Goal: Task Accomplishment & Management: Use online tool/utility

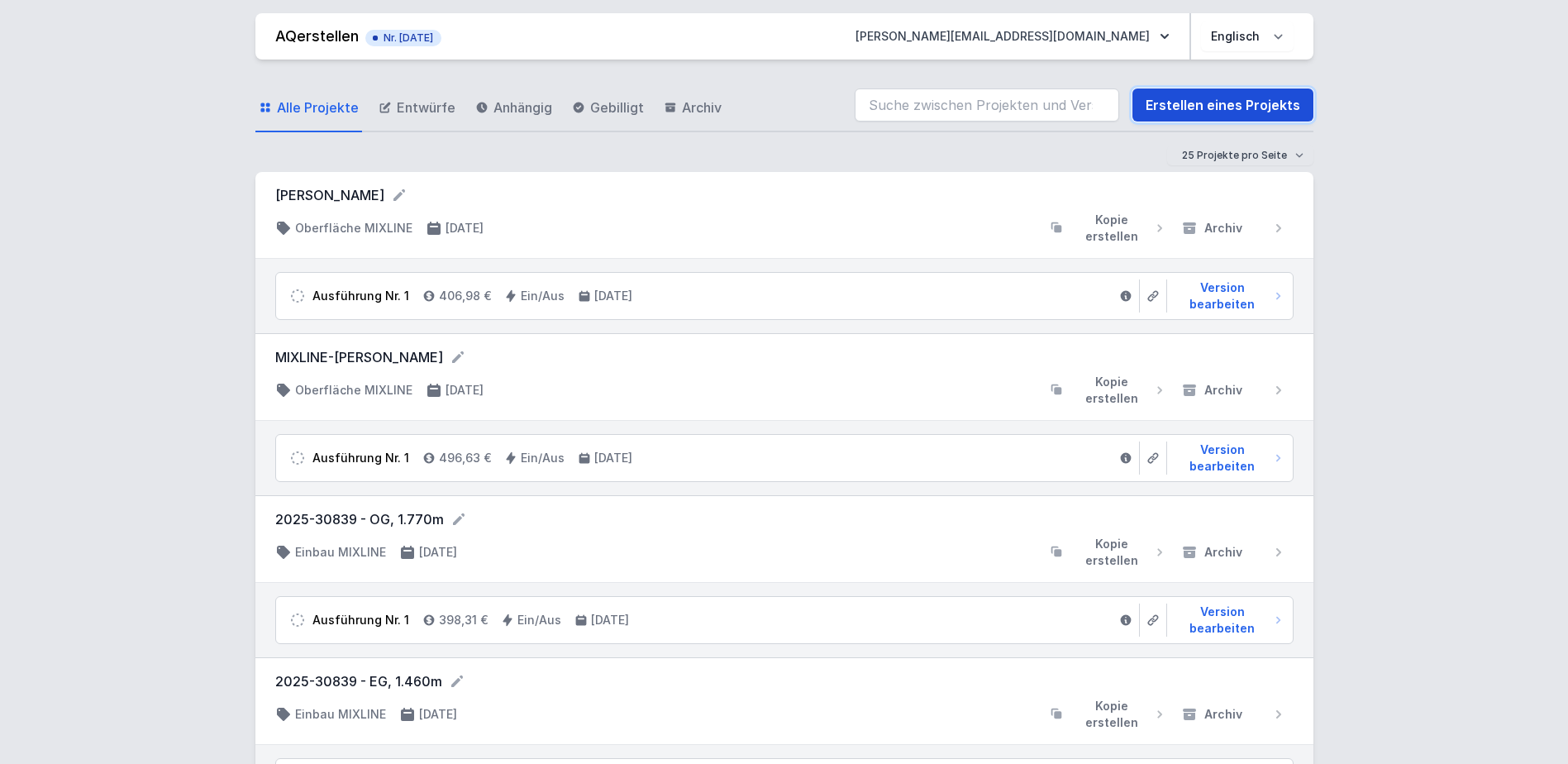
click at [1189, 108] on link "Erstellen eines Projekts" at bounding box center [1223, 105] width 181 height 33
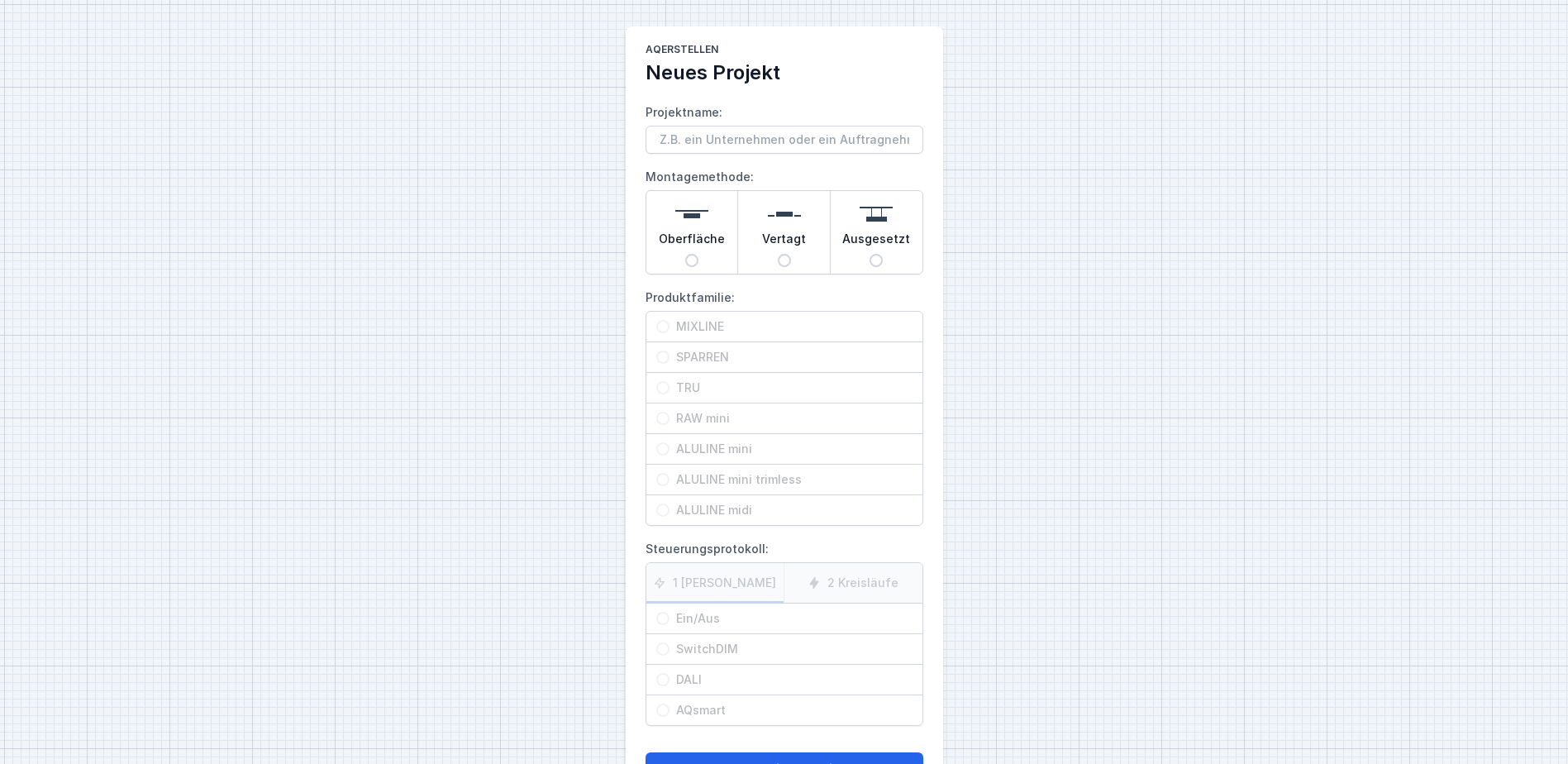
click at [753, 144] on input "Projektname:" at bounding box center [784, 140] width 278 height 28
type input "2025-30872"
click at [695, 258] on input "Oberfläche" at bounding box center [692, 260] width 13 height 13
radio input "true"
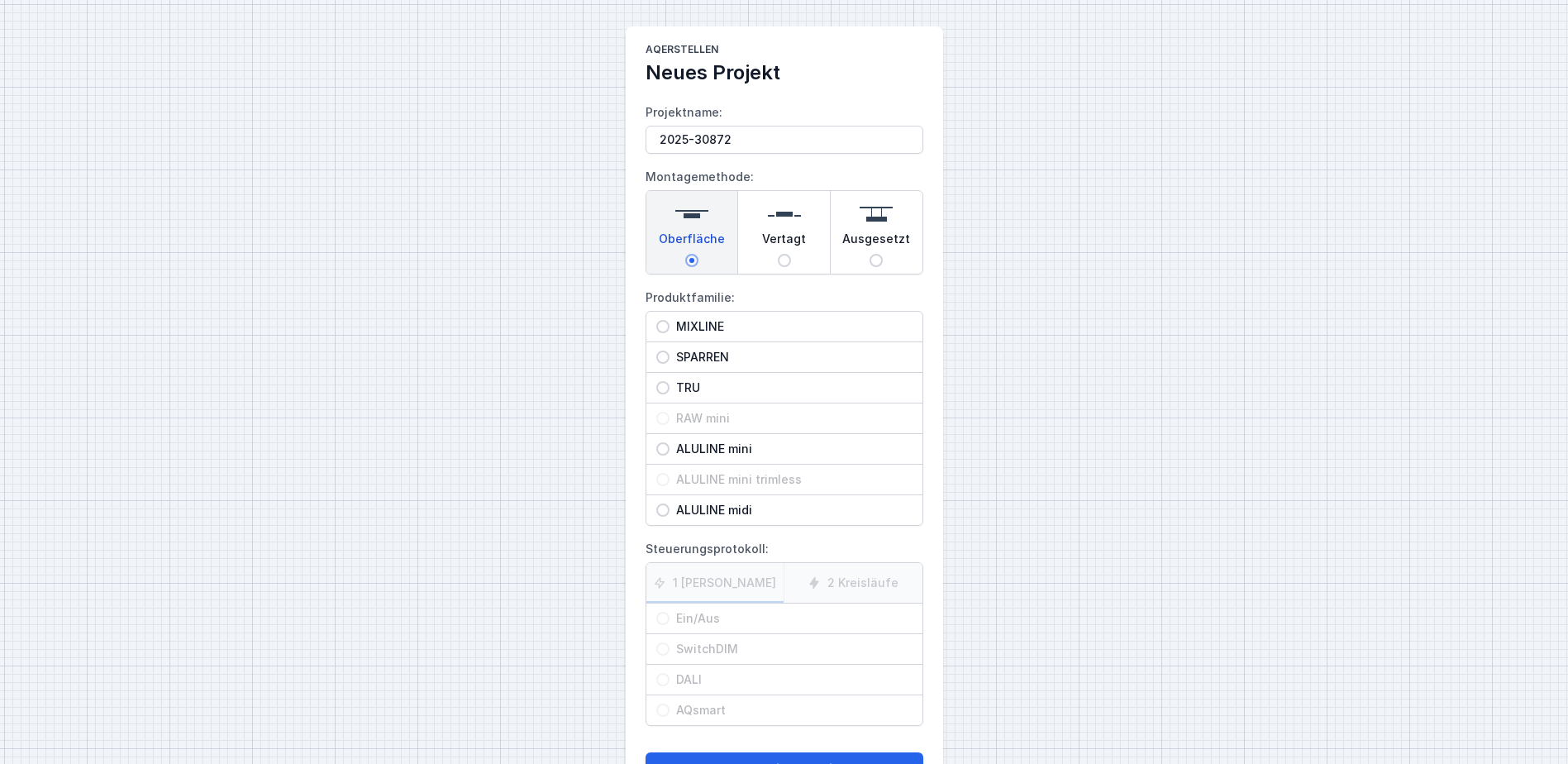
click at [684, 326] on span "MIXLINE" at bounding box center [790, 326] width 243 height 16
click at [669, 326] on input "MIXLINE" at bounding box center [663, 326] width 13 height 13
radio input "true"
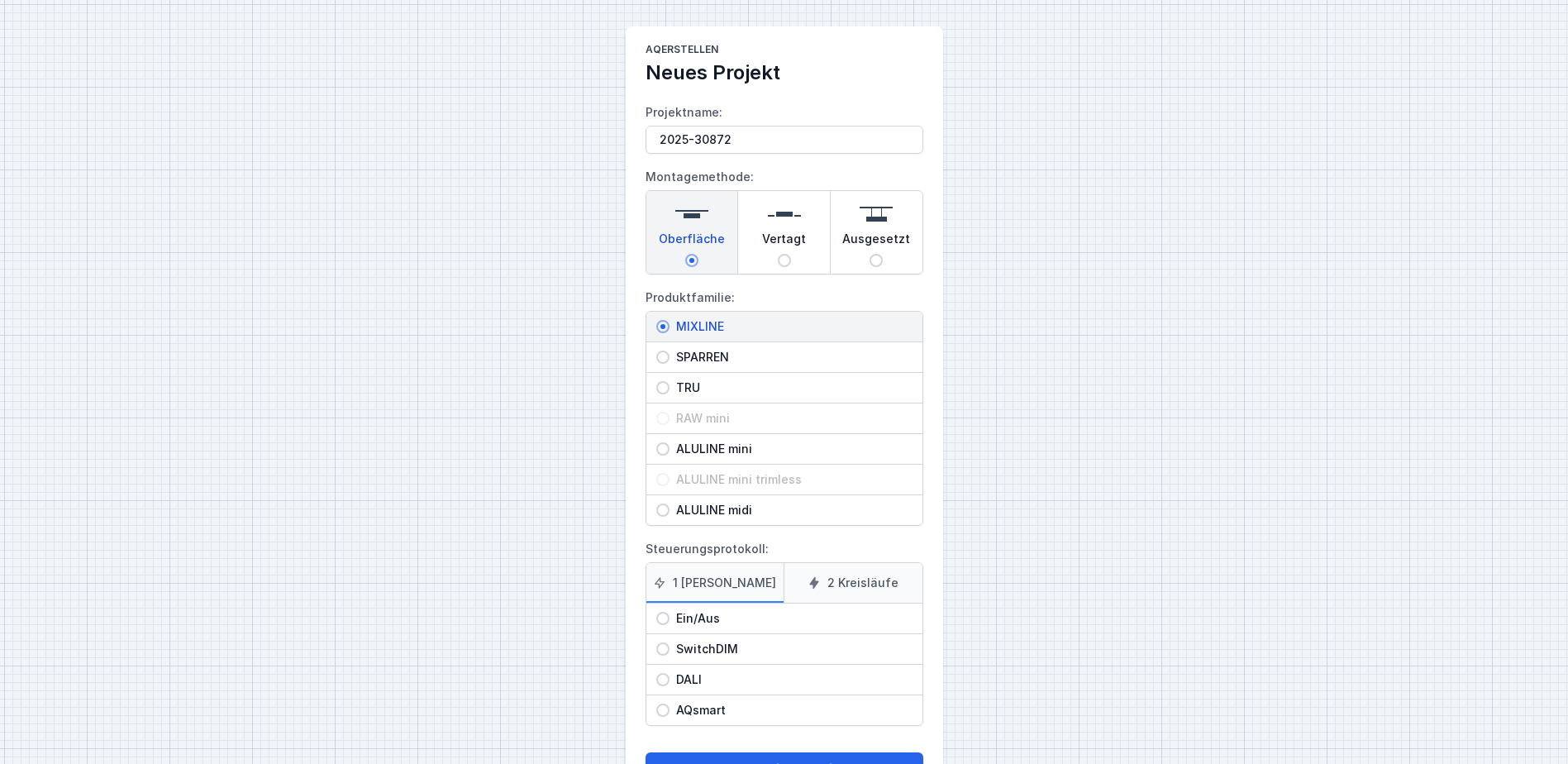
click at [695, 614] on span "Ein/Aus" at bounding box center [790, 617] width 243 height 16
click at [669, 614] on input "Ein/Aus" at bounding box center [663, 618] width 13 height 13
radio input "true"
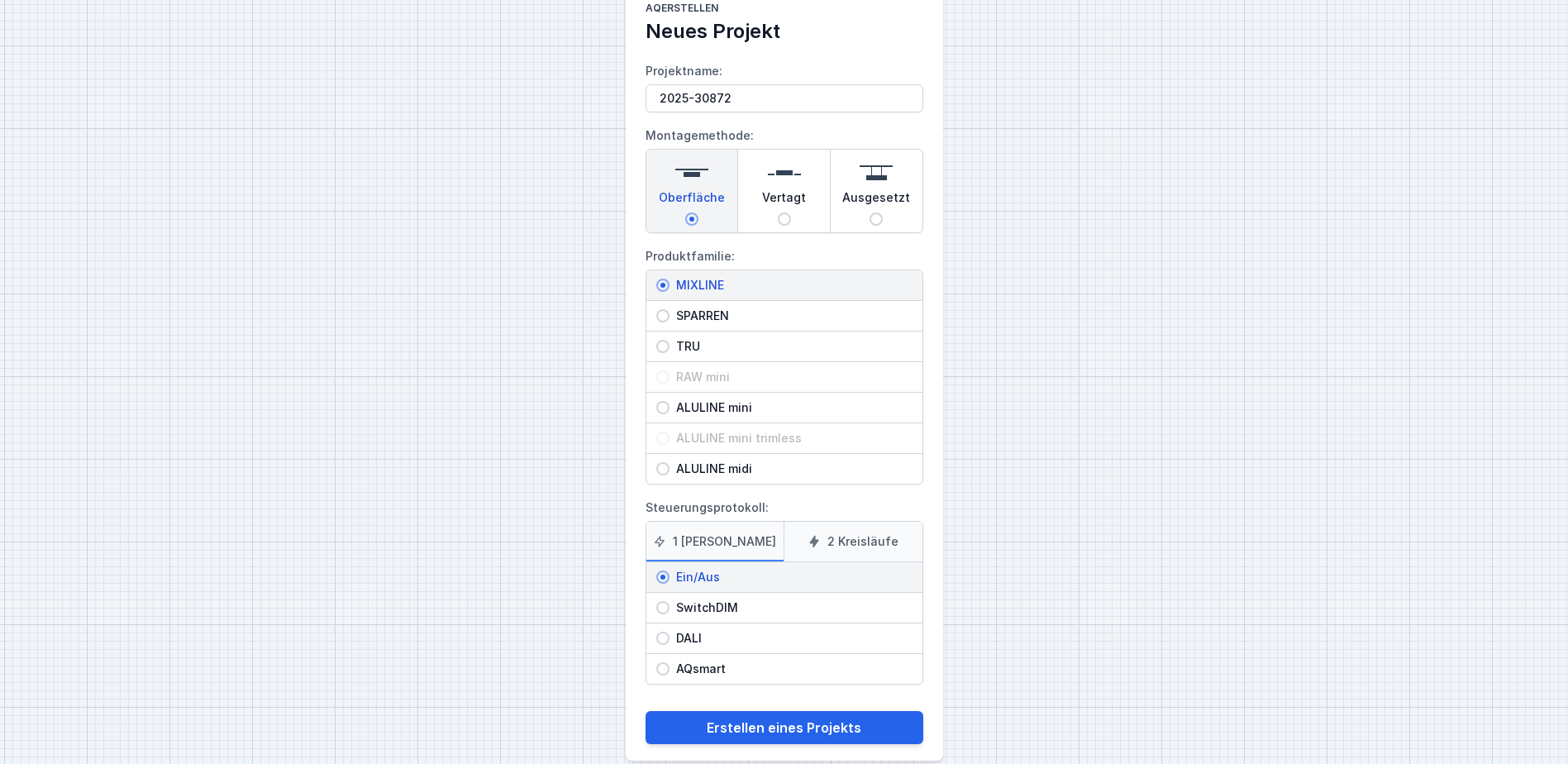
scroll to position [64, 0]
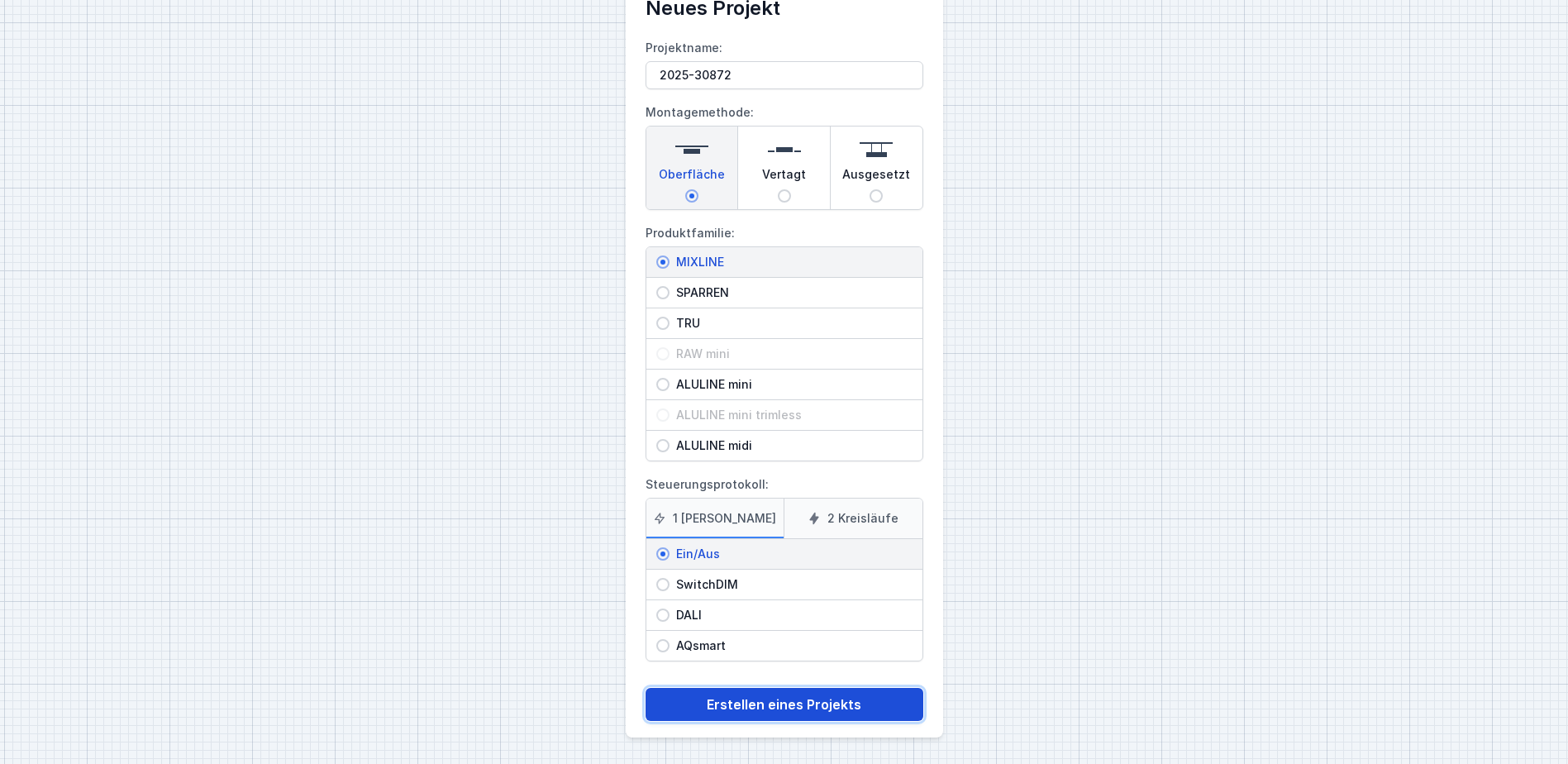
click at [741, 702] on button "Erstellen eines Projekts" at bounding box center [784, 704] width 278 height 33
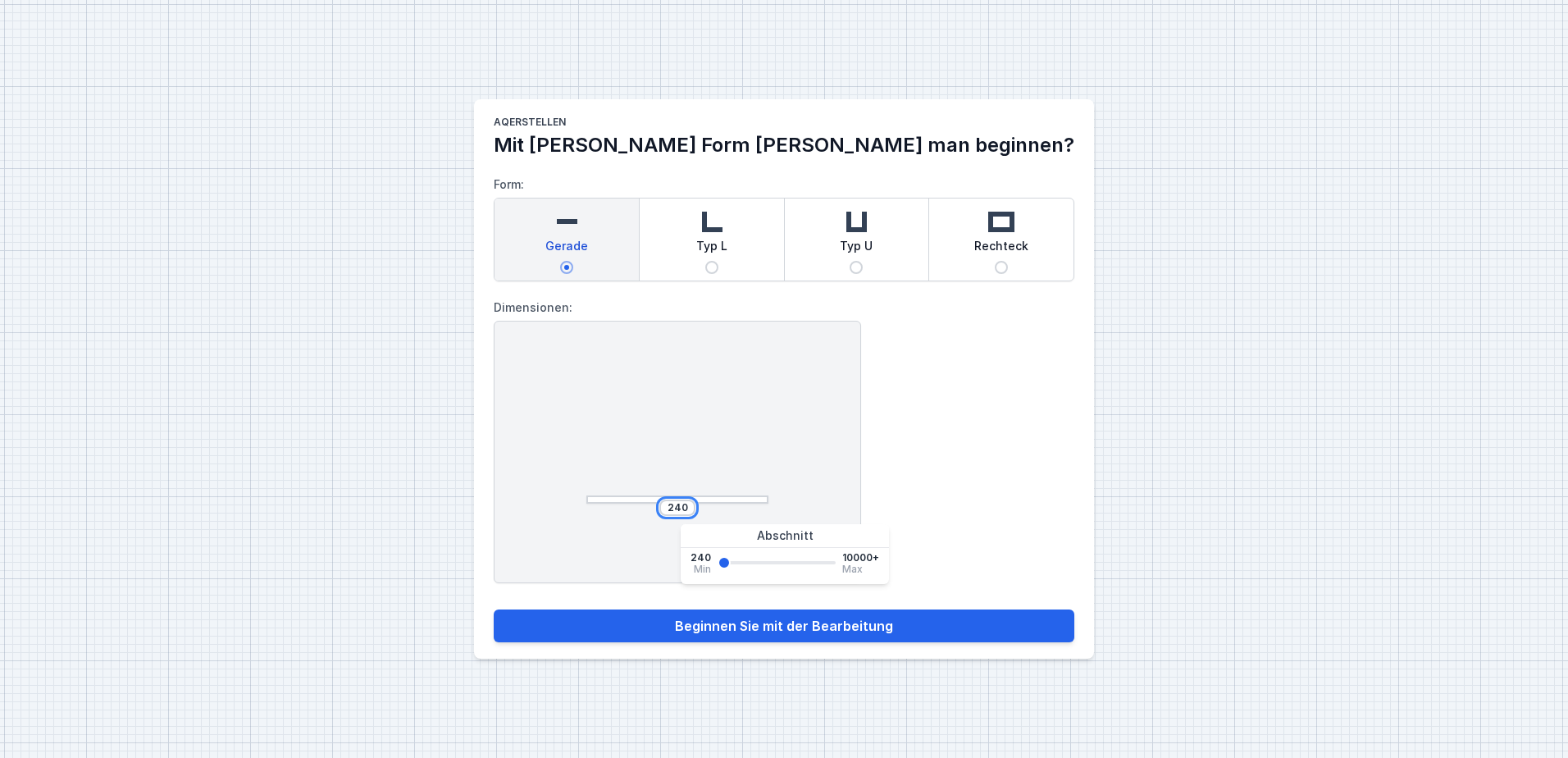
drag, startPoint x: 793, startPoint y: 508, endPoint x: 657, endPoint y: 522, distance: 136.7
click at [657, 522] on div "240 Blick von oben Abmessungen in [mm]" at bounding box center [677, 452] width 368 height 263
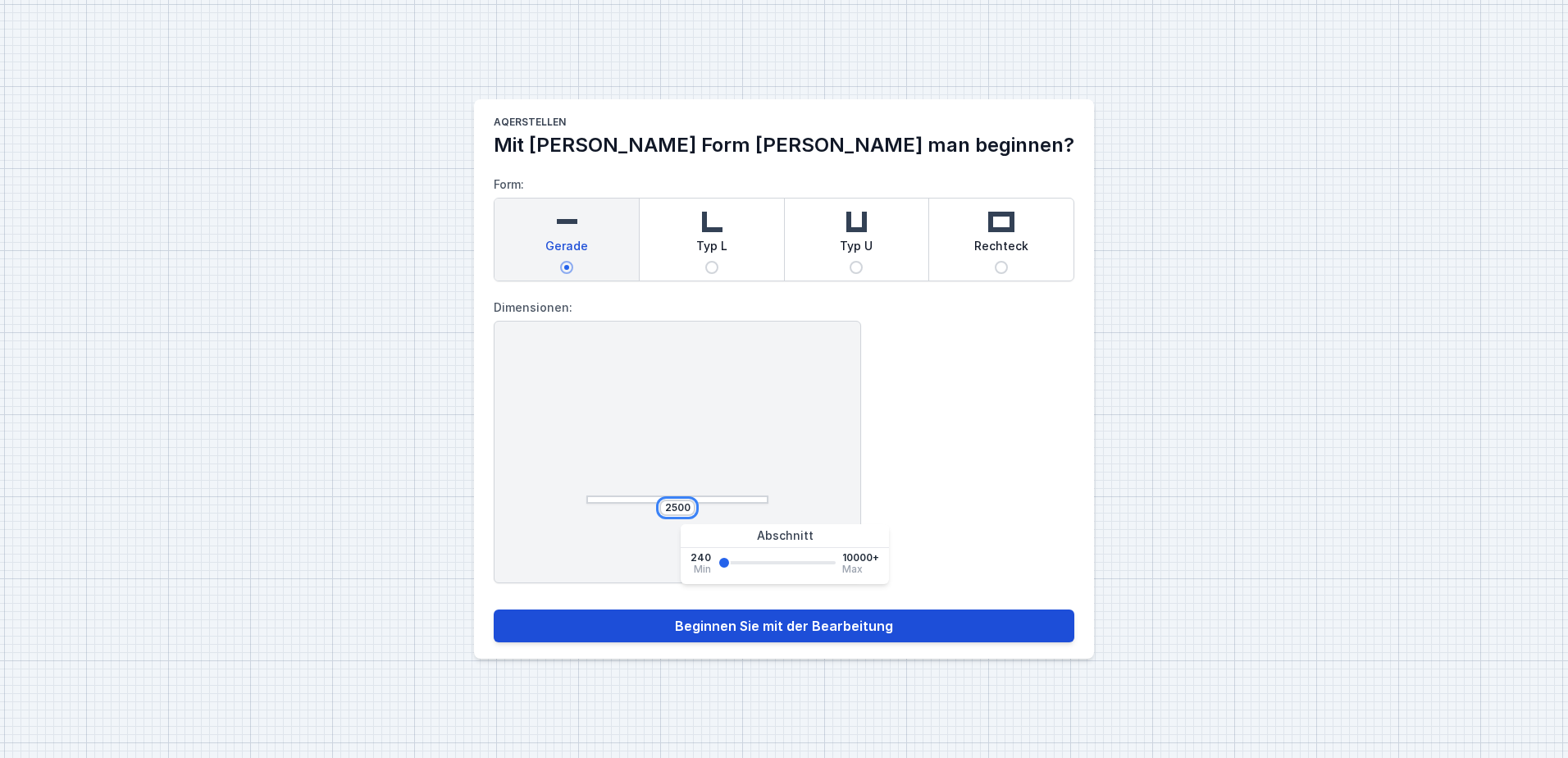
type input "2500"
click at [692, 624] on button "Beginnen Sie mit der Bearbeitung" at bounding box center [783, 626] width 580 height 33
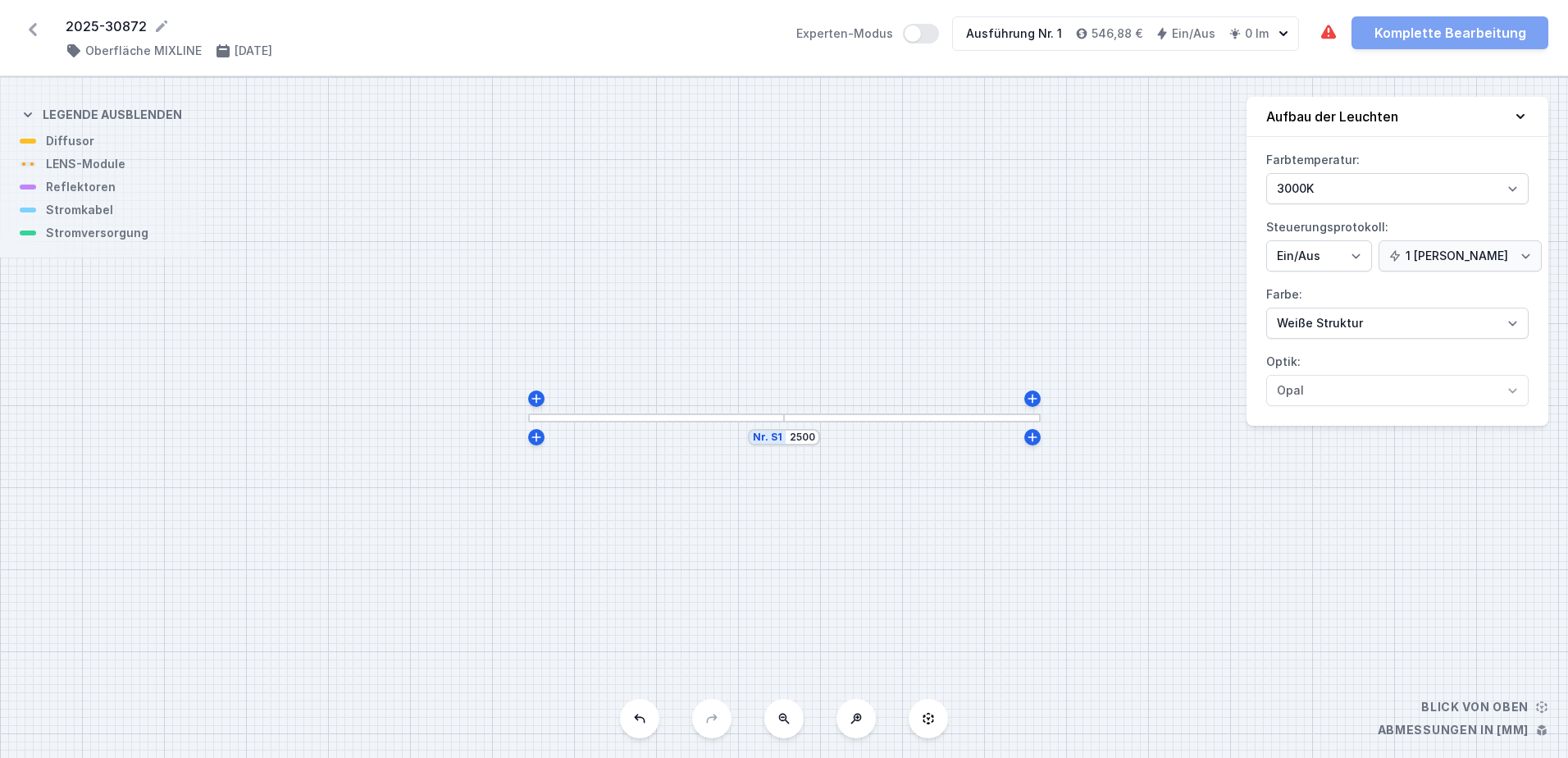
click at [1110, 165] on div "Nr. S1 2500" at bounding box center [784, 417] width 1568 height 681
click at [644, 421] on div at bounding box center [656, 418] width 257 height 9
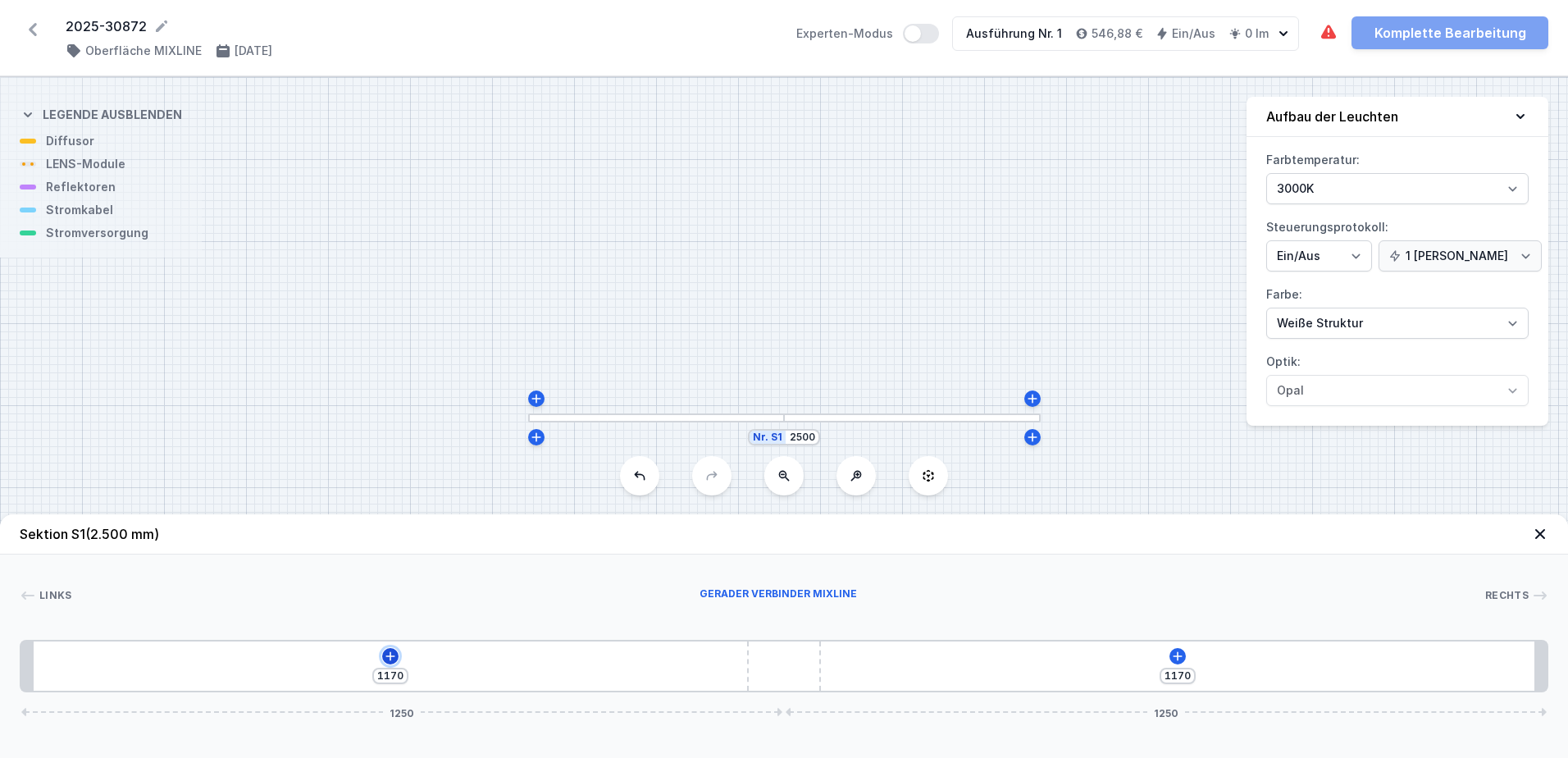
click at [395, 655] on icon at bounding box center [390, 657] width 13 height 13
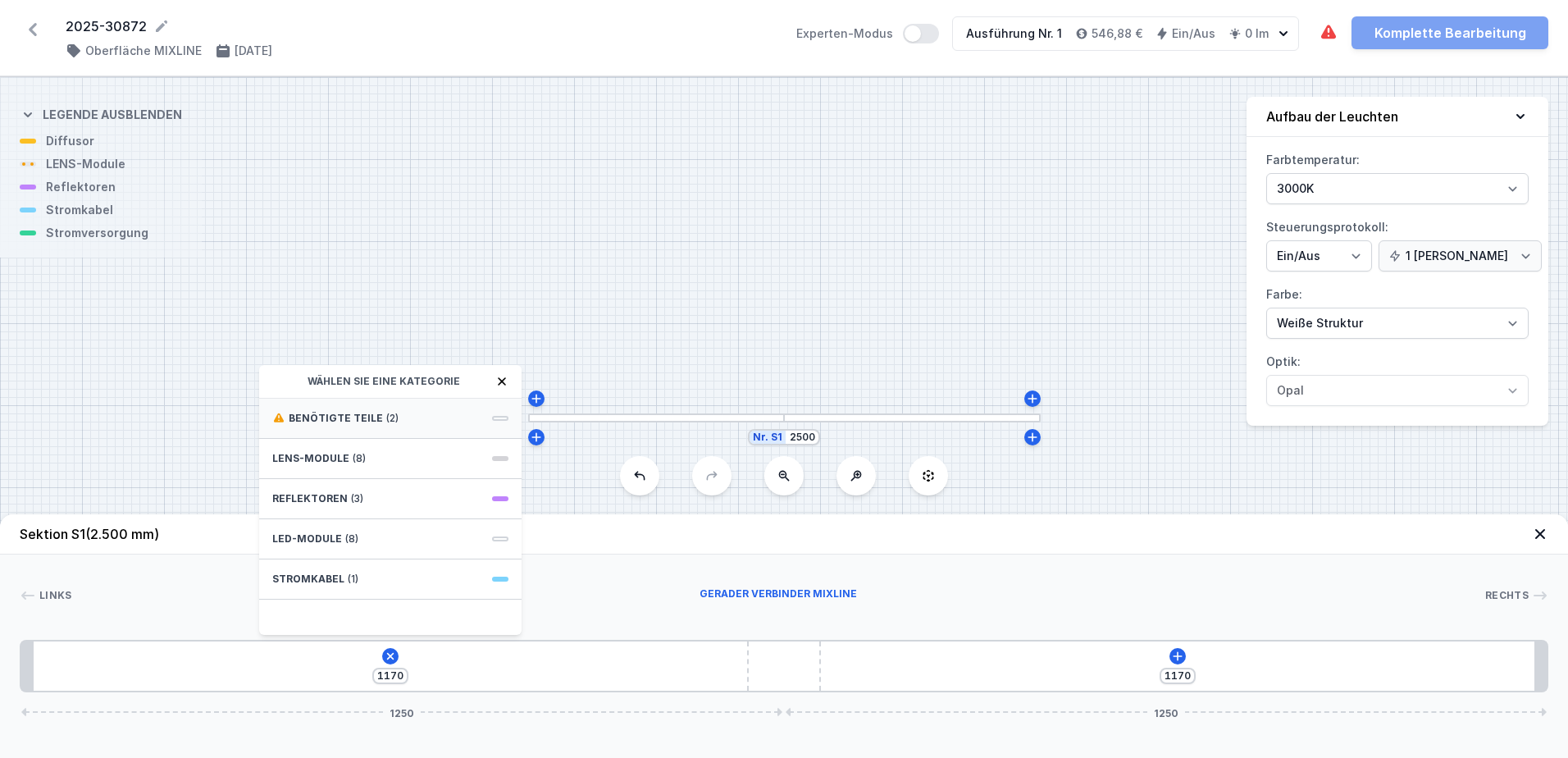
click at [364, 410] on div "Benötigte Teile (2)" at bounding box center [390, 418] width 263 height 40
click at [361, 452] on span "ON/OFF-Treiber - bis zu 3,5W" at bounding box center [390, 453] width 236 height 16
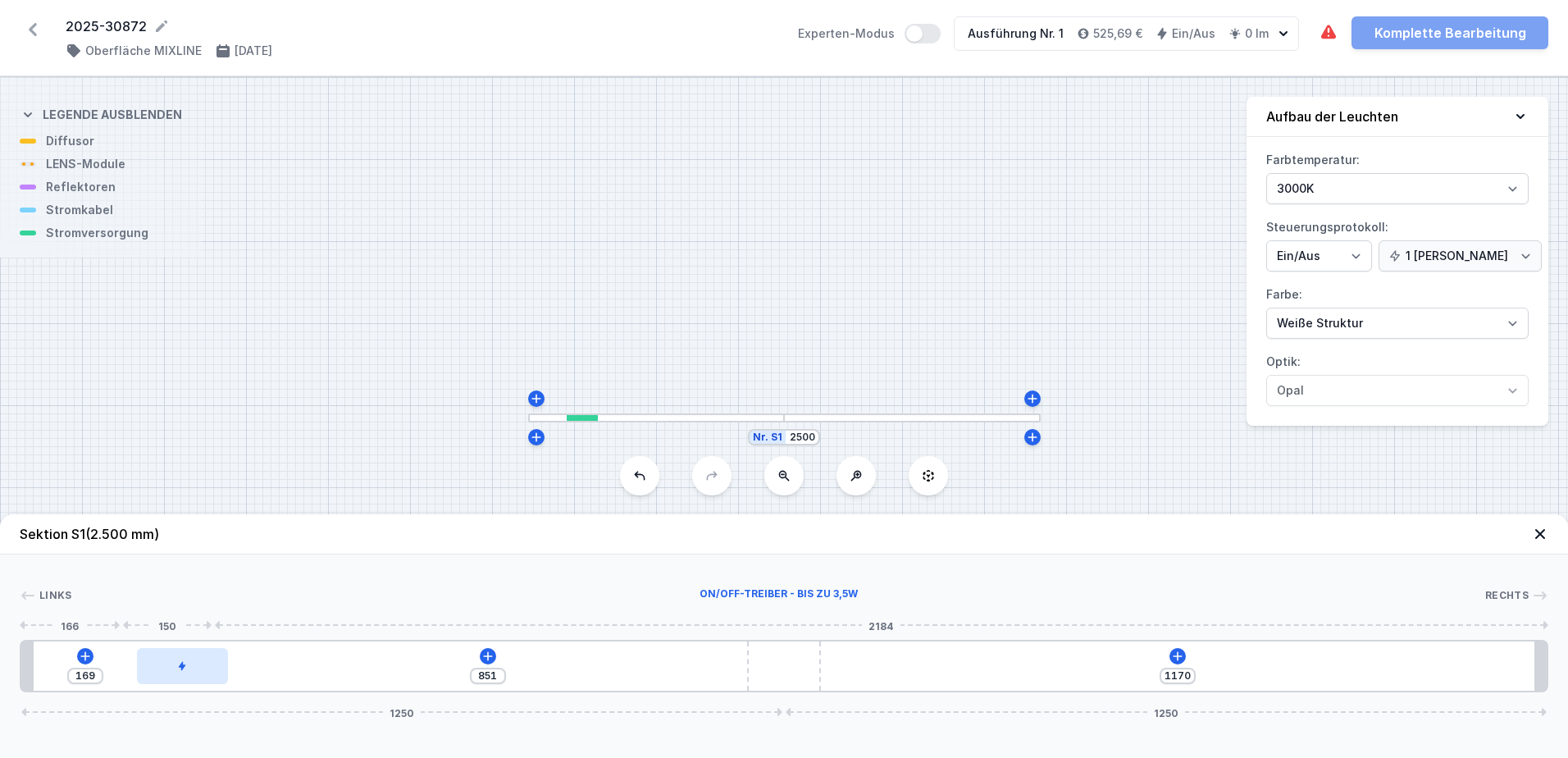
type input "837"
type input "183"
type input "817"
type input "203"
type input "794"
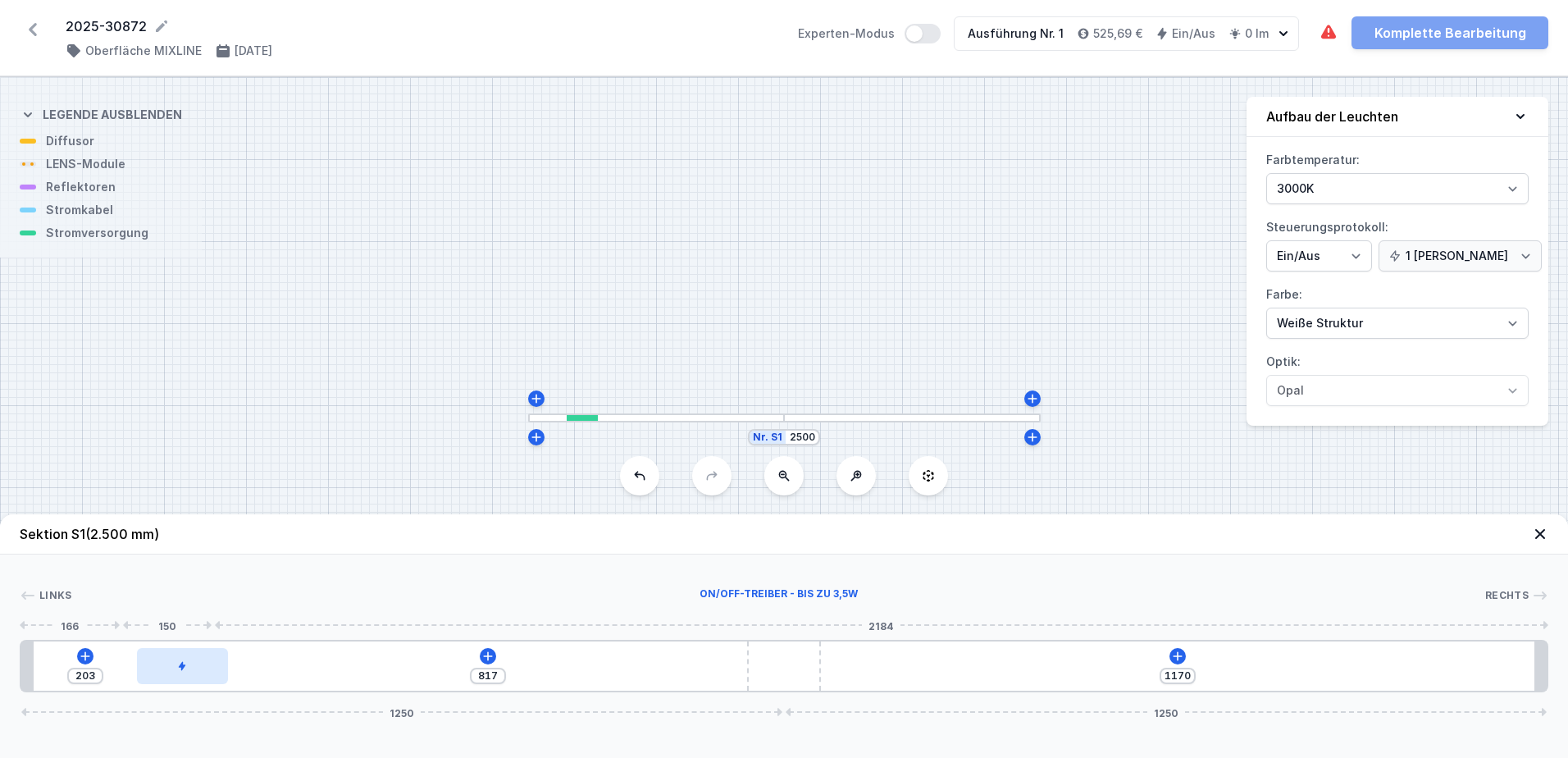
type input "226"
type input "784"
type input "236"
type input "763"
type input "257"
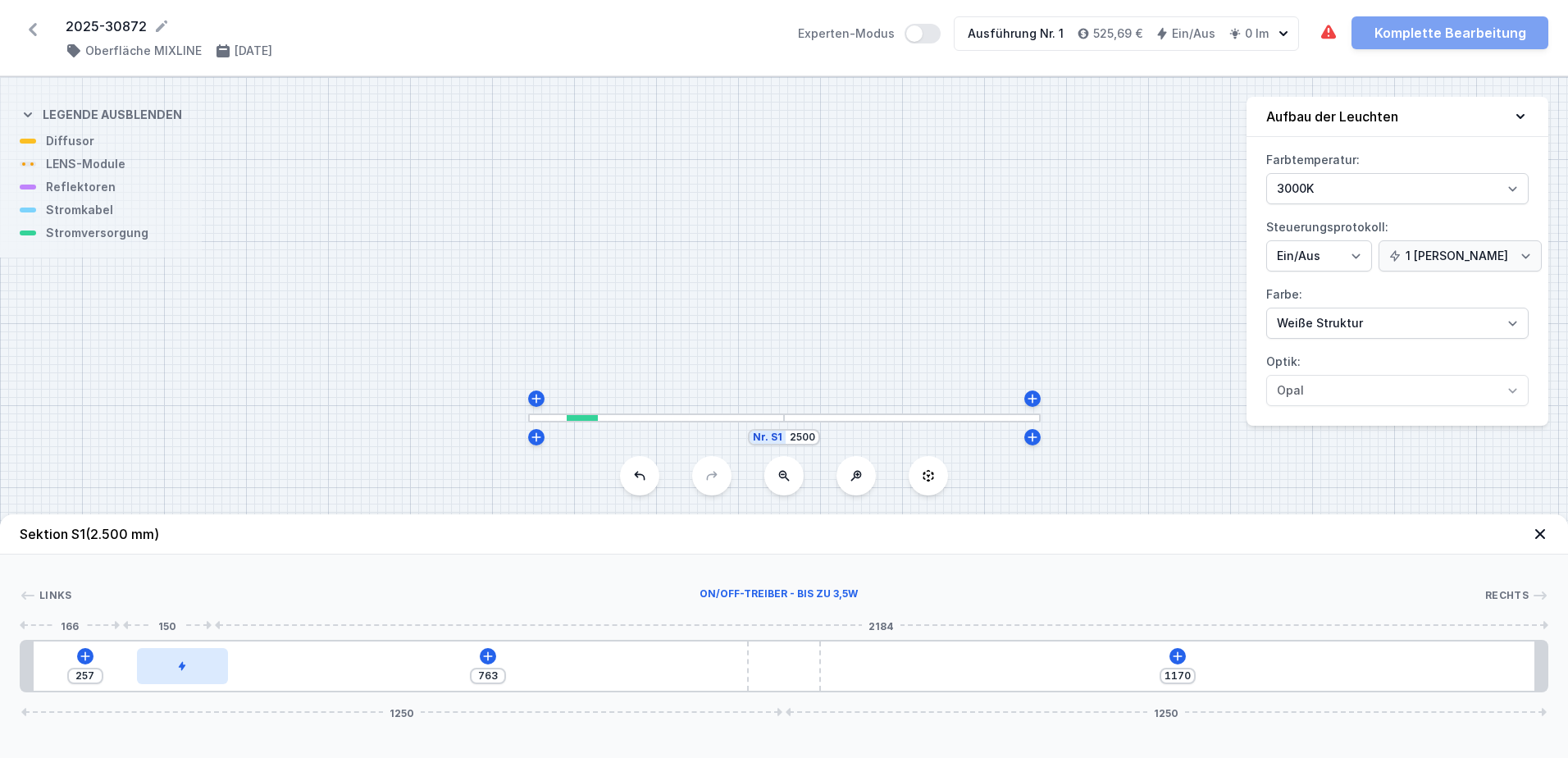
type input "744"
type input "276"
type input "727"
type input "293"
type input "698"
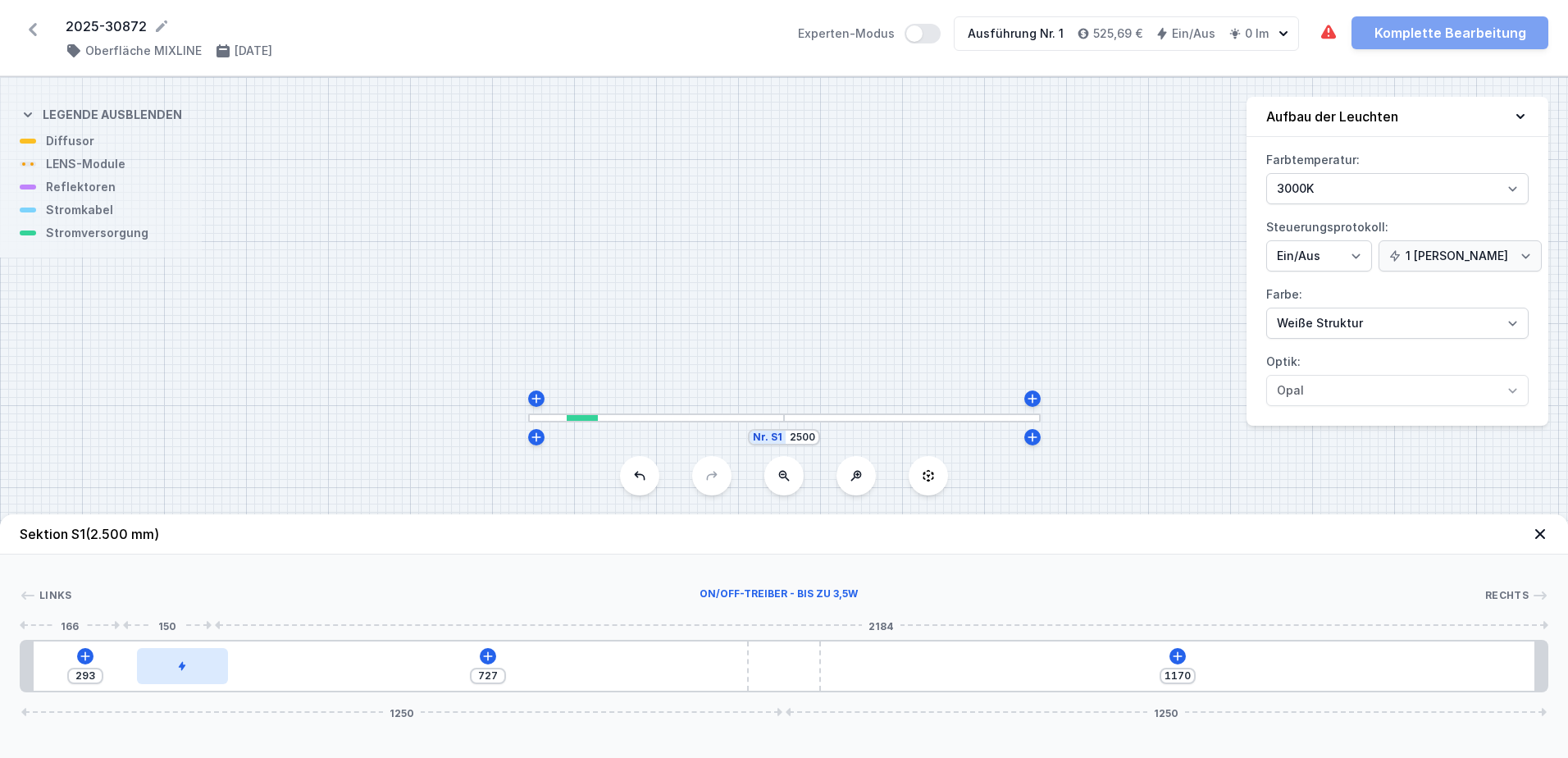
type input "322"
type input "686"
type input "334"
type input "674"
type input "346"
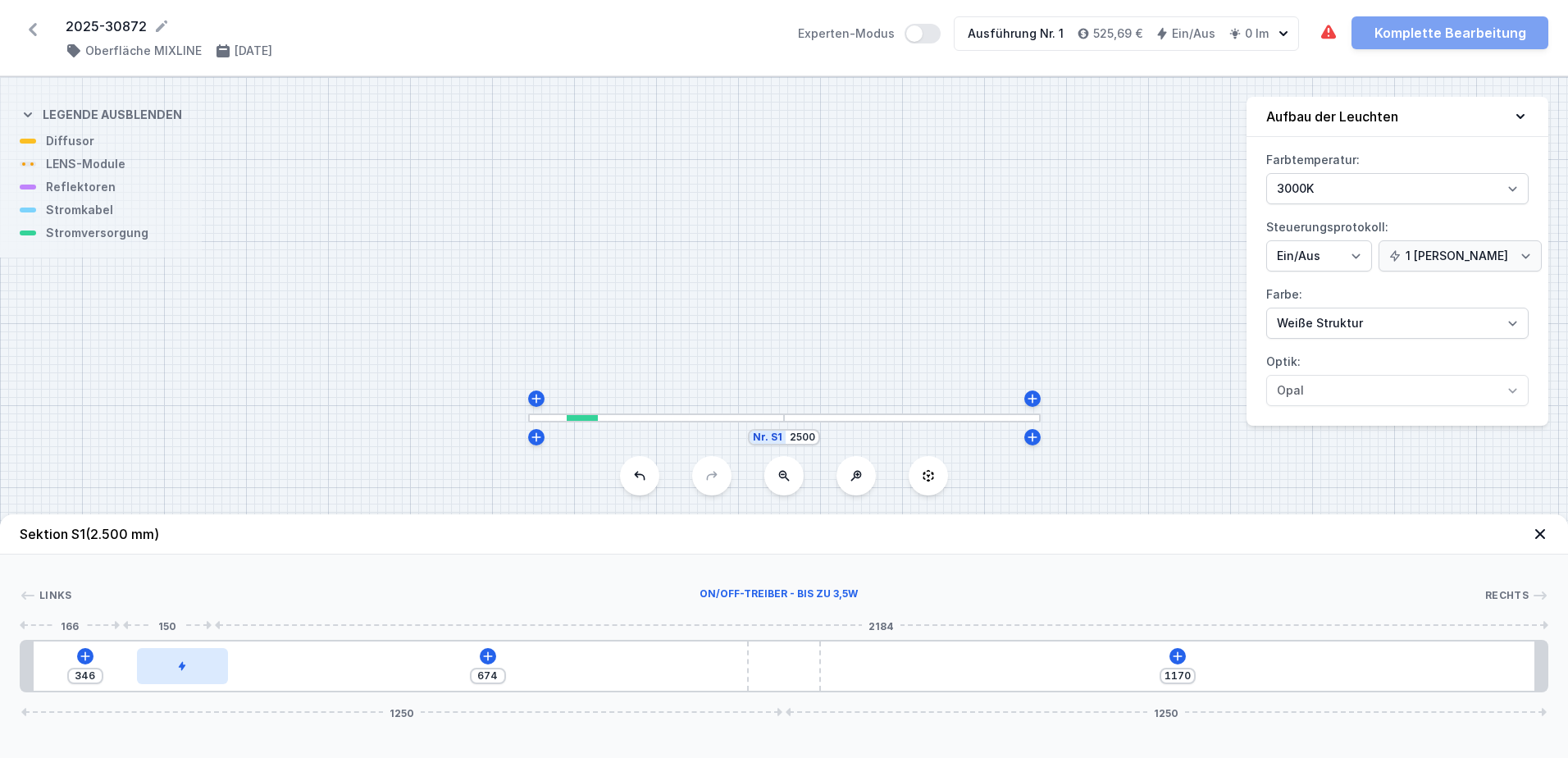
type input "664"
type input "356"
type input "644"
type input "376"
type input "633"
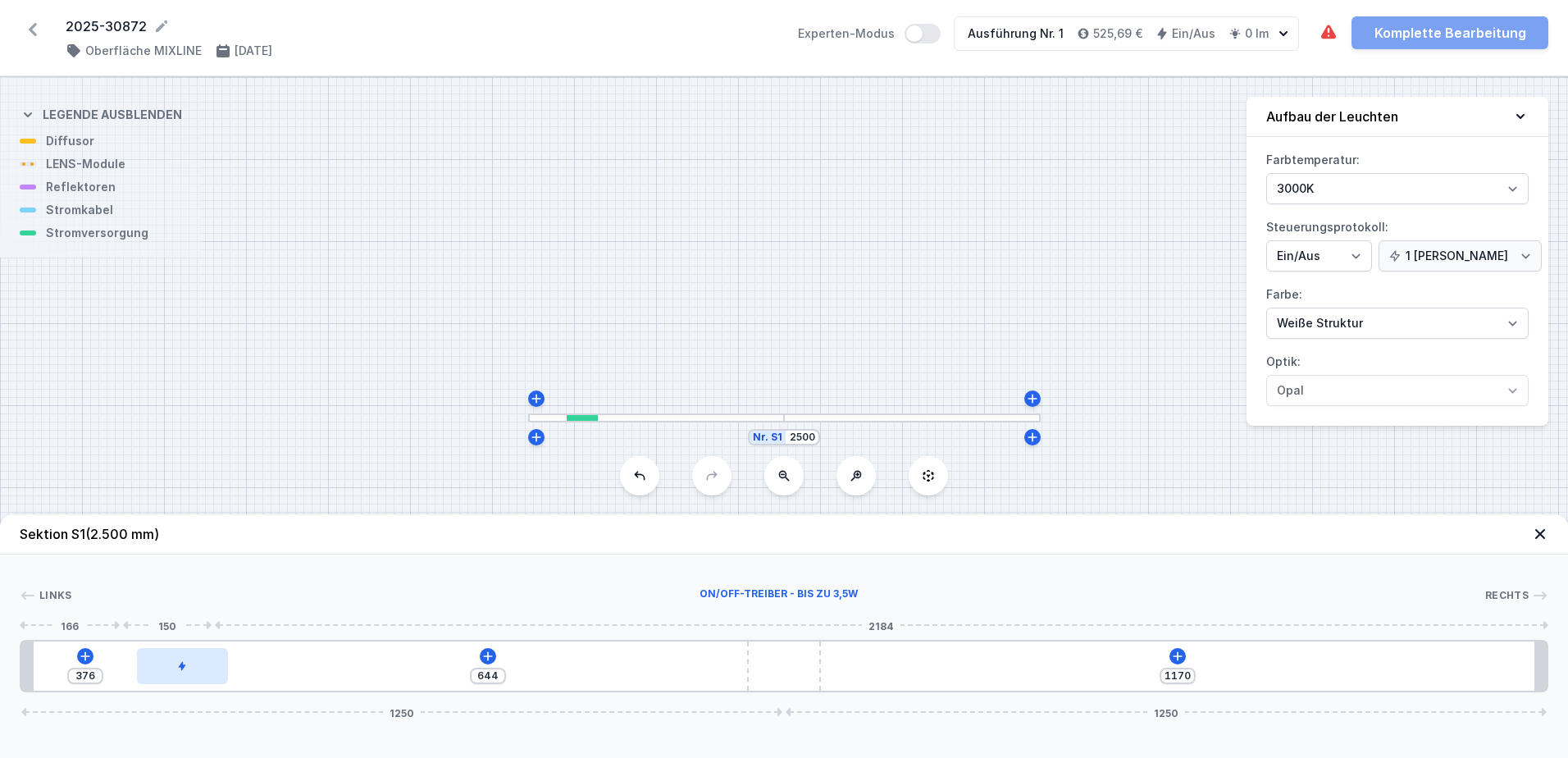
type input "387"
type input "619"
type input "401"
type input "602"
type input "418"
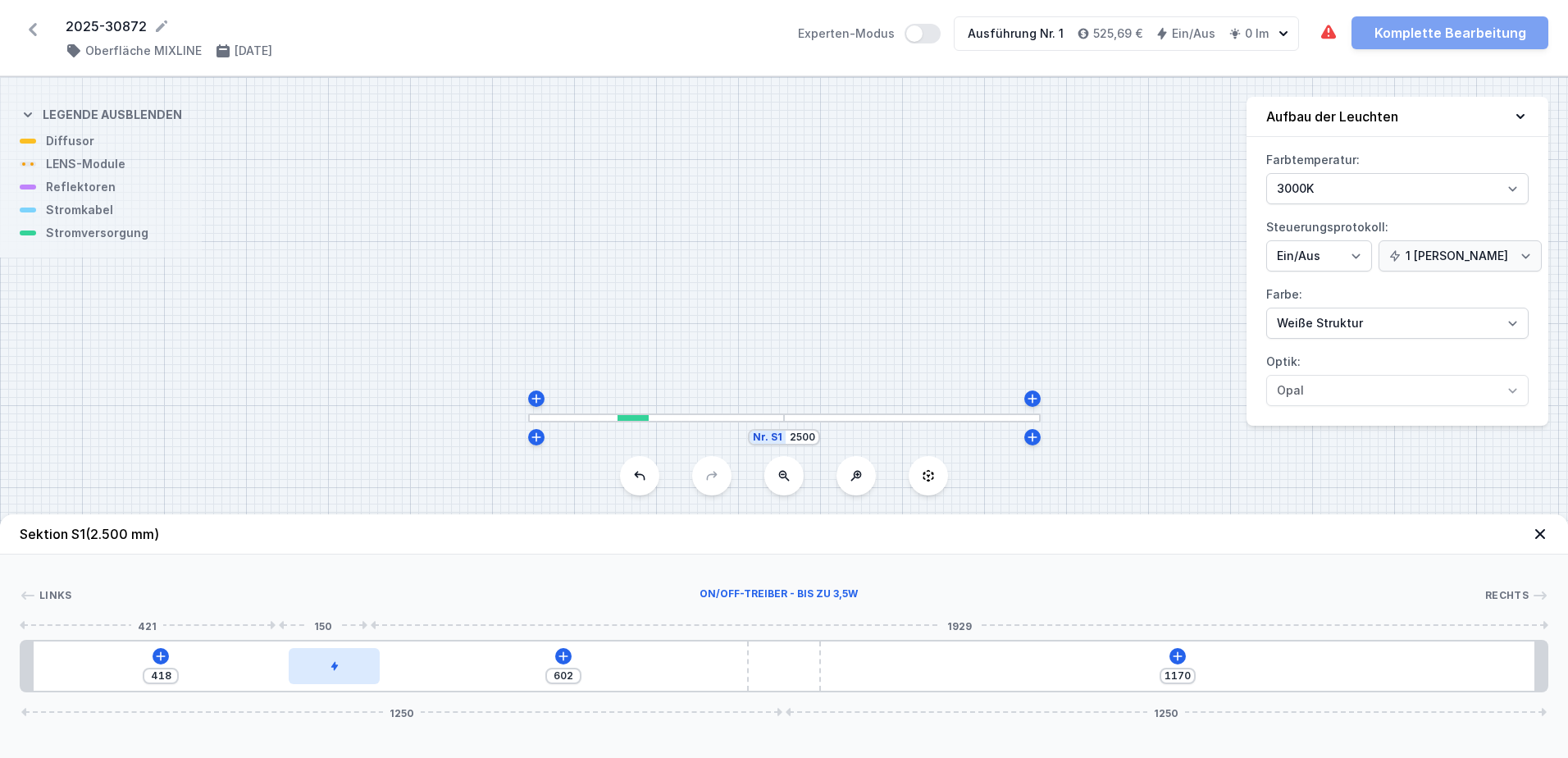
type input "571"
type input "449"
type input "552"
type input "468"
type input "531"
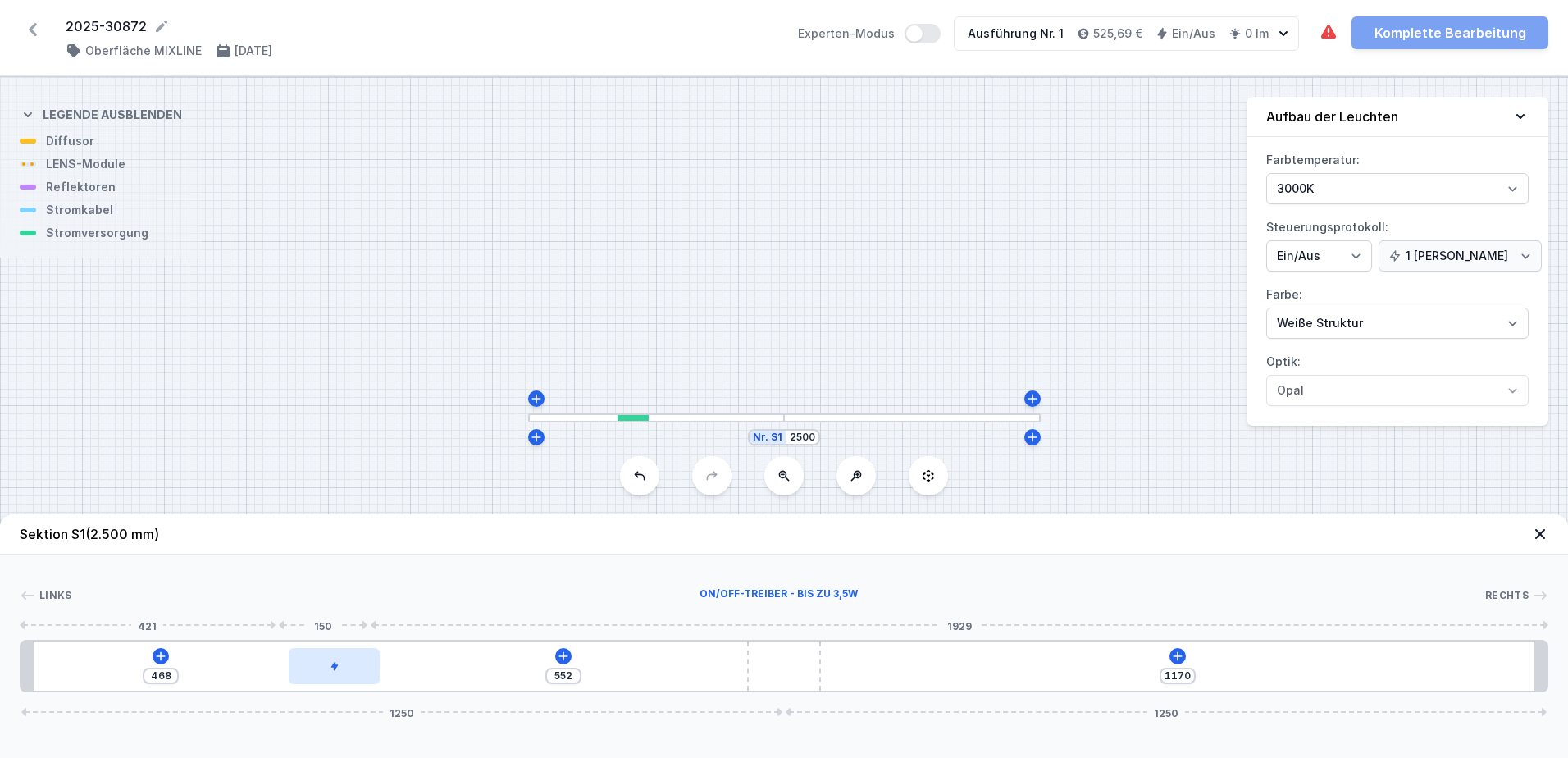
type input "489"
type input "515"
type input "505"
type input "491"
type input "529"
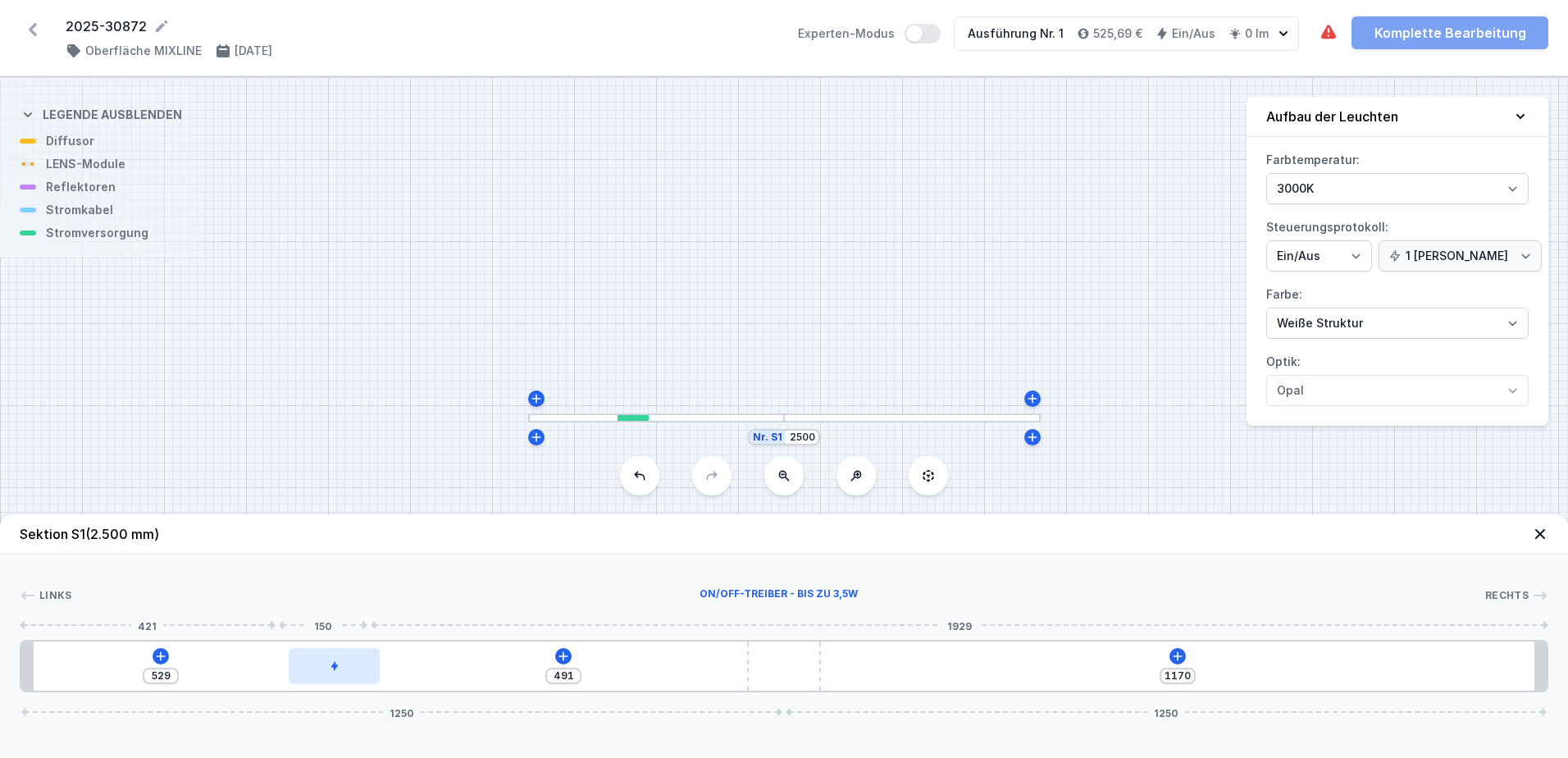
type input "475"
type input "545"
type input "471"
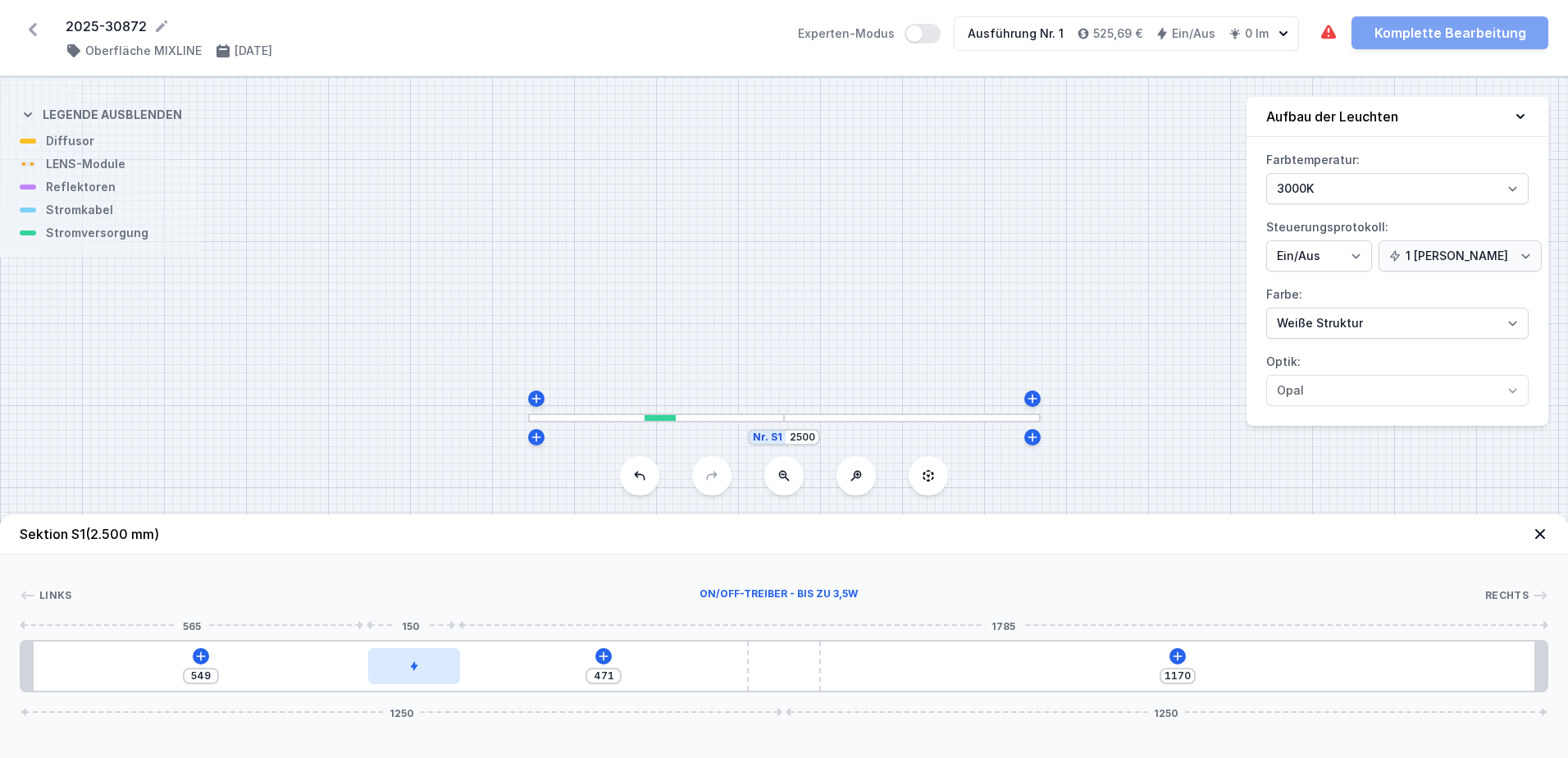
drag, startPoint x: 102, startPoint y: 666, endPoint x: 431, endPoint y: 664, distance: 329.0
click at [431, 664] on div at bounding box center [415, 666] width 92 height 36
click at [196, 647] on div "549 471 1170 1250 1250" at bounding box center [784, 666] width 1529 height 53
click at [197, 650] on icon at bounding box center [201, 657] width 13 height 13
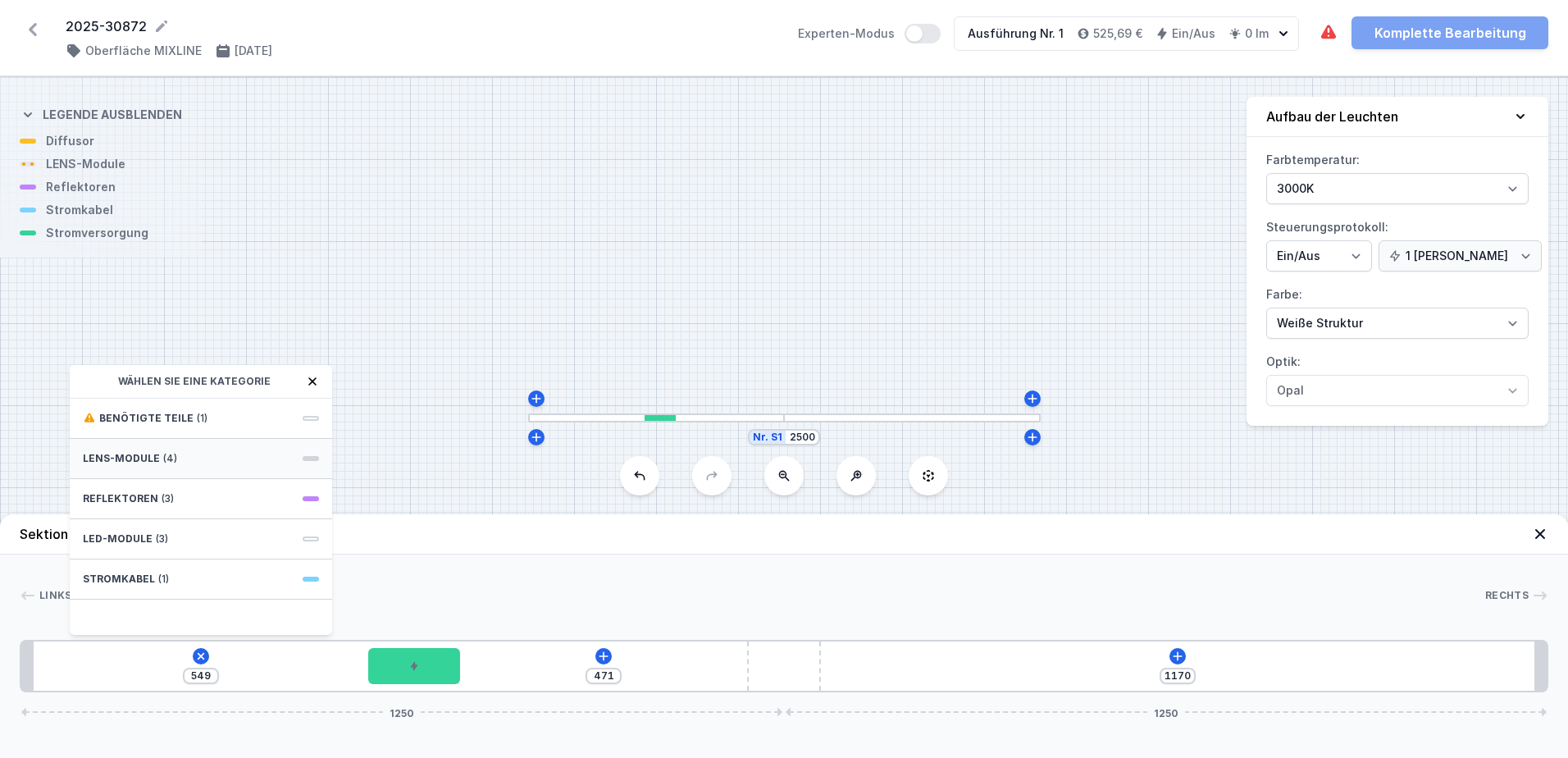
click at [219, 454] on div "LENS-Module (4)" at bounding box center [201, 459] width 263 height 40
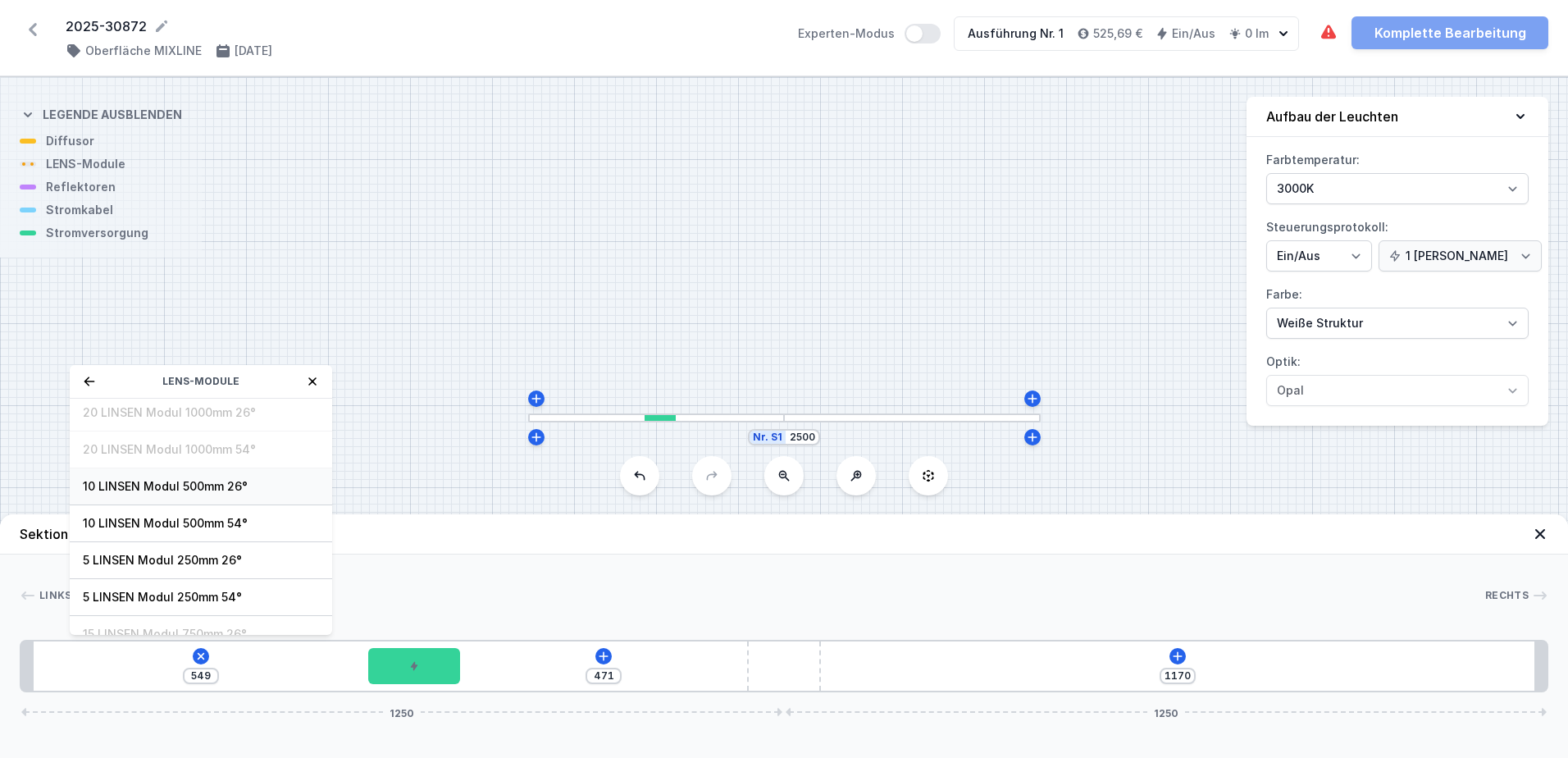
scroll to position [59, 0]
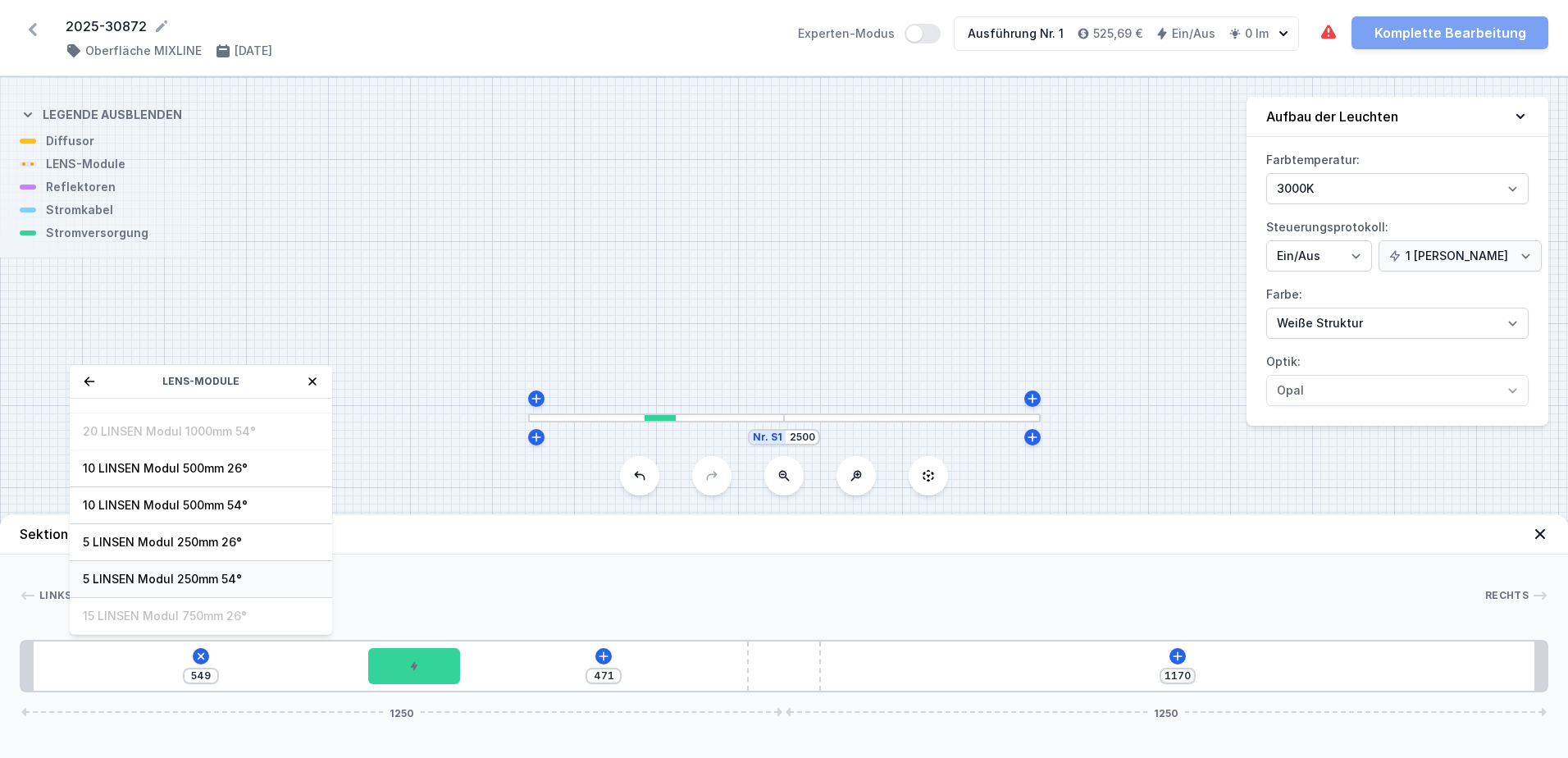
click at [195, 578] on span "5 LINSEN Modul 250mm 54°" at bounding box center [201, 579] width 236 height 16
type input "299"
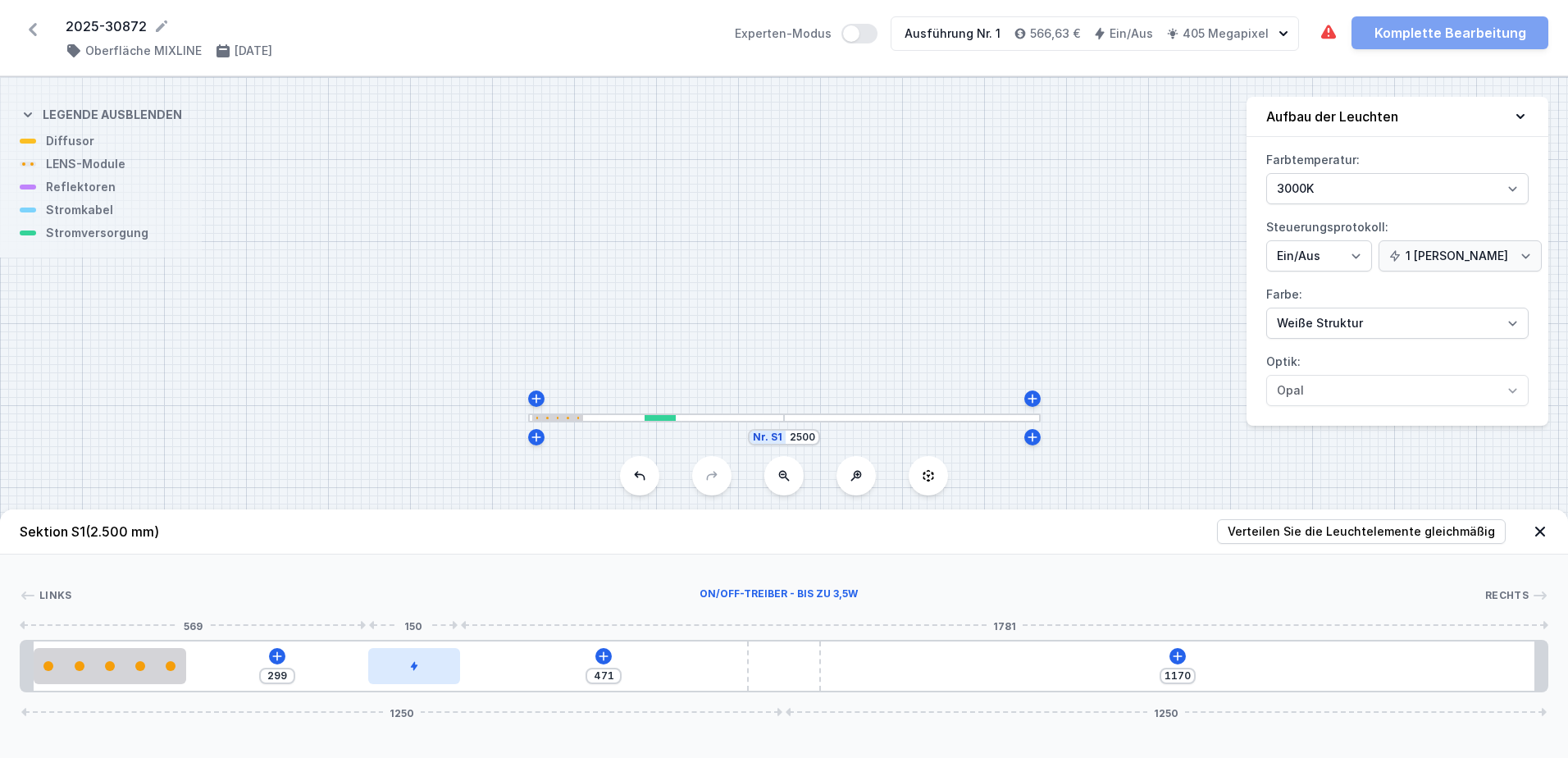
type input "464"
type input "306"
type input "473"
type input "297"
type input "478"
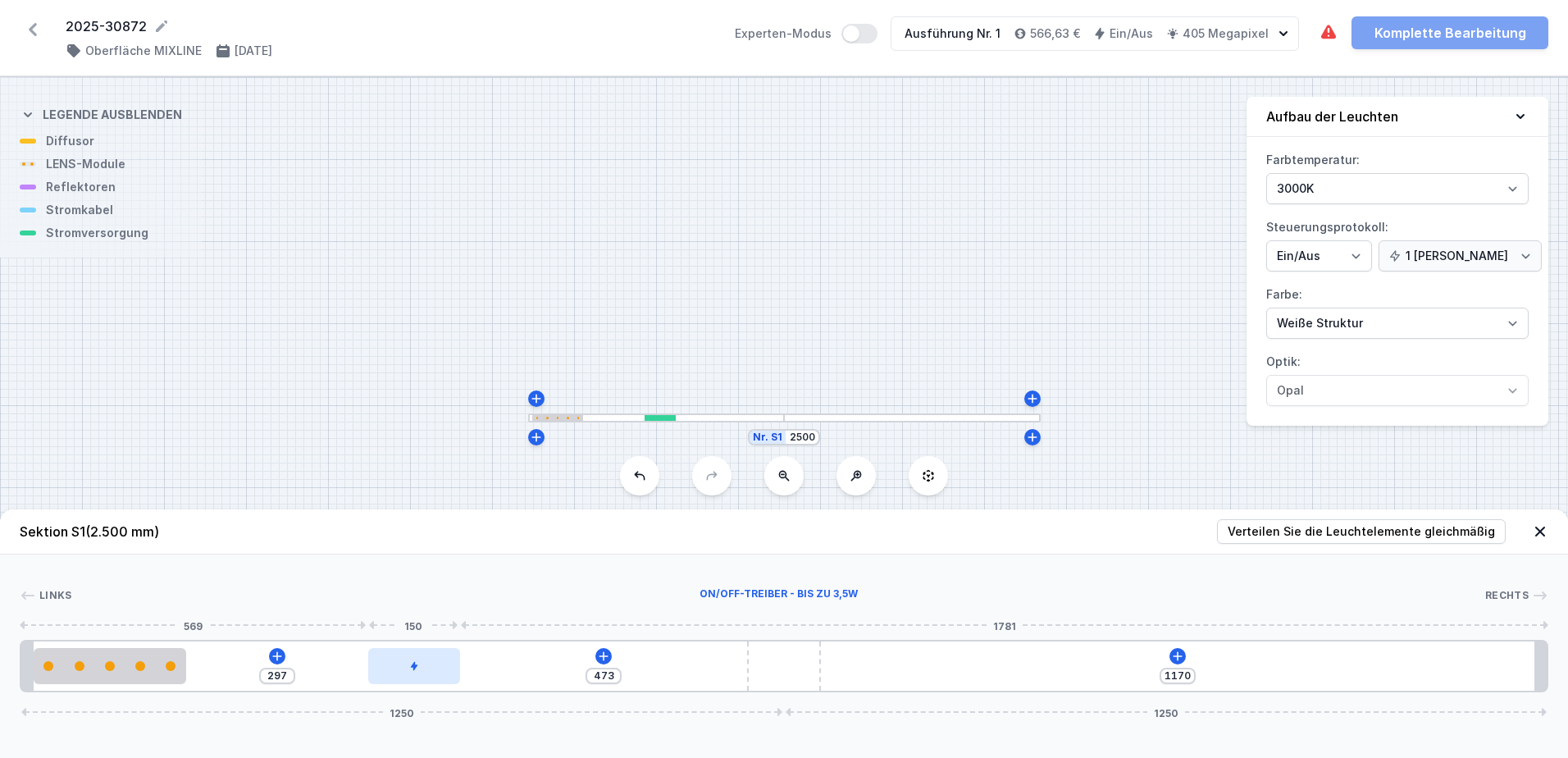
type input "292"
type input "488"
type input "282"
type input "493"
type input "277"
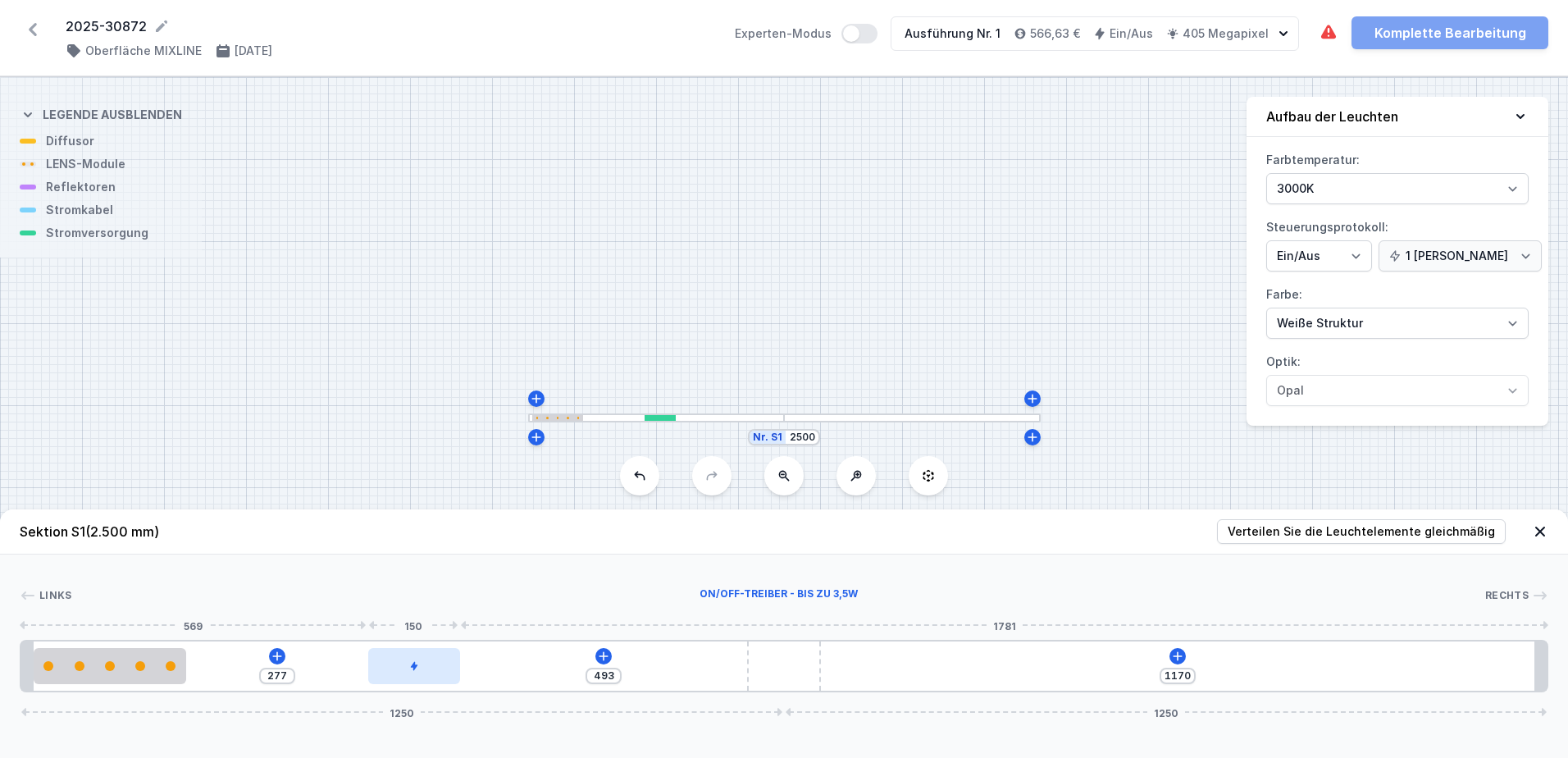
type input "496"
type input "274"
type input "502"
type input "268"
type input "504"
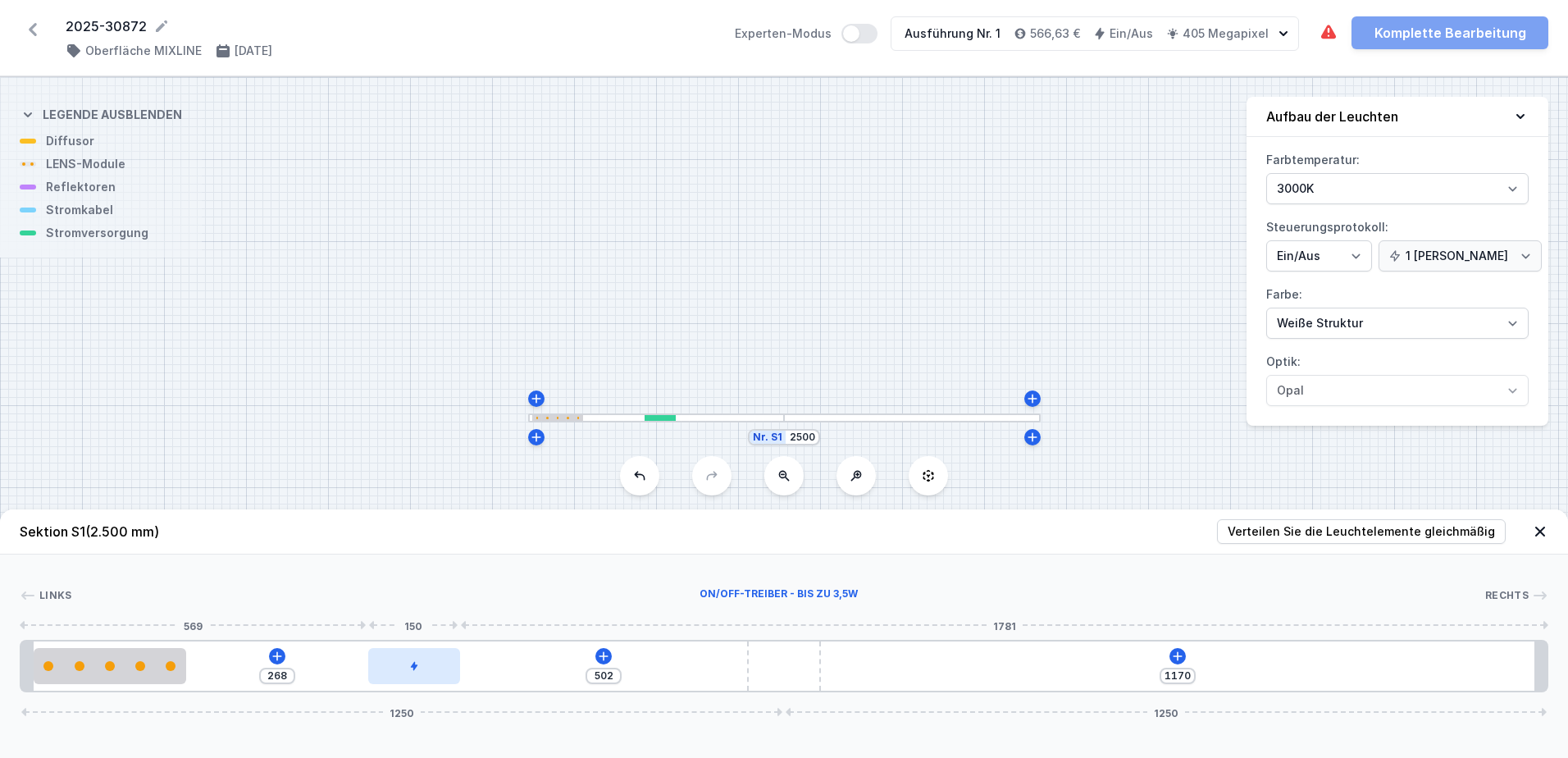
type input "266"
type input "506"
type input "264"
type input "508"
type input "262"
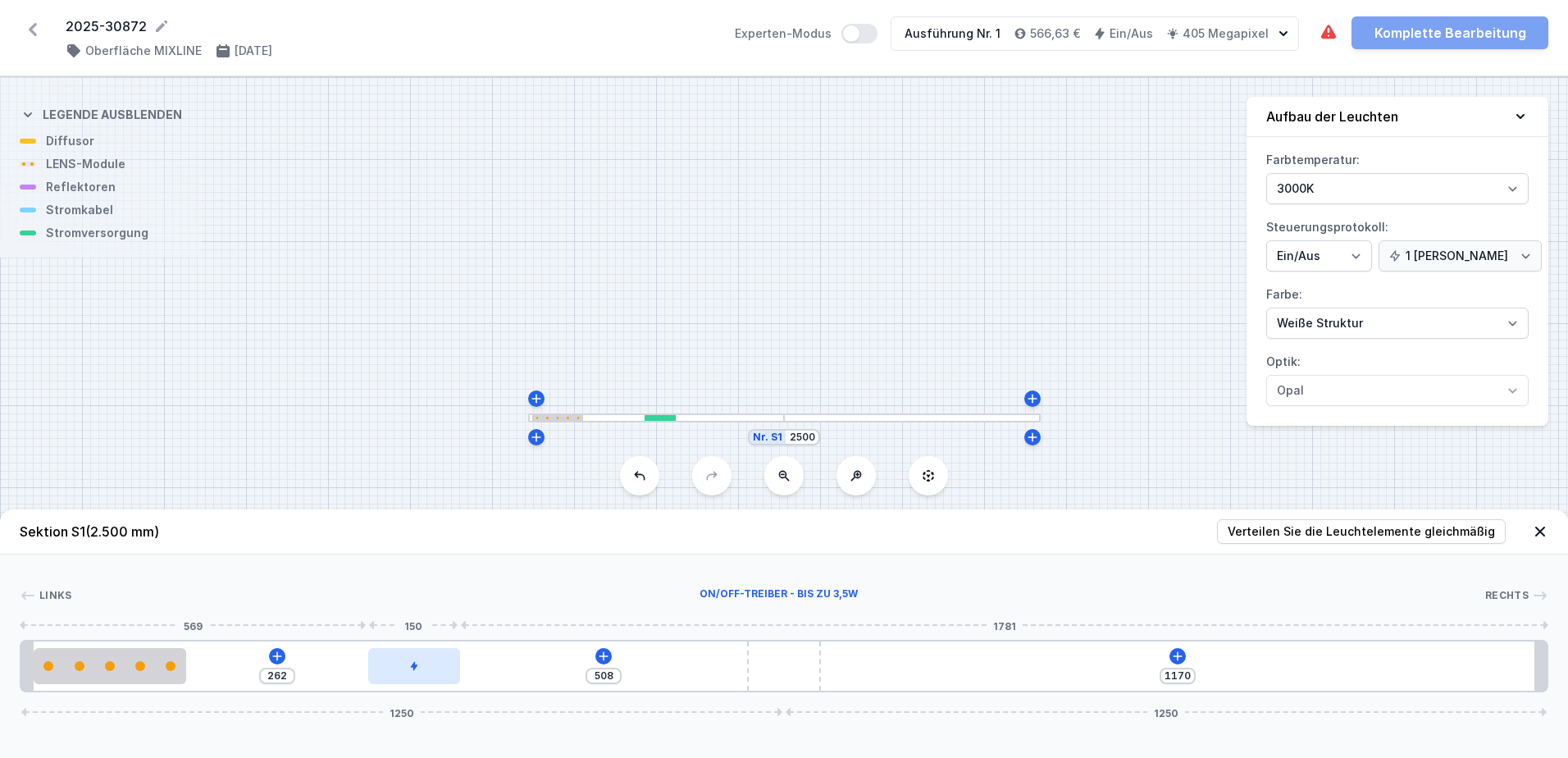
type input "510"
type input "260"
type input "514"
type input "256"
type input "515"
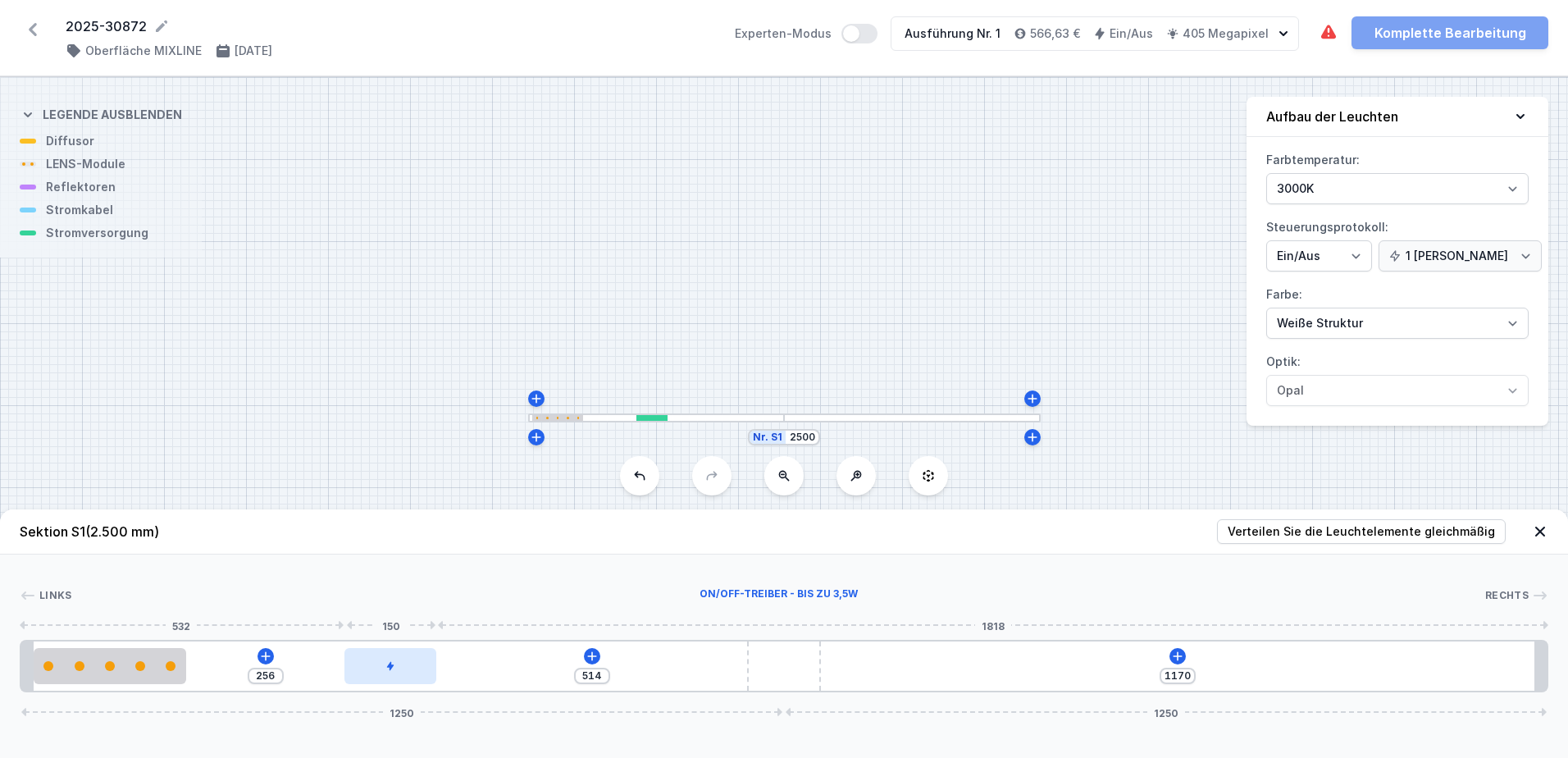
type input "255"
type input "518"
type input "252"
type input "519"
type input "251"
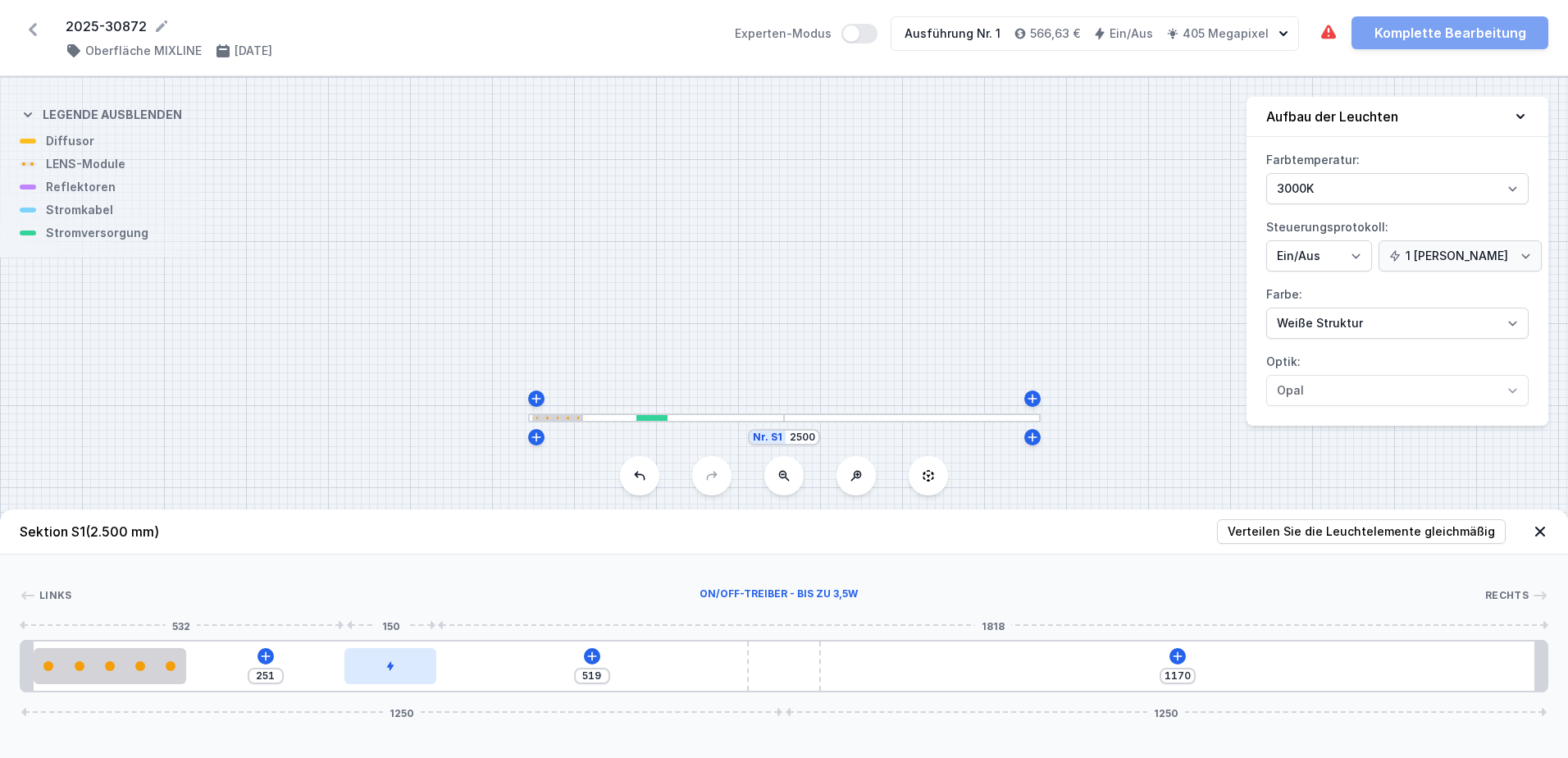
type input "522"
type input "248"
type input "525"
type input "245"
type input "526"
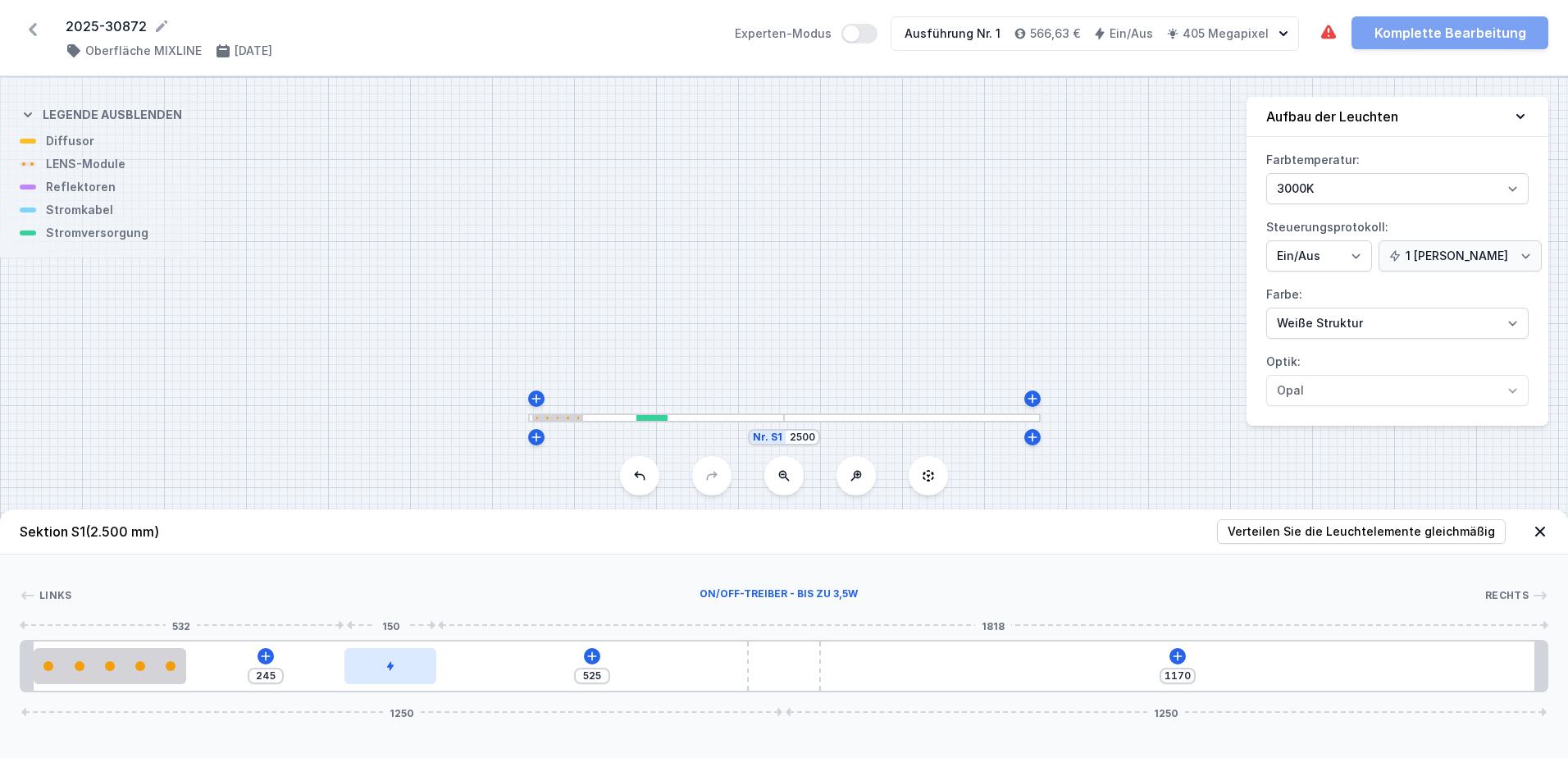
type input "244"
type input "529"
type input "241"
type input "530"
type input "240"
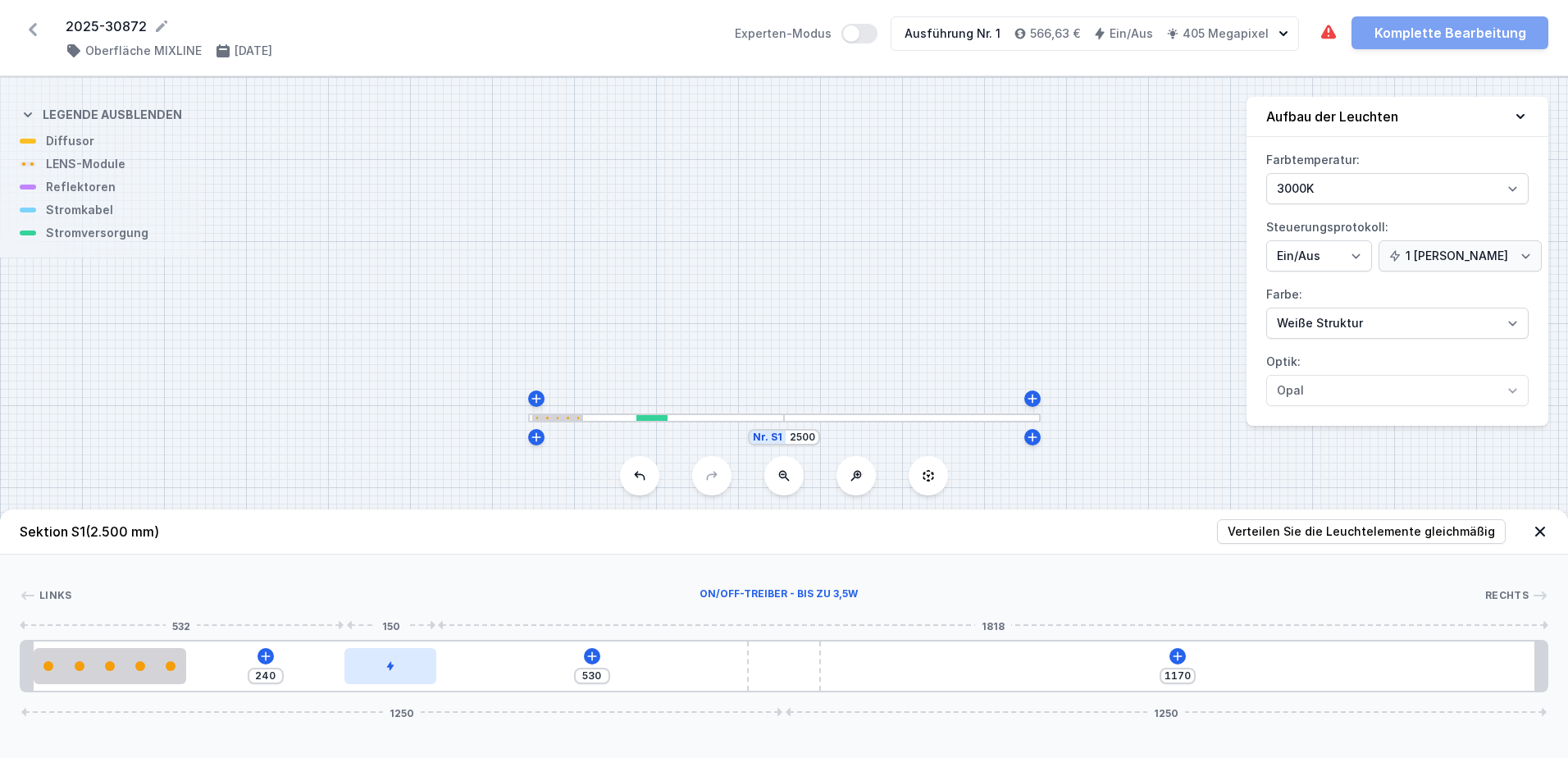
type input "531"
type input "239"
type input "533"
type input "237"
type input "537"
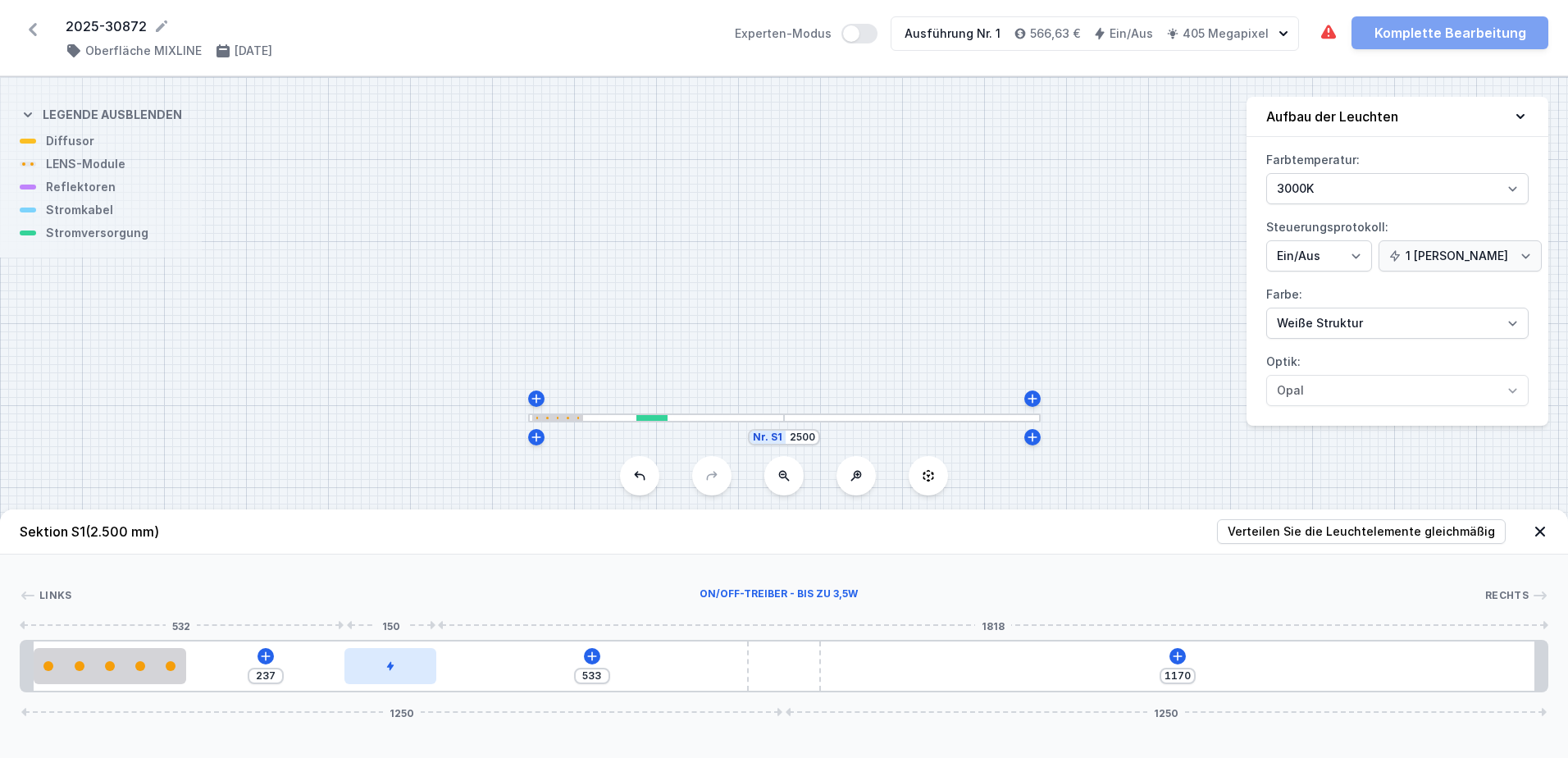
type input "233"
type input "544"
type input "226"
type input "550"
type input "220"
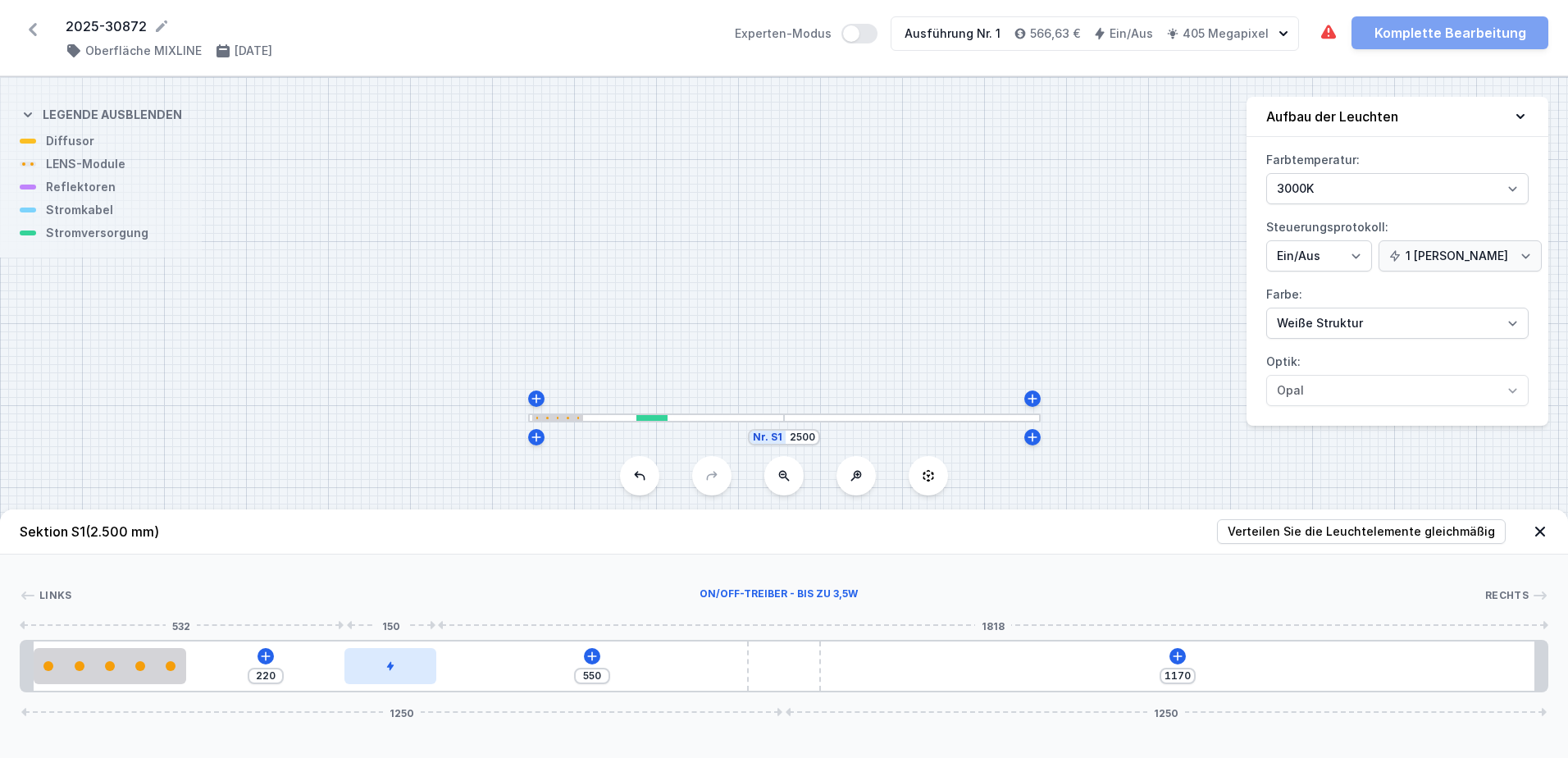
type input "552"
type input "218"
type input "554"
type input "216"
type input "558"
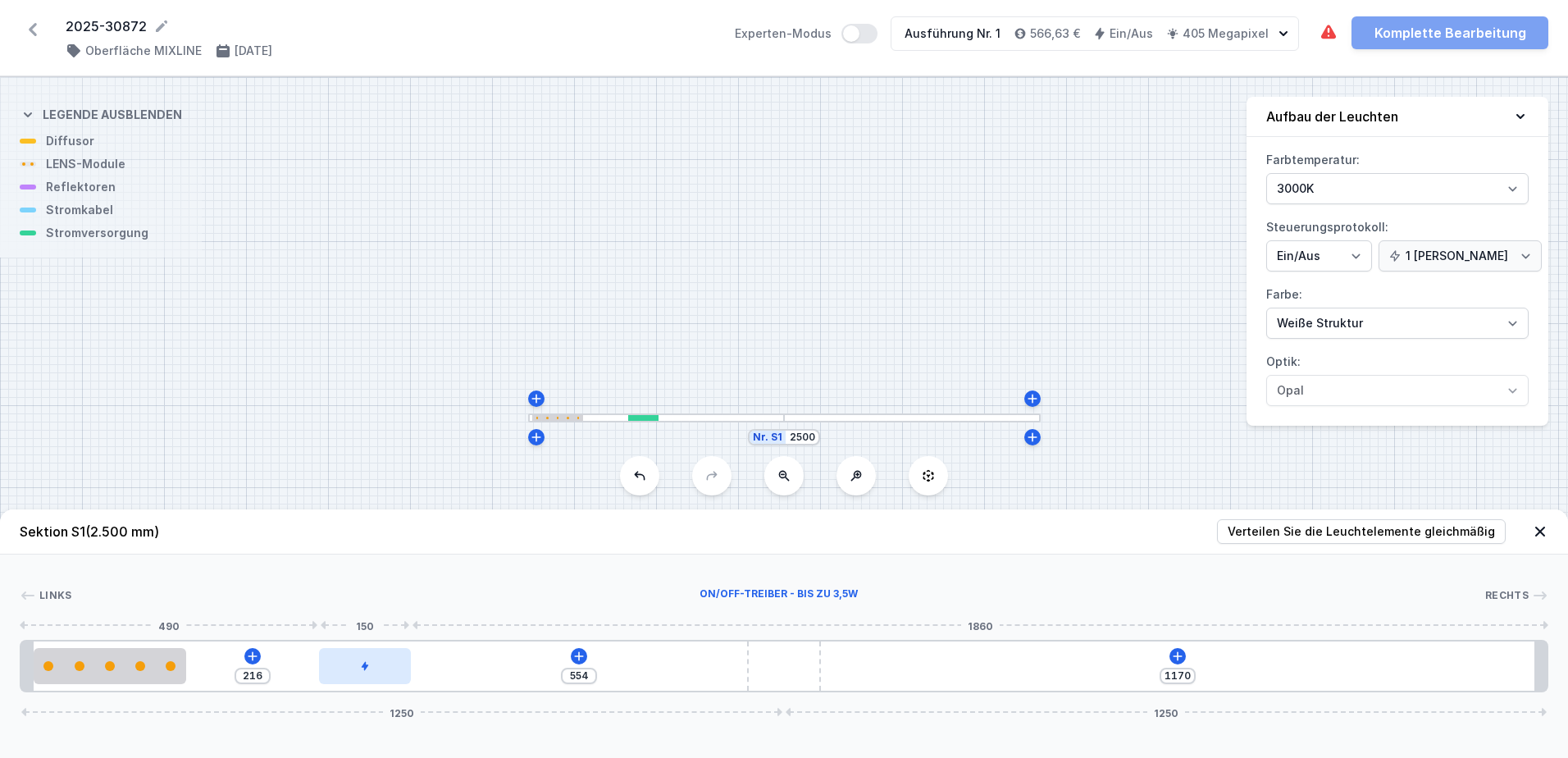
type input "212"
type input "562"
type input "208"
type input "566"
type input "204"
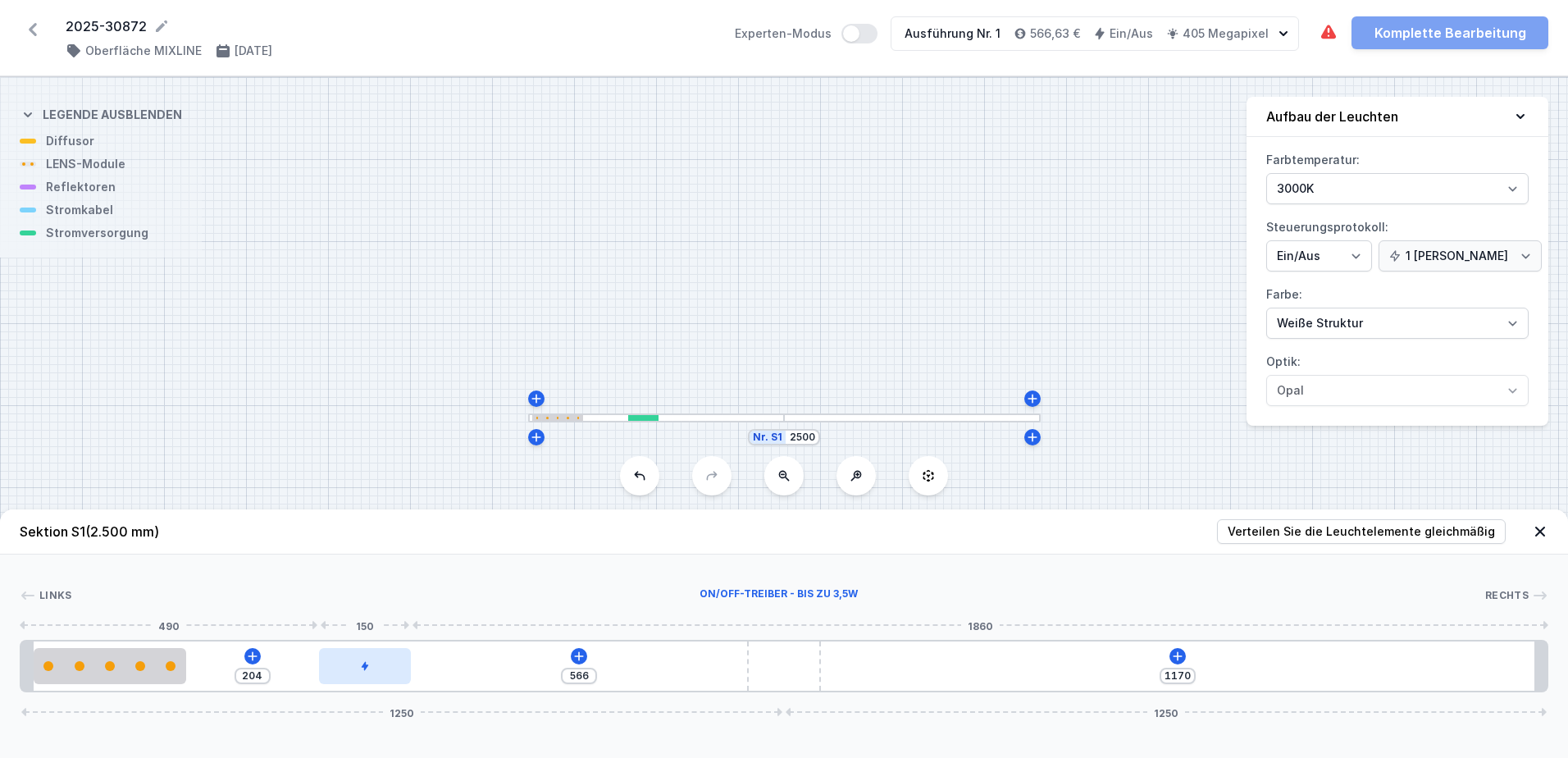
type input "567"
type input "203"
type input "571"
type input "199"
type input "576"
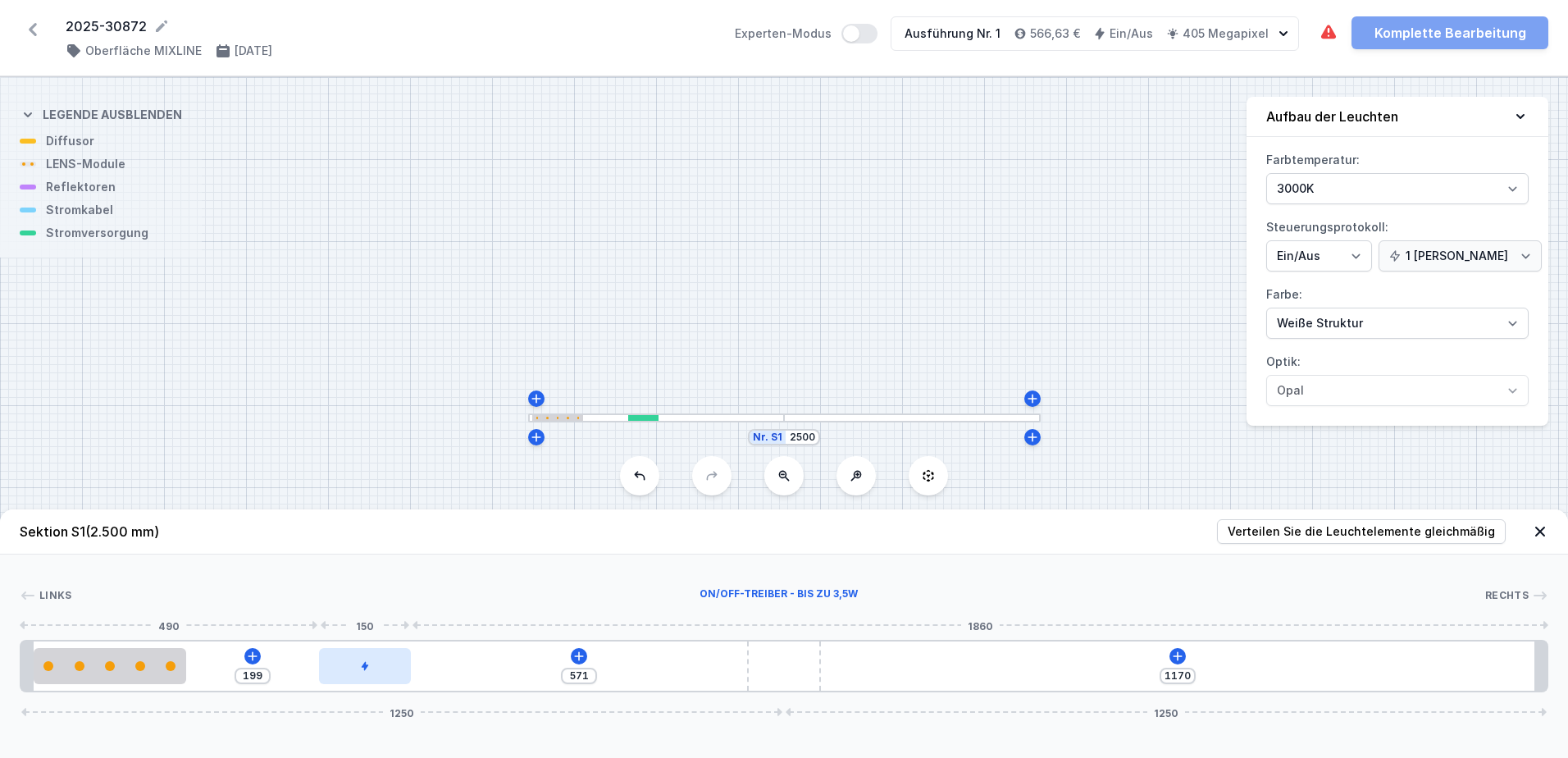
type input "194"
type input "577"
type input "193"
type input "580"
type input "190"
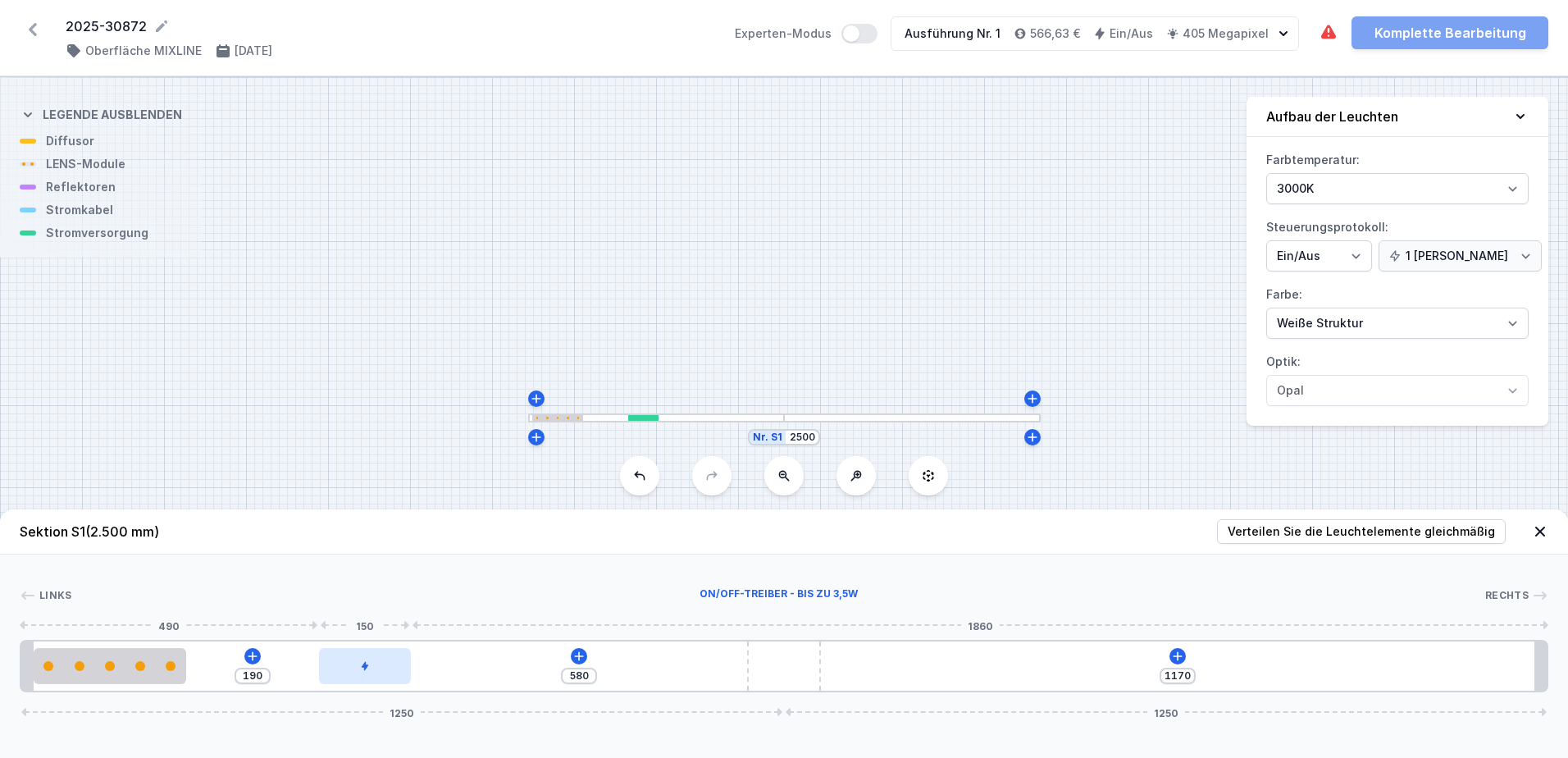
drag, startPoint x: 405, startPoint y: 667, endPoint x: 331, endPoint y: 675, distance: 74.4
click at [331, 675] on div at bounding box center [365, 666] width 92 height 36
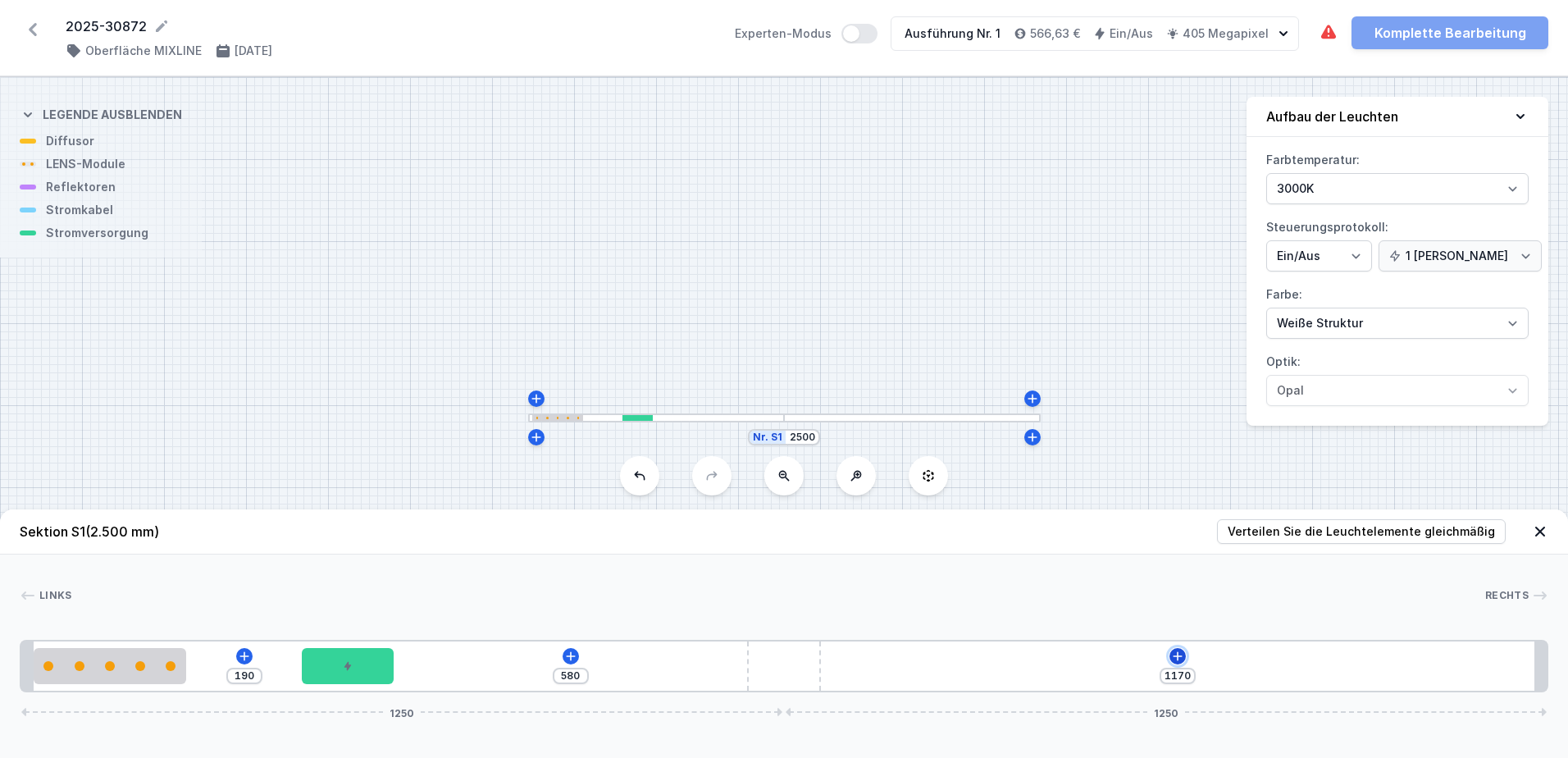
click at [1184, 659] on button at bounding box center [1177, 656] width 16 height 16
type input "491"
type input "657"
type input "485"
type input "663"
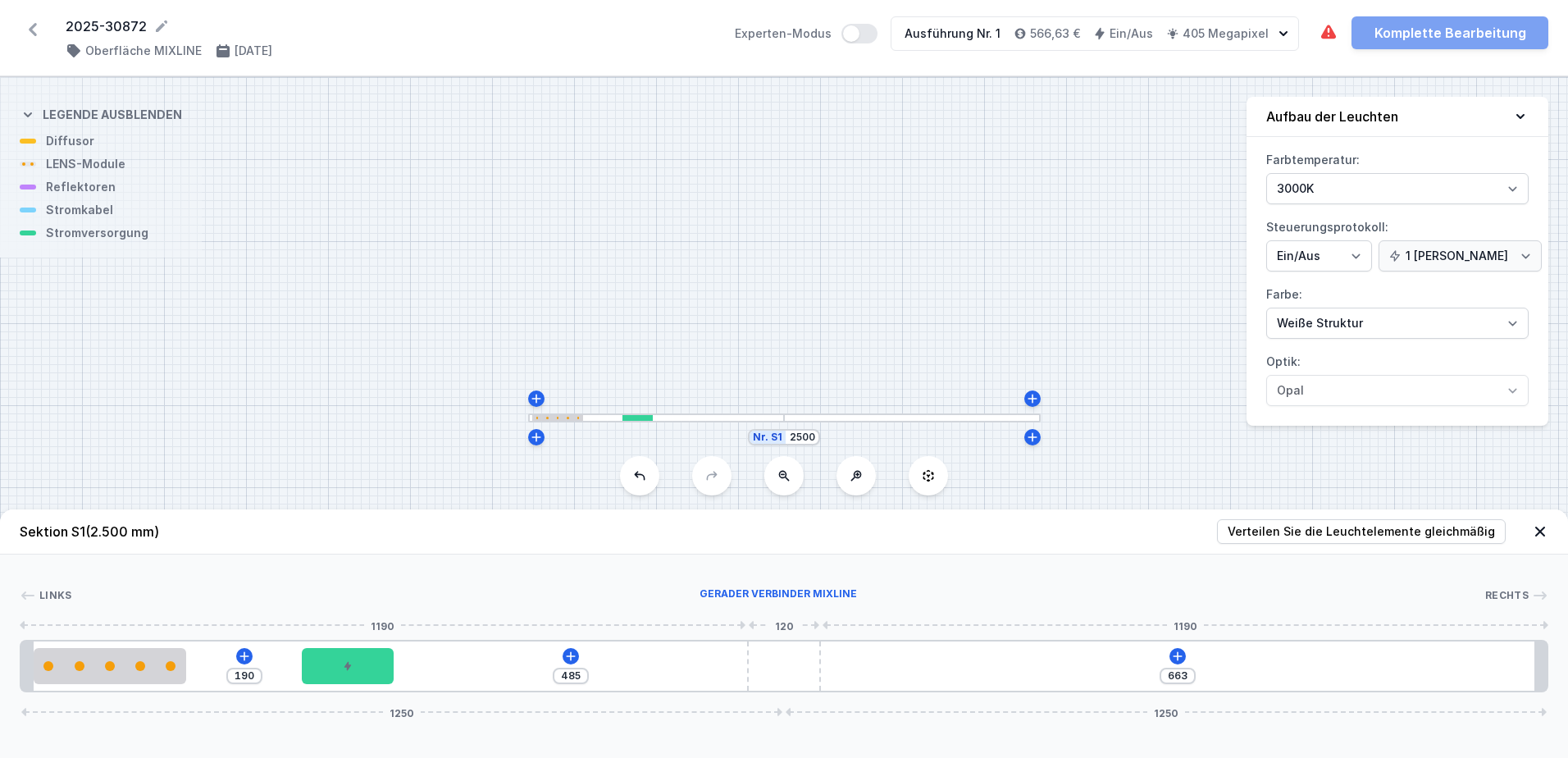
type input "479"
type input "669"
type input "475"
type input "673"
type input "451"
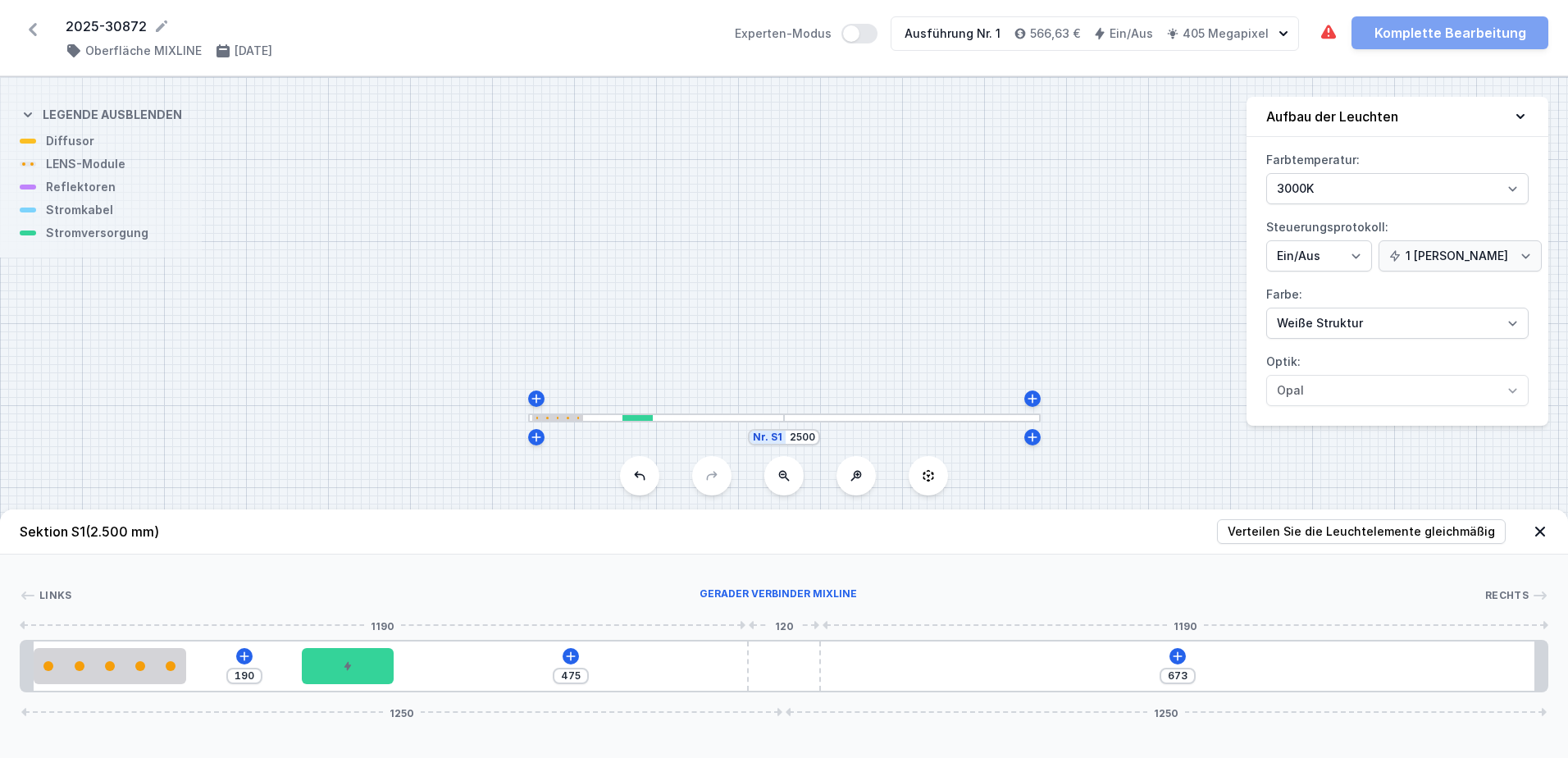
type input "697"
type input "443"
type input "705"
type input "431"
type input "717"
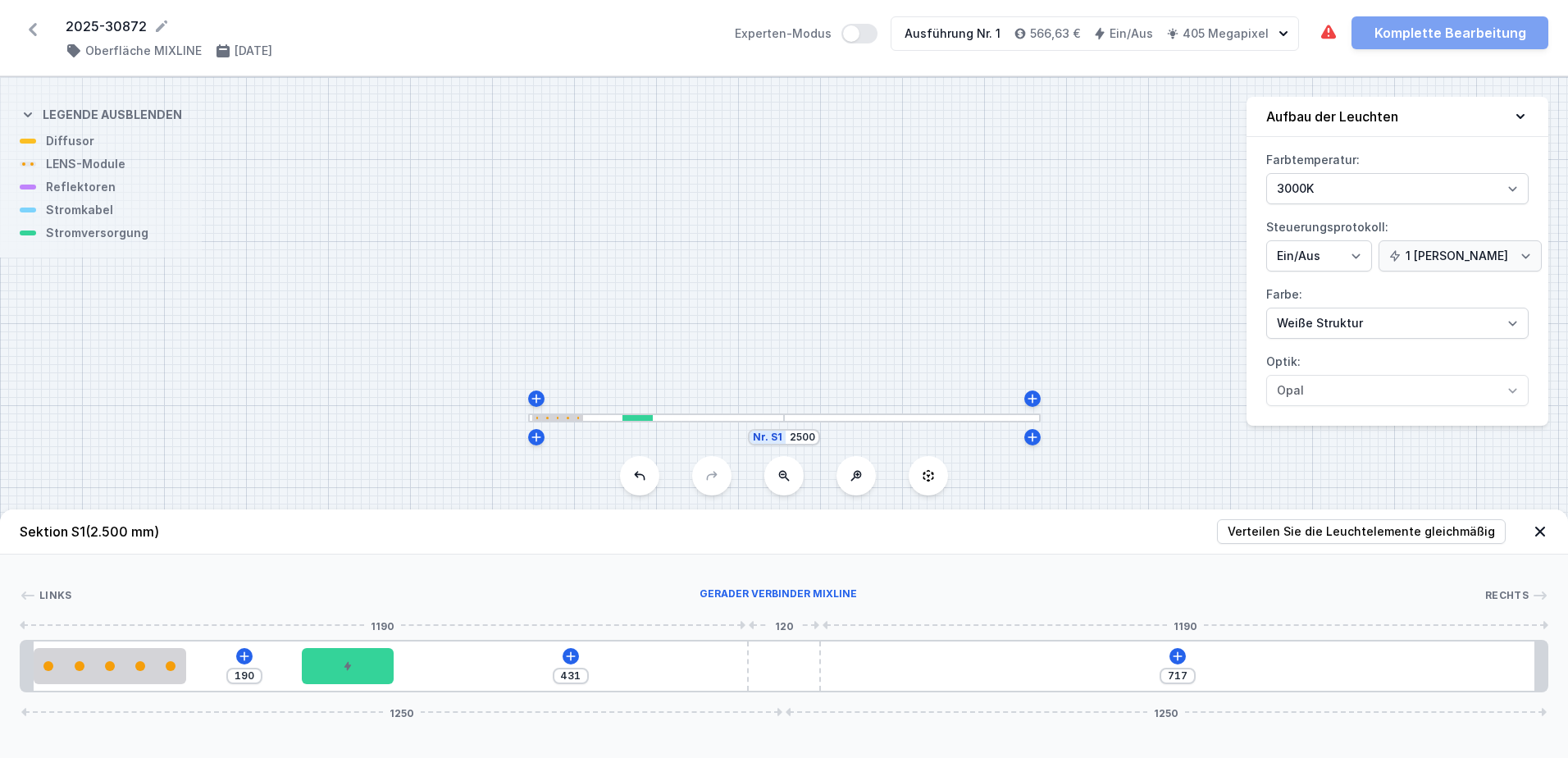
type input "423"
type input "725"
type input "399"
type input "749"
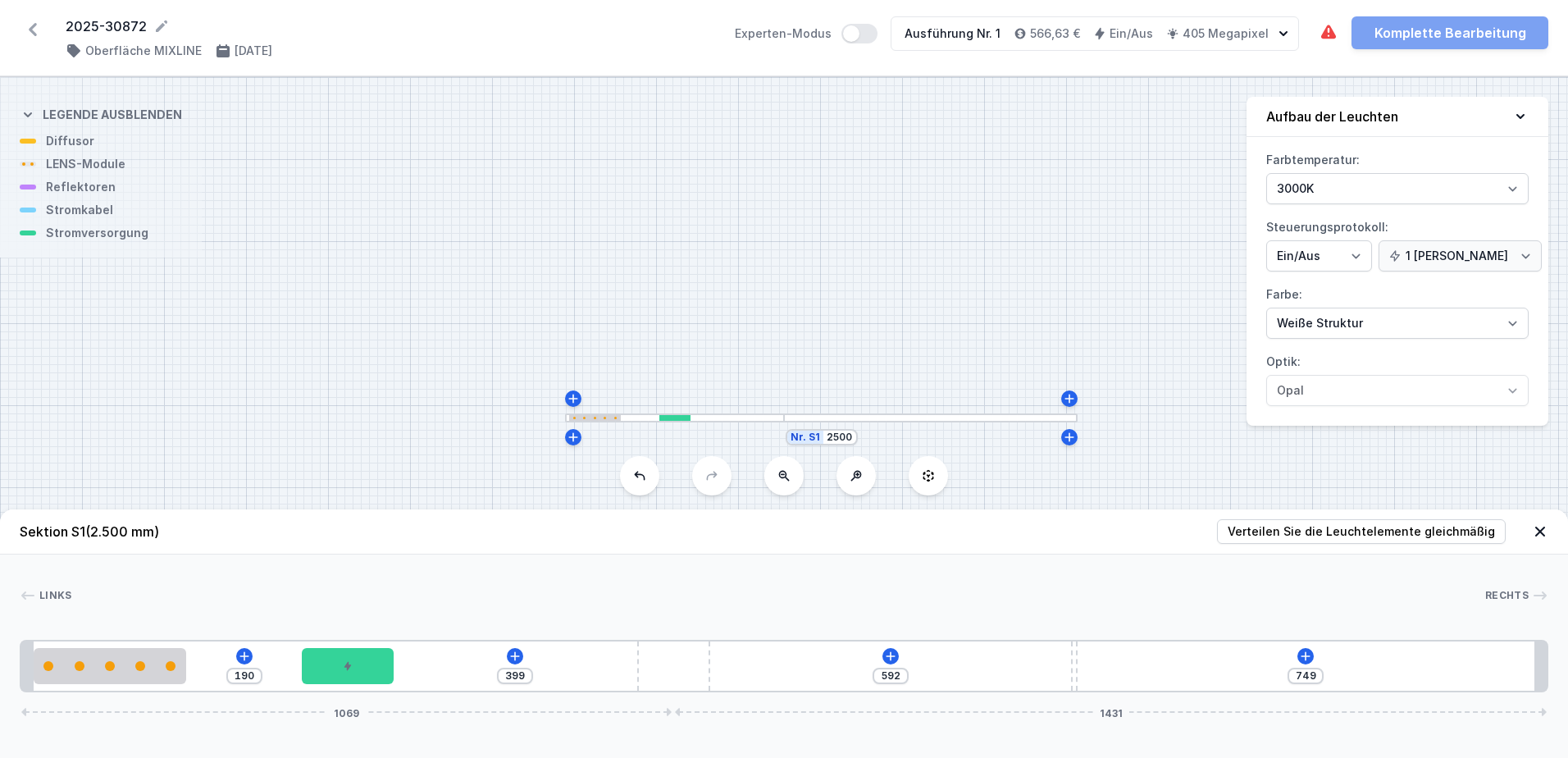
type input "394"
type input "754"
type input "390"
type input "758"
type input "389"
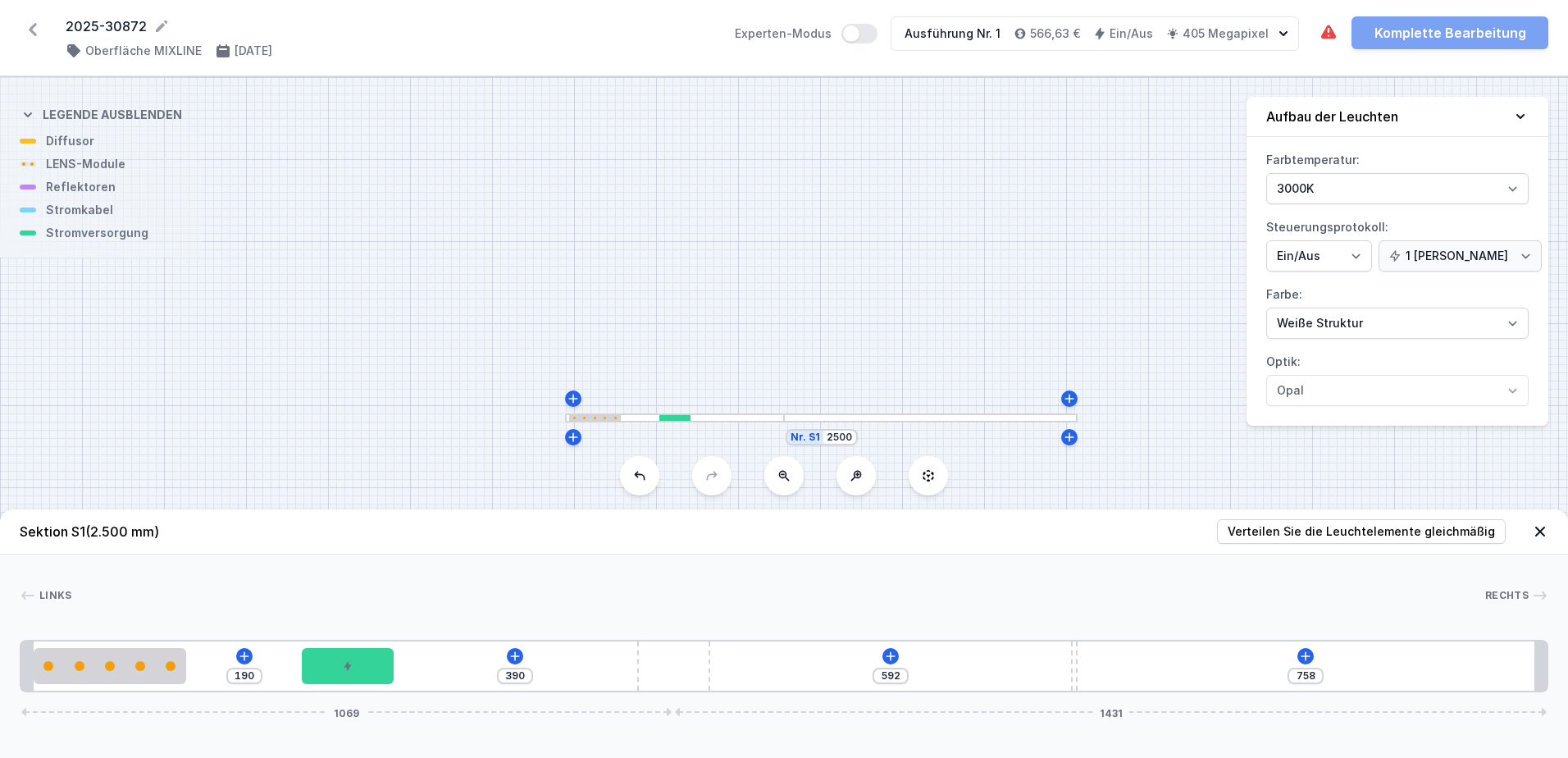
type input "759"
type input "386"
type input "762"
type input "382"
type input "766"
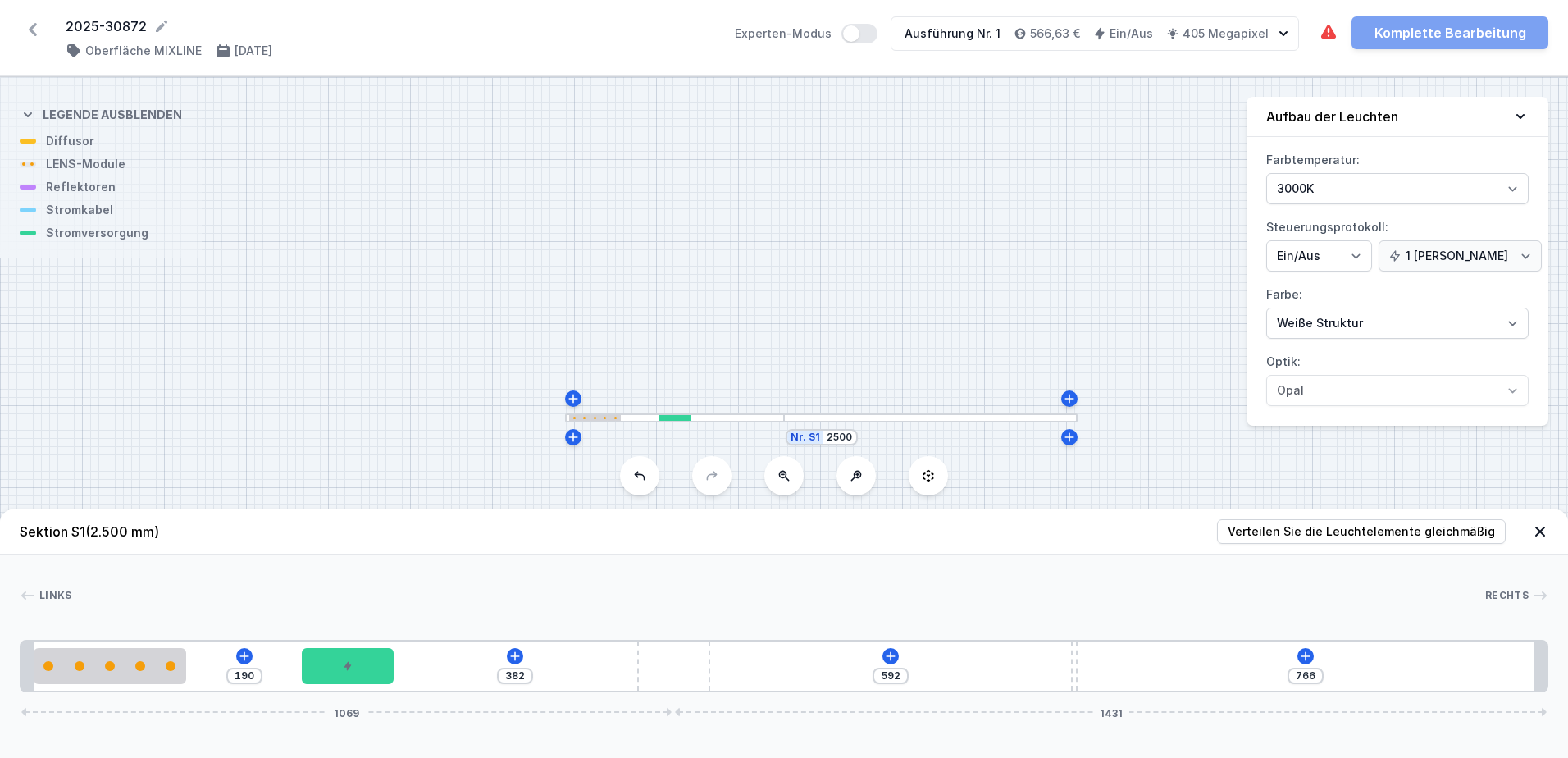
type input "378"
type input "770"
type input "373"
type input "775"
type input "368"
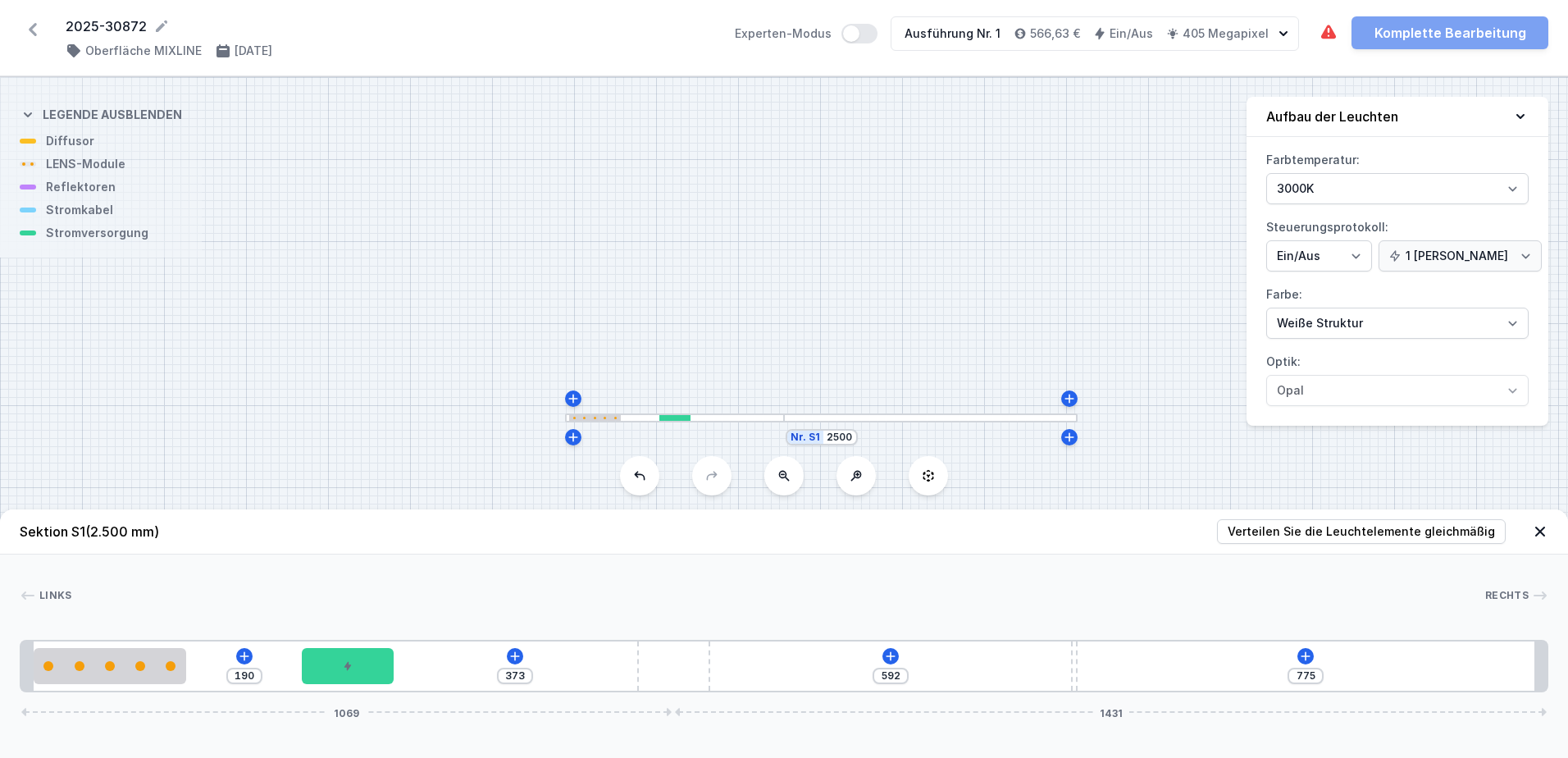
type input "780"
type input "360"
type input "788"
type input "356"
type input "792"
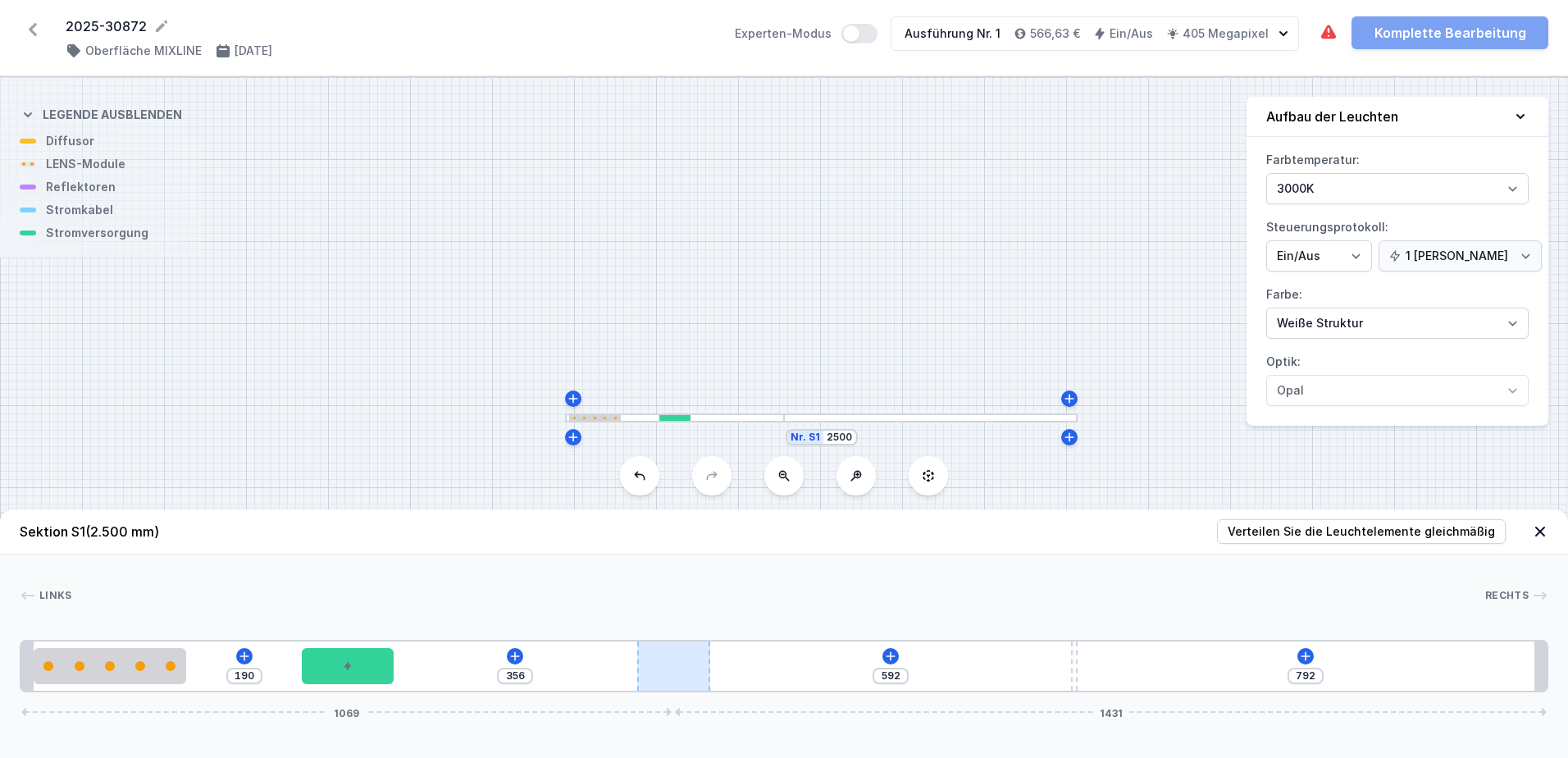
type input "349"
type input "799"
type input "337"
type input "811"
type input "327"
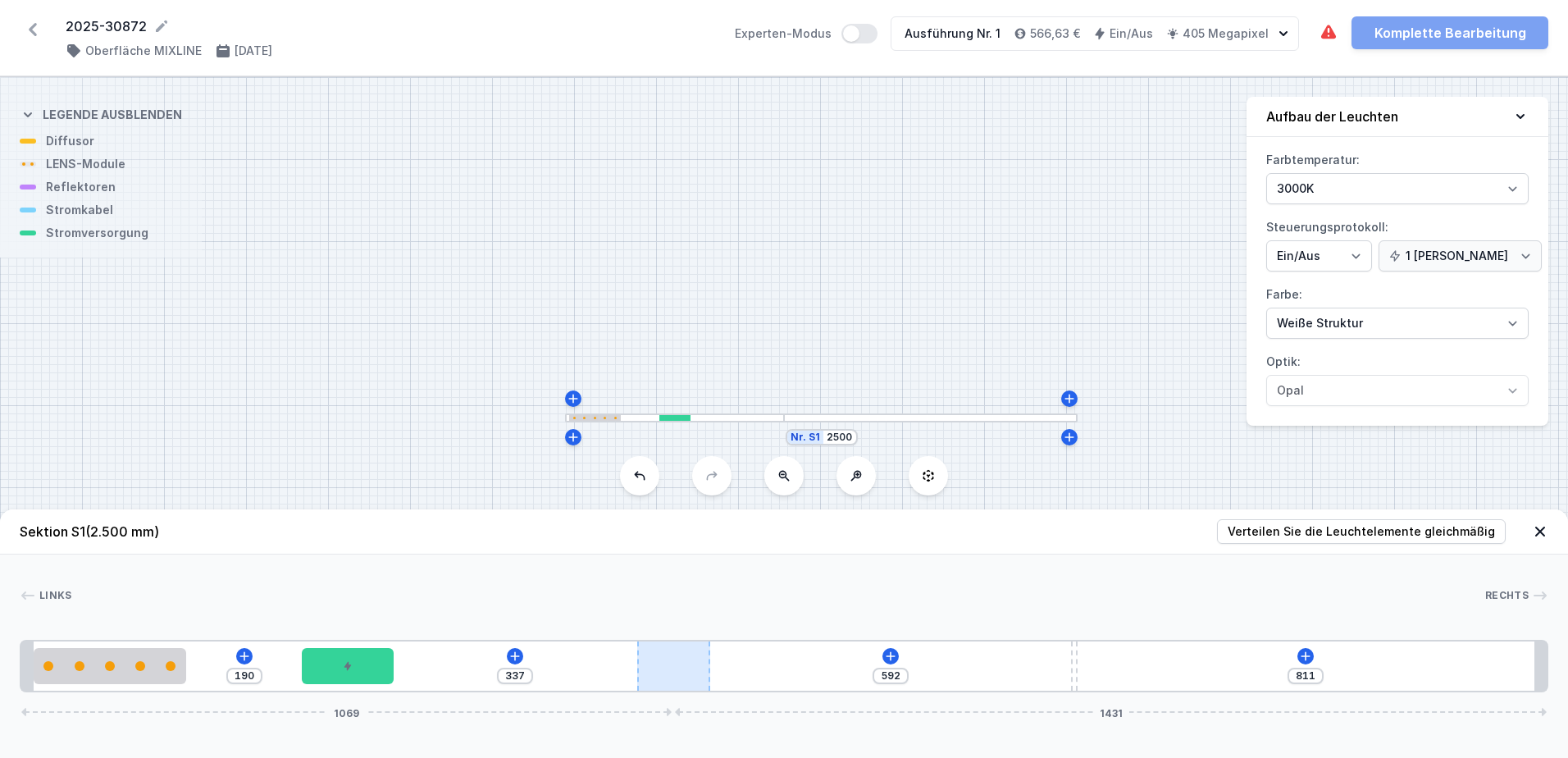
type input "821"
type input "315"
type input "833"
type input "302"
type input "846"
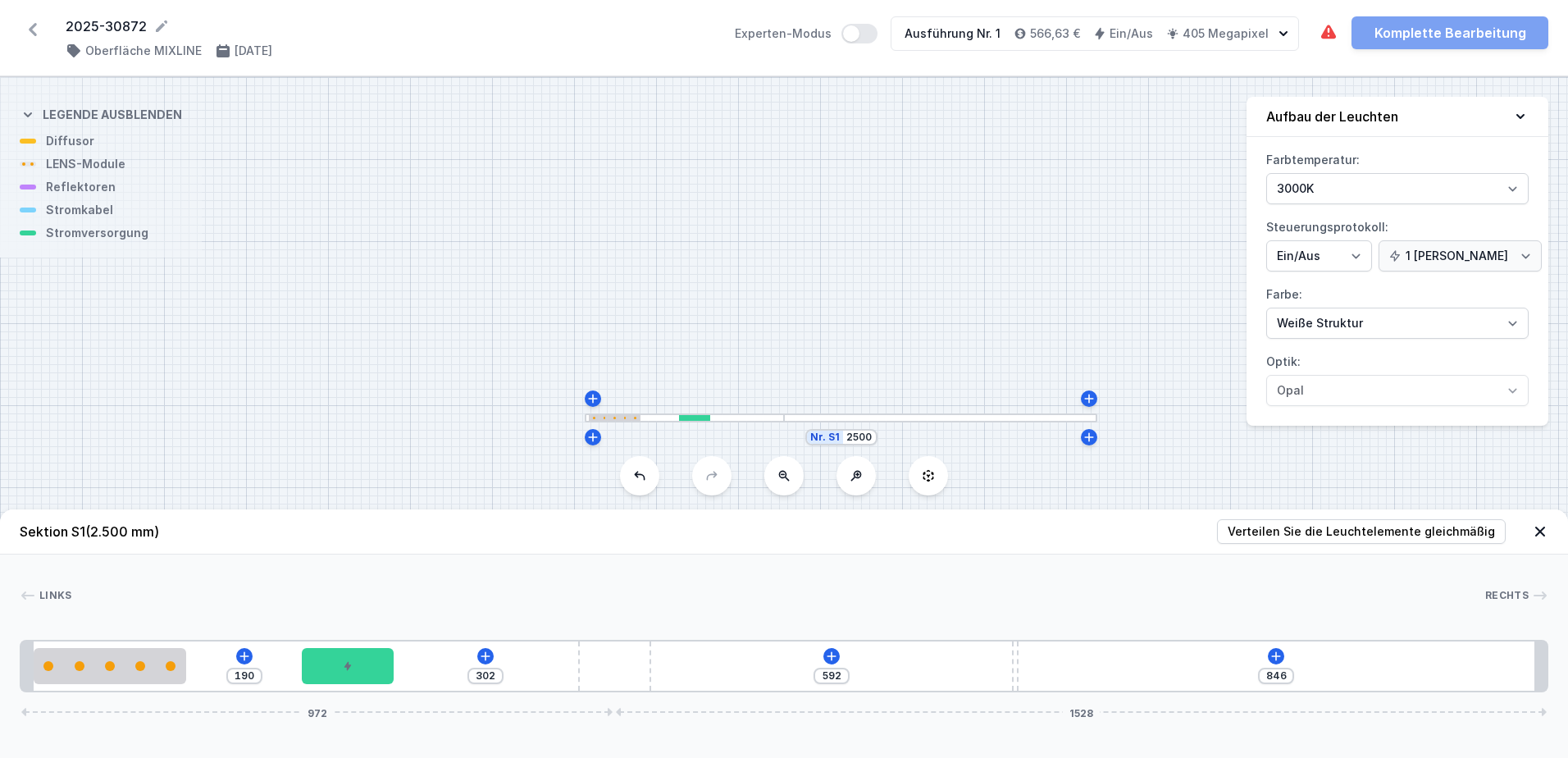
type input "293"
type input "855"
type input "289"
type input "859"
drag, startPoint x: 779, startPoint y: 675, endPoint x: 649, endPoint y: 681, distance: 130.1
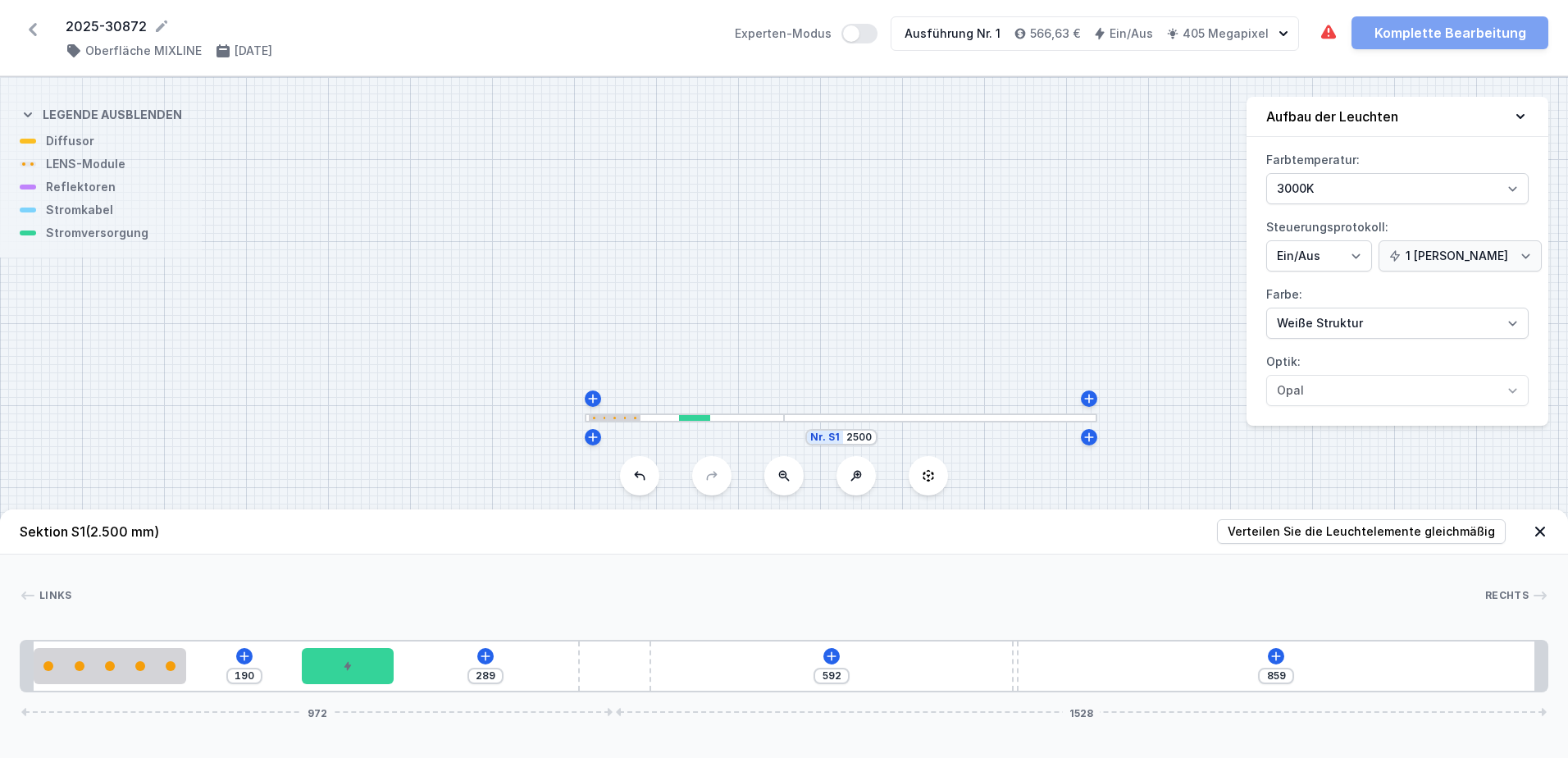
click at [649, 681] on div "190 289 592 859 972 1528" at bounding box center [784, 666] width 1529 height 53
click at [1277, 651] on icon at bounding box center [1273, 657] width 13 height 13
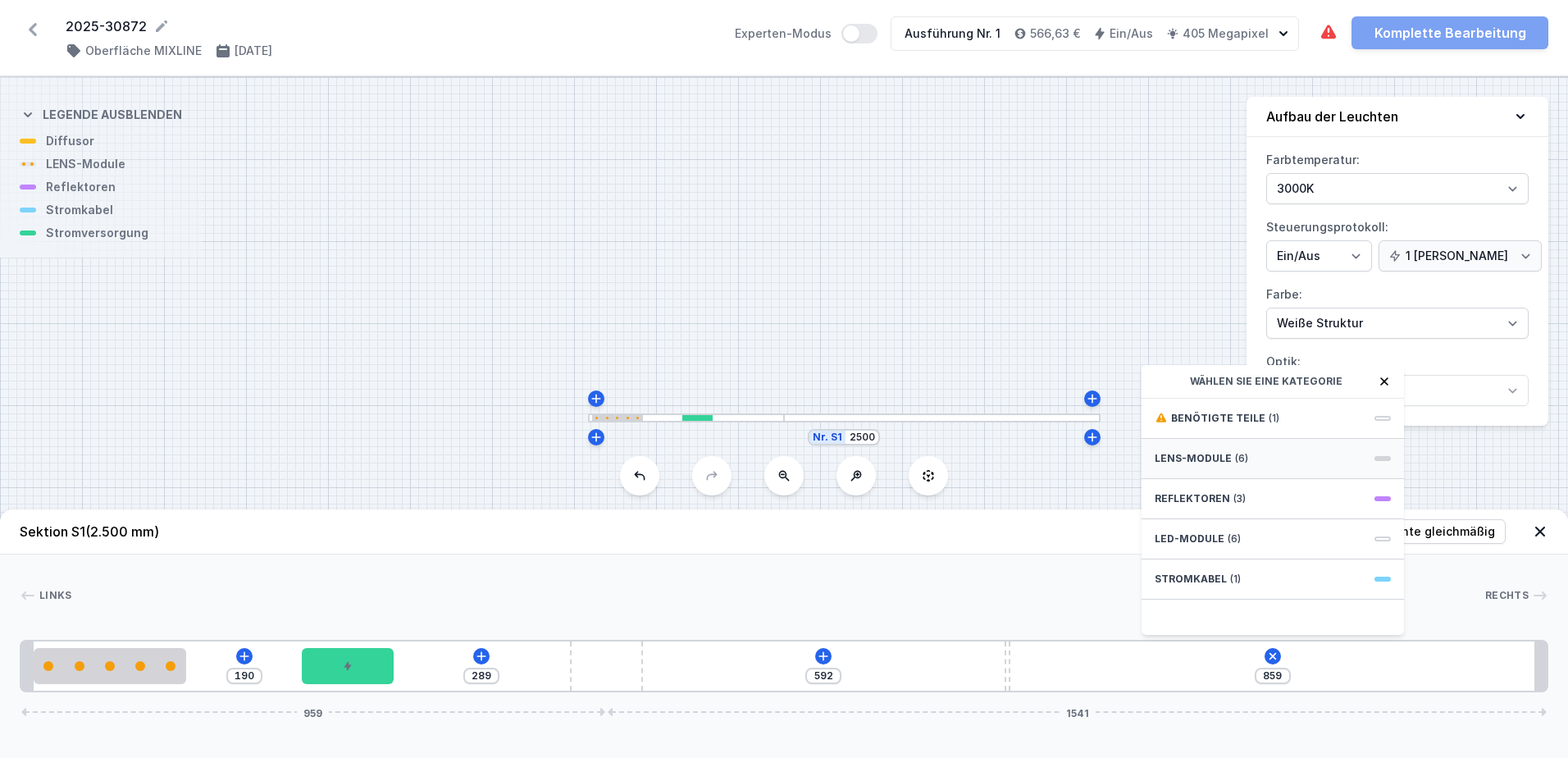
click at [1277, 446] on div "LENS-Module (6)" at bounding box center [1273, 459] width 263 height 40
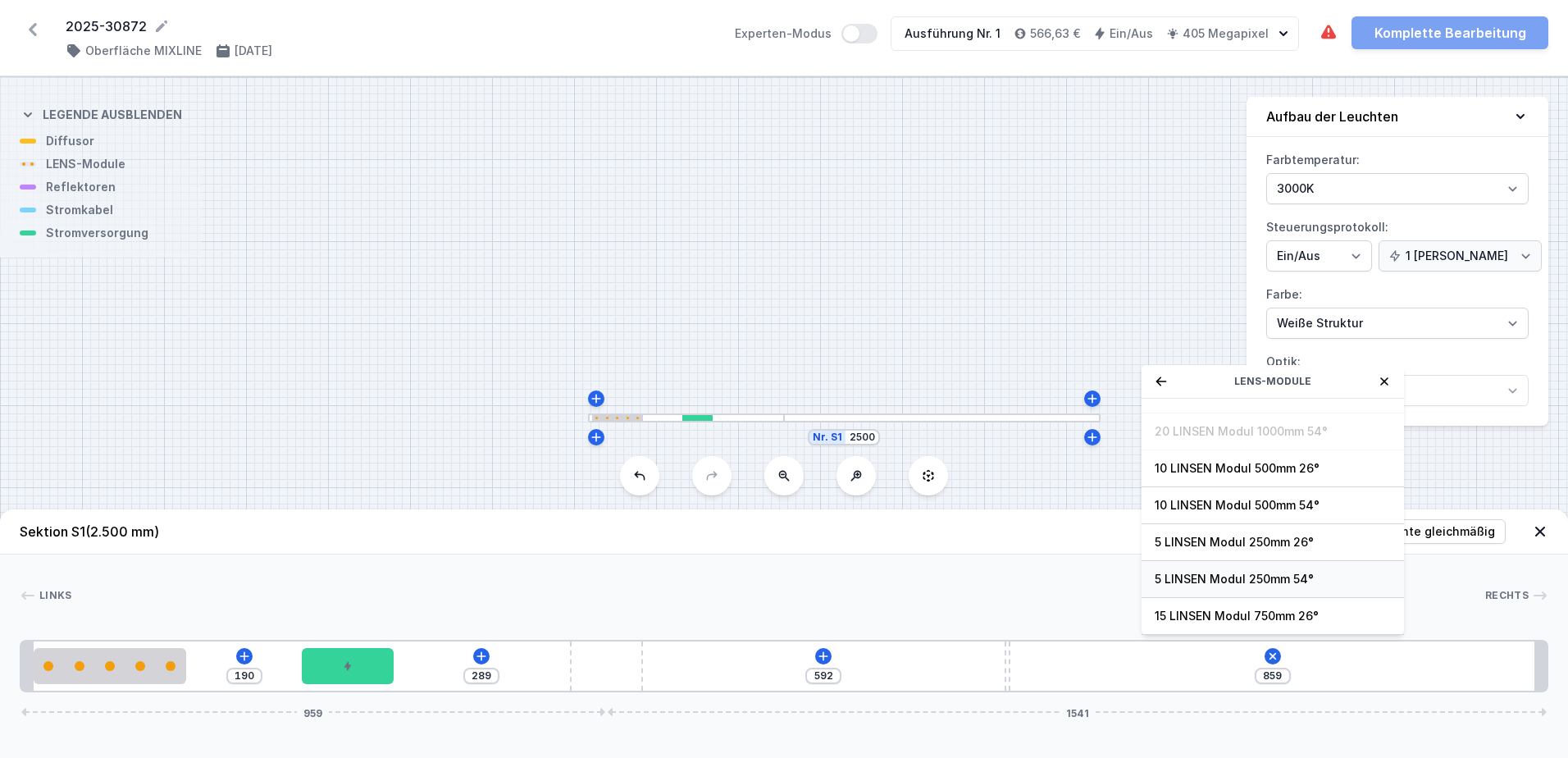
click at [1263, 579] on span "5 LINSEN Modul 250mm 54°" at bounding box center [1273, 579] width 236 height 16
type input "239"
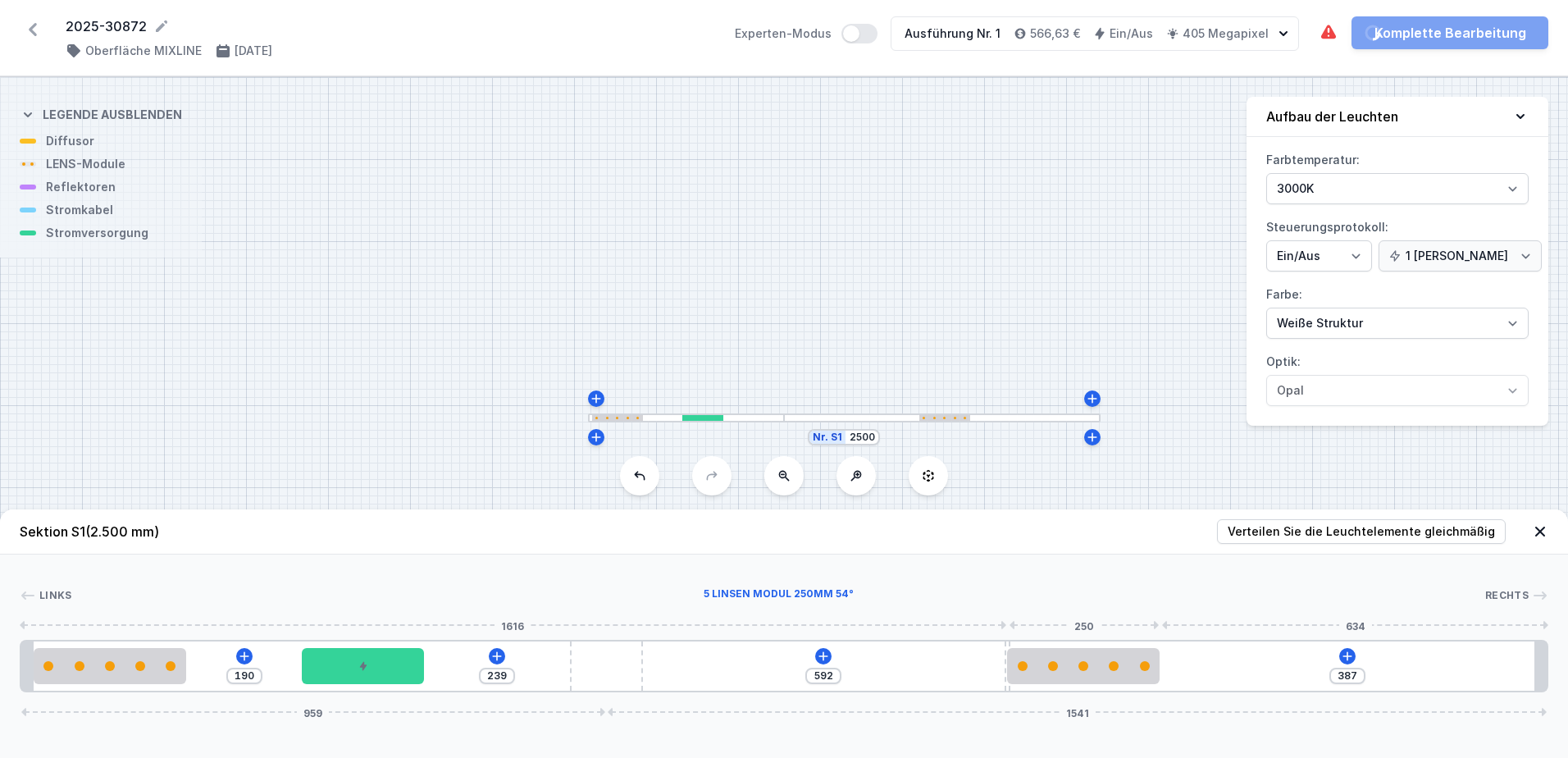
type input "52"
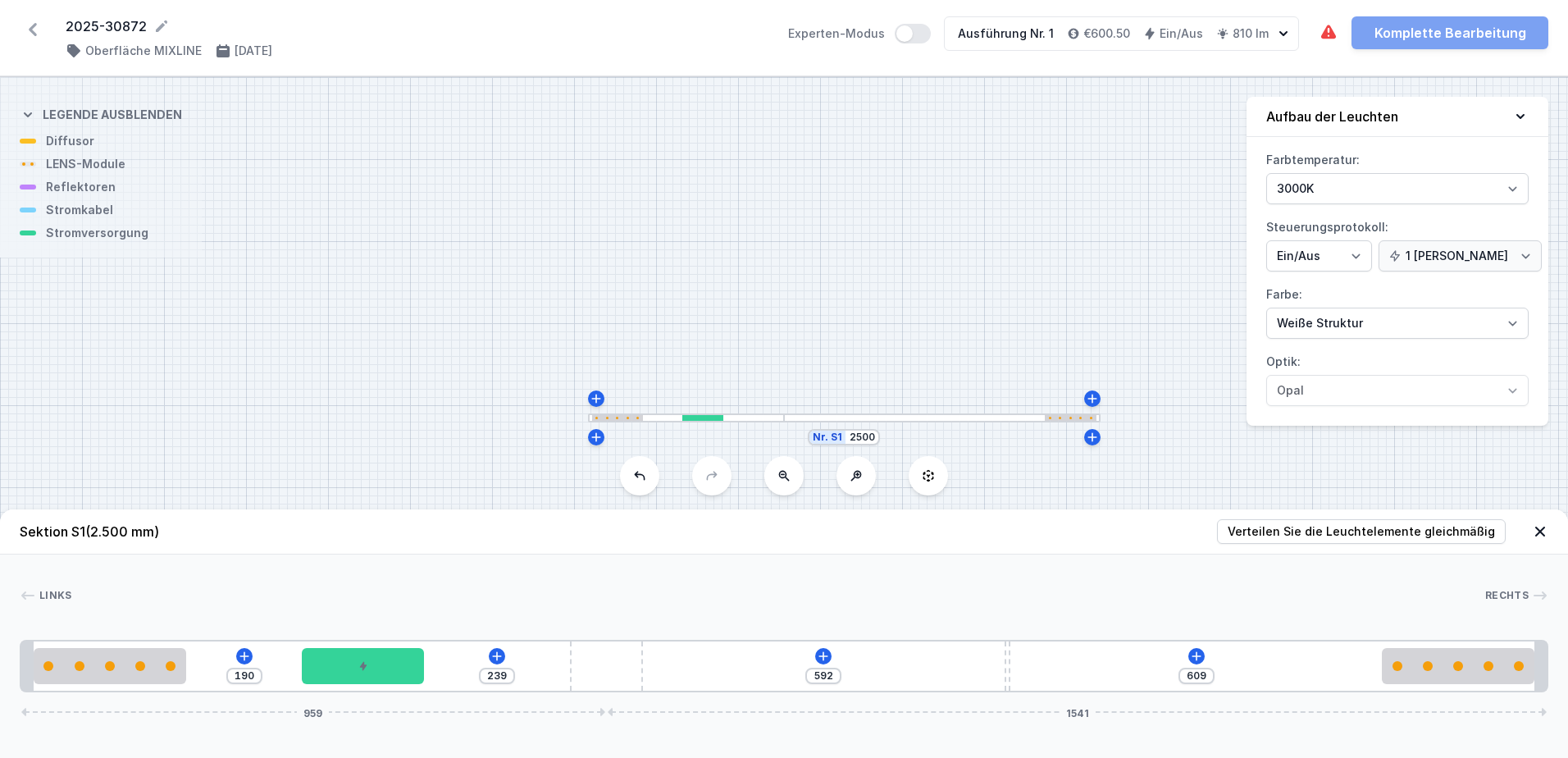
drag, startPoint x: 1133, startPoint y: 670, endPoint x: 1583, endPoint y: 658, distance: 450.2
click at [1555, 658] on html "2025-30872 ( 11260 /v 1 ) Oberfläche MIXLINE [DATE] Experten-Modus Ausführung N…" at bounding box center [784, 379] width 1568 height 758
click at [827, 656] on icon at bounding box center [823, 657] width 13 height 13
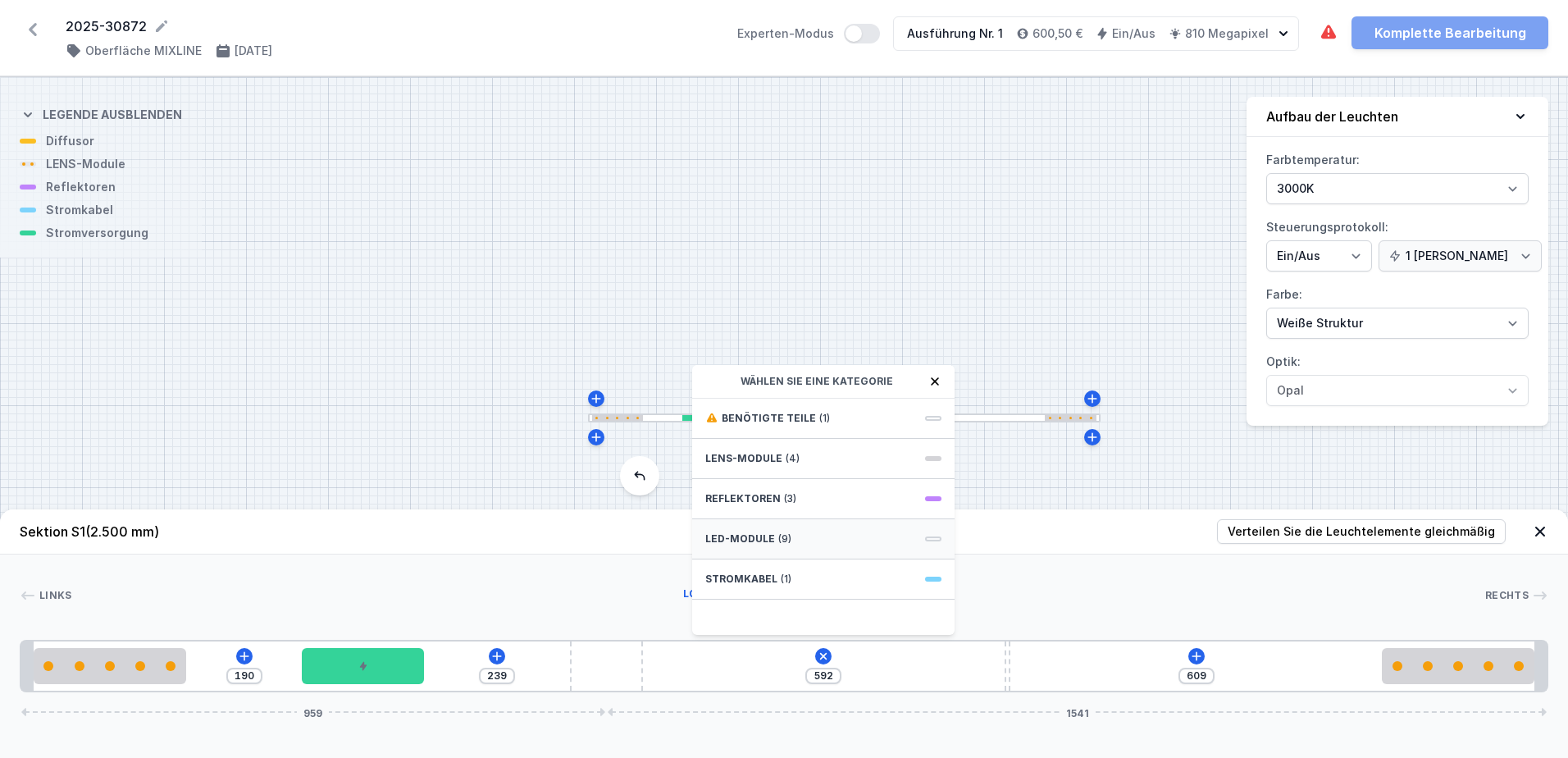
click at [821, 526] on div "LED-Module (9)" at bounding box center [823, 539] width 263 height 40
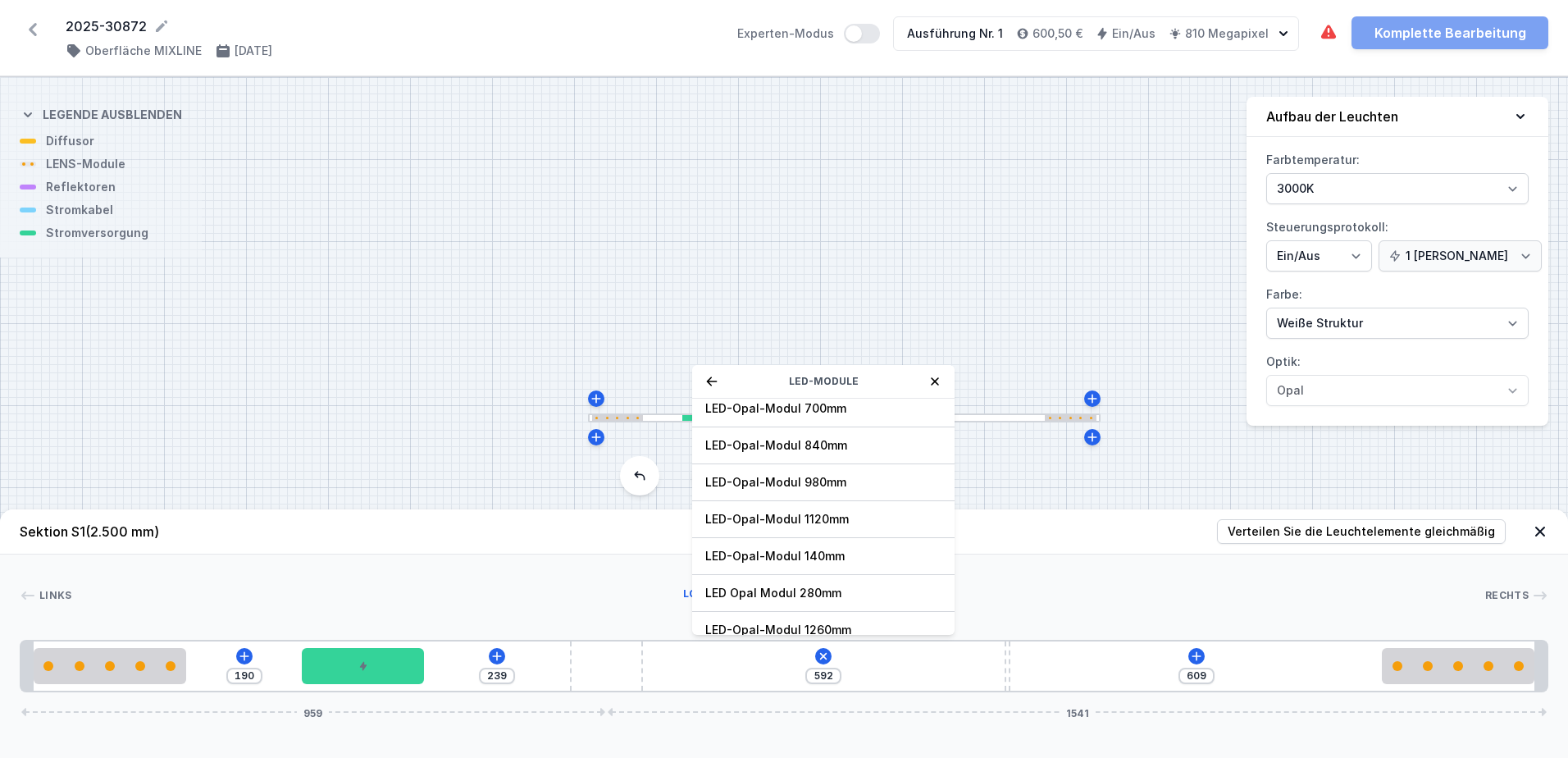
scroll to position [0, 0]
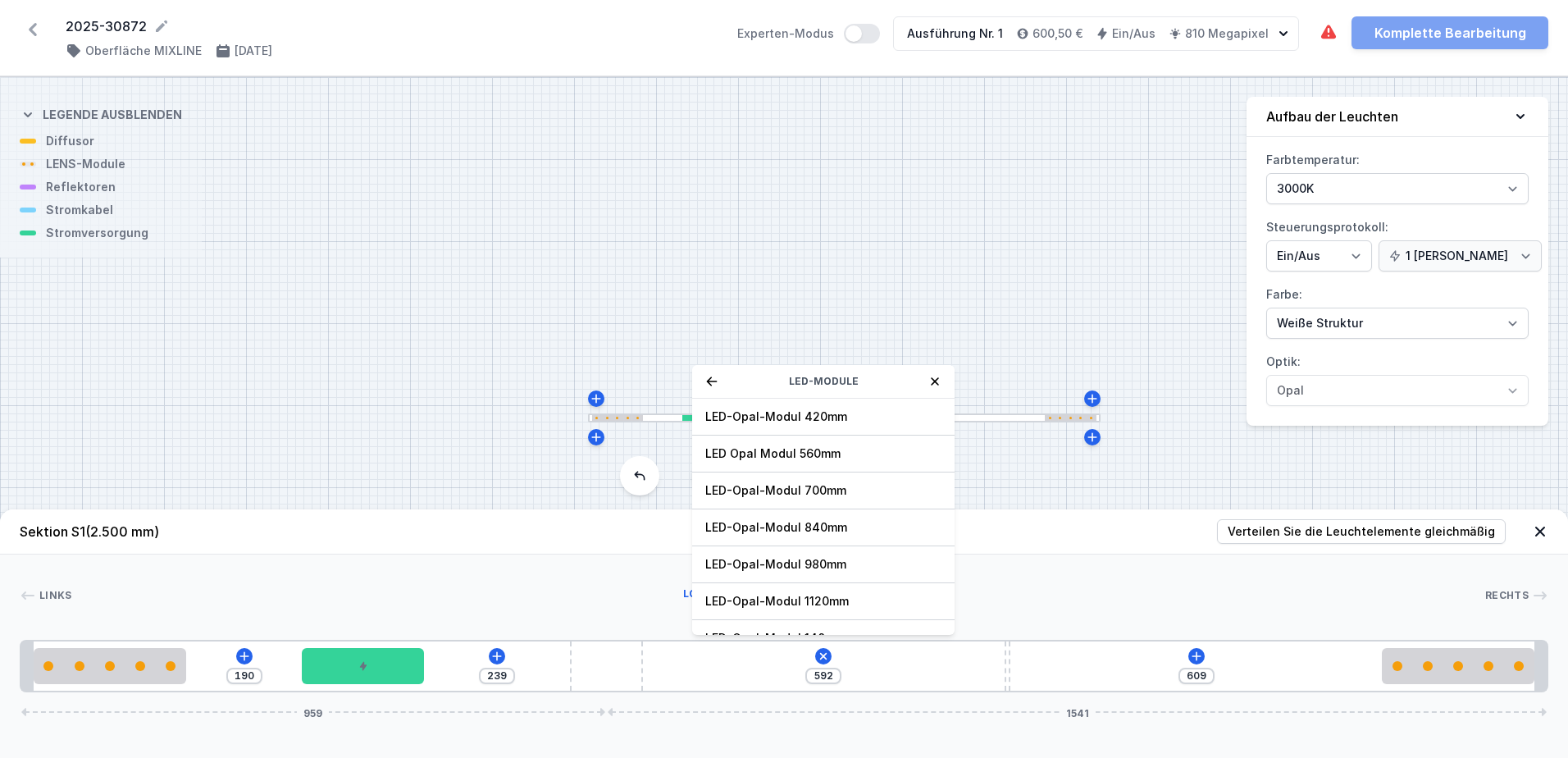
click at [711, 374] on div "LED-Module" at bounding box center [823, 382] width 263 height 34
click at [710, 378] on icon at bounding box center [712, 381] width 10 height 9
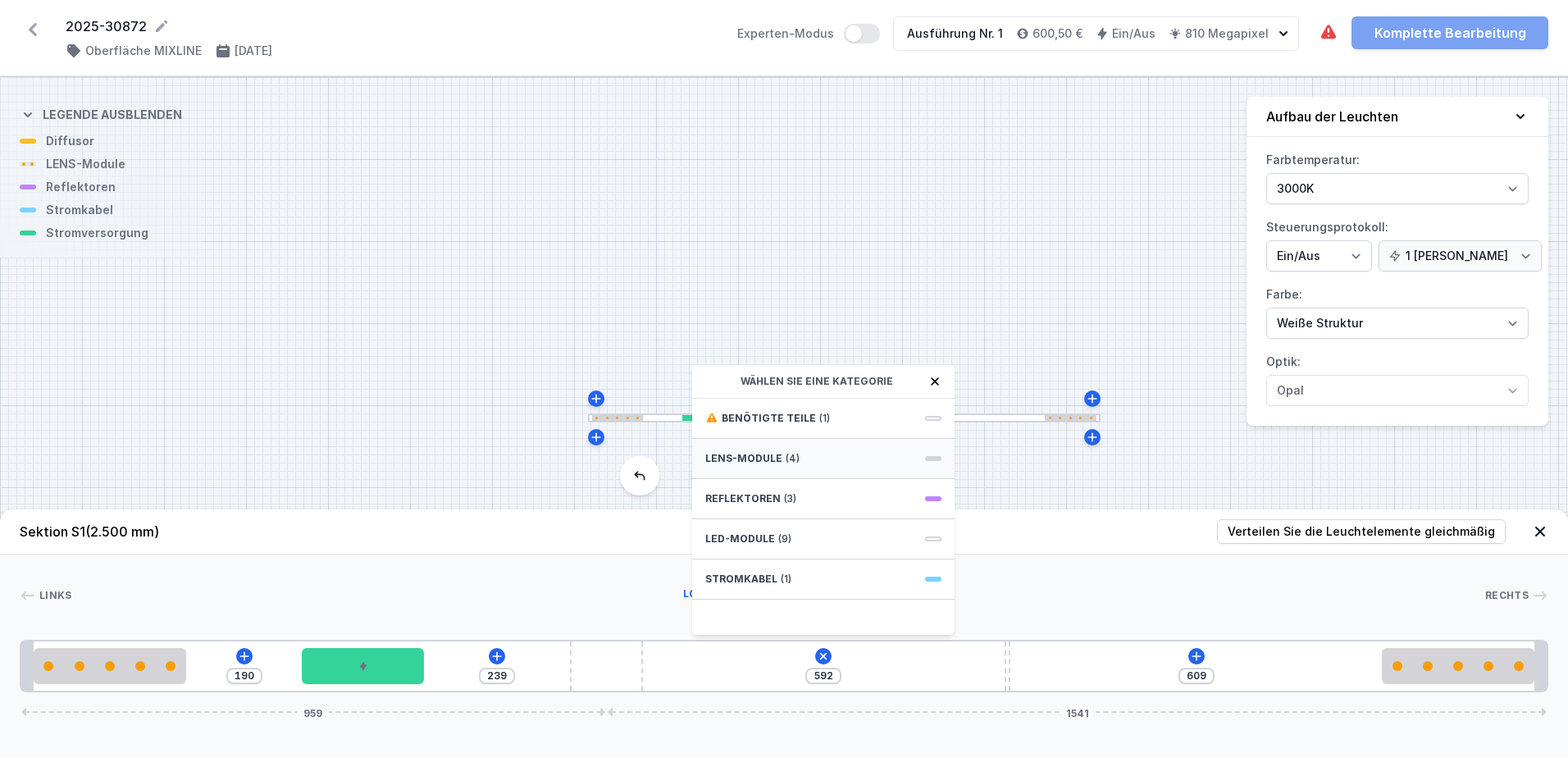
click at [790, 456] on span "(4)" at bounding box center [792, 459] width 14 height 13
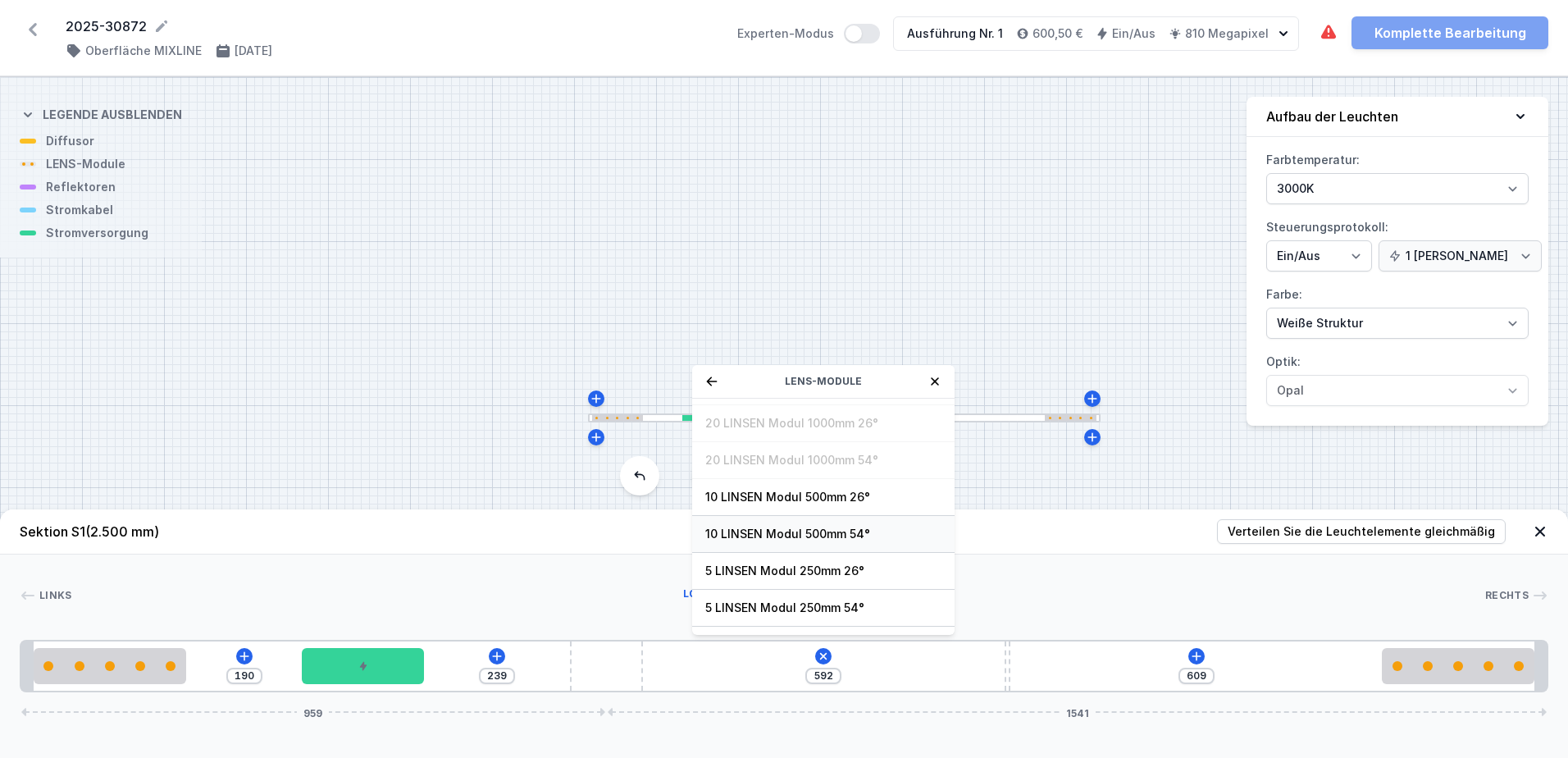
scroll to position [59, 0]
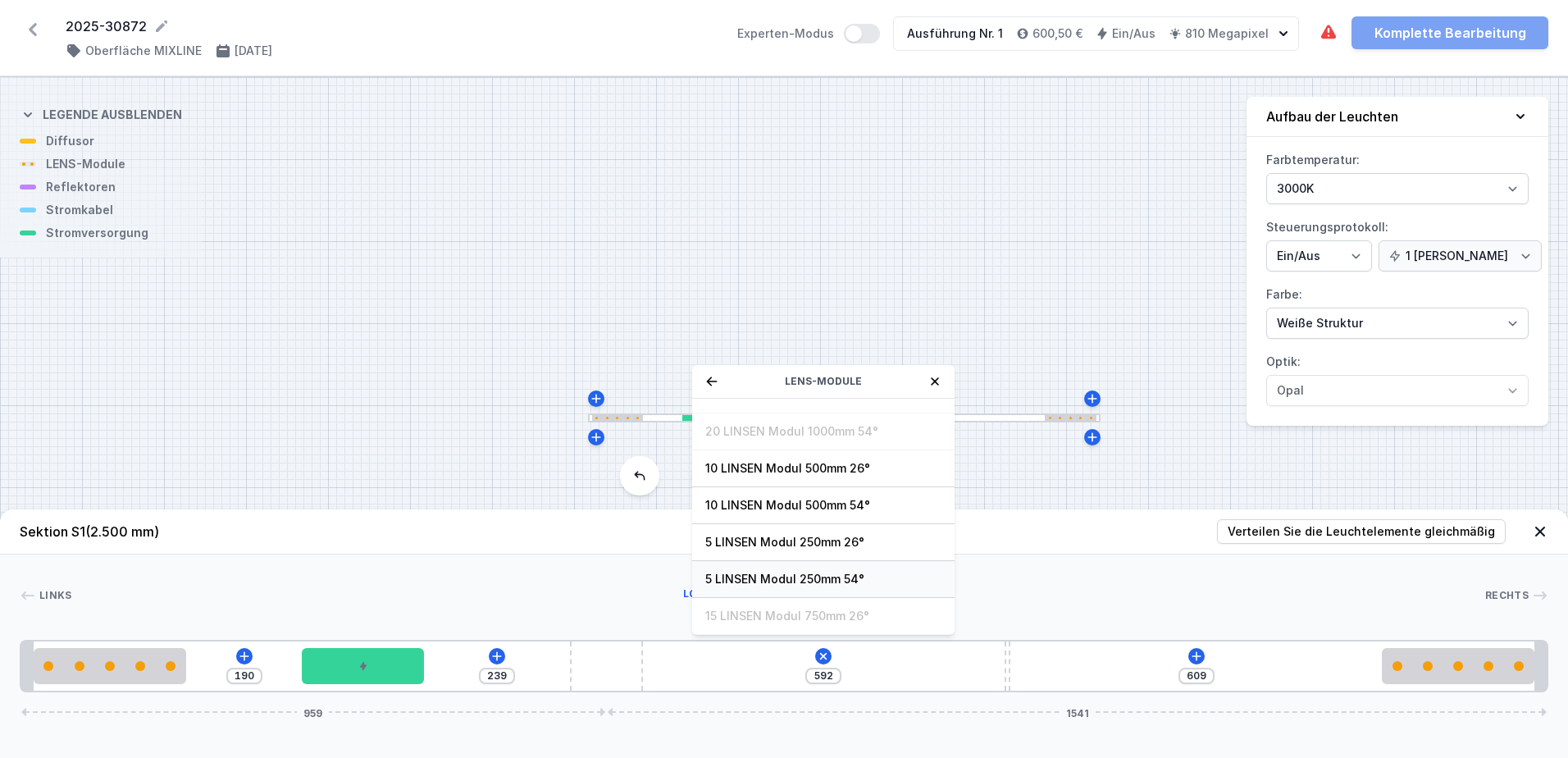
click at [776, 579] on span "5 LINSEN Modul 250mm 54°" at bounding box center [823, 579] width 236 height 16
type input "139"
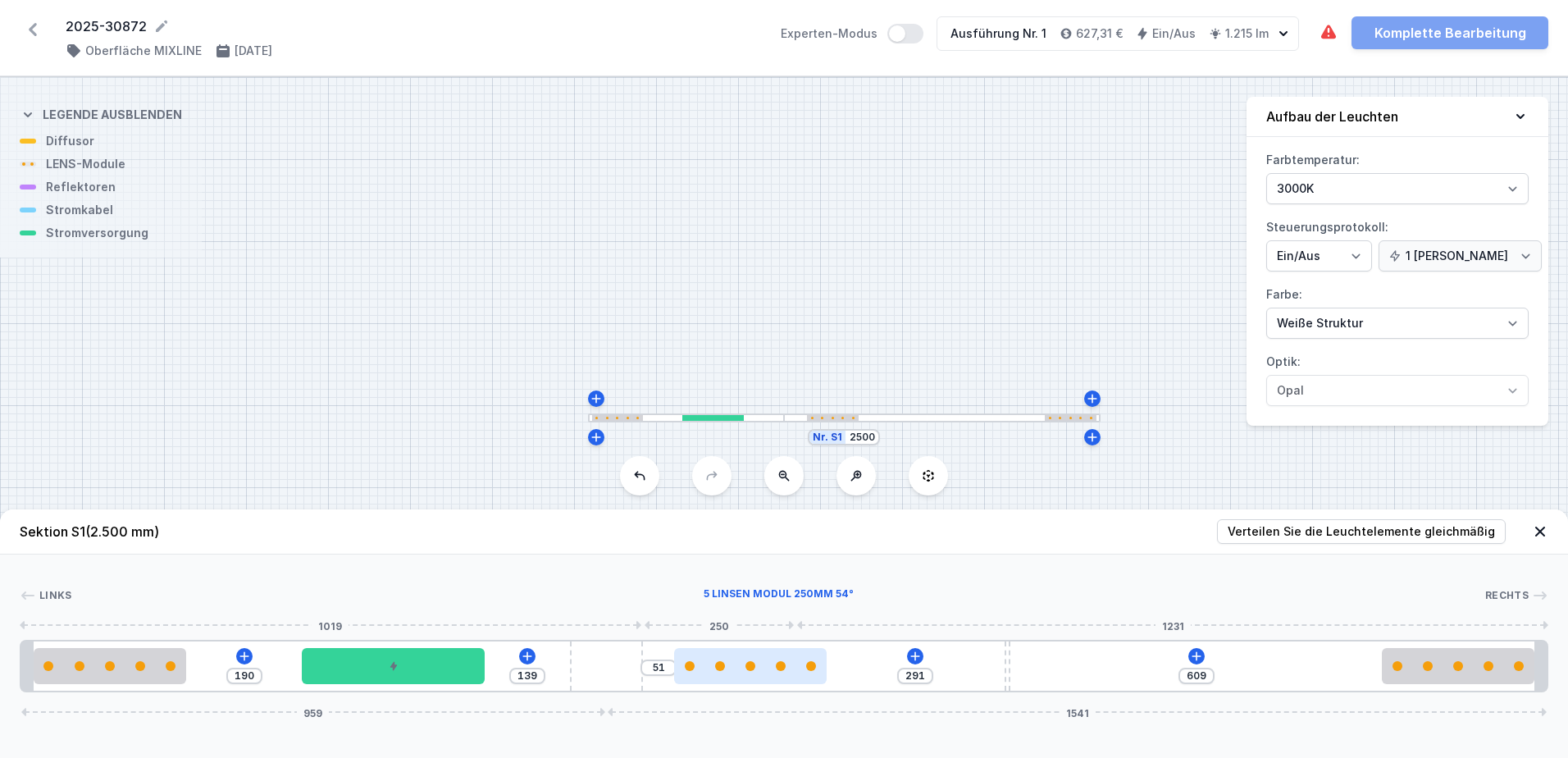
type input "289"
type input "53"
type input "288"
type input "54"
type input "285"
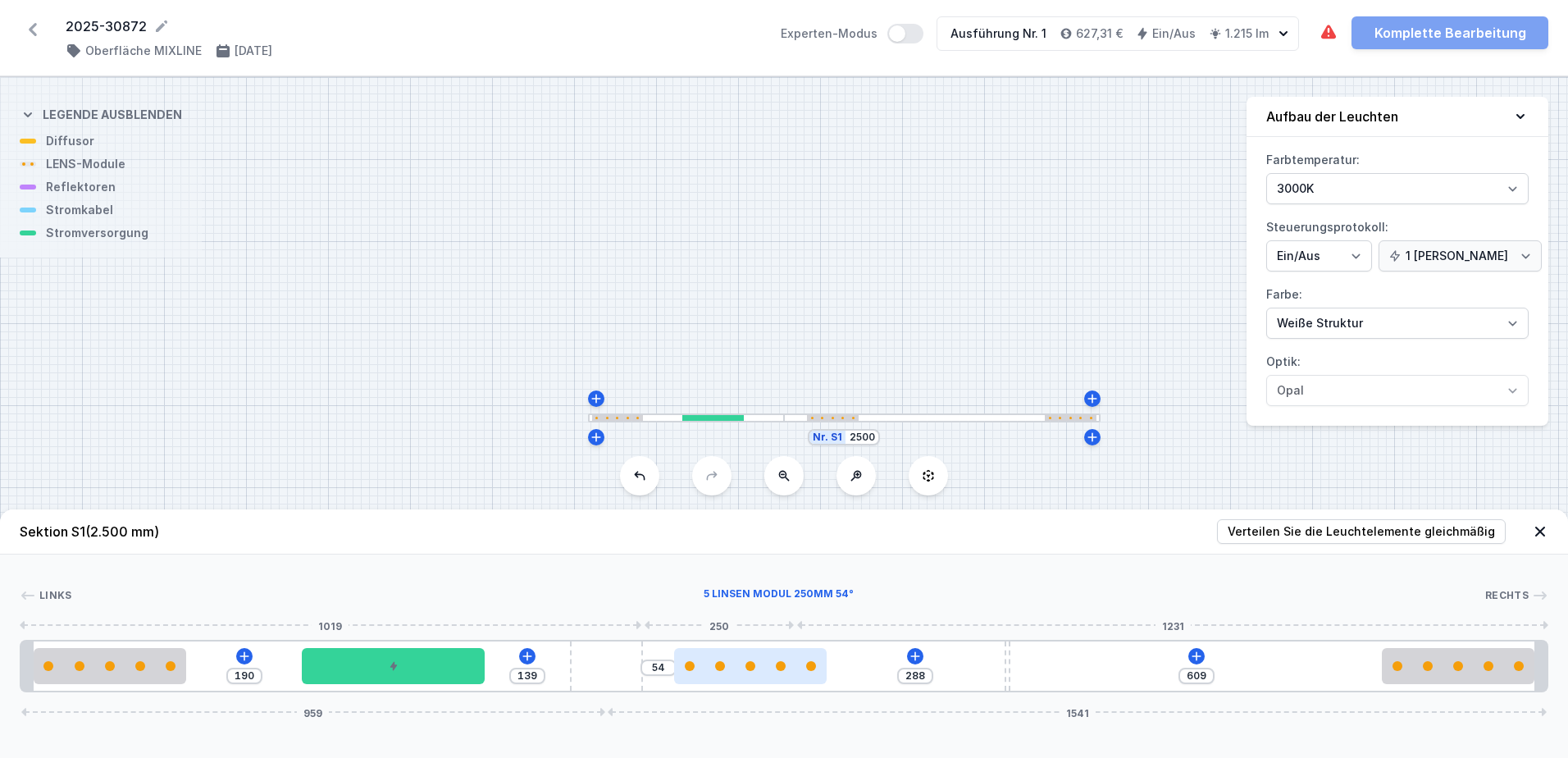
type input "57"
type input "280"
type input "62"
type input "272"
type input "70"
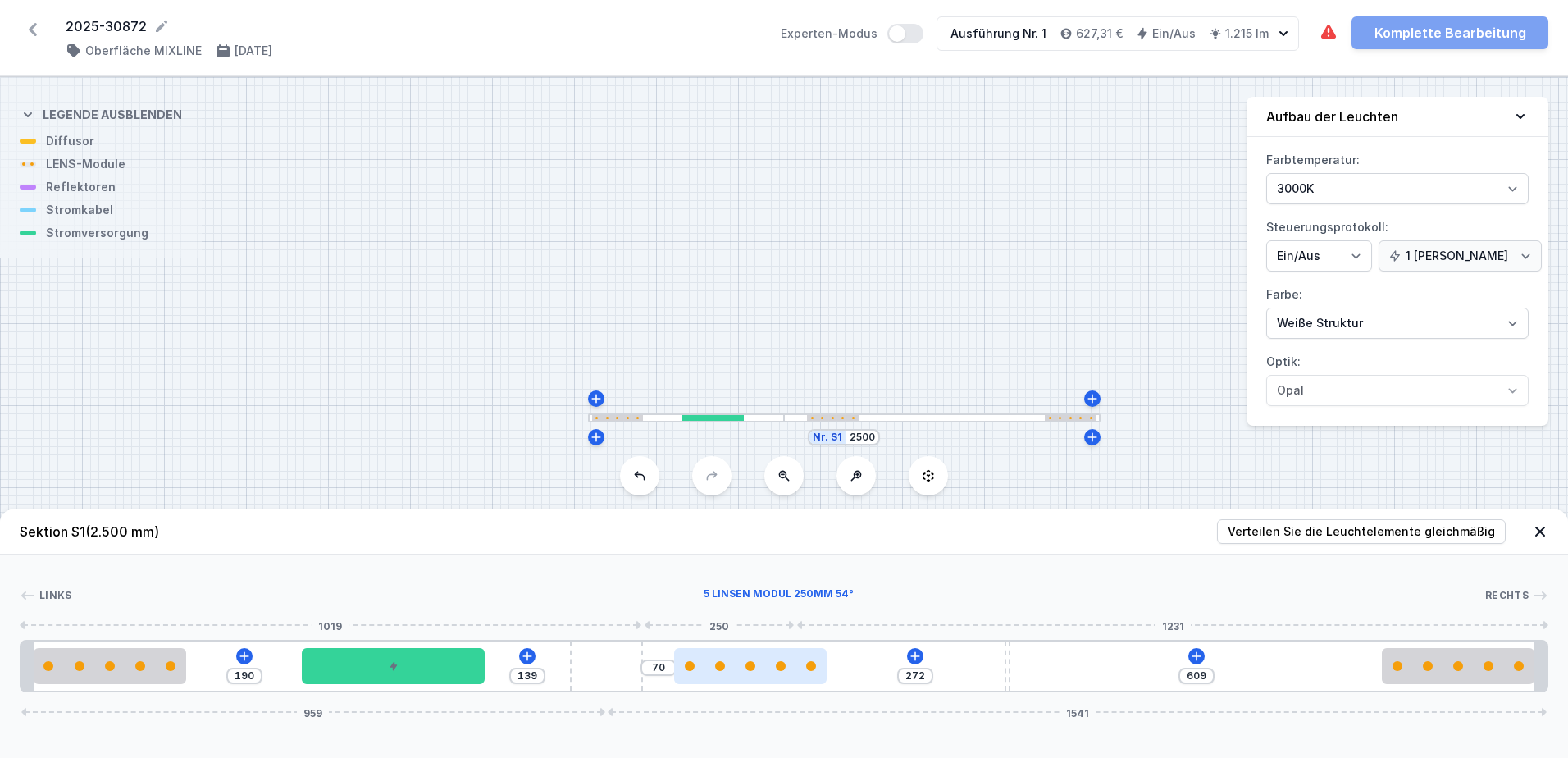
type input "267"
type input "75"
type input "264"
type input "78"
type input "263"
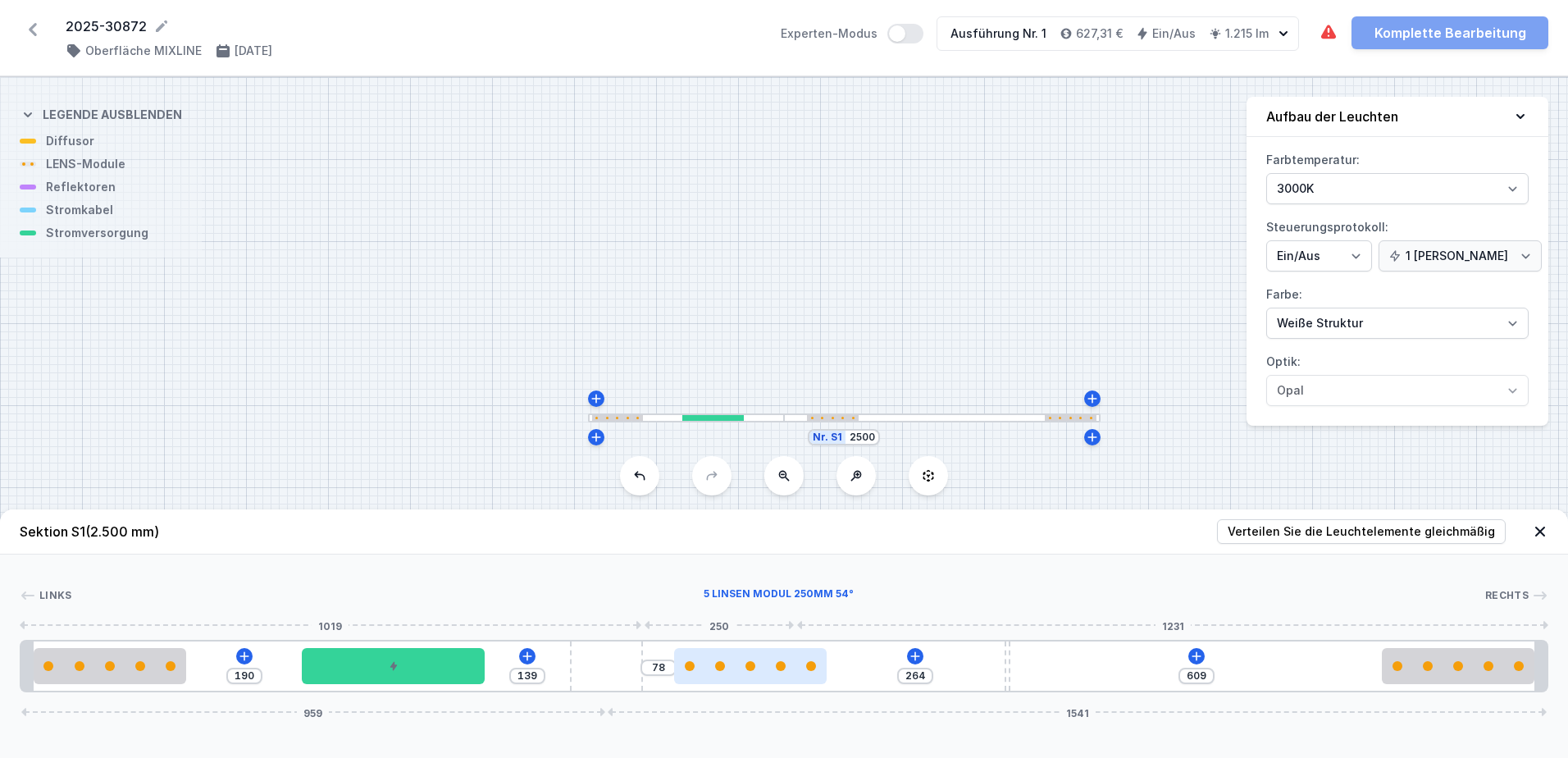
type input "79"
type input "261"
type input "81"
drag, startPoint x: 716, startPoint y: 674, endPoint x: 776, endPoint y: 667, distance: 60.4
click at [776, 667] on div at bounding box center [768, 666] width 153 height 36
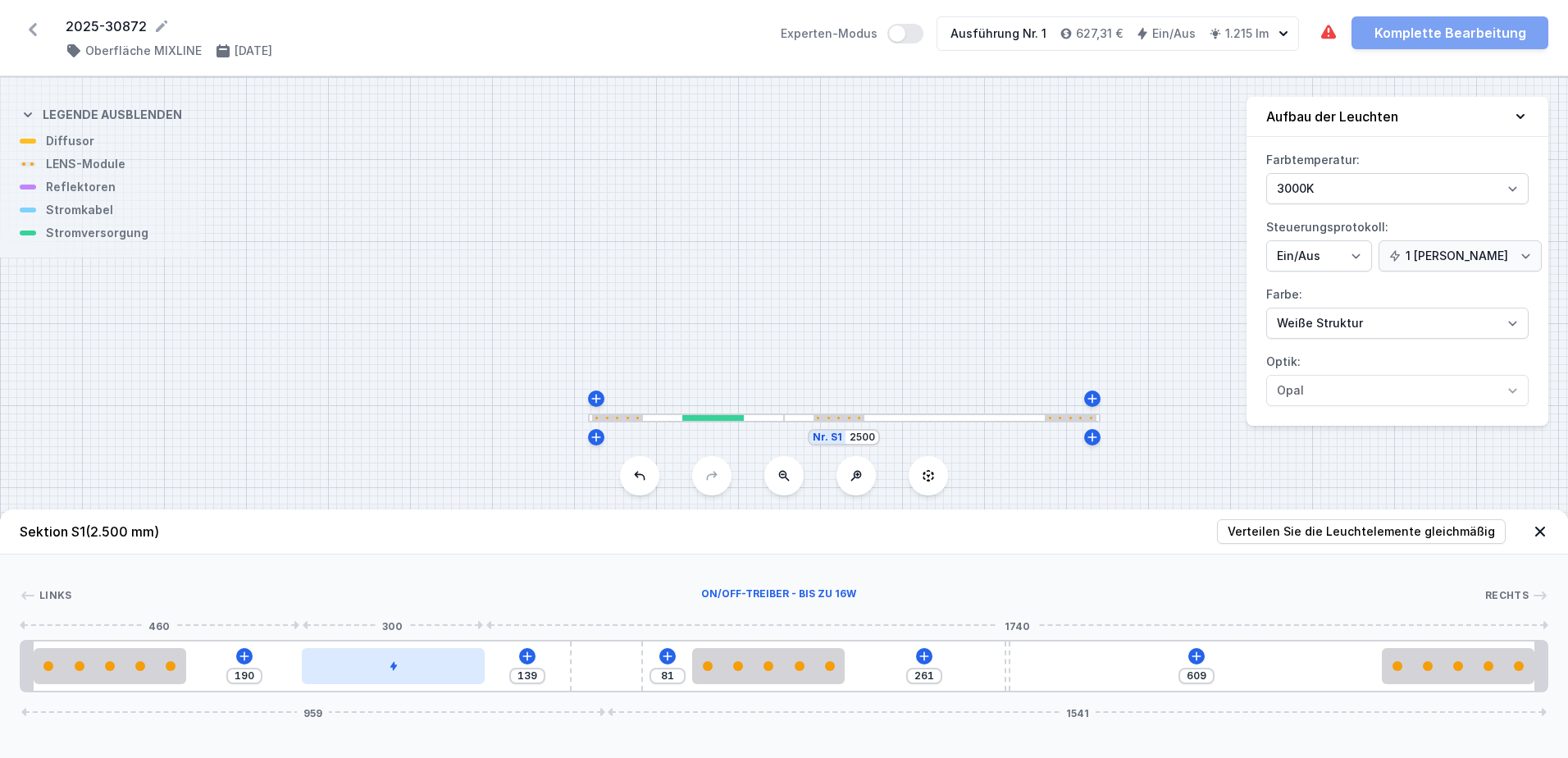
type input "129"
type input "200"
type input "147"
type input "182"
type input "168"
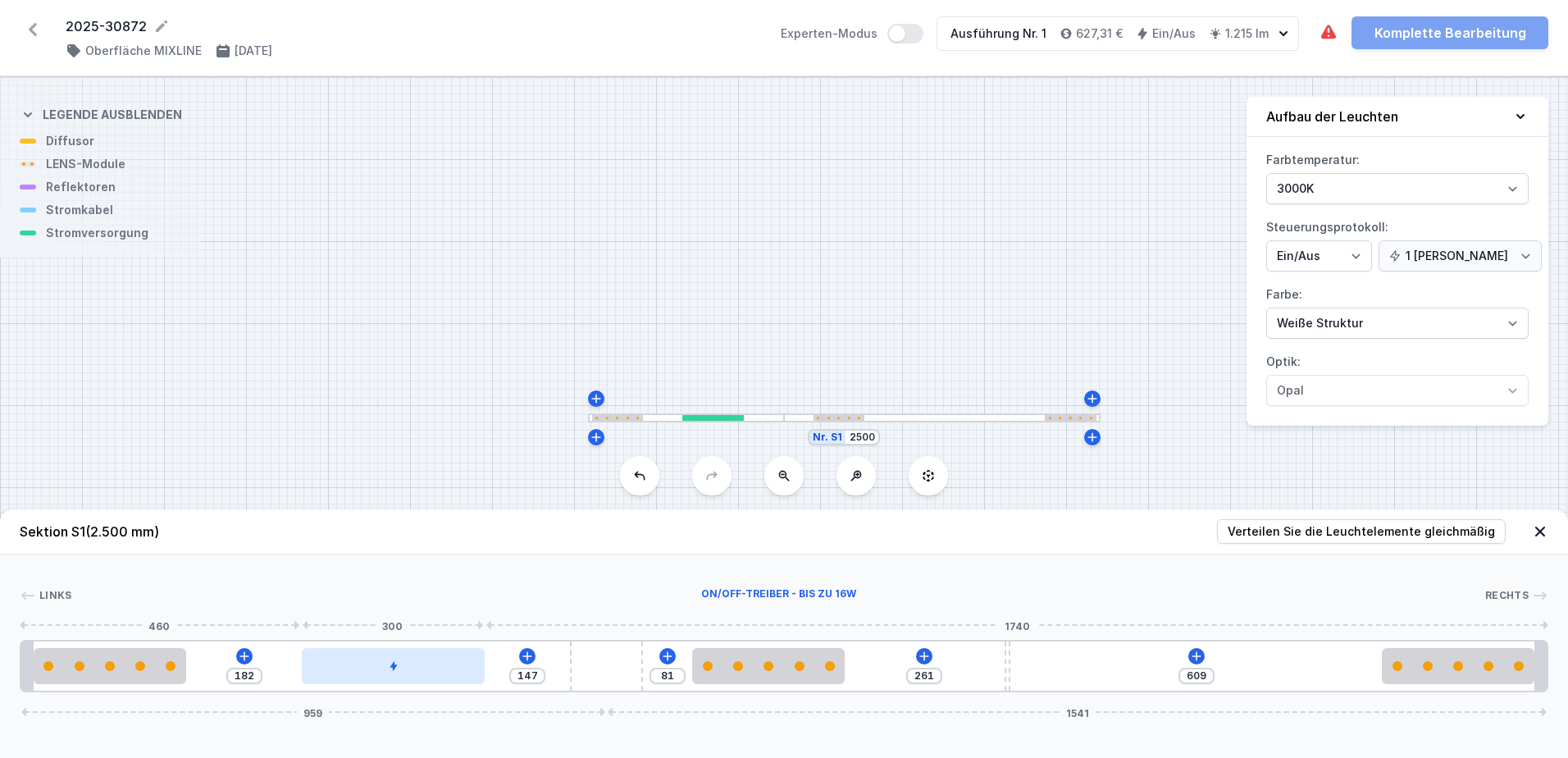
type input "161"
type input "188"
type input "141"
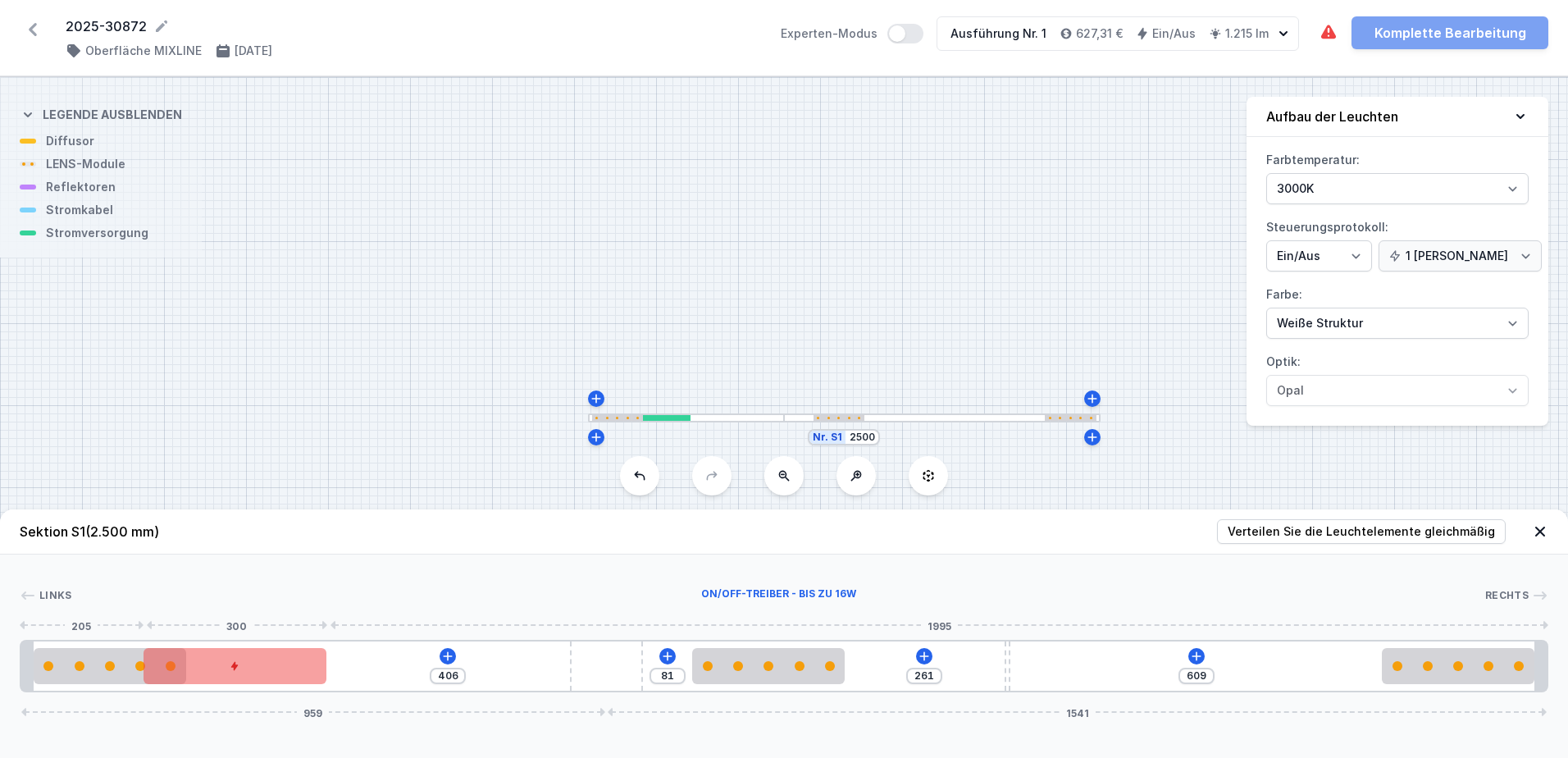
drag, startPoint x: 429, startPoint y: 670, endPoint x: 256, endPoint y: 672, distance: 173.0
click at [256, 672] on div at bounding box center [234, 666] width 183 height 36
drag, startPoint x: 281, startPoint y: 670, endPoint x: 347, endPoint y: 675, distance: 66.2
click at [347, 675] on div at bounding box center [278, 666] width 183 height 36
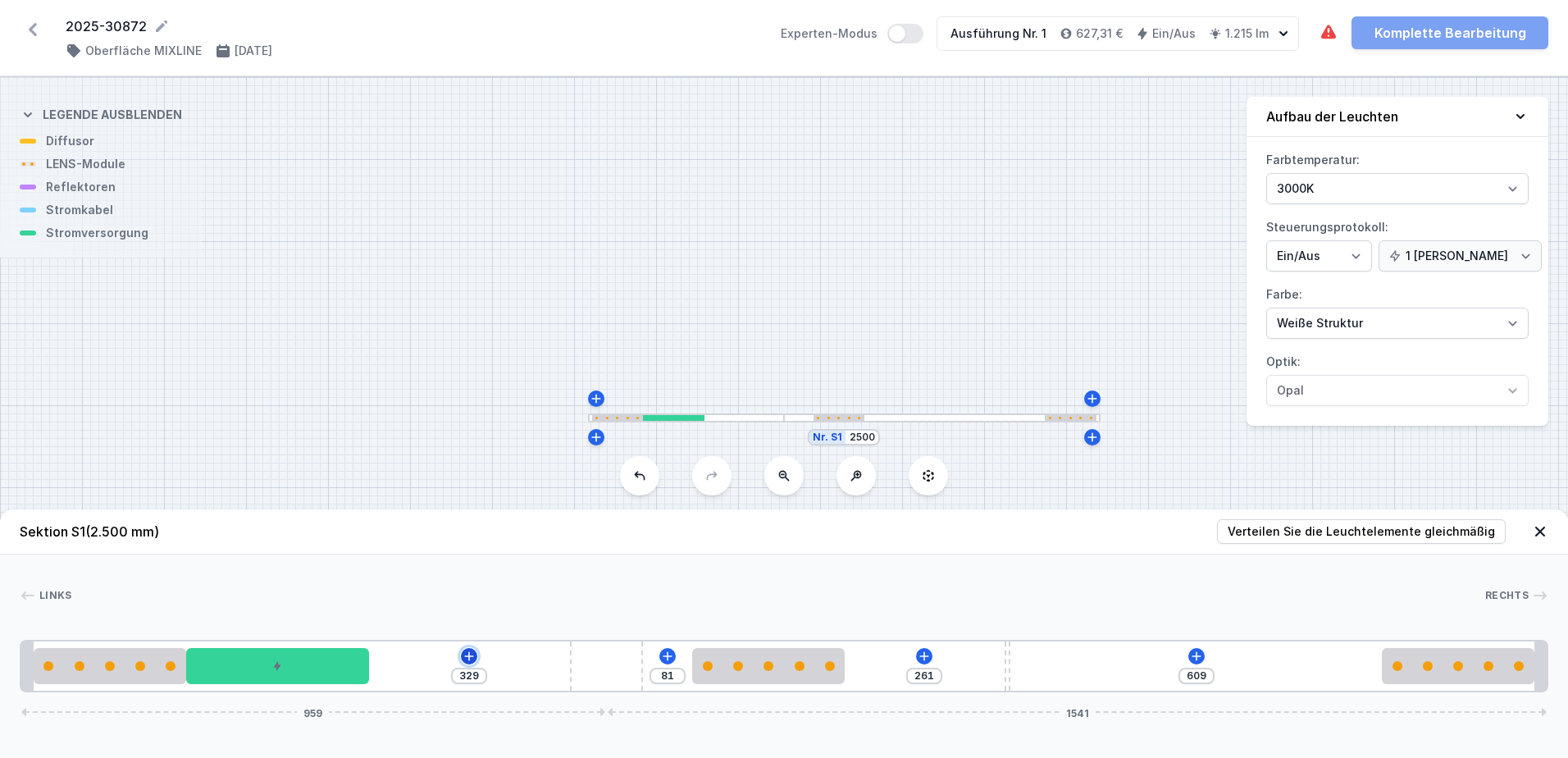
click at [475, 651] on icon at bounding box center [469, 657] width 13 height 13
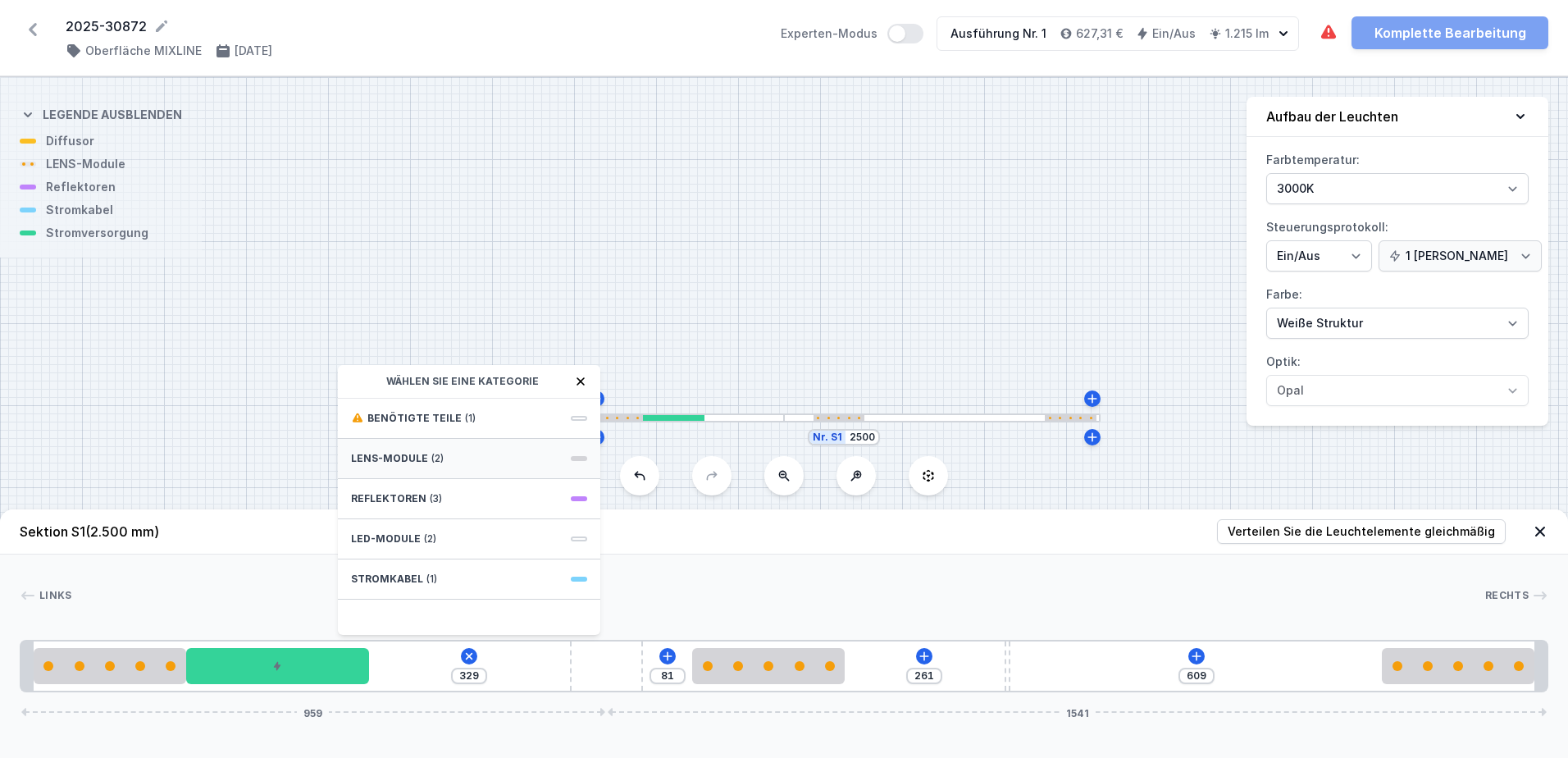
click at [506, 453] on div "LENS-Module (2)" at bounding box center [469, 459] width 263 height 40
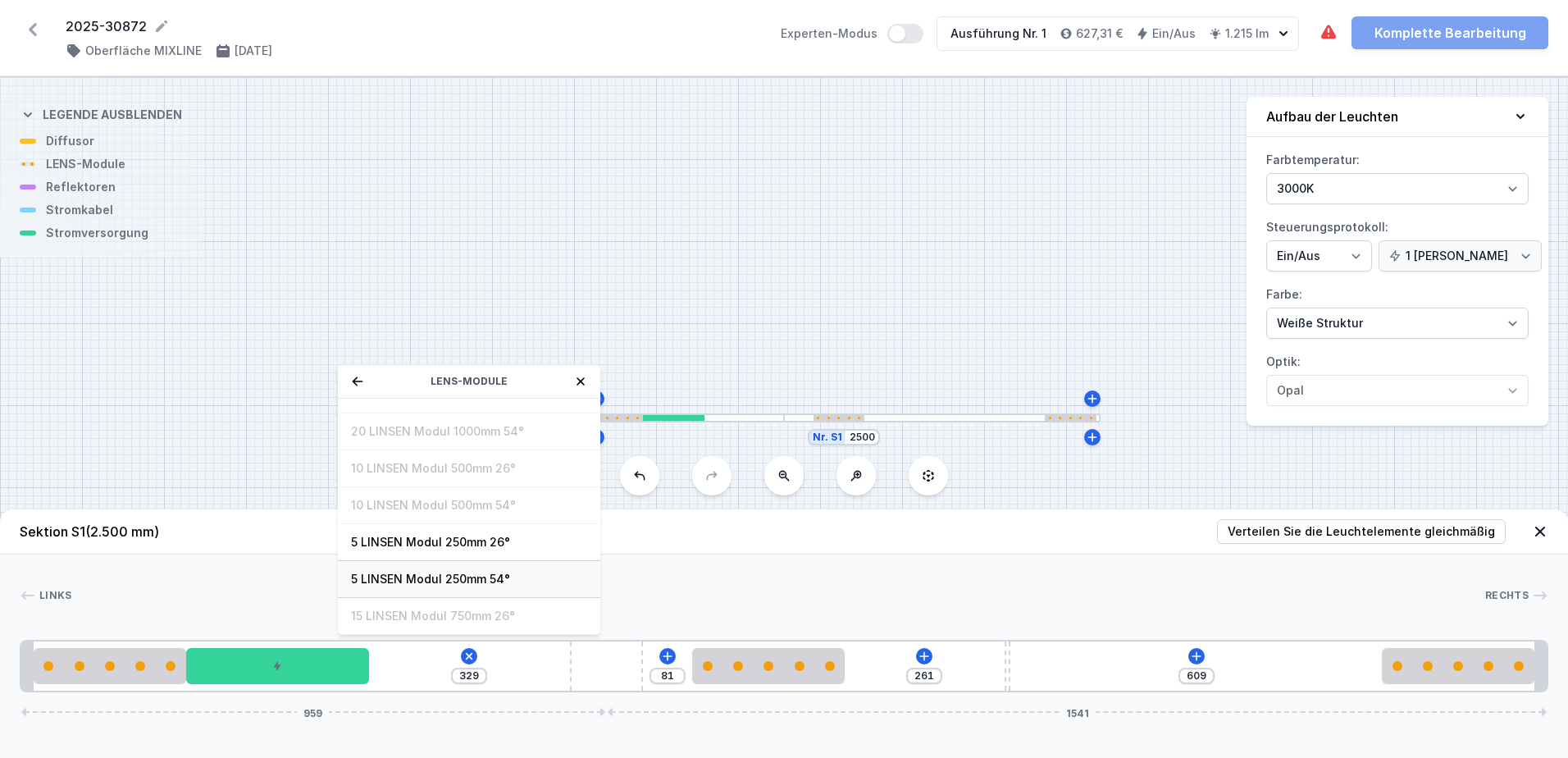
click at [454, 574] on span "5 LINSEN Modul 250mm 54°" at bounding box center [469, 579] width 236 height 16
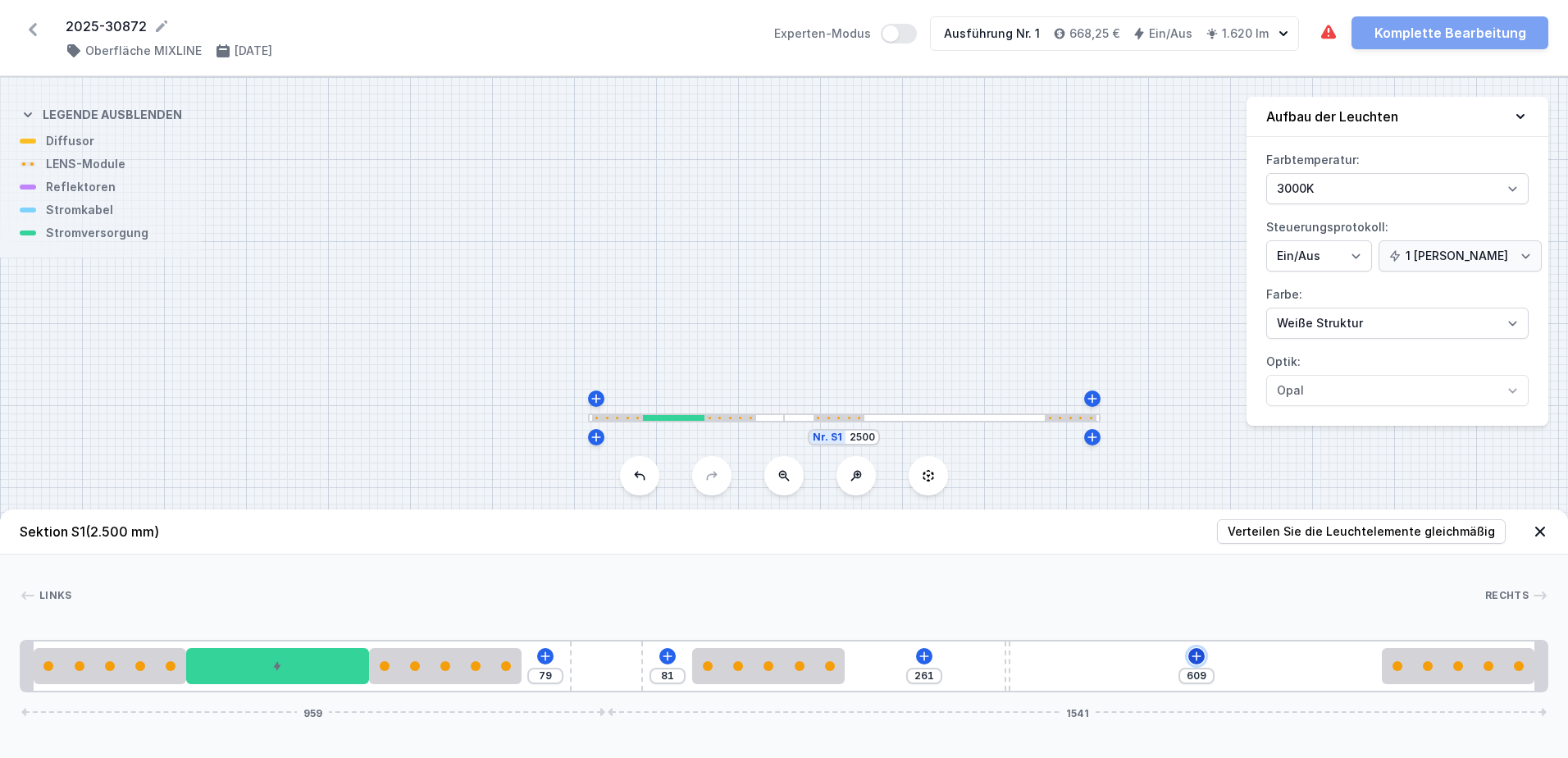
click at [1196, 656] on icon at bounding box center [1197, 656] width 9 height 9
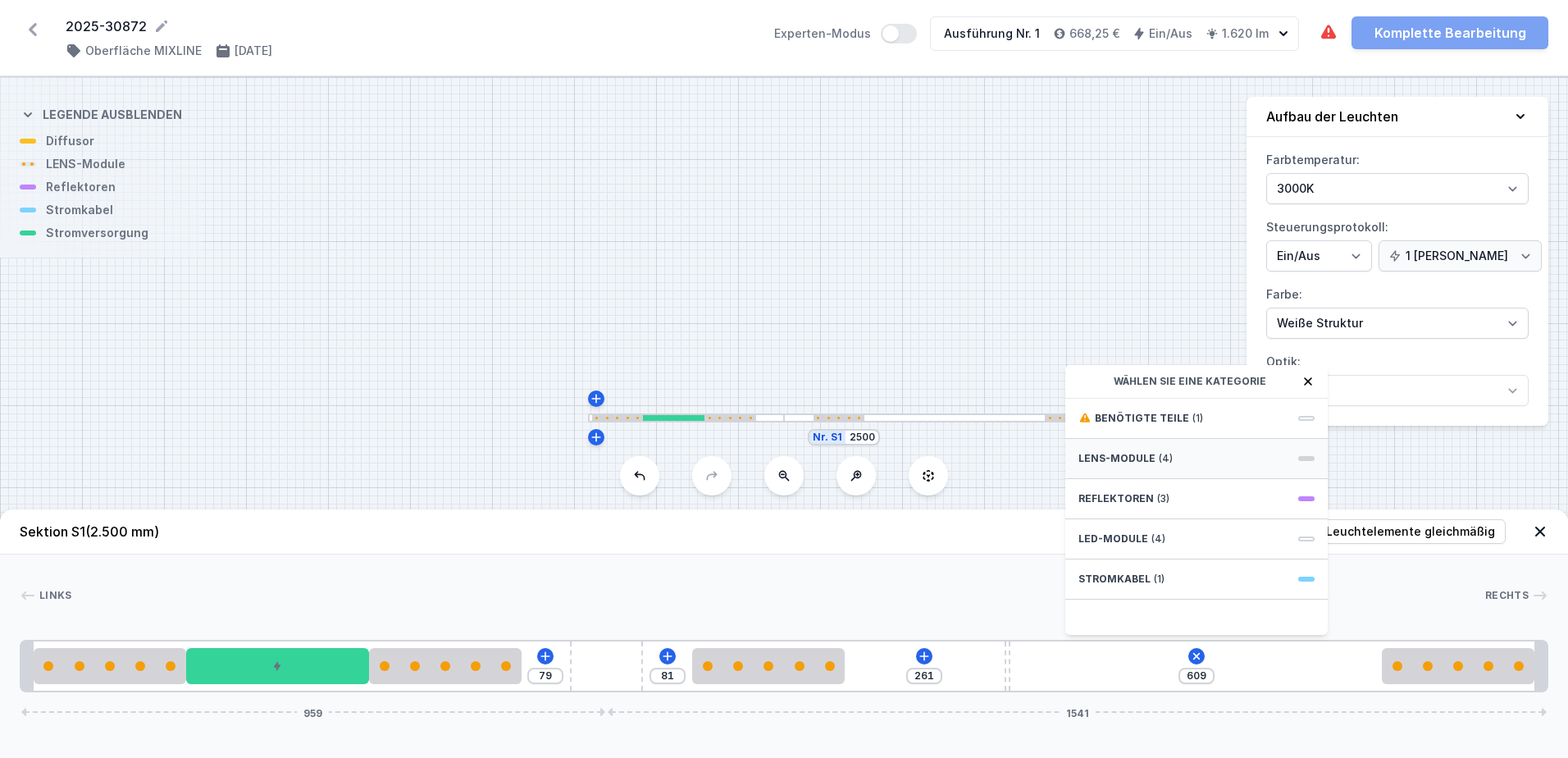
click at [1169, 449] on div "LENS-Module (4)" at bounding box center [1197, 459] width 263 height 40
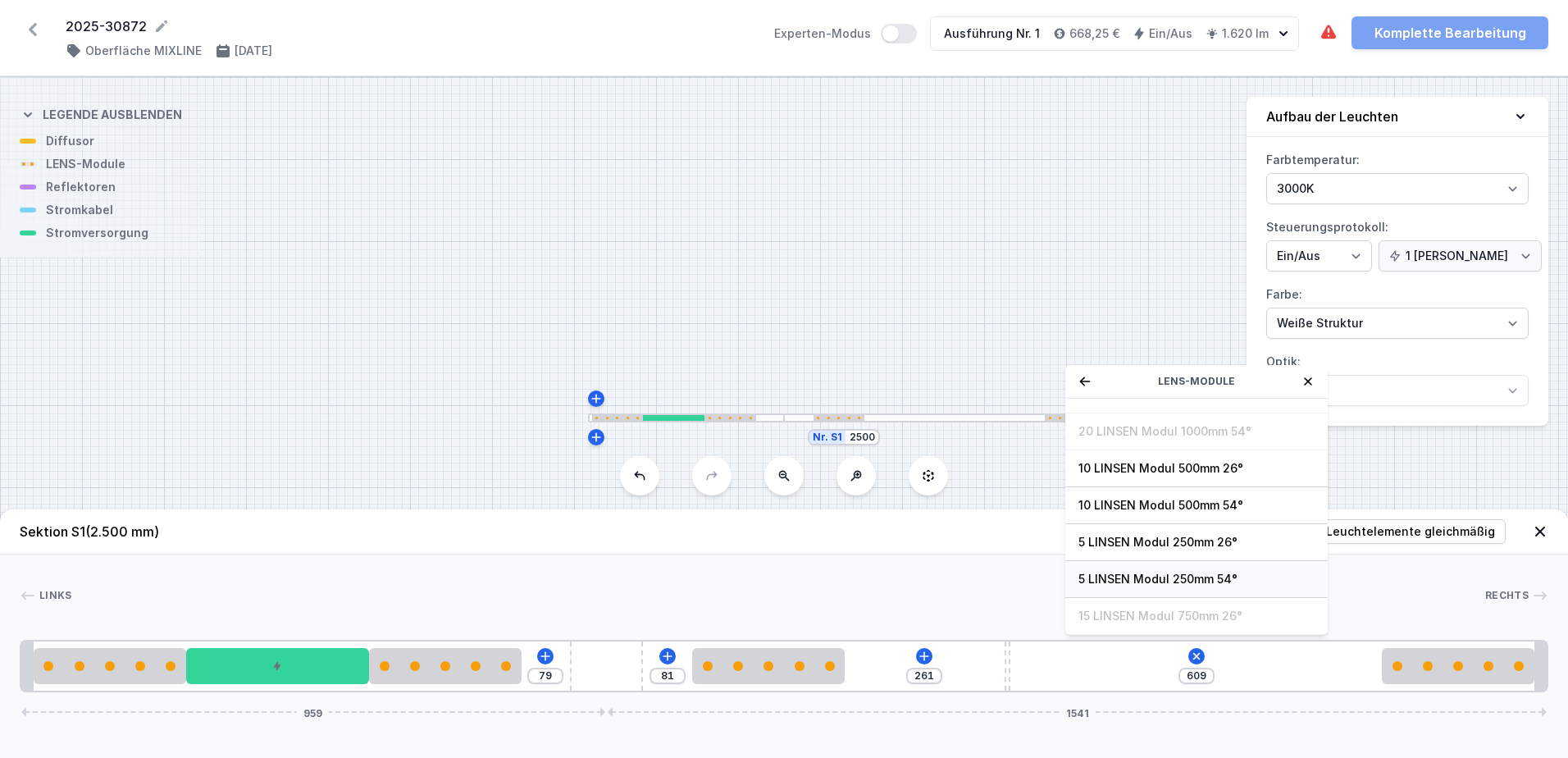
click at [1140, 569] on div "5 LINSEN Modul 250mm 54°" at bounding box center [1197, 579] width 263 height 37
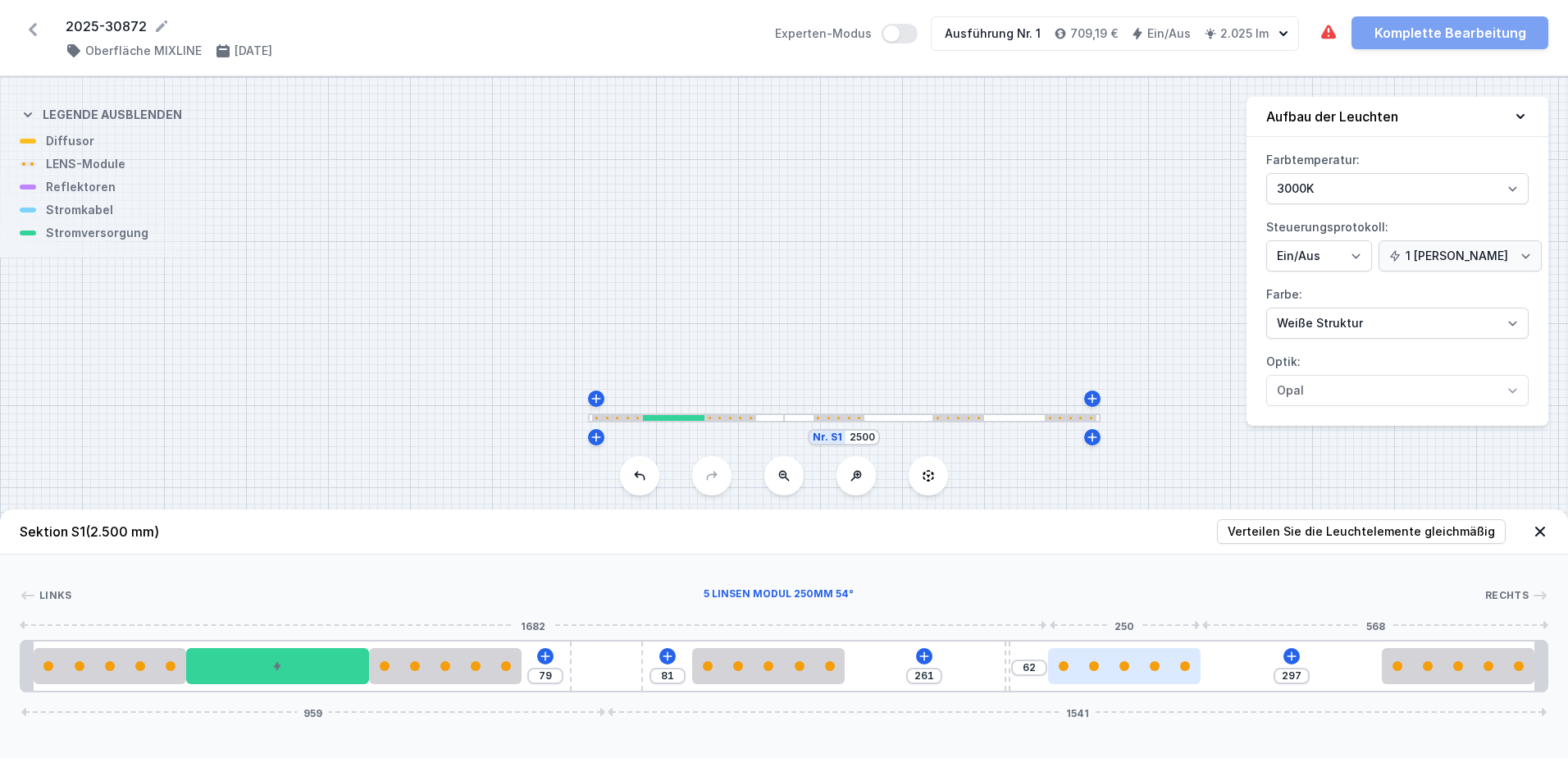
drag, startPoint x: 1076, startPoint y: 675, endPoint x: 1135, endPoint y: 673, distance: 59.0
click at [1135, 673] on div at bounding box center [1124, 666] width 153 height 36
click at [1142, 546] on header "Sektion S1 (2.500 mm) Verteilen Sie die Leuchtelemente gleichmäßig" at bounding box center [784, 532] width 1568 height 45
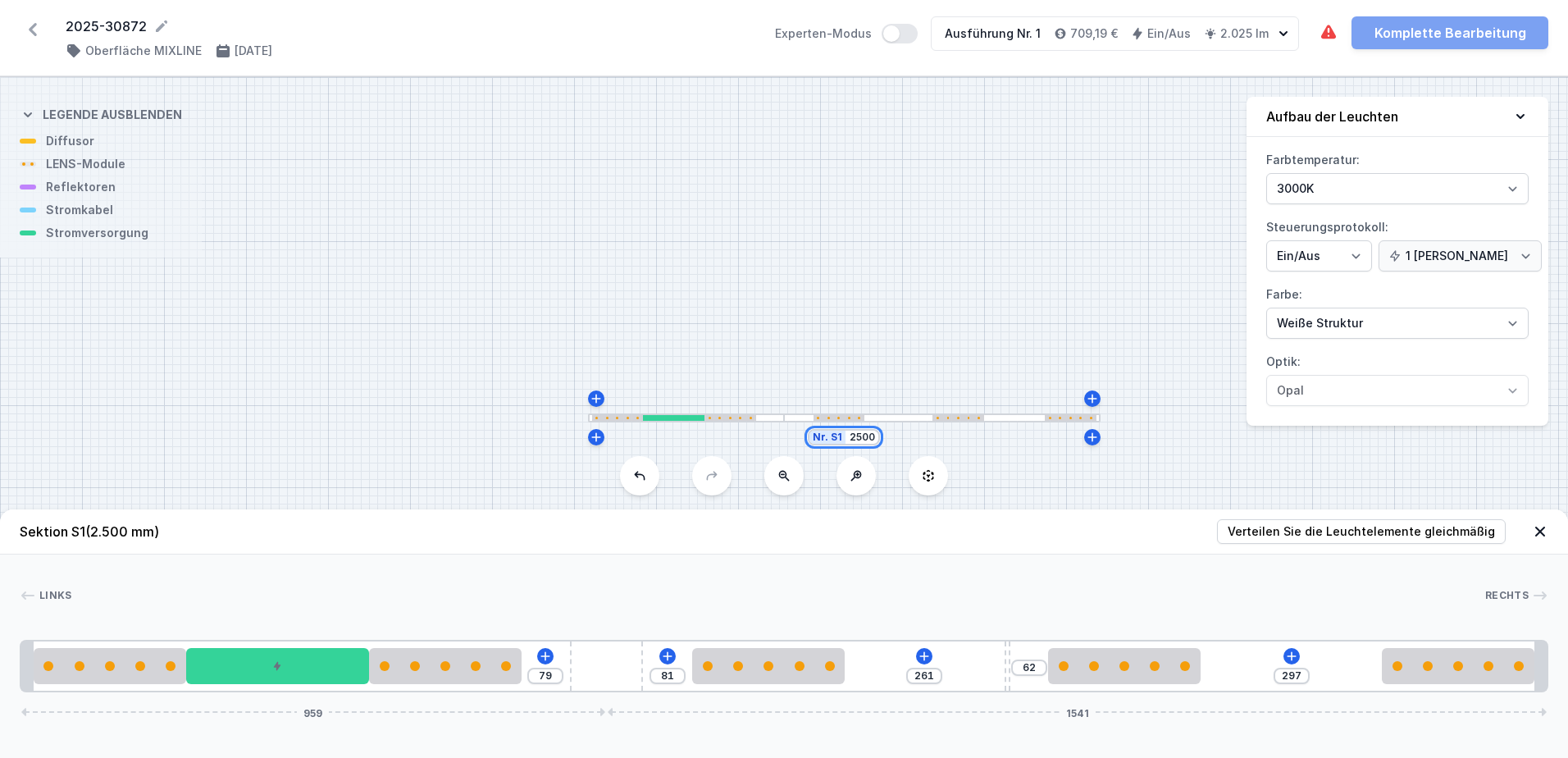
click at [866, 436] on input "2500" at bounding box center [862, 437] width 26 height 13
click at [856, 436] on input "2500" at bounding box center [862, 437] width 26 height 13
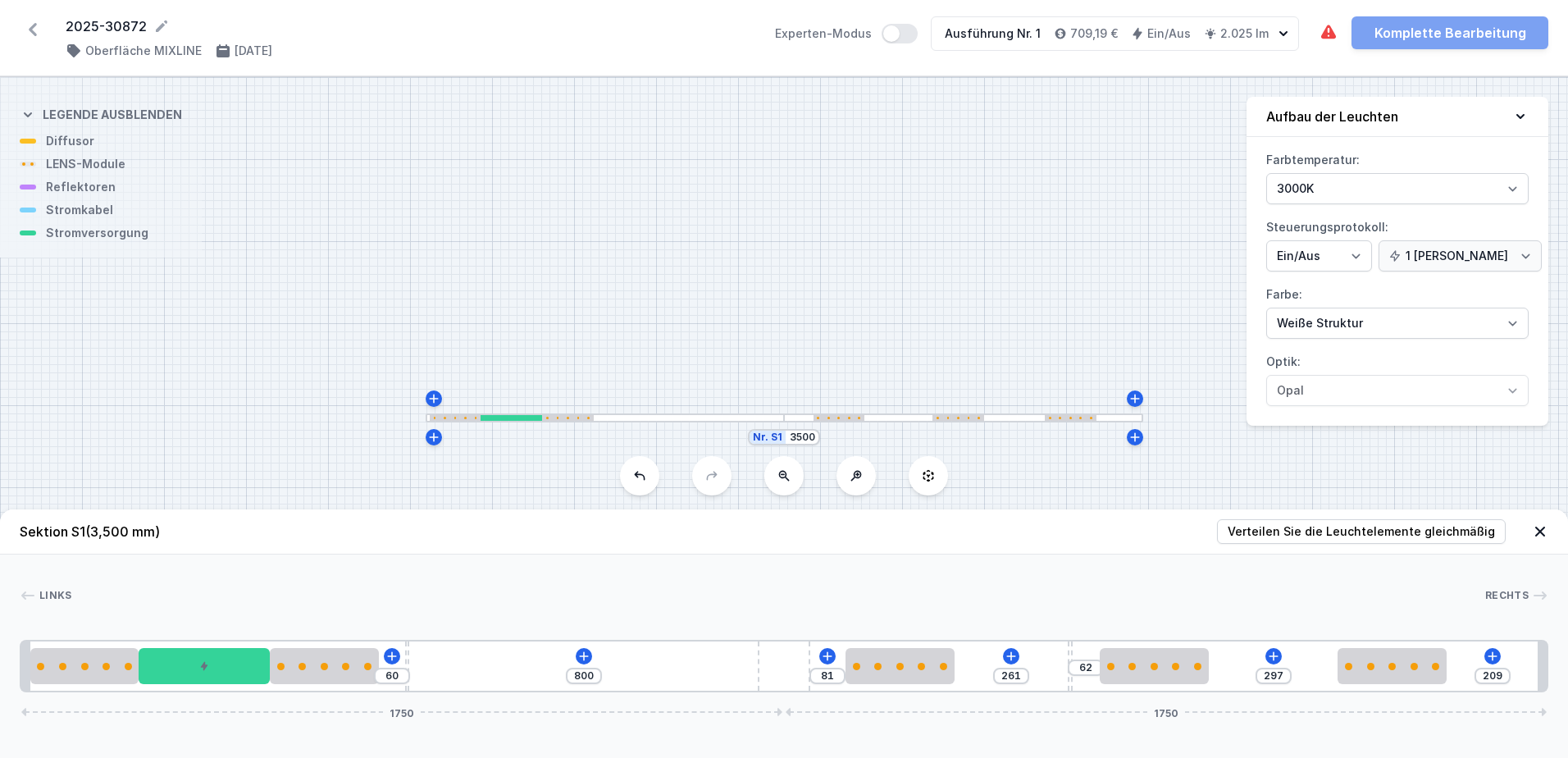
click at [883, 288] on div "Nr. S1 3500" at bounding box center [784, 417] width 1568 height 681
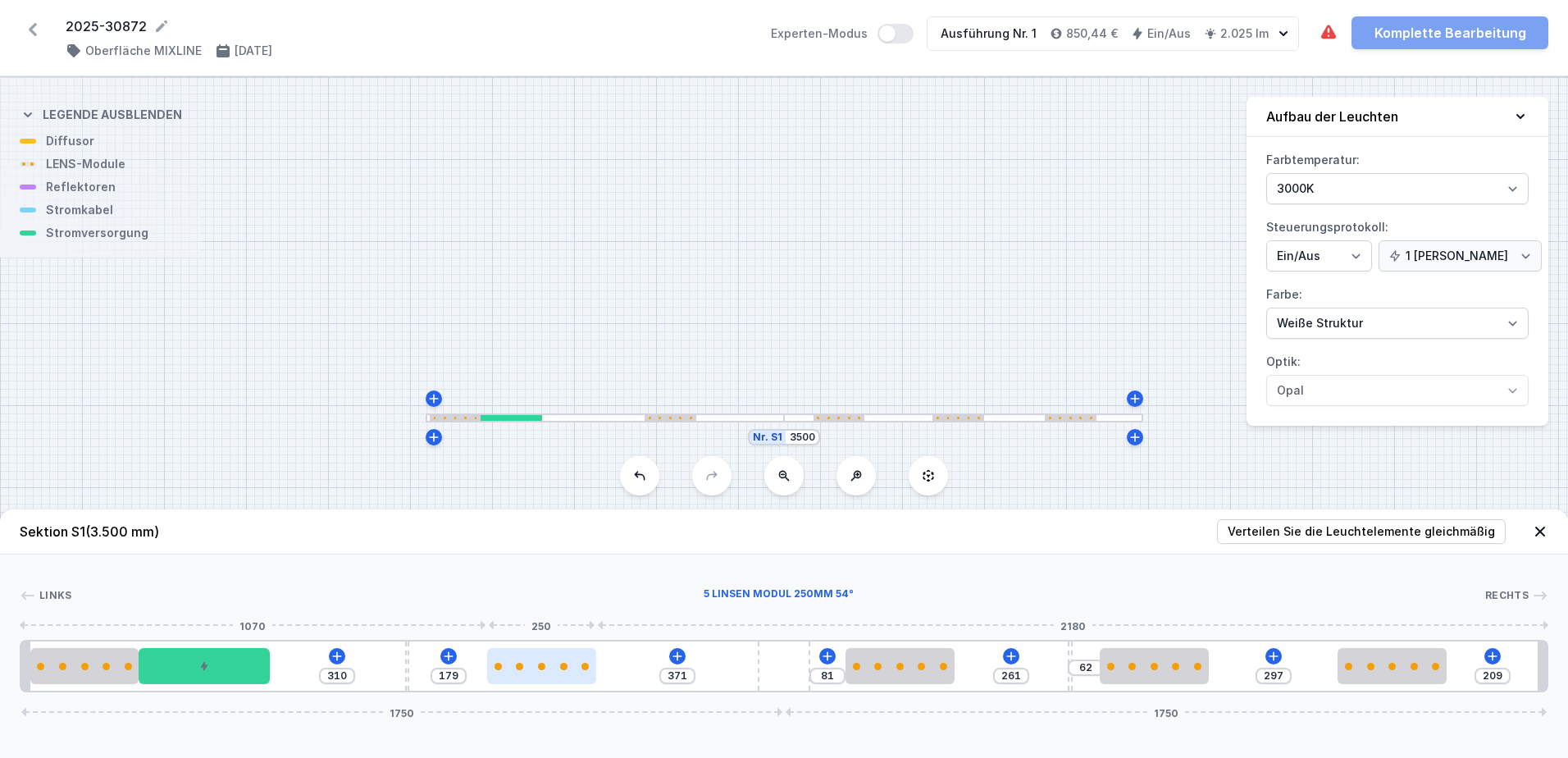
drag, startPoint x: 324, startPoint y: 668, endPoint x: 539, endPoint y: 676, distance: 215.1
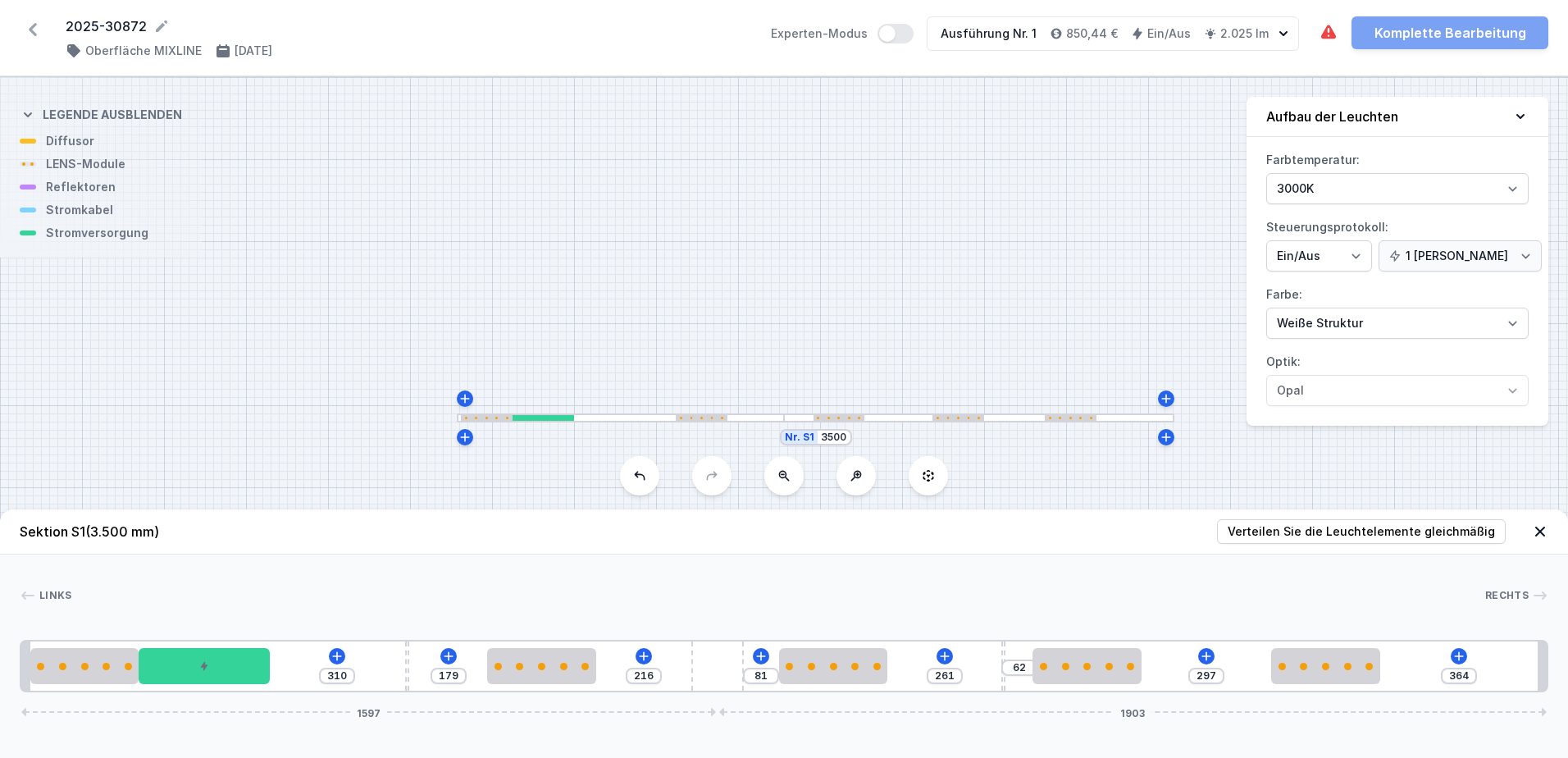
drag, startPoint x: 775, startPoint y: 663, endPoint x: 750, endPoint y: 663, distance: 25.0
click at [750, 663] on div "310 179 216 81 261 62 297 364 1597 1903" at bounding box center [784, 666] width 1529 height 53
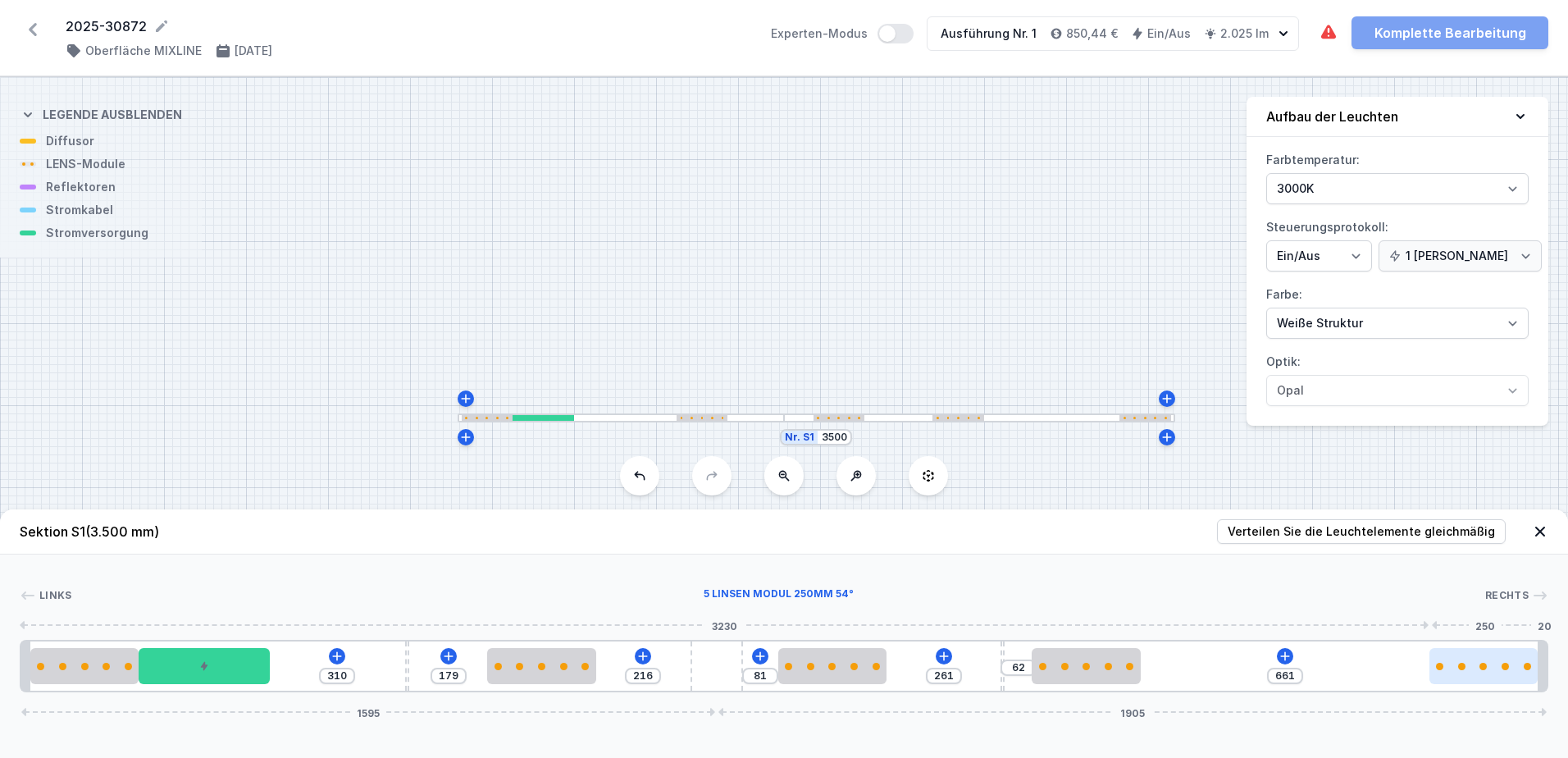
drag, startPoint x: 1298, startPoint y: 658, endPoint x: 1481, endPoint y: 652, distance: 183.1
click at [1481, 652] on div at bounding box center [1484, 666] width 109 height 36
click at [821, 672] on div at bounding box center [797, 666] width 109 height 36
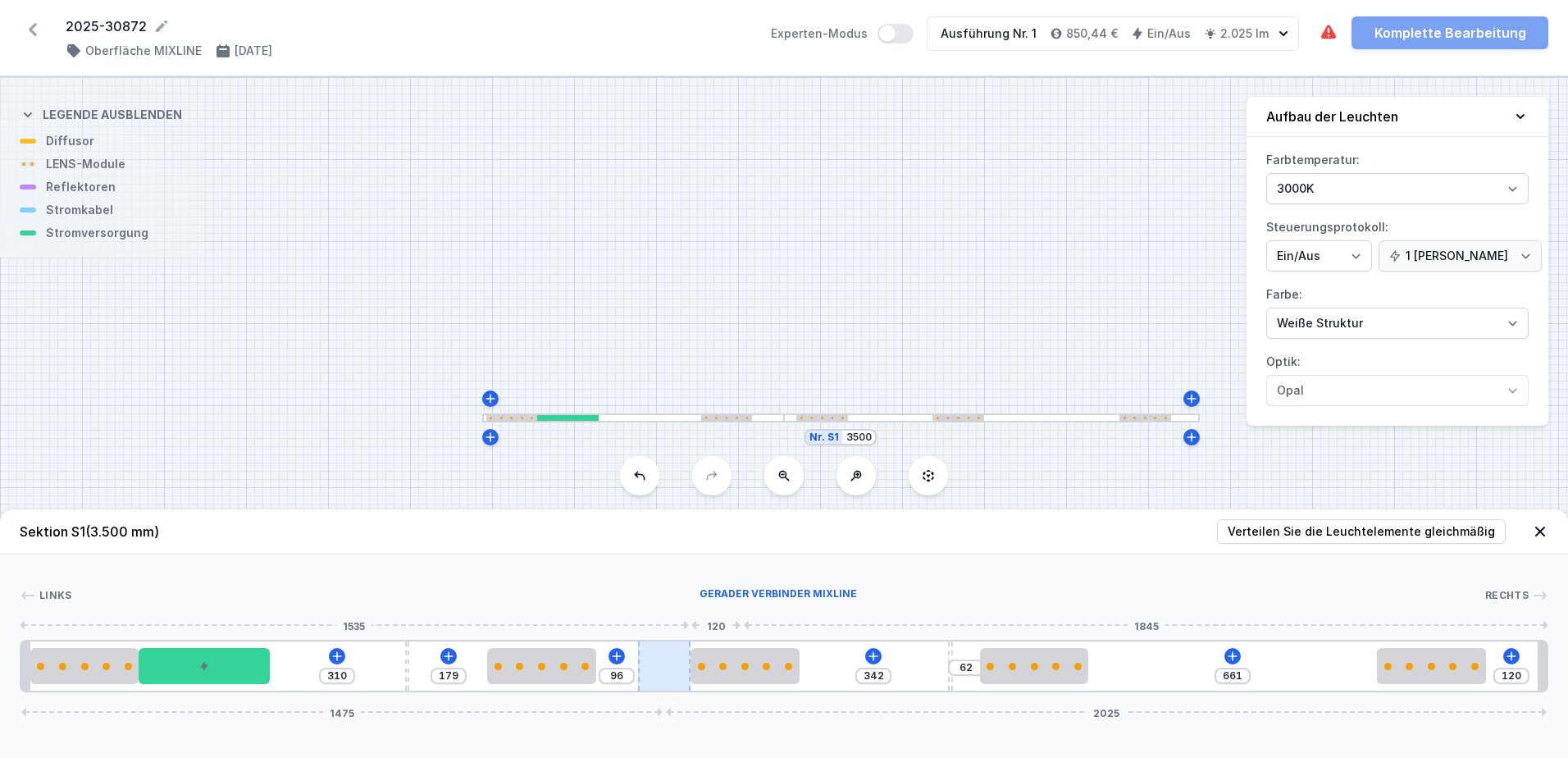
drag, startPoint x: 704, startPoint y: 677, endPoint x: 687, endPoint y: 677, distance: 17.0
click at [687, 677] on div at bounding box center [664, 666] width 53 height 49
drag, startPoint x: 734, startPoint y: 670, endPoint x: 781, endPoint y: 675, distance: 47.3
click at [781, 675] on div at bounding box center [783, 666] width 109 height 36
click at [715, 680] on input "87" at bounding box center [709, 676] width 26 height 13
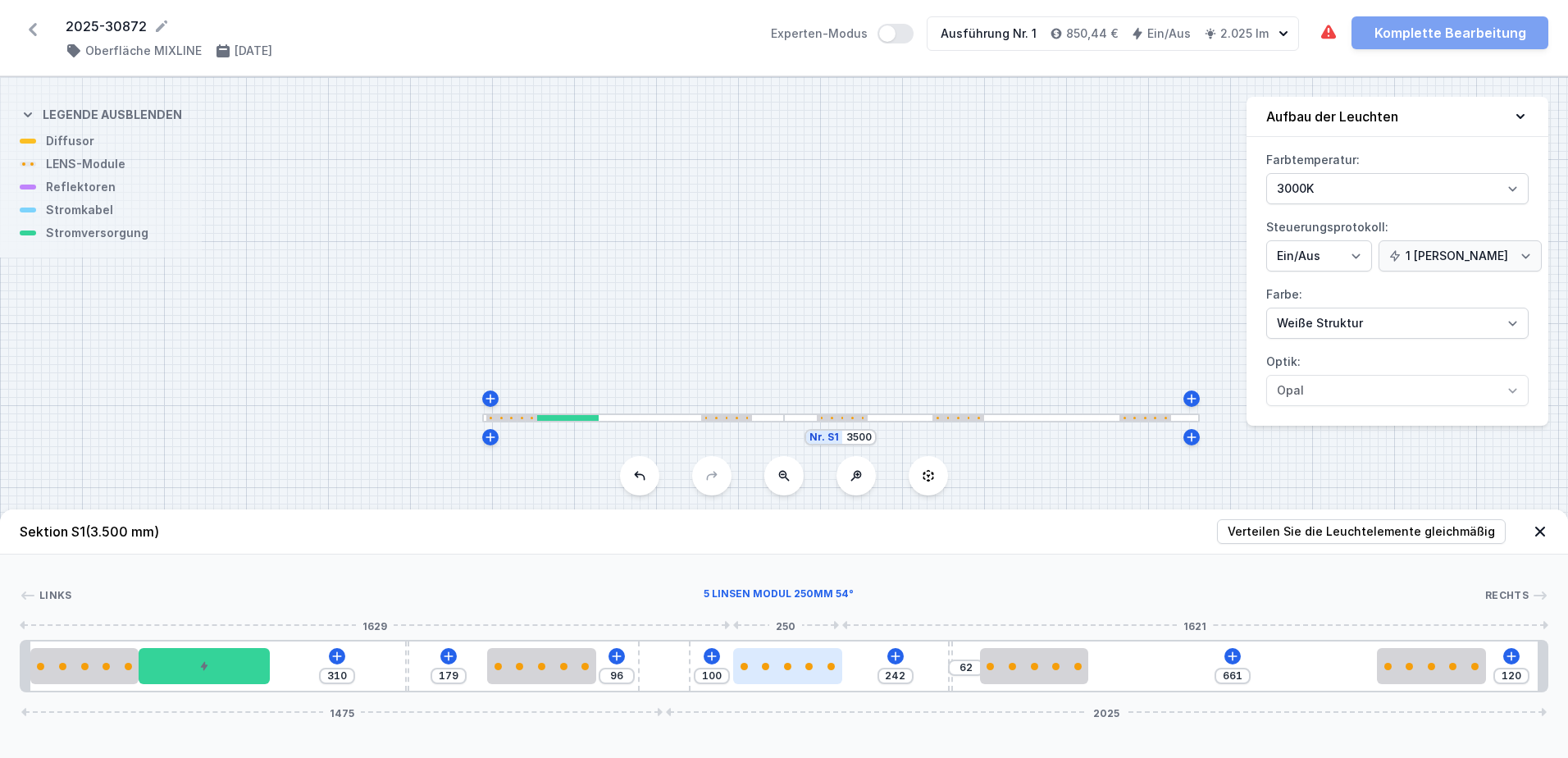
drag, startPoint x: 748, startPoint y: 683, endPoint x: 801, endPoint y: 673, distance: 53.9
click at [801, 673] on div at bounding box center [788, 666] width 109 height 36
drag, startPoint x: 722, startPoint y: 679, endPoint x: 692, endPoint y: 679, distance: 30.0
click at [692, 679] on div "310 179 96 100 242 62 661 120 1475 2025" at bounding box center [784, 666] width 1529 height 53
click at [926, 584] on div "Links Rechts 1 2 3 4 2 5 2 4 2 2 1 310 179 96 90 252 62 661 120 1475 2025 20 25…" at bounding box center [784, 623] width 1568 height 138
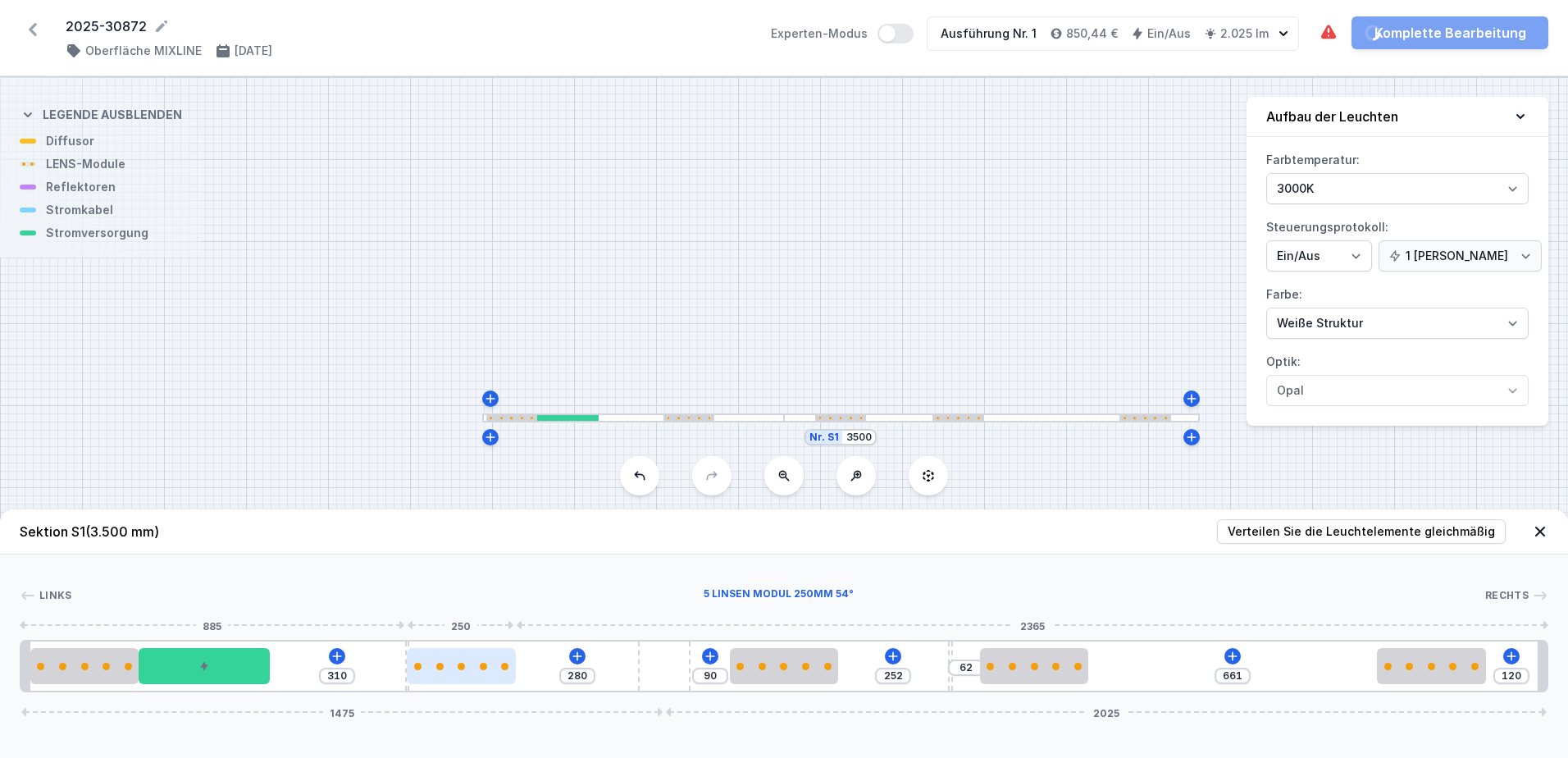
drag, startPoint x: 544, startPoint y: 676, endPoint x: 480, endPoint y: 680, distance: 64.1
click at [480, 680] on div at bounding box center [461, 666] width 109 height 36
drag, startPoint x: 404, startPoint y: 689, endPoint x: 526, endPoint y: 695, distance: 122.1
drag, startPoint x: 471, startPoint y: 674, endPoint x: 413, endPoint y: 678, distance: 58.1
click at [413, 678] on div at bounding box center [407, 666] width 109 height 36
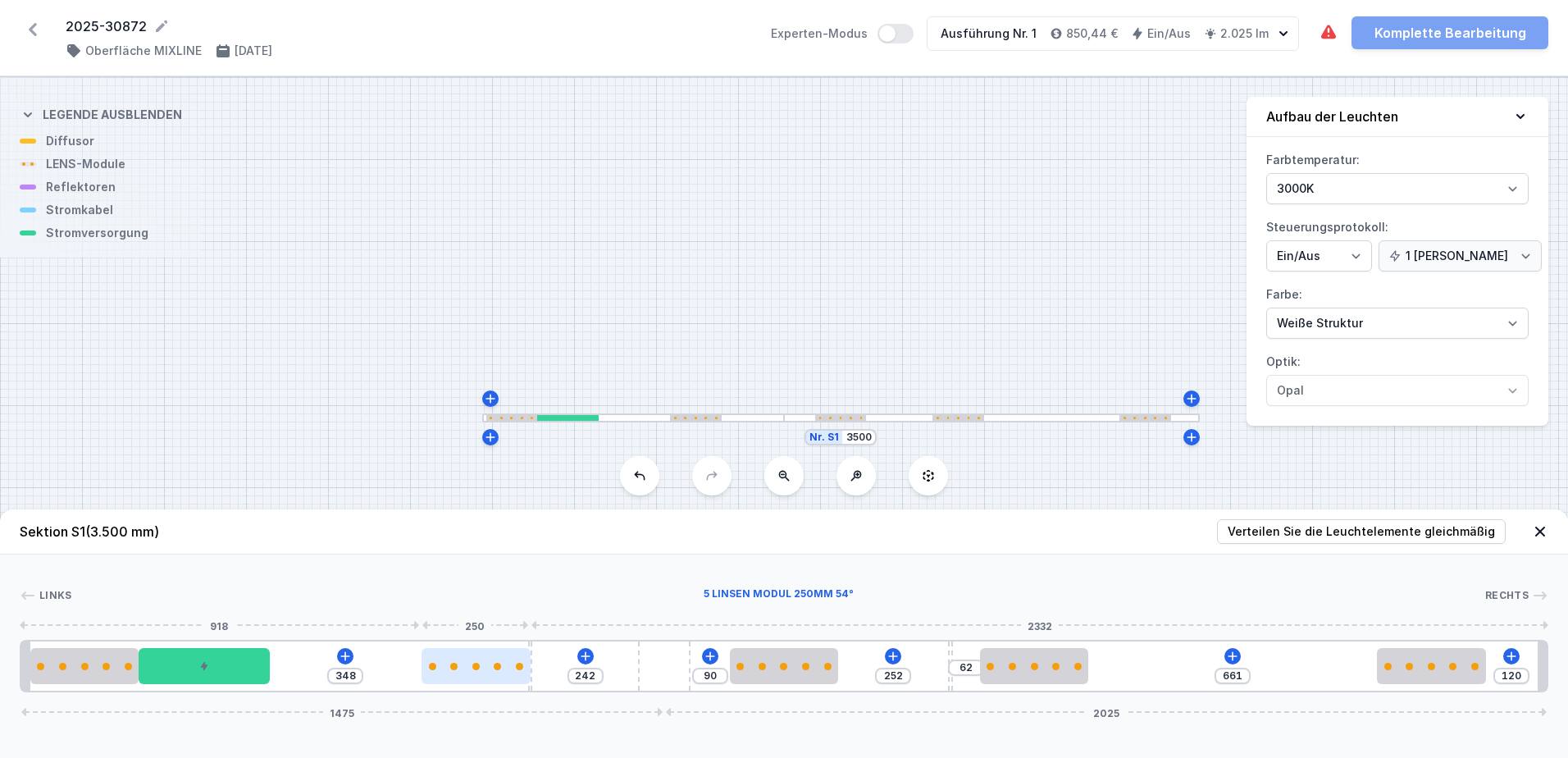
drag, startPoint x: 426, startPoint y: 670, endPoint x: 520, endPoint y: 672, distance: 94.0
click at [520, 672] on div at bounding box center [476, 666] width 109 height 36
drag, startPoint x: 531, startPoint y: 689, endPoint x: 369, endPoint y: 684, distance: 162.1
click at [369, 684] on div "233 105 247 90 252 62 661 120 1475 2025" at bounding box center [784, 666] width 1529 height 53
drag, startPoint x: 461, startPoint y: 675, endPoint x: 471, endPoint y: 676, distance: 10.0
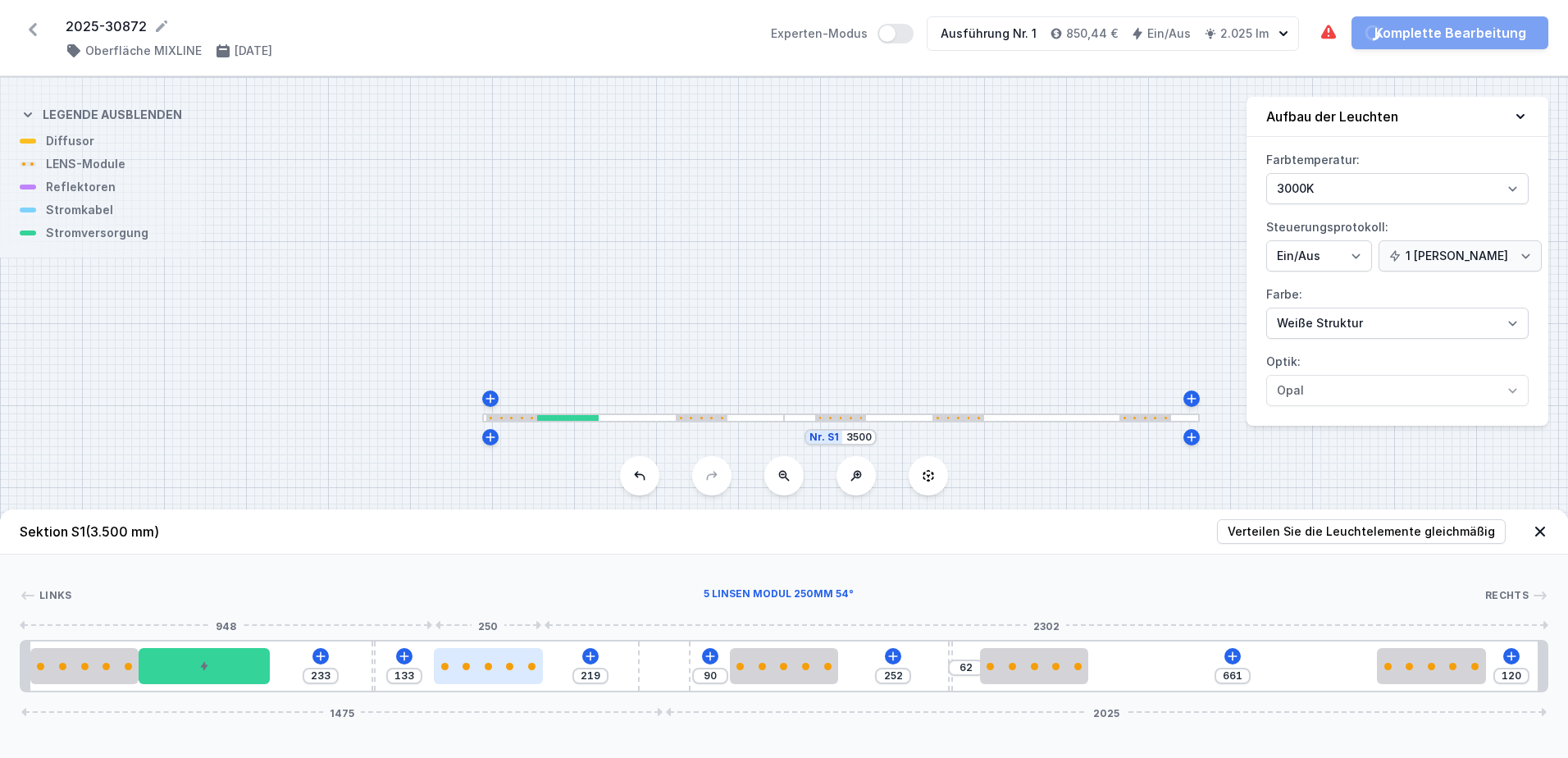
click at [471, 676] on div at bounding box center [489, 666] width 109 height 36
click at [867, 438] on input "3500" at bounding box center [859, 437] width 26 height 13
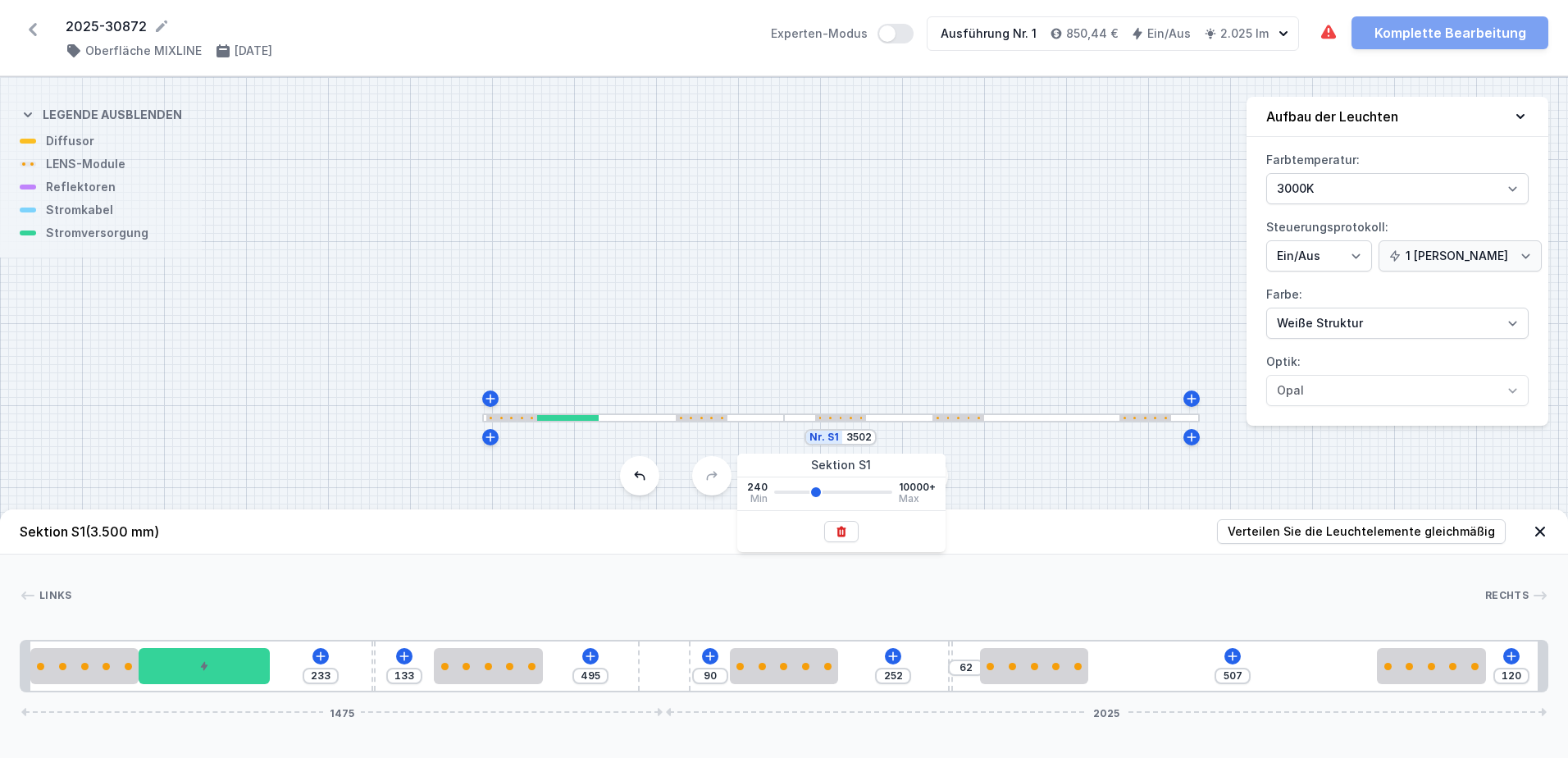
click at [641, 599] on div at bounding box center [779, 595] width 1414 height 16
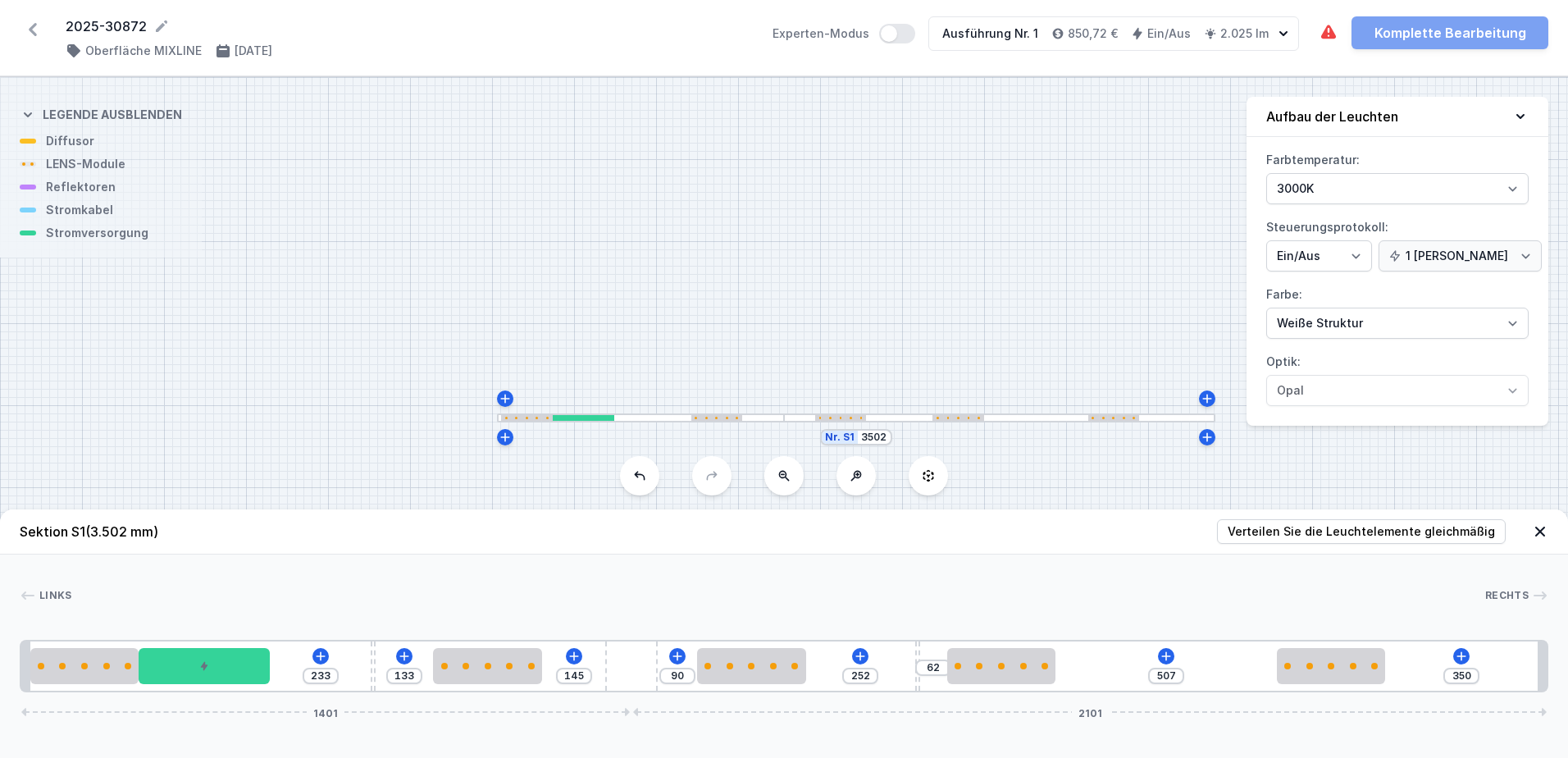
drag, startPoint x: 788, startPoint y: 677, endPoint x: 670, endPoint y: 676, distance: 118.0
click at [670, 676] on div "233 133 145 90 252 62 507 350 1401 2101" at bounding box center [784, 666] width 1529 height 53
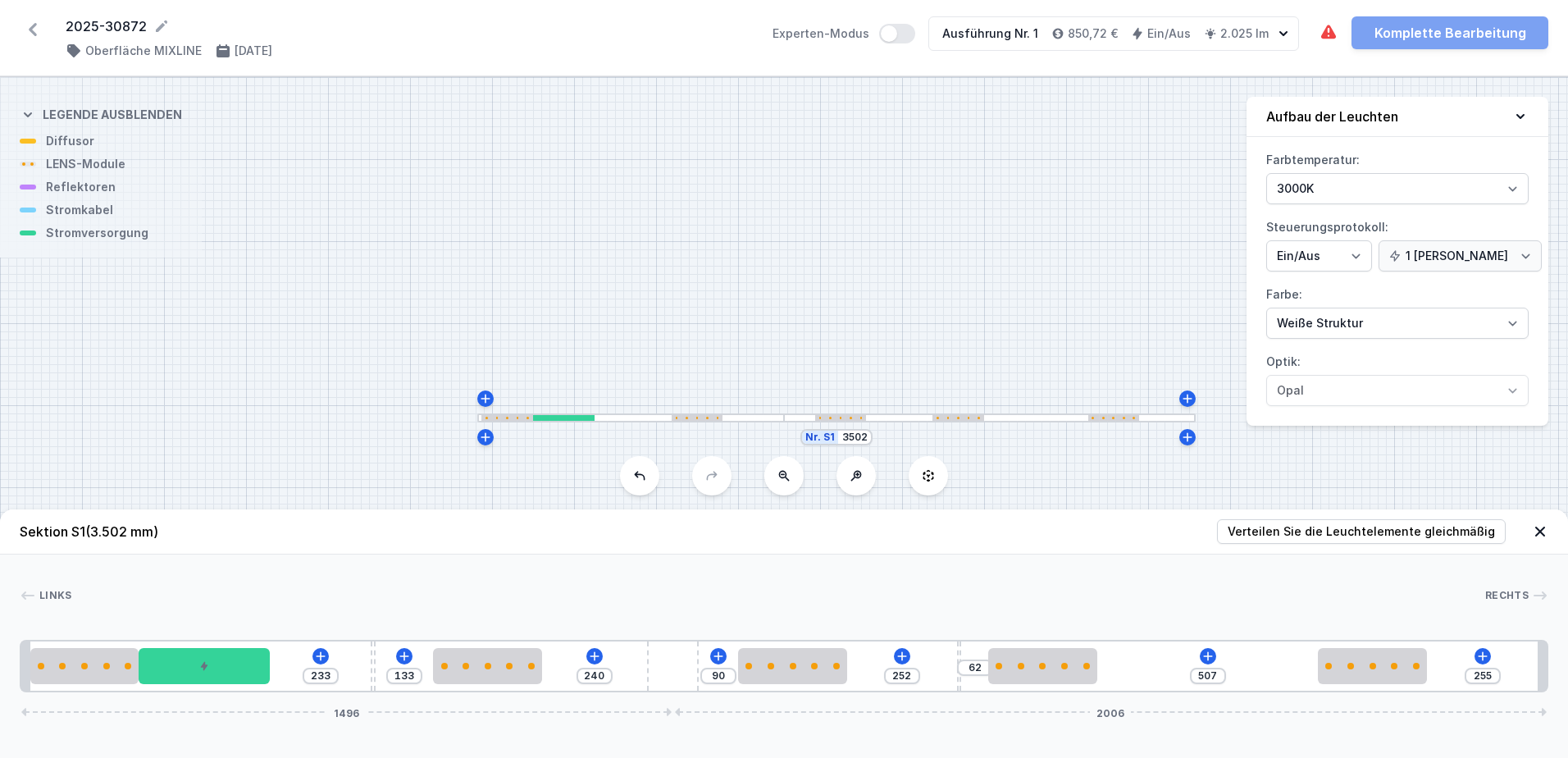
drag, startPoint x: 634, startPoint y: 678, endPoint x: 710, endPoint y: 683, distance: 76.2
click at [710, 683] on div "233 133 240 90 252 62 507 255 1496 2006" at bounding box center [784, 666] width 1529 height 53
click at [729, 677] on input "90" at bounding box center [718, 676] width 26 height 13
drag, startPoint x: 729, startPoint y: 677, endPoint x: 709, endPoint y: 678, distance: 20.0
click at [709, 678] on input "90" at bounding box center [718, 676] width 26 height 13
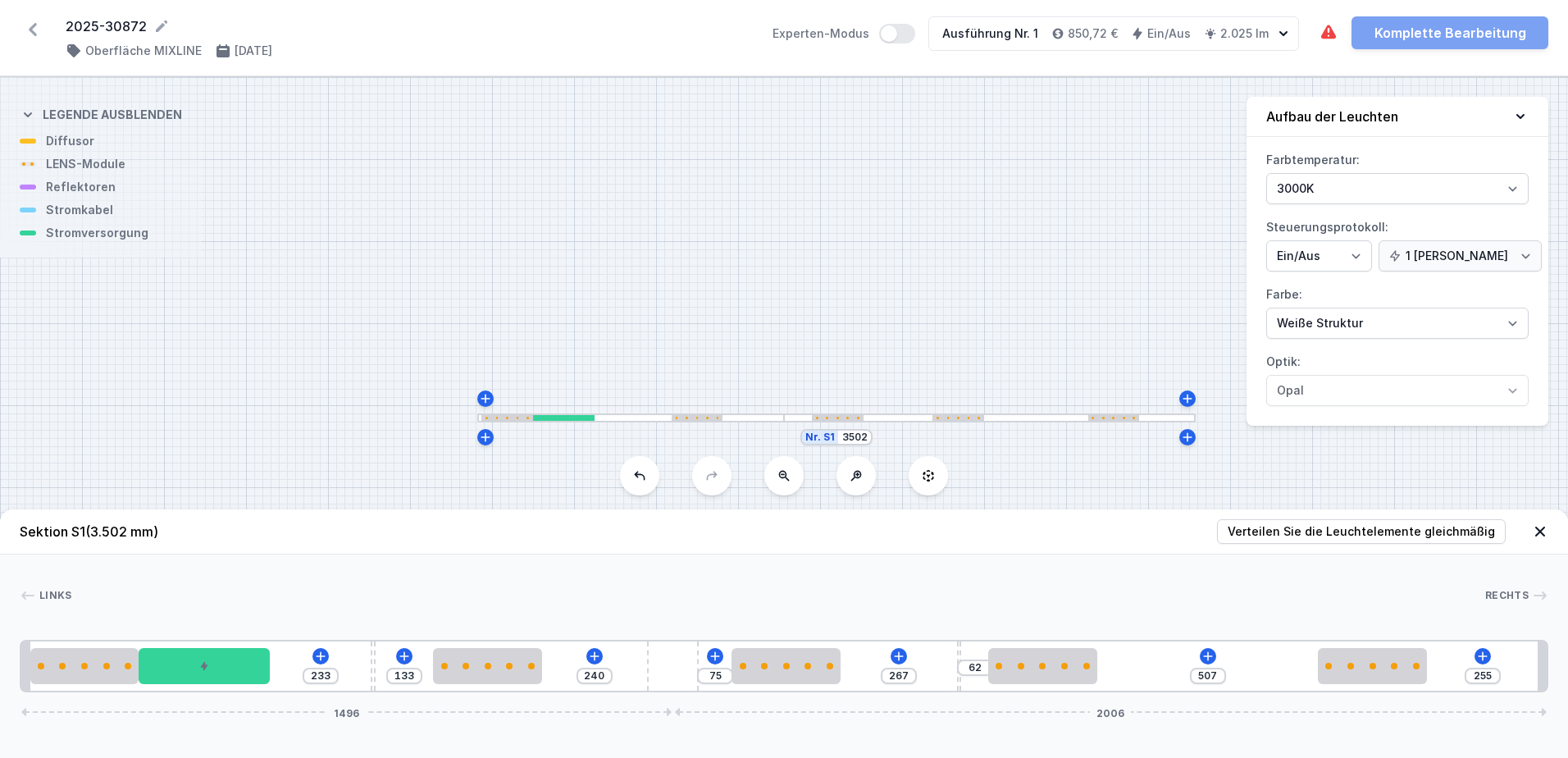
click at [719, 683] on div "75" at bounding box center [715, 675] width 36 height 16
drag, startPoint x: 725, startPoint y: 673, endPoint x: 696, endPoint y: 670, distance: 29.2
click at [696, 670] on div "233 133 240 75 267 62 507 255 1496 2006" at bounding box center [784, 666] width 1529 height 53
drag, startPoint x: 722, startPoint y: 676, endPoint x: 709, endPoint y: 677, distance: 13.0
click at [709, 677] on input "80" at bounding box center [716, 676] width 26 height 13
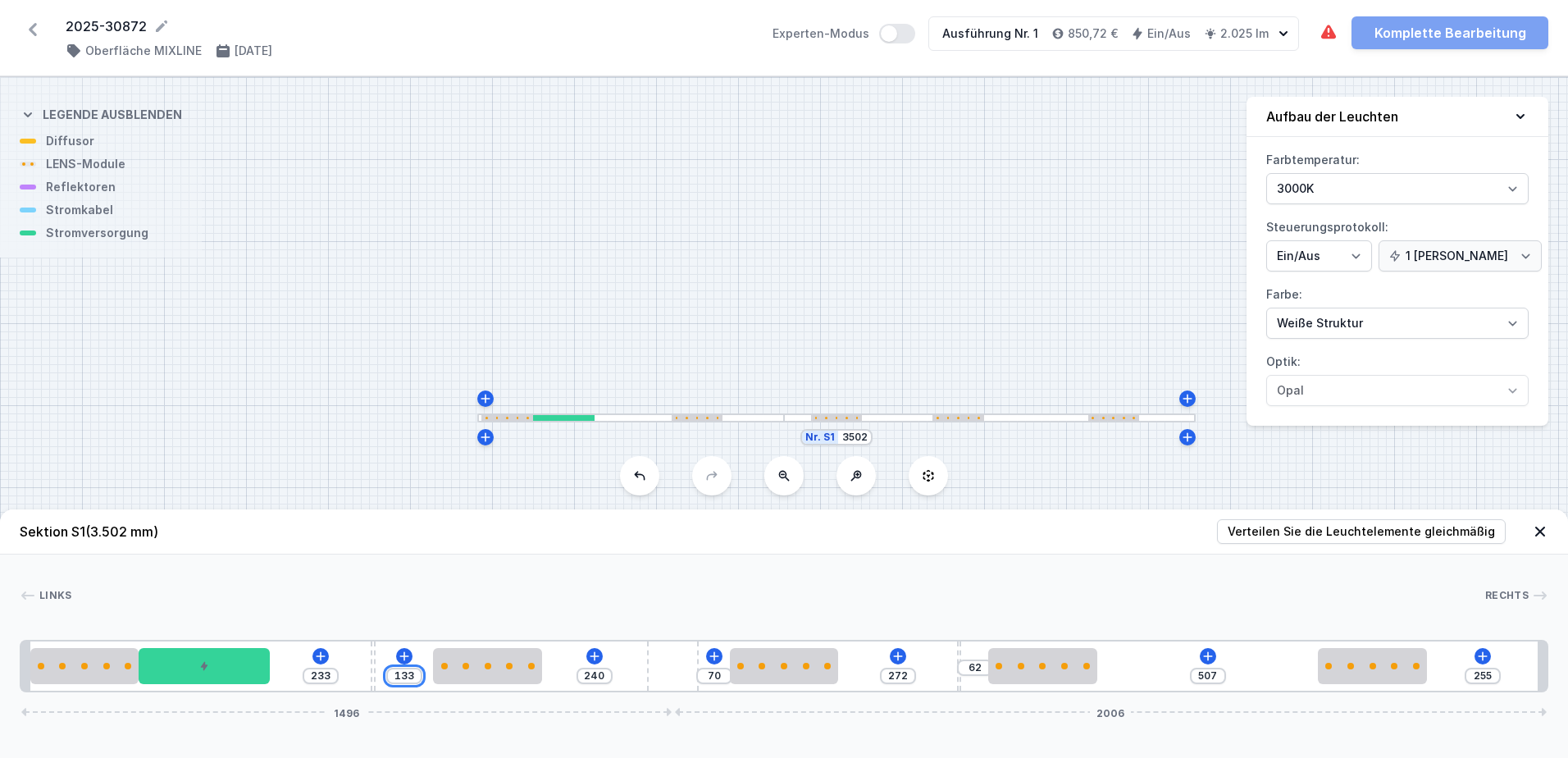
click at [412, 677] on input "133" at bounding box center [404, 676] width 26 height 13
drag, startPoint x: 1401, startPoint y: 676, endPoint x: 1548, endPoint y: 677, distance: 147.0
click at [1548, 677] on div "Links Rechts 1 2 3 4 2 5 2 4 2 2 1 233 134 239 70 272 62 762 1496 2006 20 250 3…" at bounding box center [784, 623] width 1568 height 138
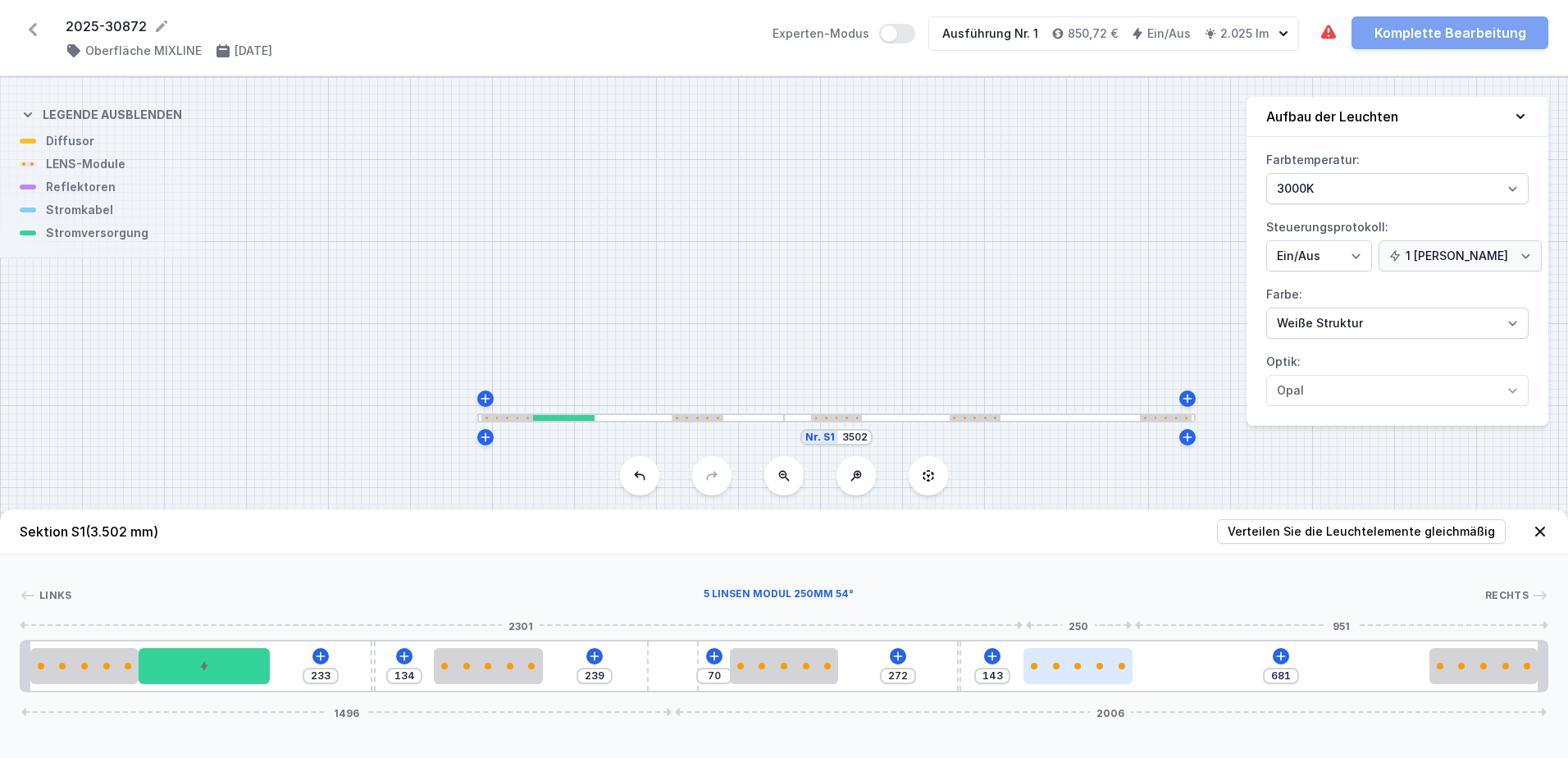
drag, startPoint x: 1046, startPoint y: 667, endPoint x: 1095, endPoint y: 672, distance: 49.3
click at [1095, 672] on div at bounding box center [1078, 666] width 109 height 36
click at [1002, 674] on input "143" at bounding box center [992, 676] width 26 height 13
click at [1102, 564] on div "Links Rechts 1 2 3 4 2 5 2 4 2 2 1 233 134 239 70 272 147 677 1496 2006 20 250 …" at bounding box center [784, 623] width 1568 height 138
drag, startPoint x: 1120, startPoint y: 670, endPoint x: 893, endPoint y: 654, distance: 227.6
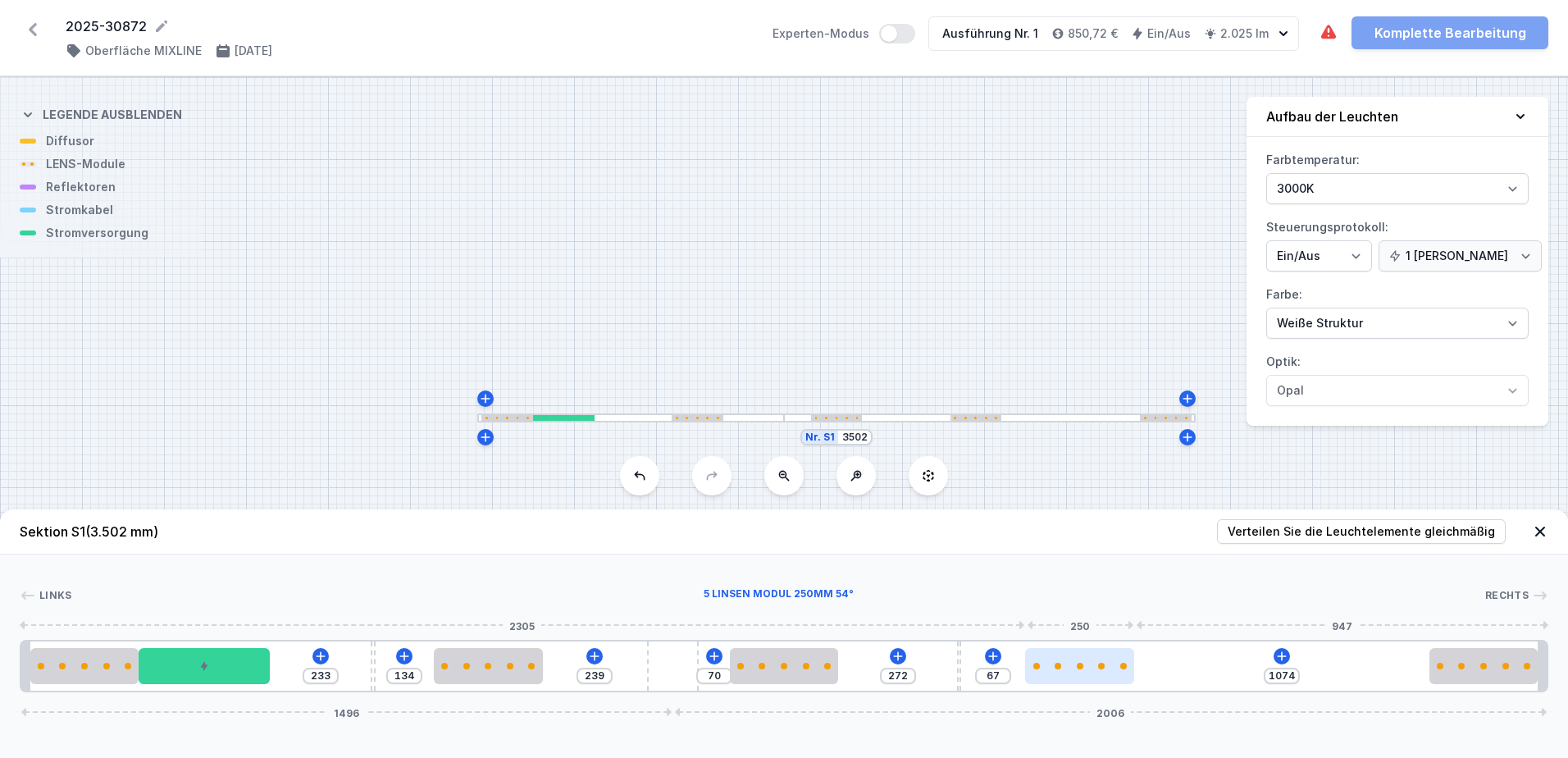
click at [1025, 655] on div at bounding box center [1079, 666] width 109 height 36
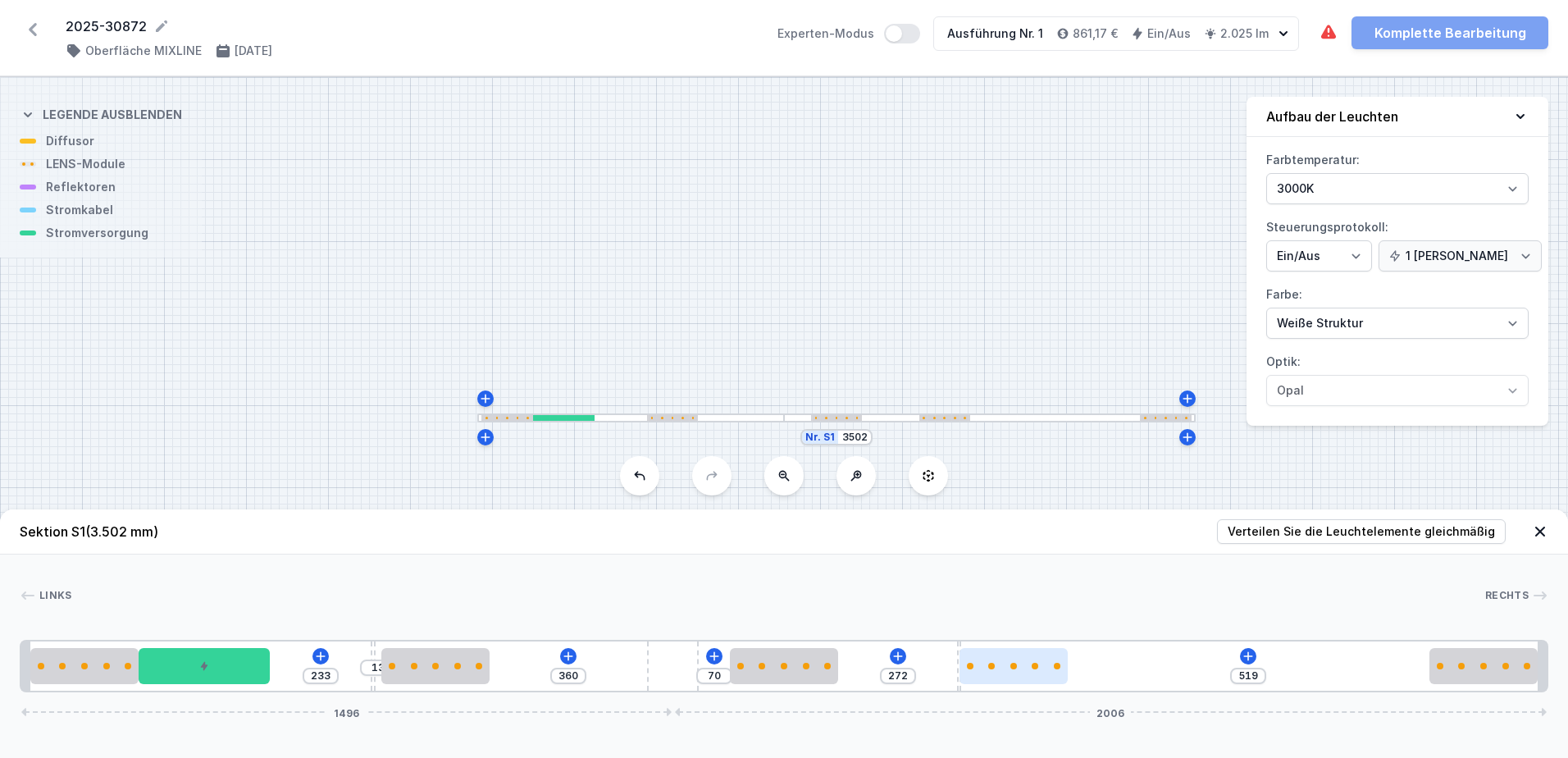
drag, startPoint x: 897, startPoint y: 660, endPoint x: 1199, endPoint y: 679, distance: 302.6
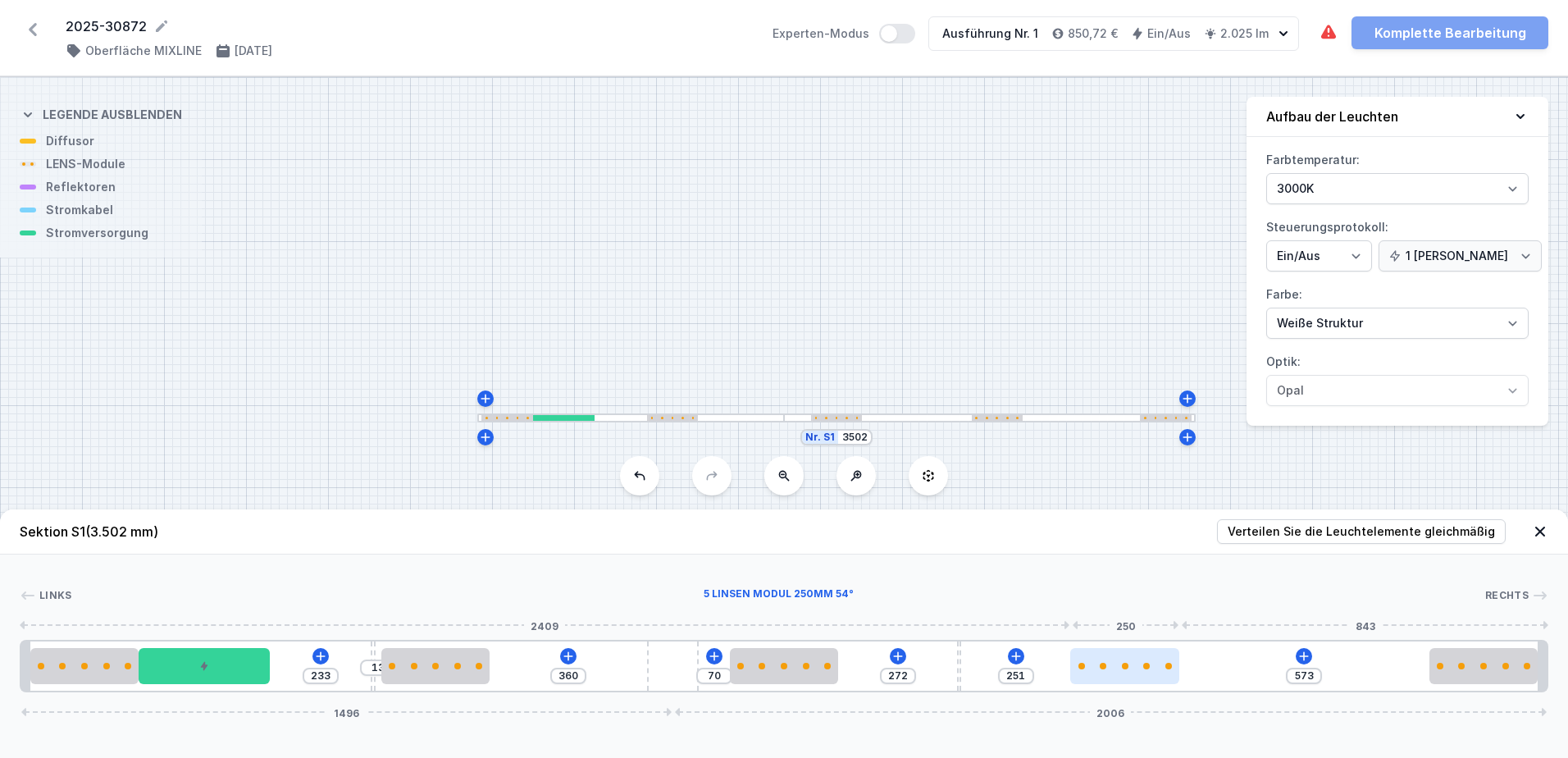
drag, startPoint x: 1180, startPoint y: 674, endPoint x: 1171, endPoint y: 676, distance: 9.2
click at [1171, 676] on div at bounding box center [1124, 666] width 109 height 36
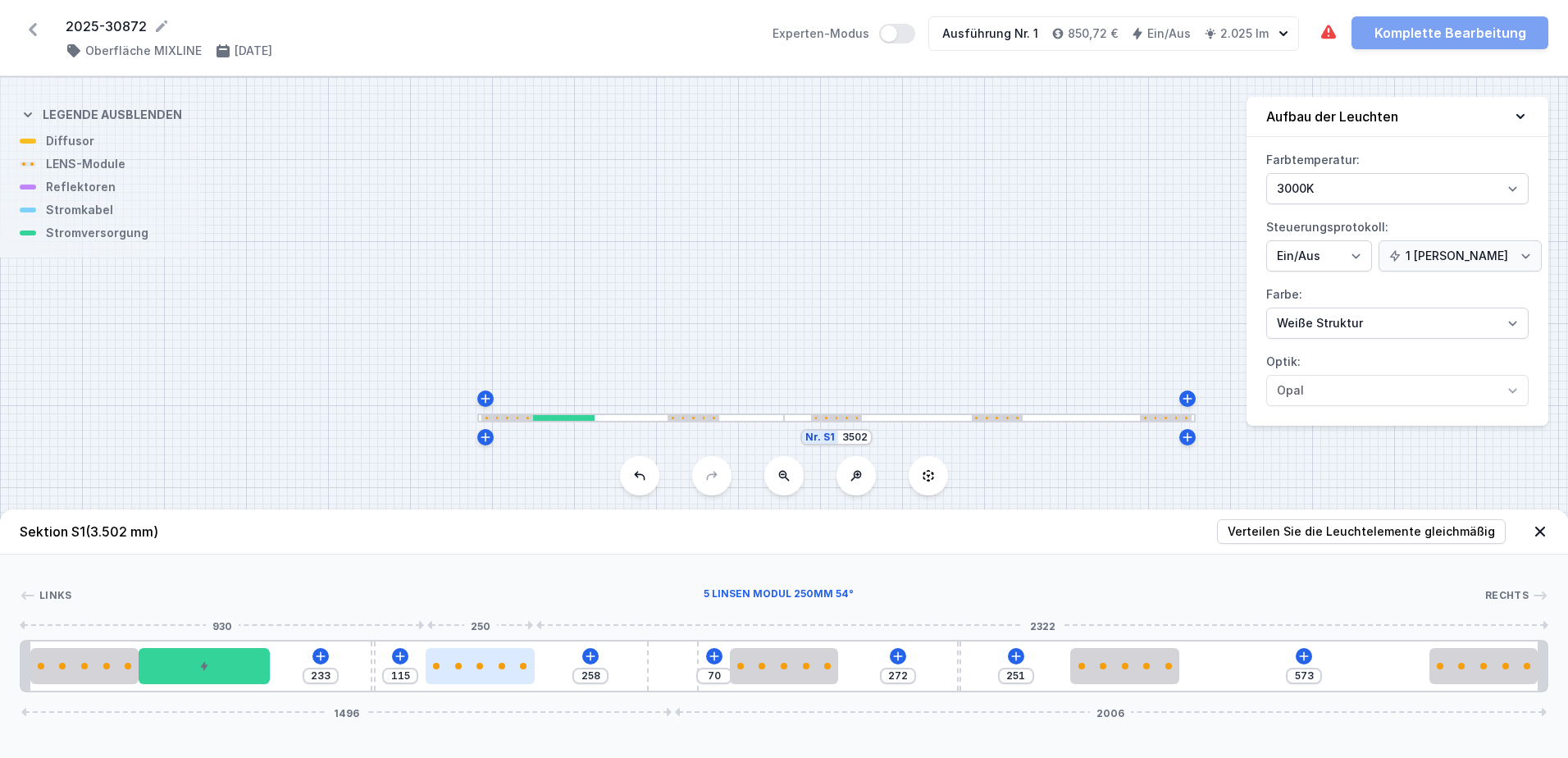
drag, startPoint x: 432, startPoint y: 676, endPoint x: 474, endPoint y: 676, distance: 42.0
click at [474, 676] on div at bounding box center [480, 666] width 109 height 36
click at [500, 741] on div "Sektion S1 (3.502 mm) Verteilen Sie die Leuchtelemente gleichmäßig Links Rechts…" at bounding box center [784, 633] width 1568 height 249
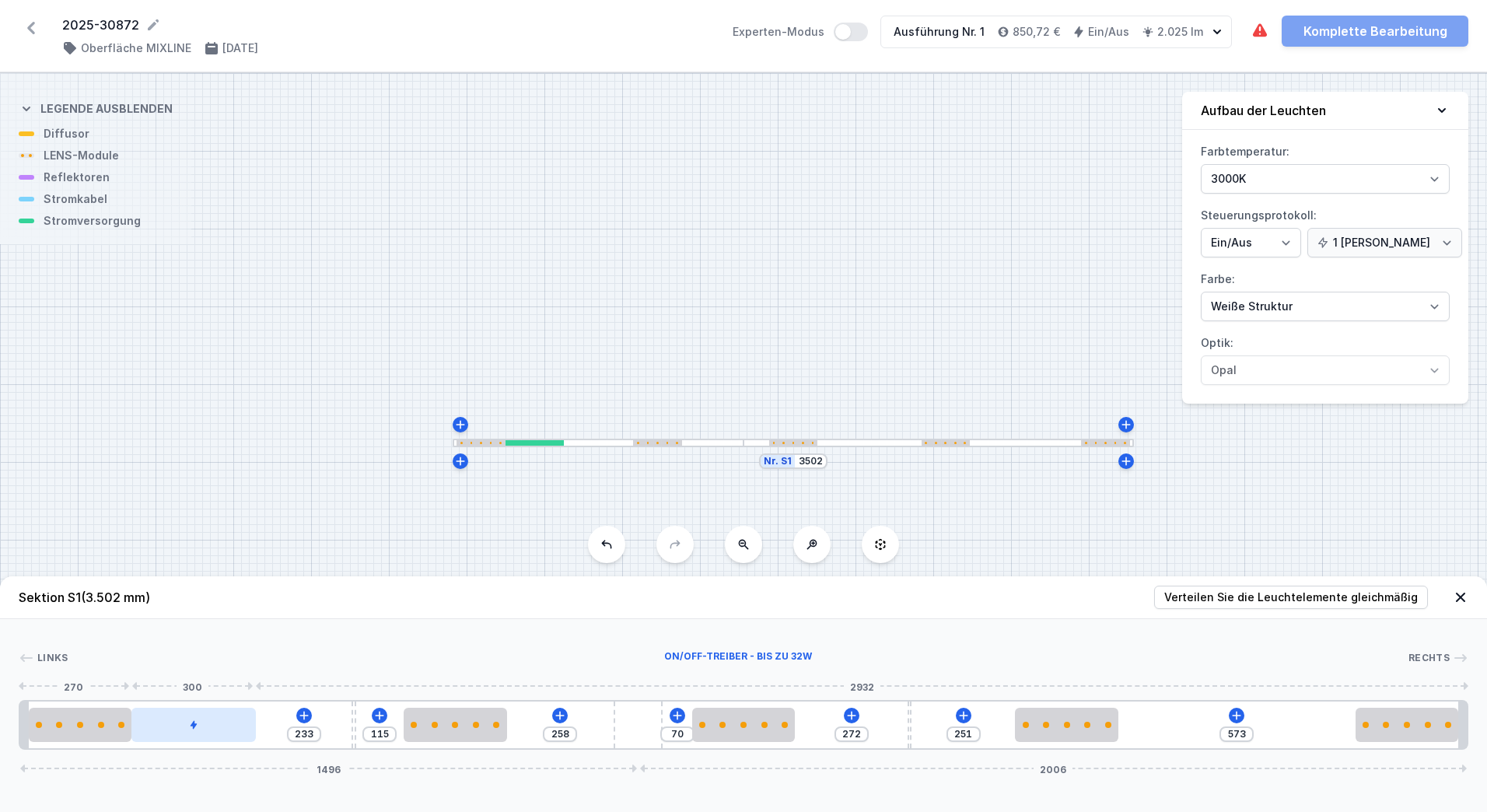
click at [209, 718] on div at bounding box center [193, 725] width 124 height 34
drag, startPoint x: 452, startPoint y: 730, endPoint x: 423, endPoint y: 731, distance: 29.0
click at [423, 718] on div at bounding box center [406, 725] width 103 height 34
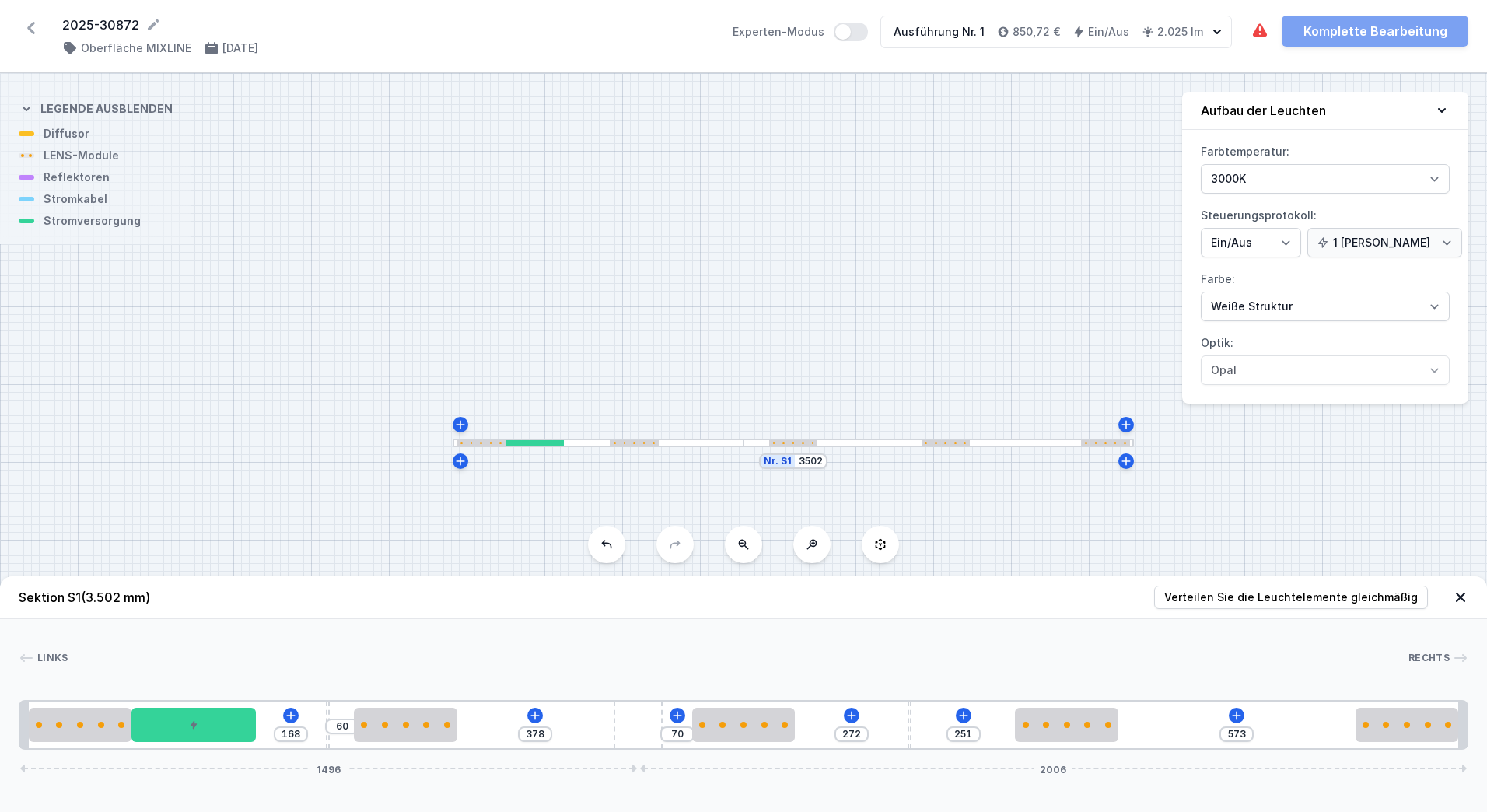
drag, startPoint x: 353, startPoint y: 747, endPoint x: 322, endPoint y: 747, distance: 31.0
click at [322, 718] on div "168 60 378 70 272 251 573 1496 2006" at bounding box center [744, 725] width 1450 height 50
drag, startPoint x: 411, startPoint y: 731, endPoint x: 397, endPoint y: 731, distance: 14.0
click at [397, 718] on div at bounding box center [379, 725] width 103 height 34
drag, startPoint x: 364, startPoint y: 735, endPoint x: 390, endPoint y: 733, distance: 26.1
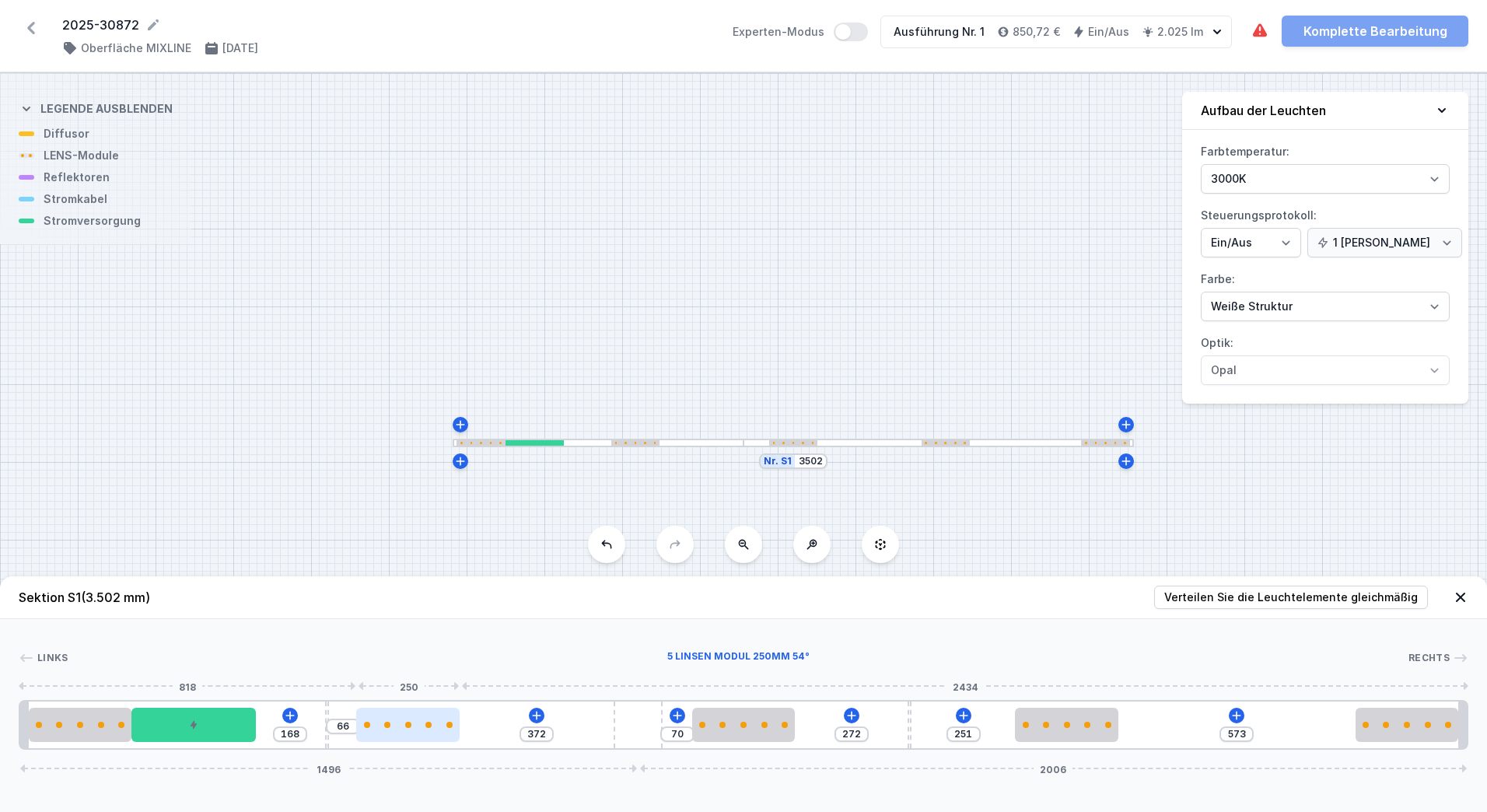
click at [390, 718] on div at bounding box center [408, 725] width 103 height 34
click at [339, 718] on input "66" at bounding box center [343, 727] width 25 height 12
drag, startPoint x: 349, startPoint y: 728, endPoint x: 331, endPoint y: 730, distance: 18.1
click at [331, 718] on input "66" at bounding box center [343, 727] width 25 height 12
drag, startPoint x: 338, startPoint y: 730, endPoint x: 329, endPoint y: 729, distance: 9.1
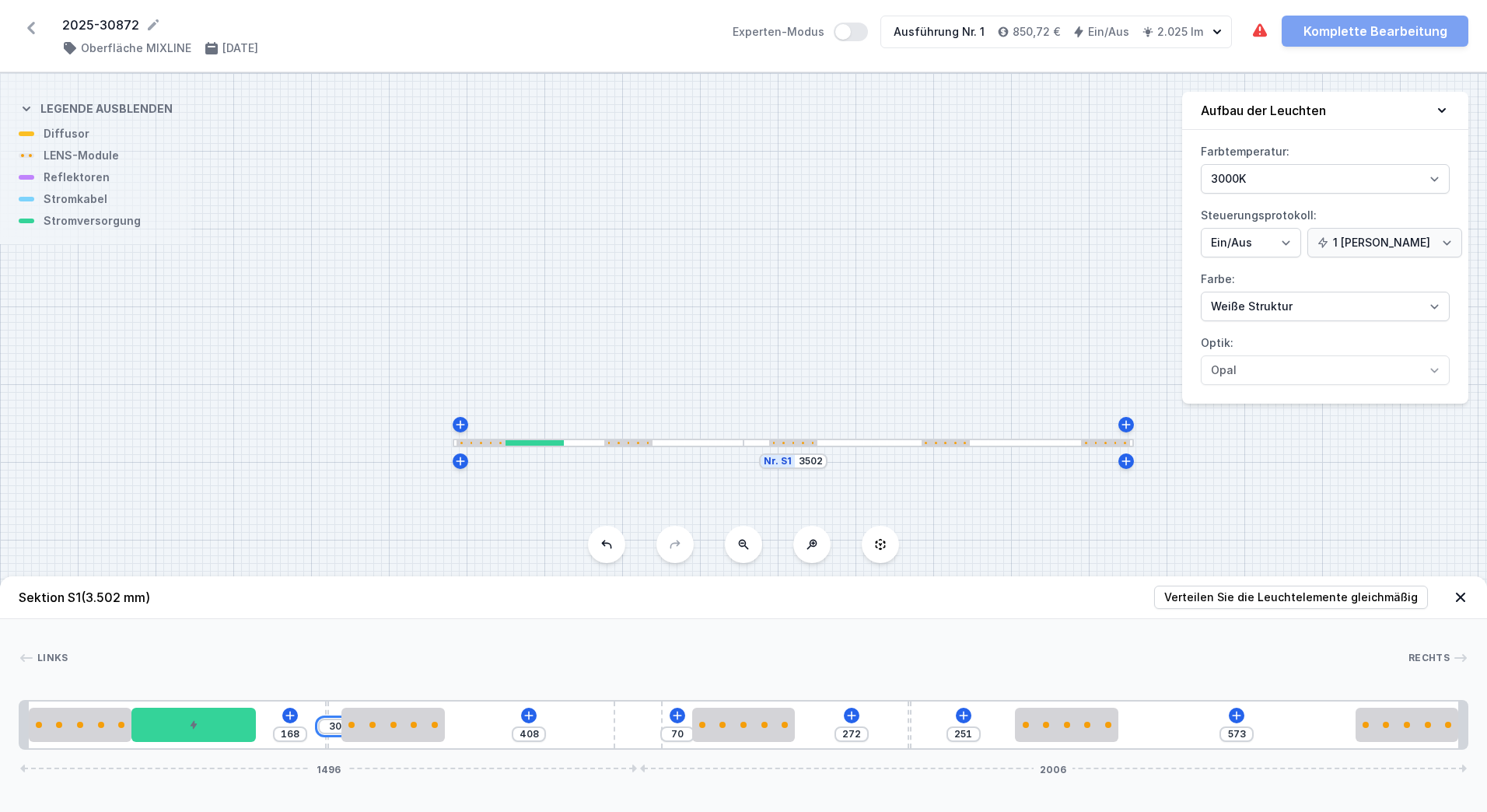
click at [329, 718] on input "30" at bounding box center [335, 727] width 25 height 12
click at [332, 718] on input "30" at bounding box center [335, 727] width 25 height 12
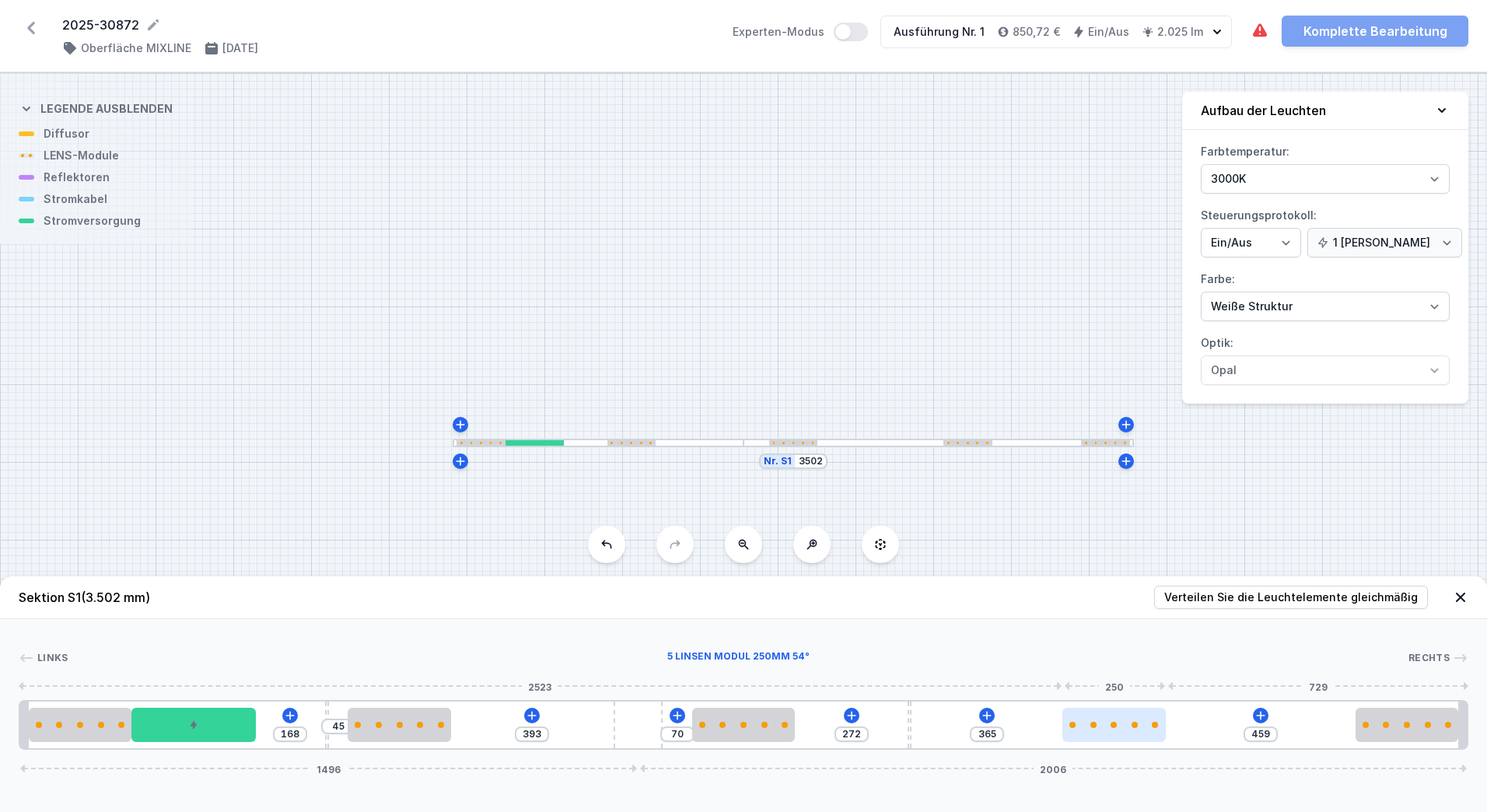
drag, startPoint x: 1048, startPoint y: 731, endPoint x: 1109, endPoint y: 735, distance: 61.1
click at [1109, 718] on div at bounding box center [1114, 725] width 103 height 34
click at [999, 718] on input "365" at bounding box center [987, 735] width 25 height 12
click at [1256, 718] on div "Sektion S1 (3.502 mm) Verteilen Sie die Leuchtelemente gleichmäßig Links Rechts…" at bounding box center [744, 694] width 1487 height 236
click at [346, 718] on input "45" at bounding box center [338, 727] width 25 height 12
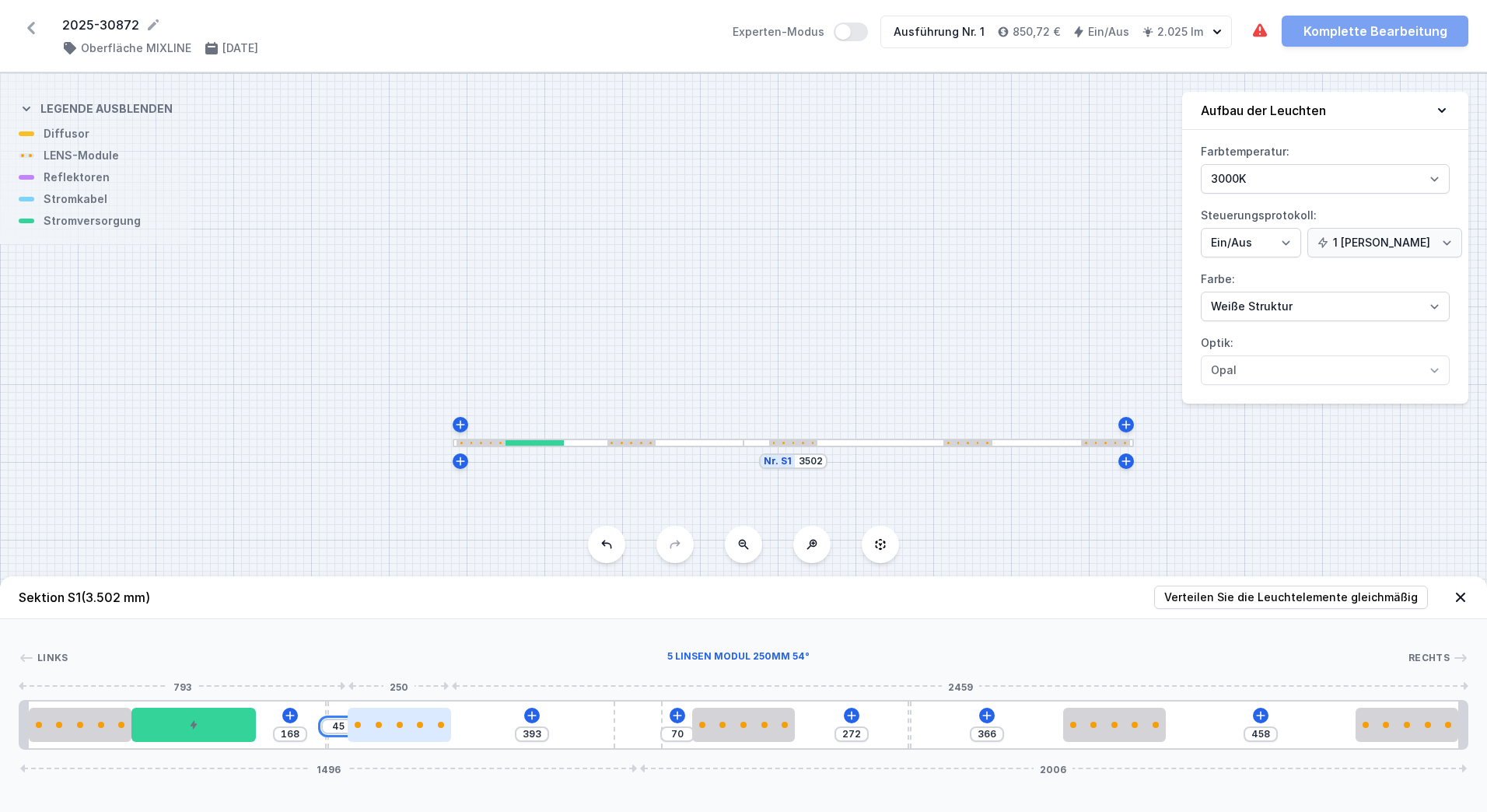
drag, startPoint x: 332, startPoint y: 732, endPoint x: 349, endPoint y: 728, distance: 17.5
click at [20, 718] on div "45" at bounding box center [20, 725] width 0 height 0
drag, startPoint x: 332, startPoint y: 727, endPoint x: 360, endPoint y: 727, distance: 28.0
click at [20, 718] on div "45" at bounding box center [20, 725] width 0 height 0
click at [664, 613] on header "Sektion S1 (3.502 mm) Verteilen Sie die Leuchtelemente gleichmäßig" at bounding box center [744, 598] width 1487 height 43
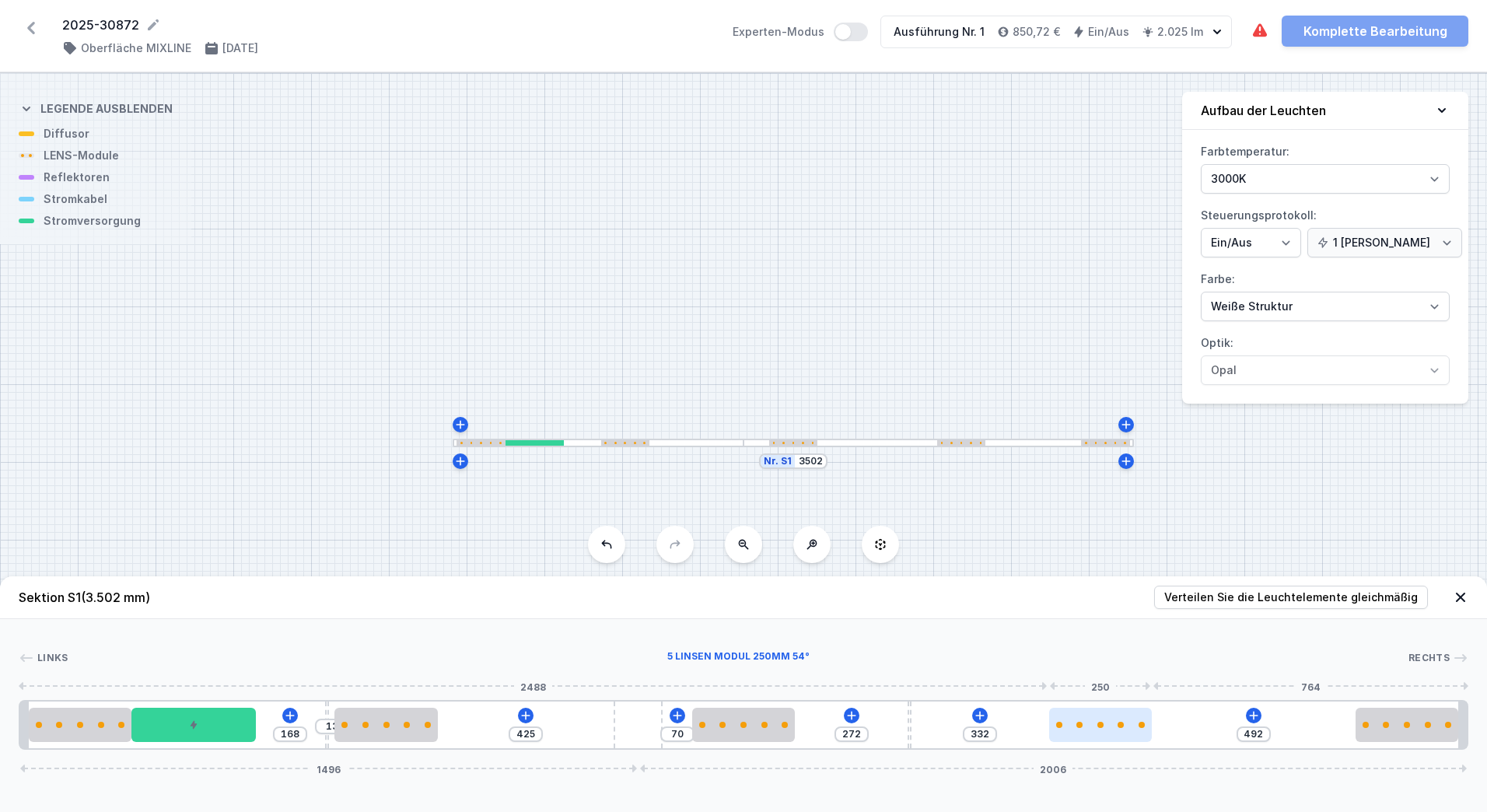
click at [1150, 718] on div at bounding box center [1101, 725] width 103 height 34
drag, startPoint x: 369, startPoint y: 724, endPoint x: 385, endPoint y: 733, distance: 18.4
click at [385, 718] on div at bounding box center [379, 725] width 103 height 34
drag, startPoint x: 368, startPoint y: 735, endPoint x: 398, endPoint y: 727, distance: 31.0
click at [398, 718] on div at bounding box center [379, 725] width 103 height 34
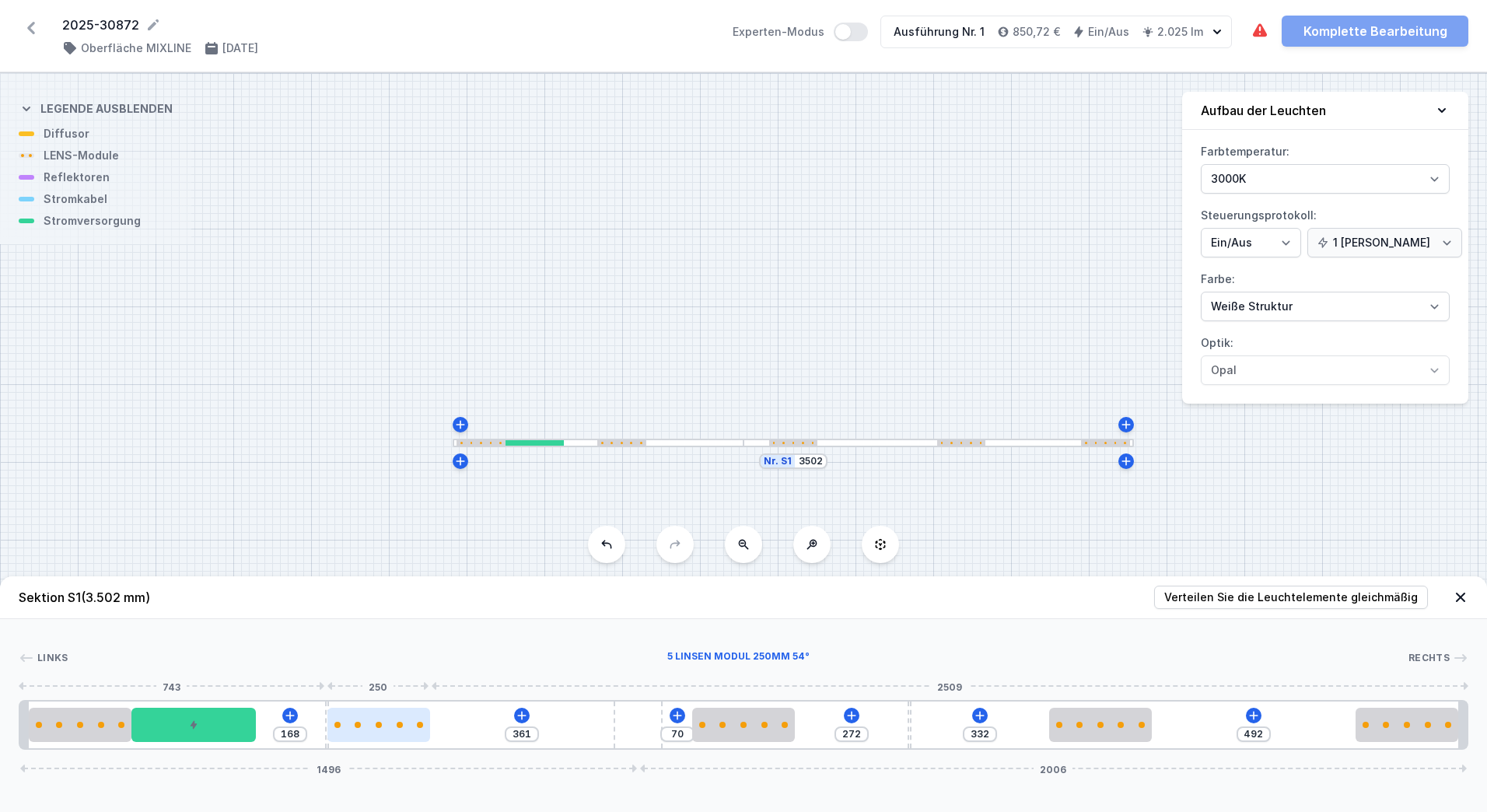
click at [398, 718] on div at bounding box center [379, 725] width 103 height 6
click at [377, 718] on div at bounding box center [413, 725] width 103 height 34
drag, startPoint x: 353, startPoint y: 737, endPoint x: 340, endPoint y: 736, distance: 13.0
click at [340, 718] on input "77" at bounding box center [345, 735] width 25 height 12
drag, startPoint x: 408, startPoint y: 723, endPoint x: 414, endPoint y: 734, distance: 12.5
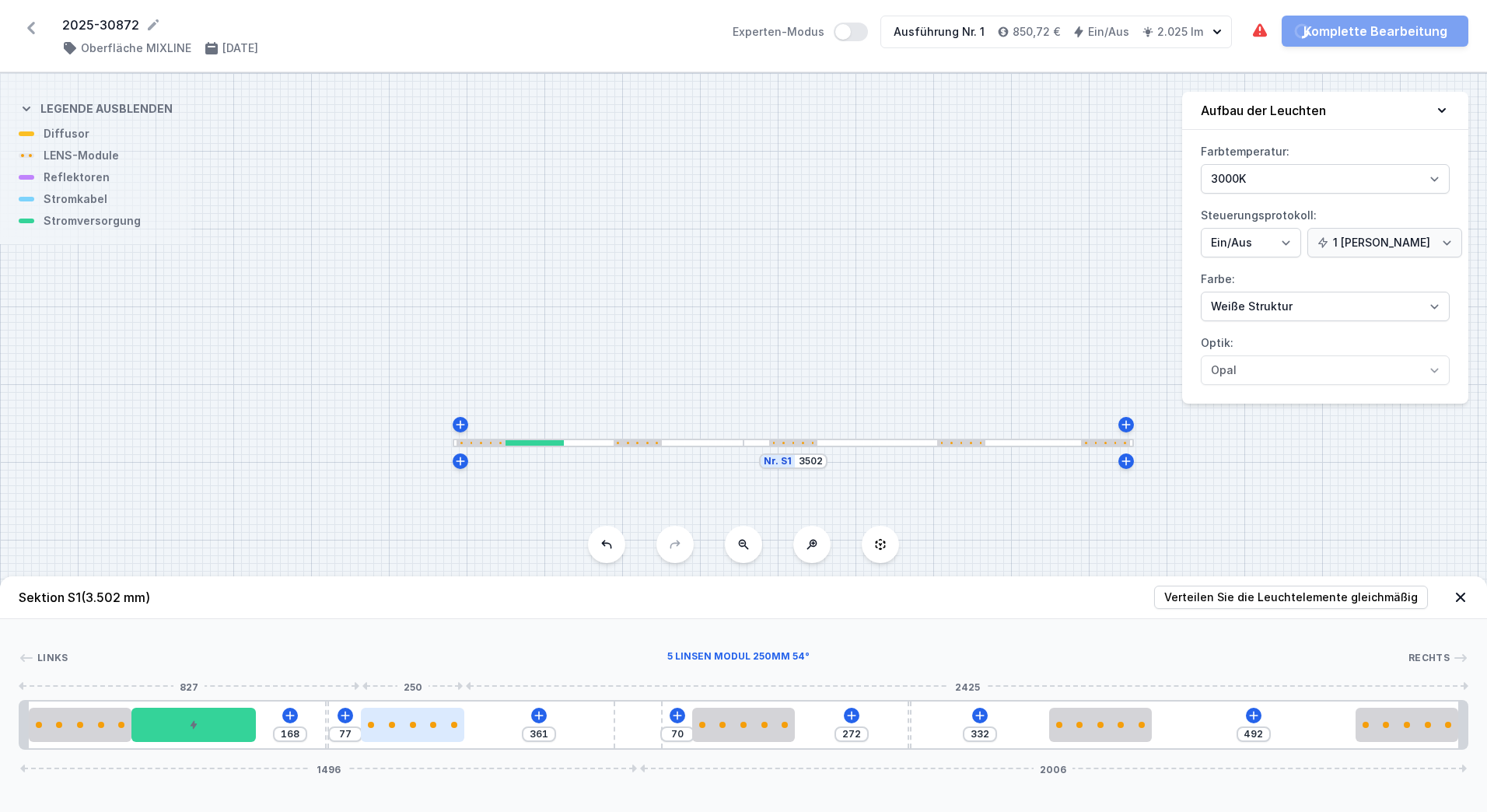
click at [414, 718] on div at bounding box center [413, 725] width 103 height 34
drag, startPoint x: 355, startPoint y: 739, endPoint x: 340, endPoint y: 741, distance: 15.1
click at [340, 718] on div "77" at bounding box center [345, 734] width 34 height 15
click at [551, 649] on div "Links Rechts 1 2 3 4 2 5 2 4 2 2 1 168 80 358 70 272 332 492 1496 2006 20 250 3…" at bounding box center [744, 684] width 1487 height 131
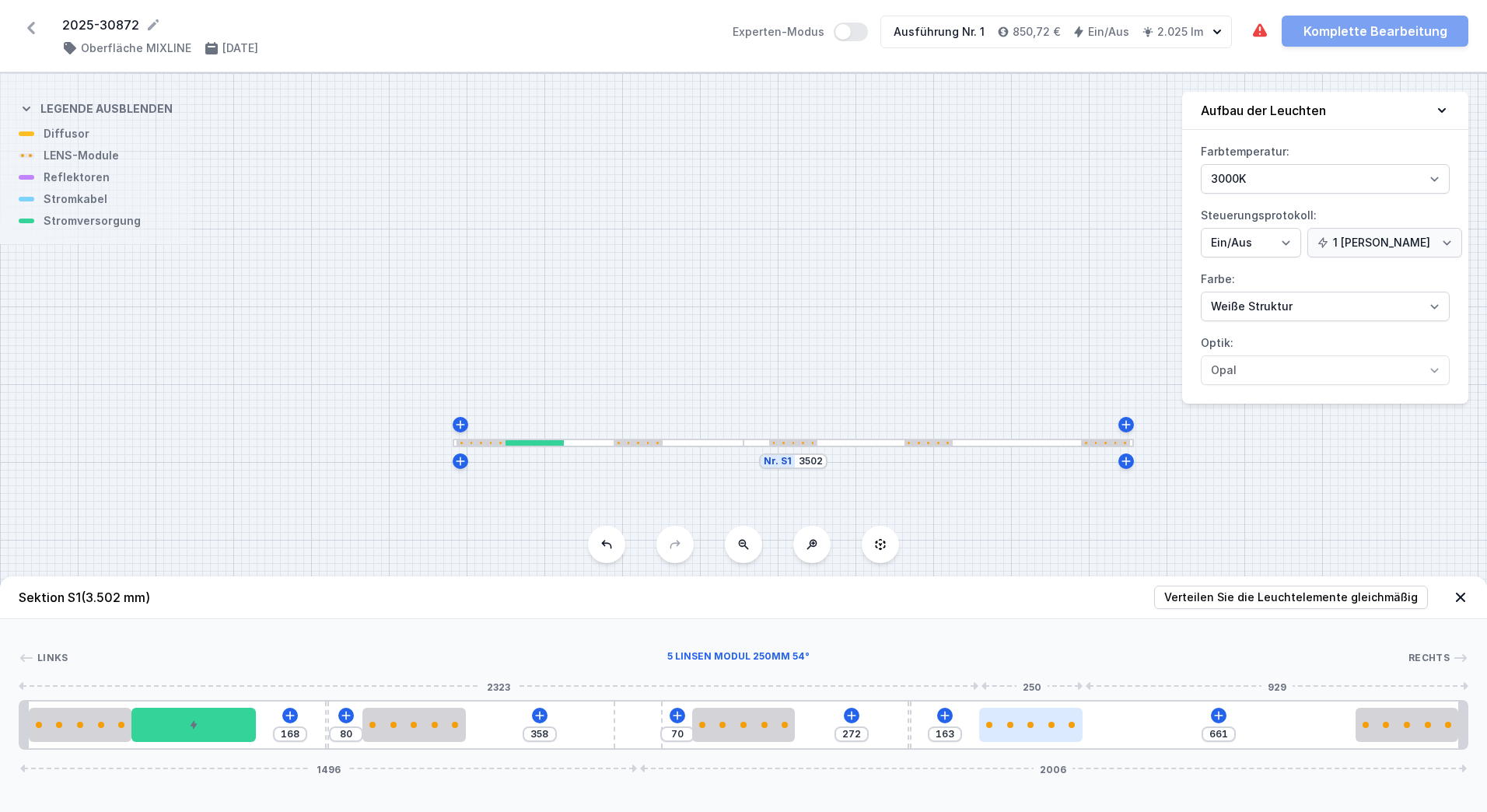
drag, startPoint x: 1102, startPoint y: 732, endPoint x: 1045, endPoint y: 739, distance: 57.4
click at [1045, 718] on div at bounding box center [1031, 725] width 103 height 34
click at [953, 718] on input "163" at bounding box center [945, 735] width 25 height 12
click at [1239, 718] on div "Sektion S1 (3.502 mm) Verteilen Sie die Leuchtelemente gleichmäßig Links Rechts…" at bounding box center [744, 694] width 1487 height 236
click at [417, 718] on div at bounding box center [424, 725] width 103 height 34
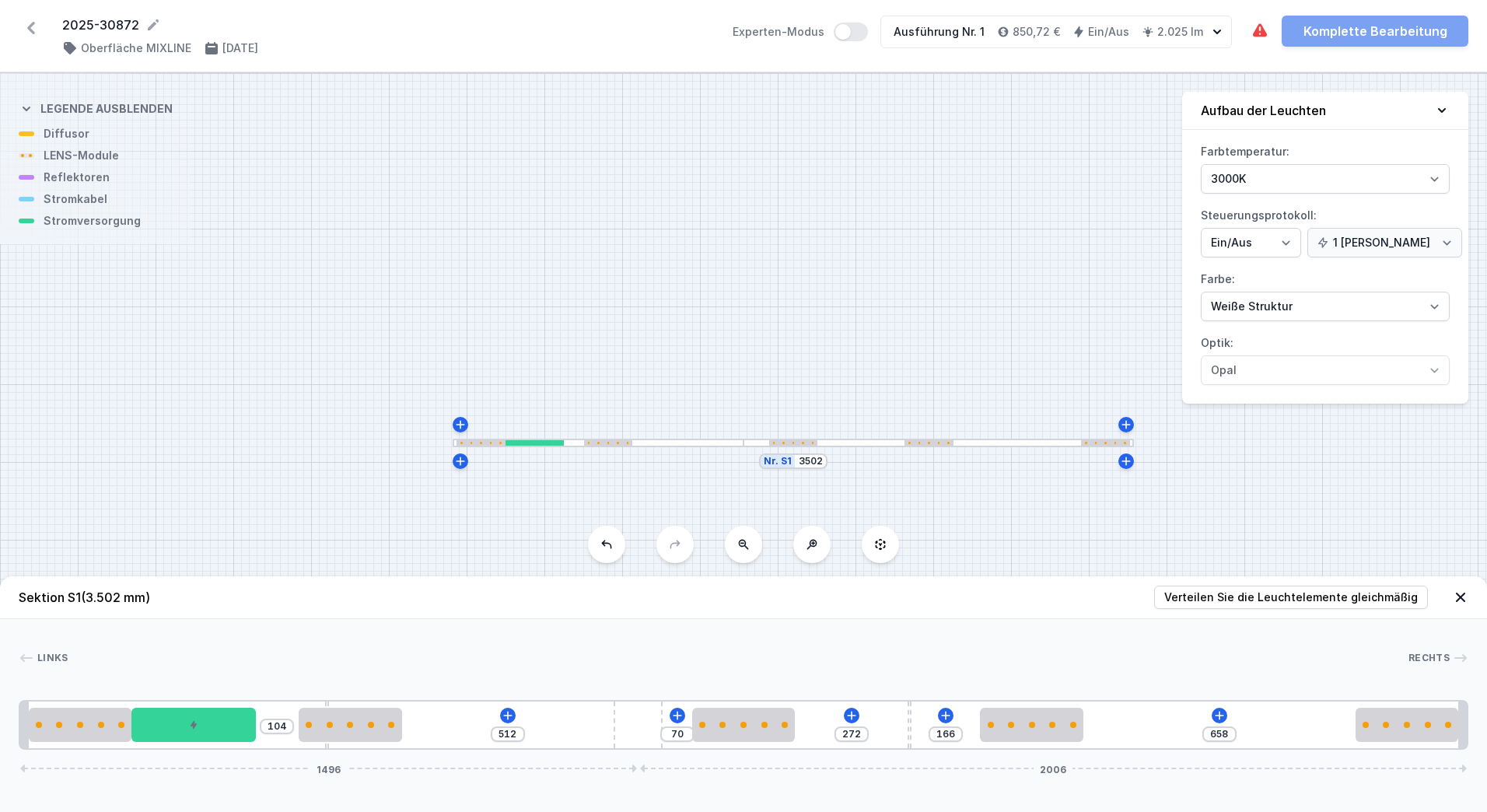
drag, startPoint x: 425, startPoint y: 735, endPoint x: 347, endPoint y: 745, distance: 78.6
click at [347, 718] on div "104 512 70 272 166 658 1496 2006" at bounding box center [744, 725] width 1450 height 50
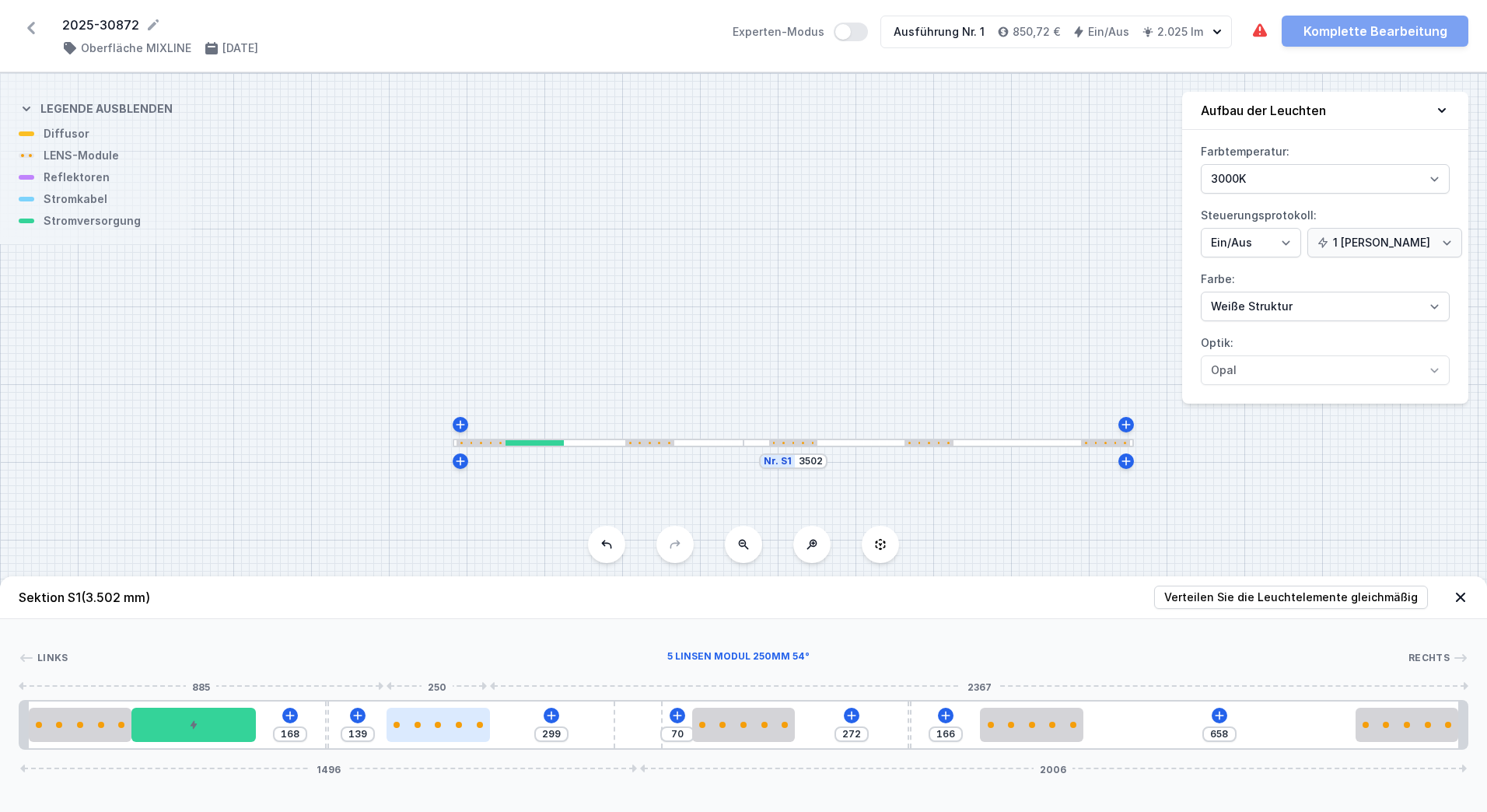
drag, startPoint x: 354, startPoint y: 728, endPoint x: 438, endPoint y: 725, distance: 84.1
click at [438, 718] on div at bounding box center [438, 725] width 103 height 34
click at [366, 718] on input "139" at bounding box center [358, 735] width 25 height 12
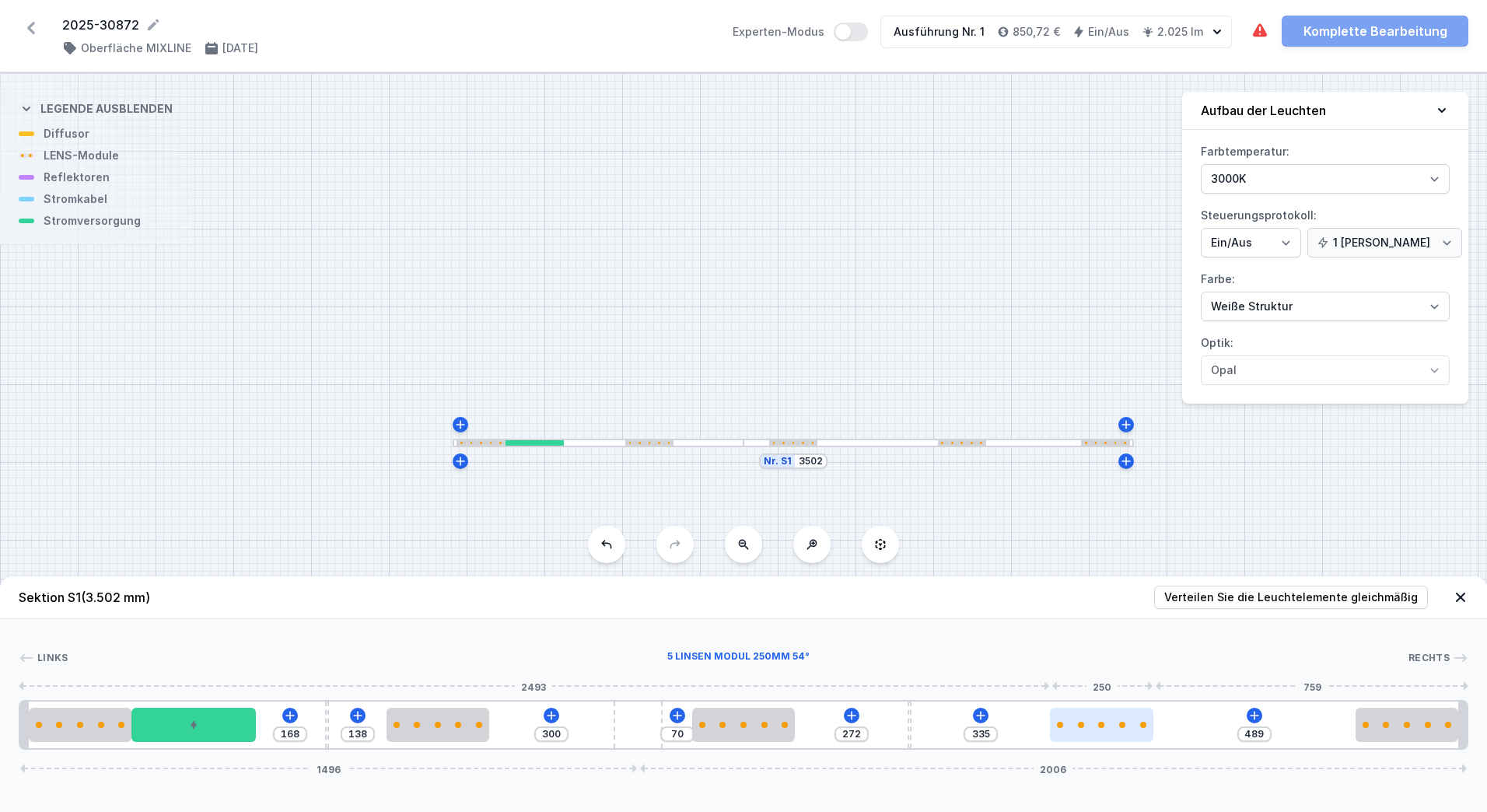
drag, startPoint x: 1017, startPoint y: 727, endPoint x: 1101, endPoint y: 740, distance: 85.0
click at [1101, 718] on div at bounding box center [1102, 725] width 103 height 34
click at [986, 718] on input "335" at bounding box center [981, 735] width 25 height 12
click at [1095, 604] on header "Sektion S1 (3.502 mm) Verteilen Sie die Leuchtelemente gleichmäßig" at bounding box center [744, 598] width 1487 height 43
click at [741, 718] on div at bounding box center [744, 725] width 103 height 34
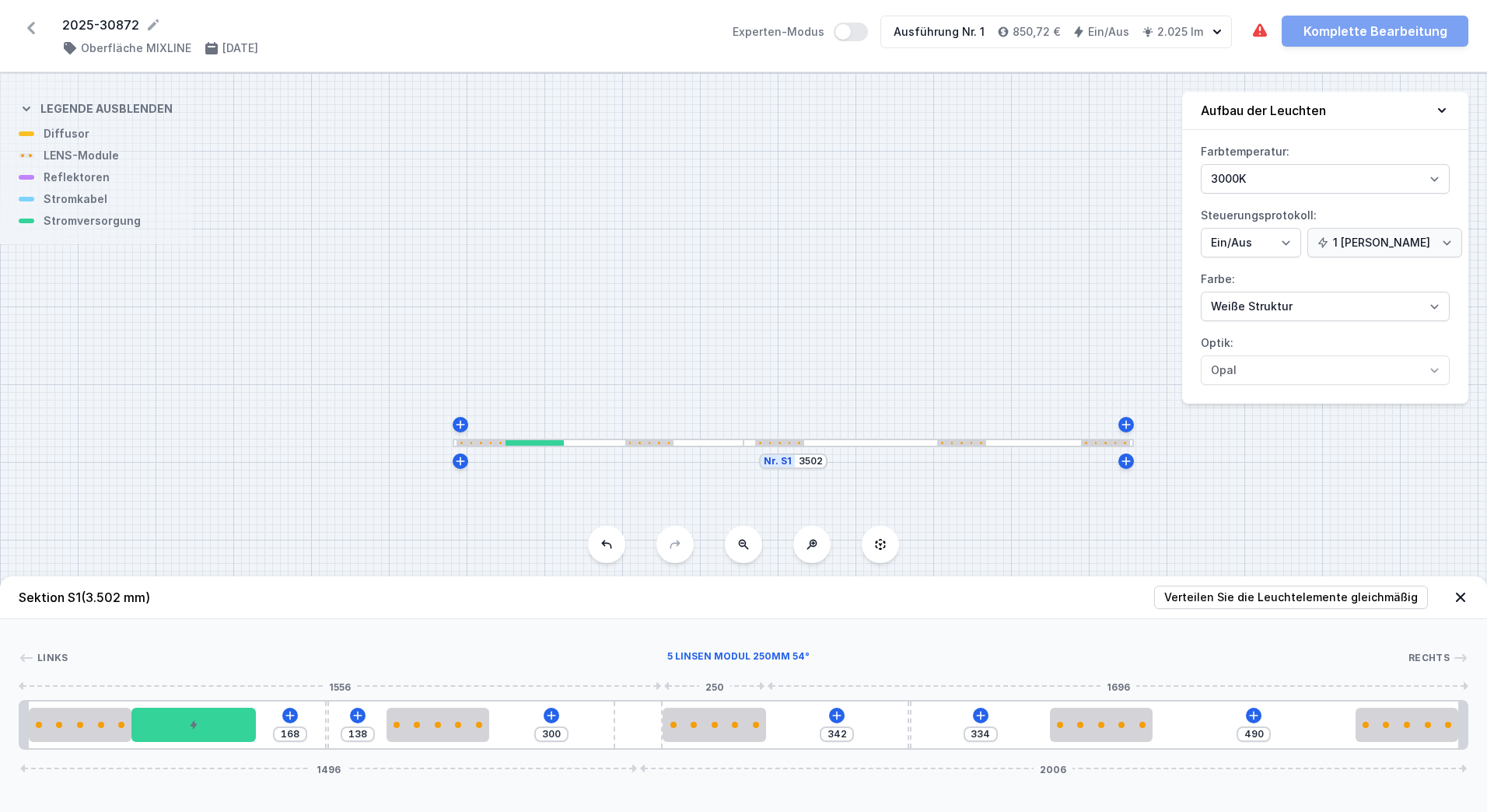
drag, startPoint x: 741, startPoint y: 736, endPoint x: 769, endPoint y: 738, distance: 28.1
click at [769, 718] on div "168 138 300 342 334 490 1496 2006" at bounding box center [744, 725] width 1450 height 50
click at [491, 718] on div "168 138 300 342 334 490 1496 2006" at bounding box center [744, 725] width 1450 height 50
drag, startPoint x: 468, startPoint y: 726, endPoint x: 438, endPoint y: 729, distance: 30.1
click at [438, 718] on div at bounding box center [412, 725] width 103 height 34
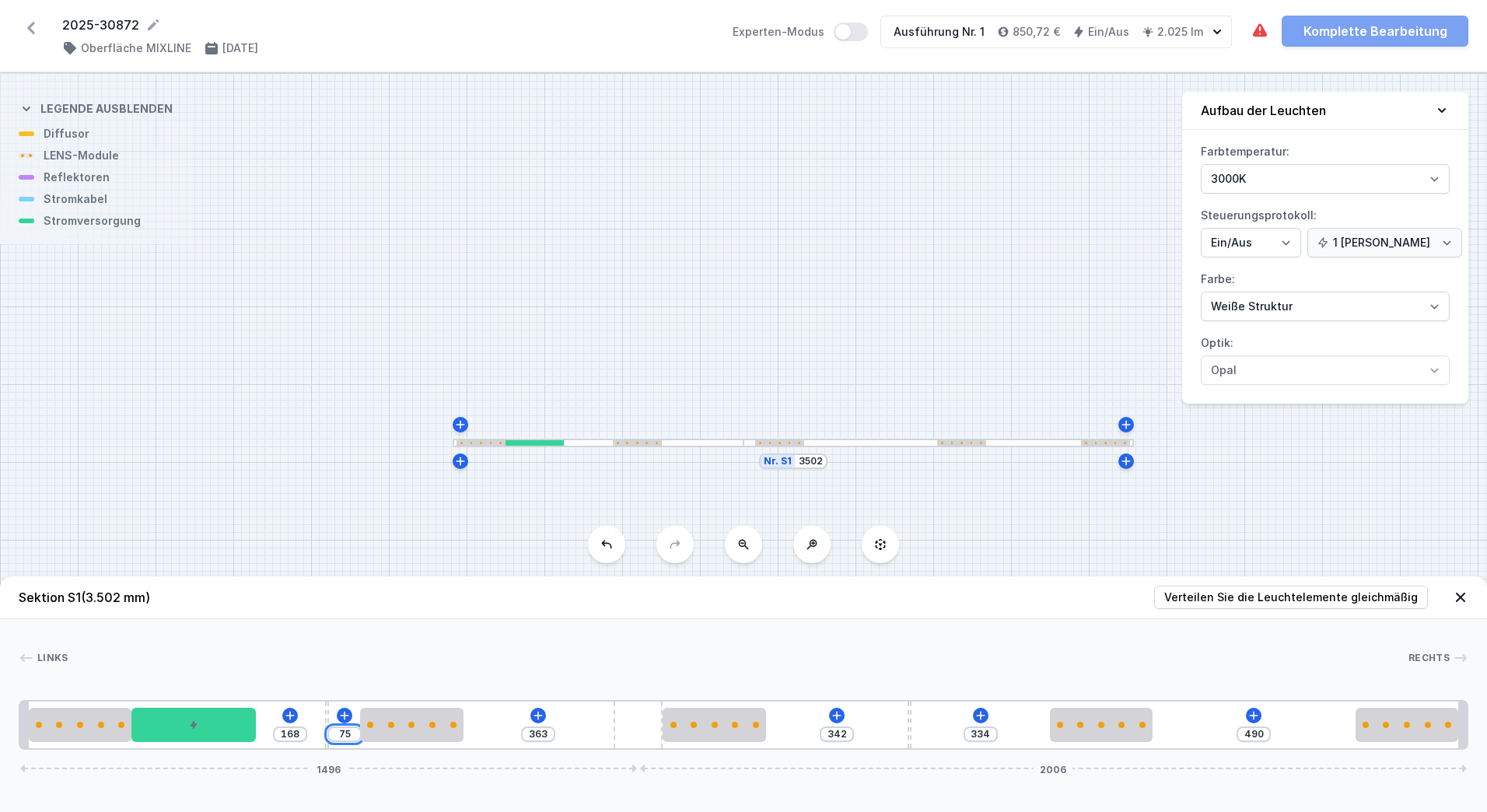
click at [357, 718] on input "75" at bounding box center [344, 735] width 25 height 12
drag, startPoint x: 715, startPoint y: 740, endPoint x: 752, endPoint y: 737, distance: 37.1
click at [752, 718] on div at bounding box center [743, 725] width 103 height 34
click at [679, 718] on input "68" at bounding box center [677, 727] width 25 height 12
drag, startPoint x: 683, startPoint y: 728, endPoint x: 666, endPoint y: 728, distance: 17.0
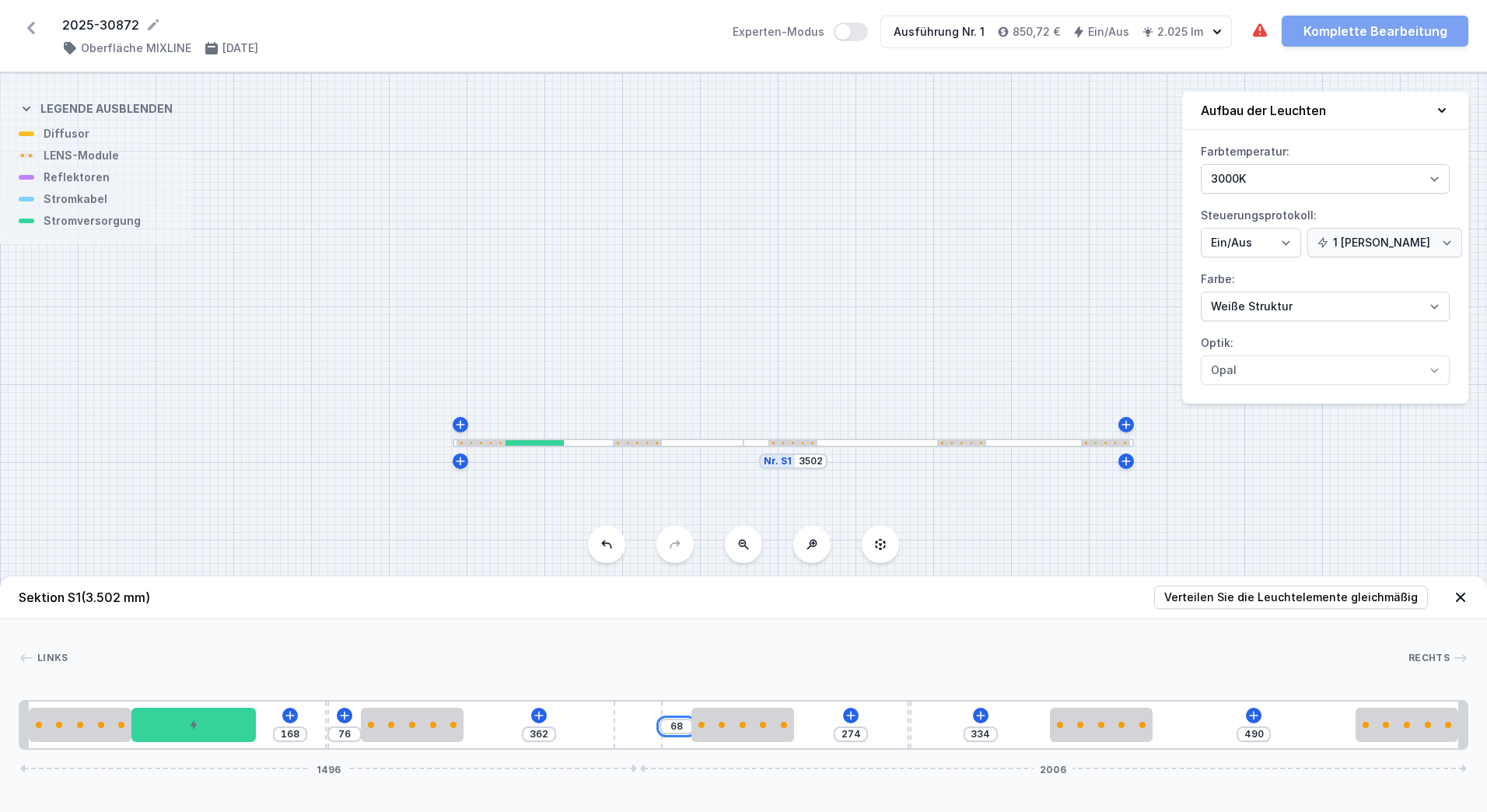
click at [666, 718] on input "68" at bounding box center [677, 727] width 25 height 12
drag, startPoint x: 1103, startPoint y: 729, endPoint x: 1091, endPoint y: 730, distance: 12.0
click at [1091, 718] on div at bounding box center [1076, 725] width 103 height 34
click at [978, 718] on input "272" at bounding box center [968, 735] width 25 height 12
click at [1221, 31] on icon "button" at bounding box center [1217, 31] width 15 height 15
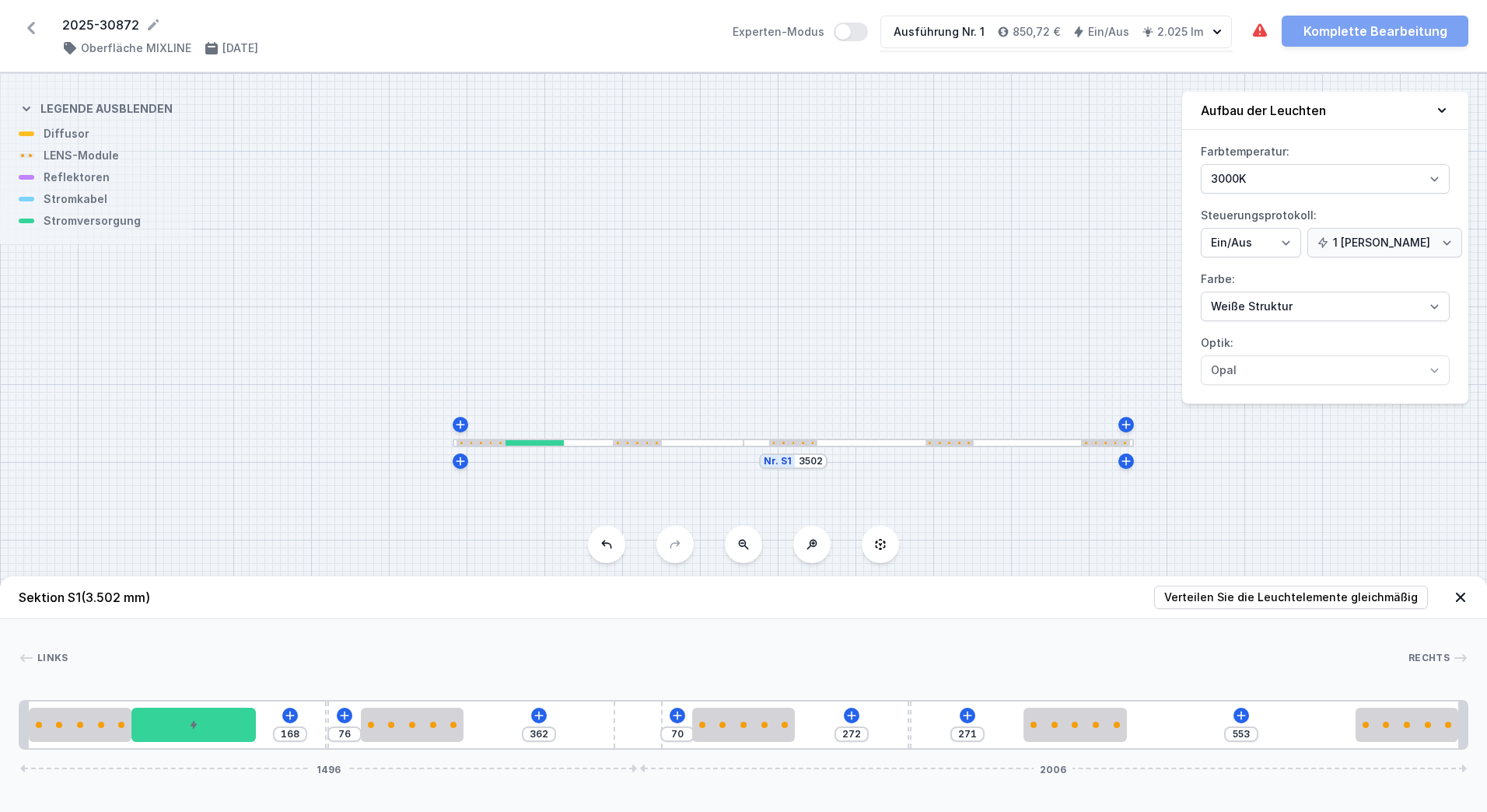
click at [1216, 34] on icon "button" at bounding box center [1217, 31] width 15 height 15
click at [1333, 36] on div "The required parts have not been added. Komplette Bearbeitung" at bounding box center [1359, 30] width 218 height 31
click at [1348, 26] on div "The required parts have not been added. Komplette Bearbeitung" at bounding box center [1359, 30] width 218 height 31
click at [1291, 99] on button "Aufbau der Leuchten" at bounding box center [1325, 110] width 286 height 38
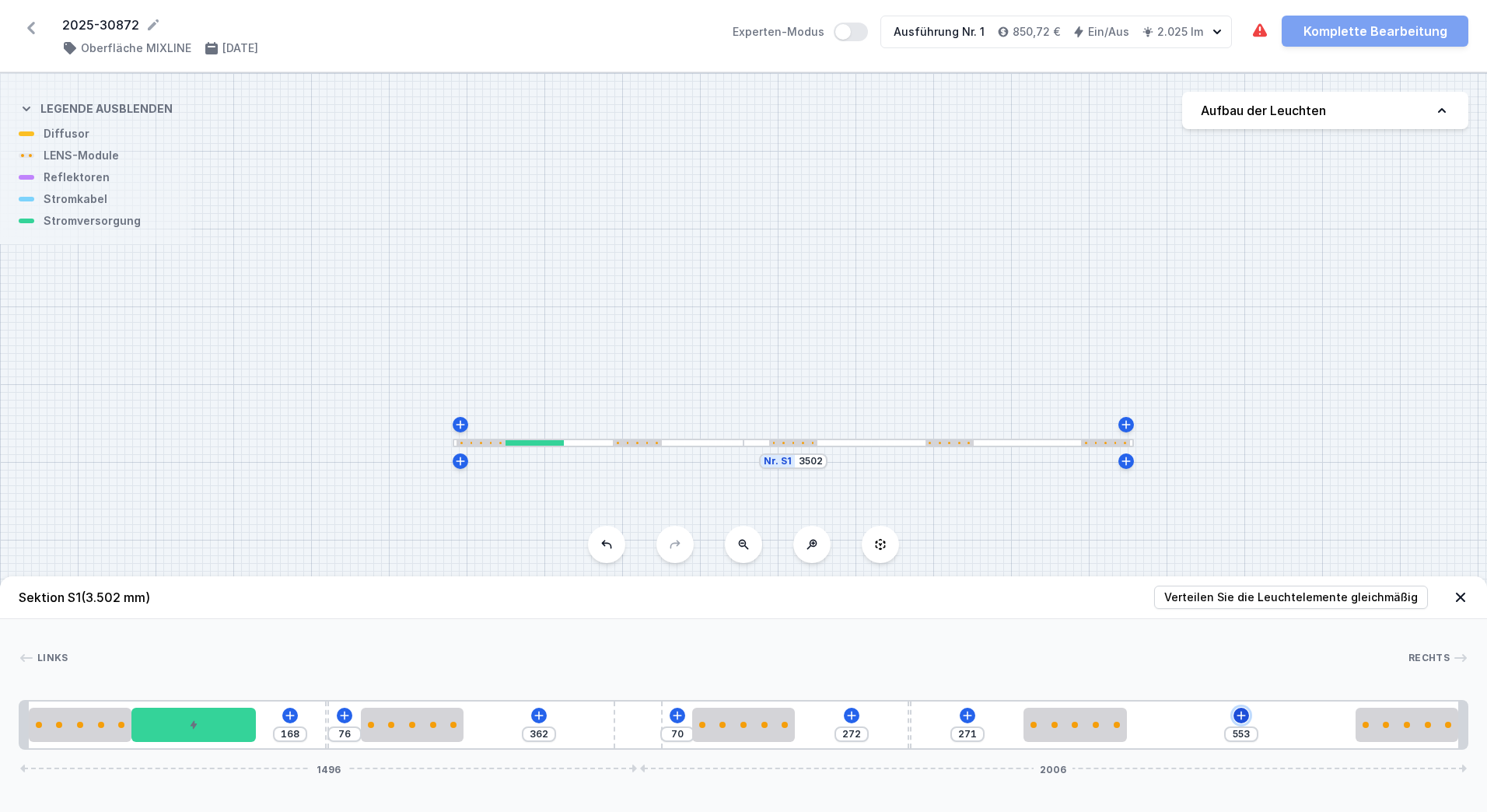
click at [1239, 716] on icon at bounding box center [1242, 716] width 12 height 12
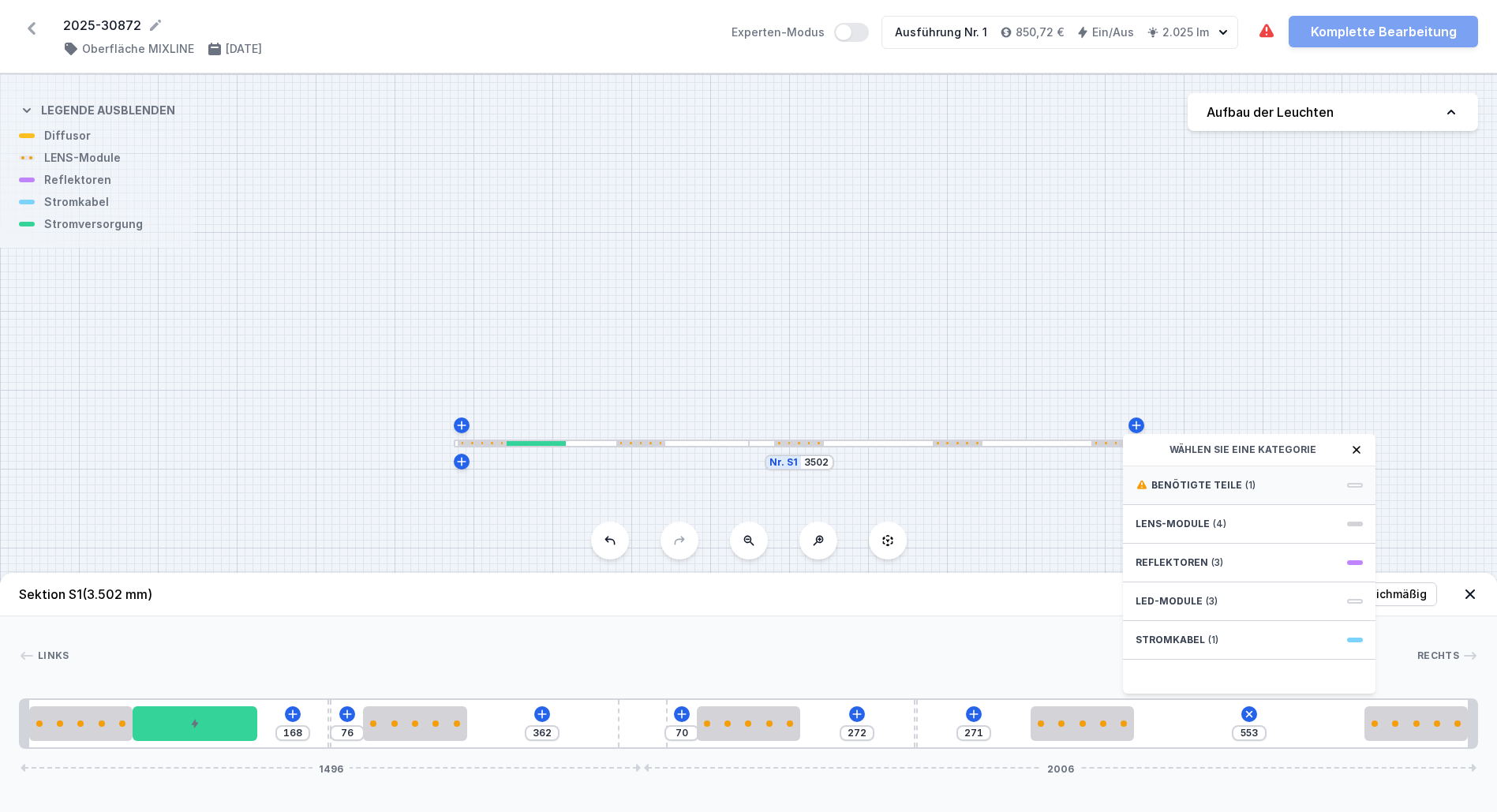
click at [1196, 492] on span "Benötigte Teile" at bounding box center [1197, 485] width 91 height 13
click at [1196, 492] on span "Loch für Stromversorgungskabel" at bounding box center [1249, 483] width 227 height 15
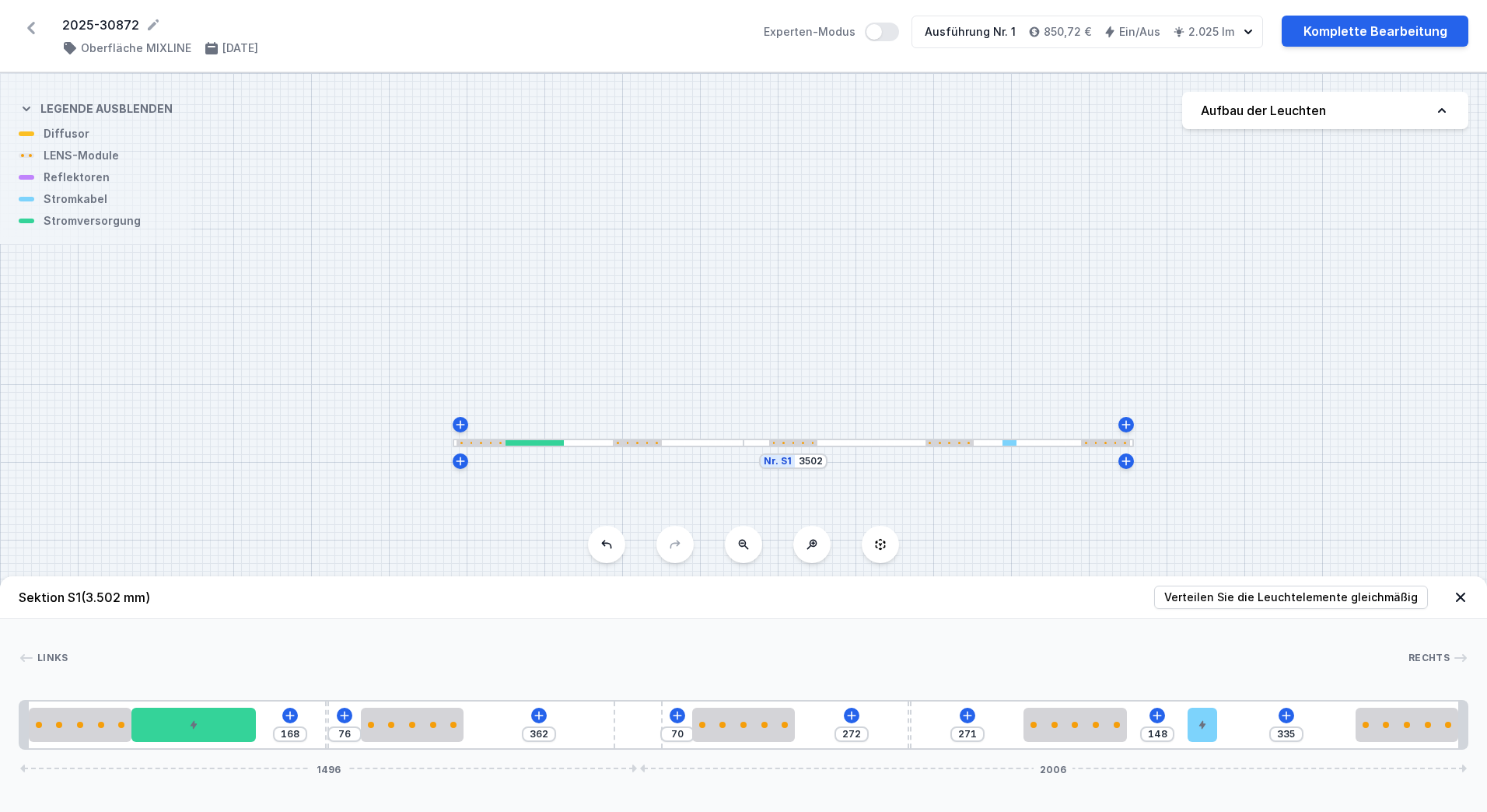
drag, startPoint x: 1147, startPoint y: 727, endPoint x: 1225, endPoint y: 720, distance: 78.3
click at [1225, 718] on div "168 76 362 70 272 271 148 335 1496 2006" at bounding box center [744, 725] width 1450 height 50
drag, startPoint x: 1200, startPoint y: 720, endPoint x: 1220, endPoint y: 719, distance: 20.0
click at [1220, 718] on div at bounding box center [1208, 725] width 28 height 34
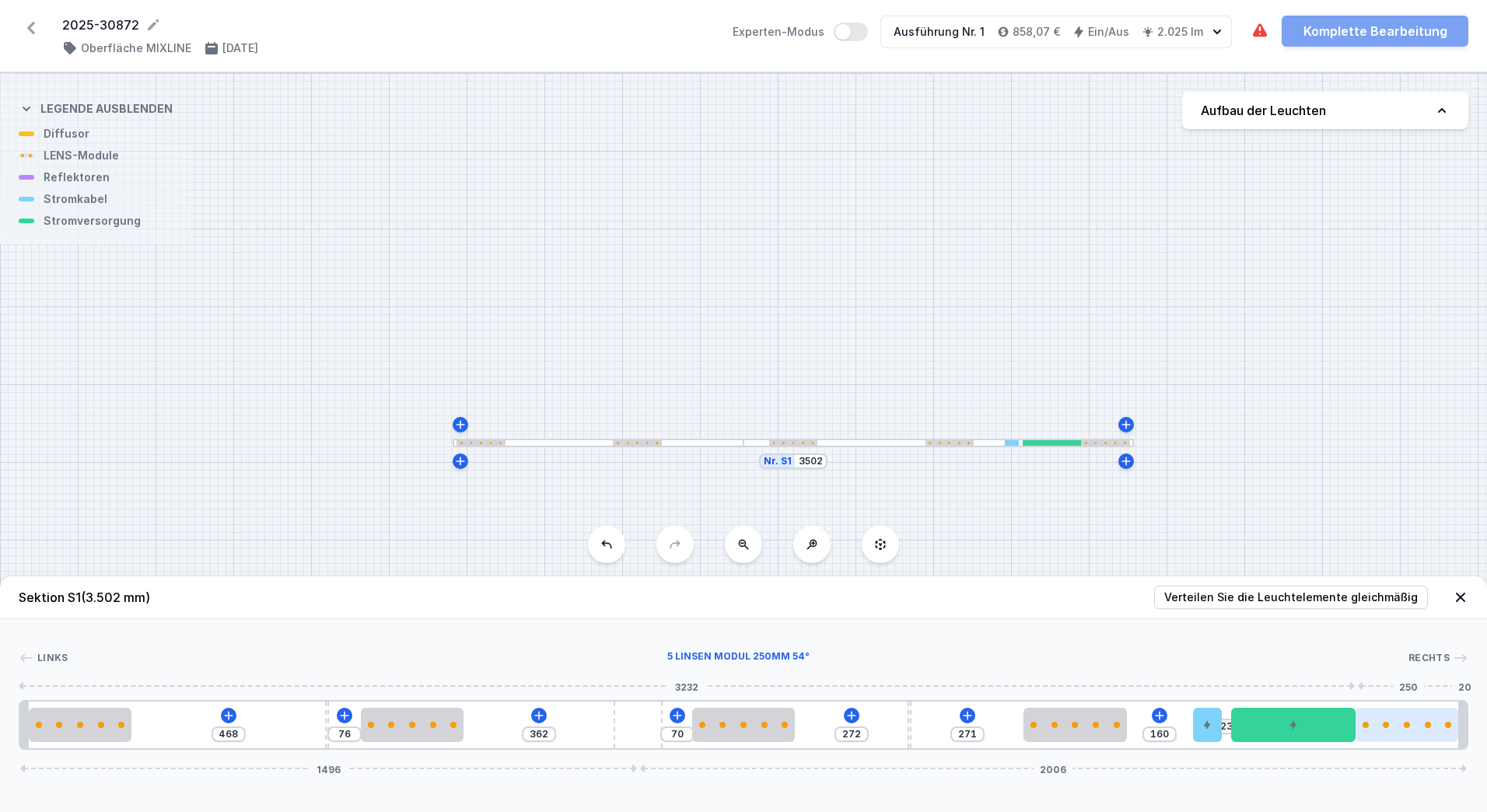
drag, startPoint x: 225, startPoint y: 730, endPoint x: 1359, endPoint y: 733, distance: 1134.0
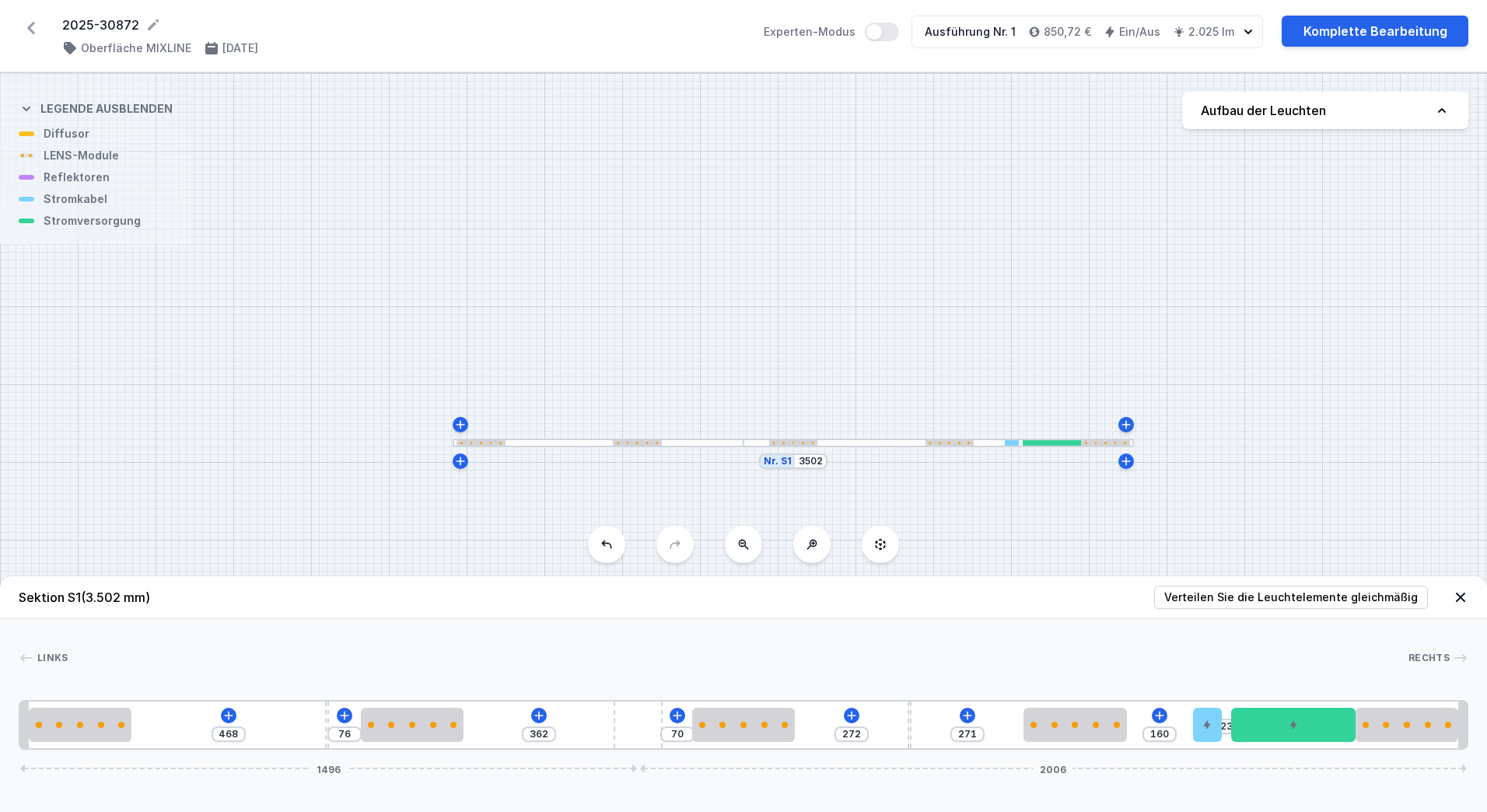
click at [1352, 124] on button "Aufbau der Leuchten" at bounding box center [1325, 110] width 286 height 37
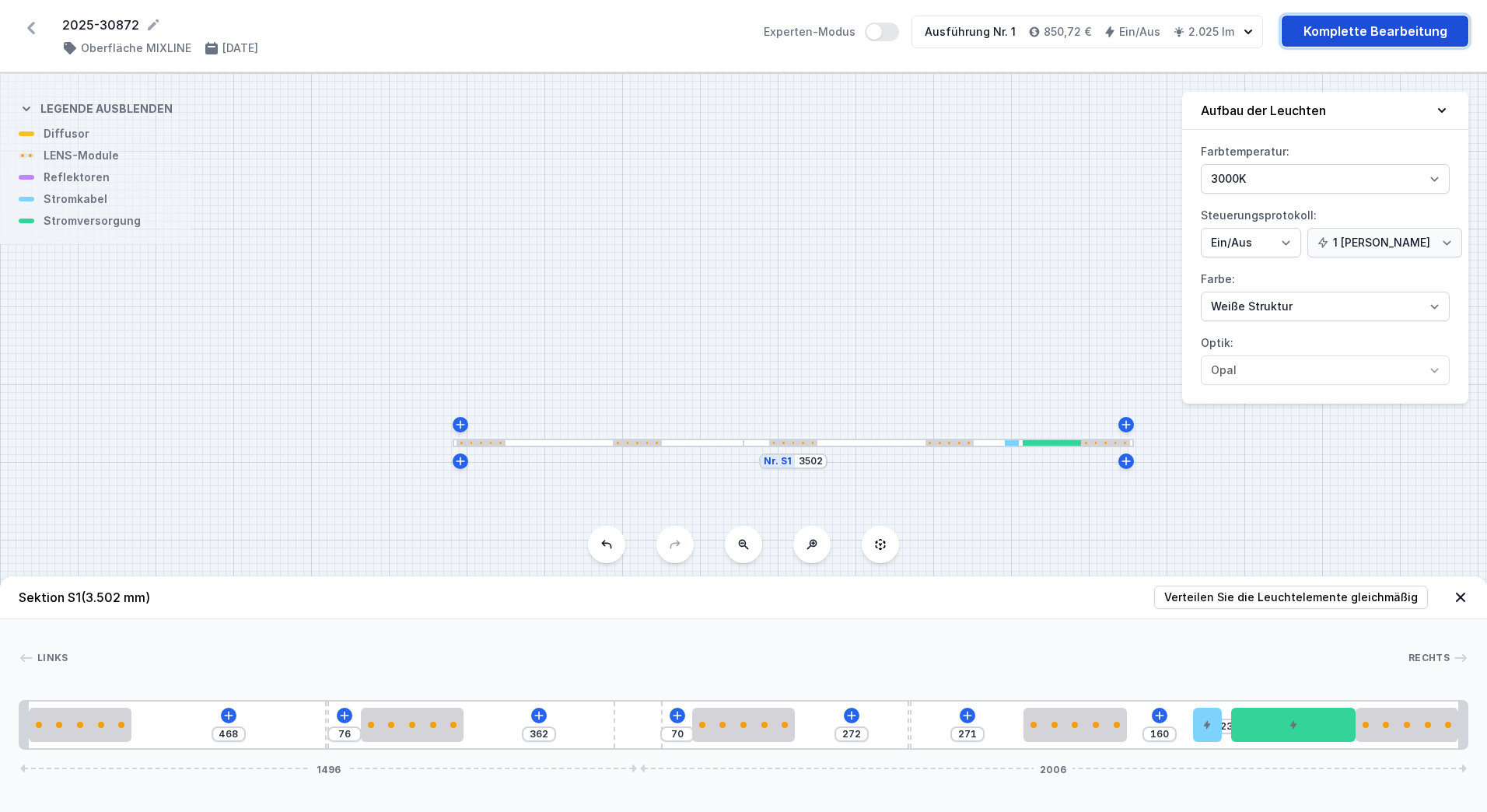
click at [1362, 39] on link "Komplette Bearbeitung" at bounding box center [1375, 30] width 187 height 31
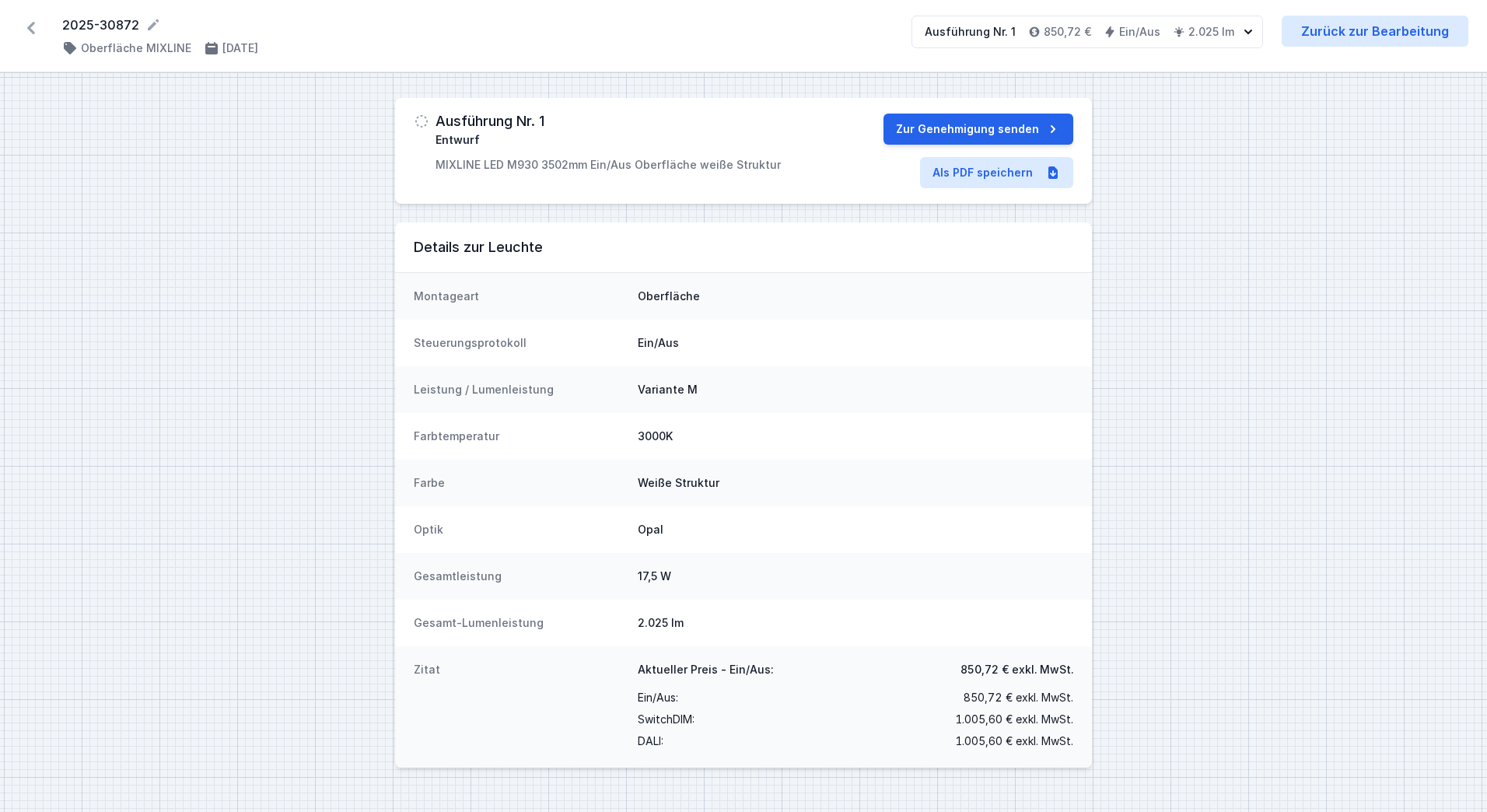
click at [762, 312] on div "Montageart Oberfläche" at bounding box center [744, 296] width 697 height 46
